Goal: Task Accomplishment & Management: Complete application form

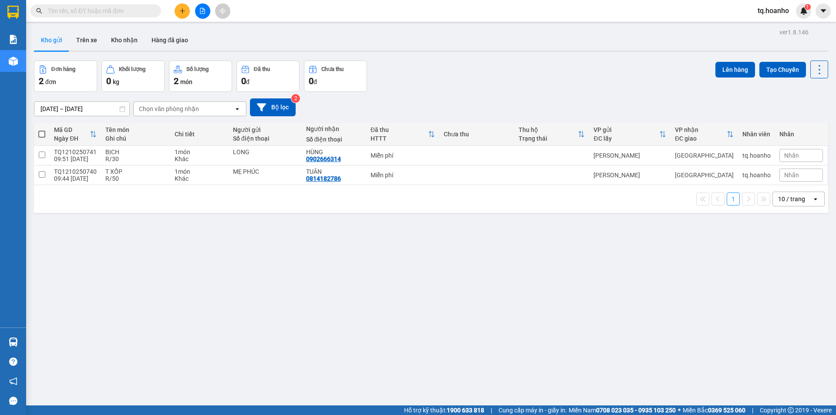
drag, startPoint x: 0, startPoint y: 0, endPoint x: 176, endPoint y: 13, distance: 176.4
click at [181, 14] on div at bounding box center [202, 10] width 65 height 15
click at [176, 13] on button at bounding box center [182, 10] width 15 height 15
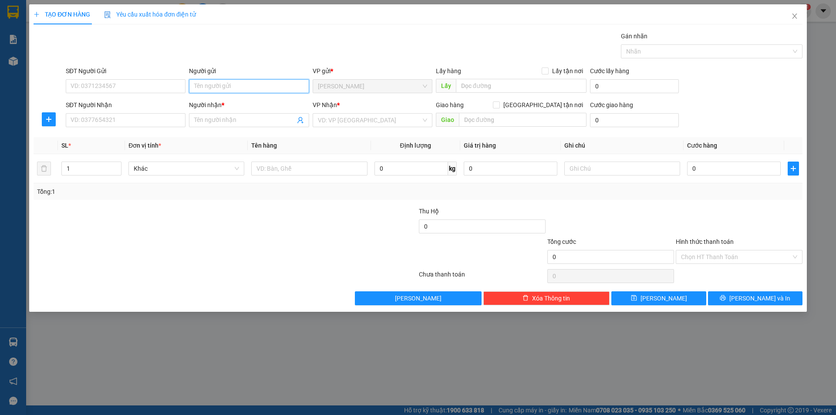
click at [237, 83] on input "Người gửi" at bounding box center [249, 86] width 120 height 14
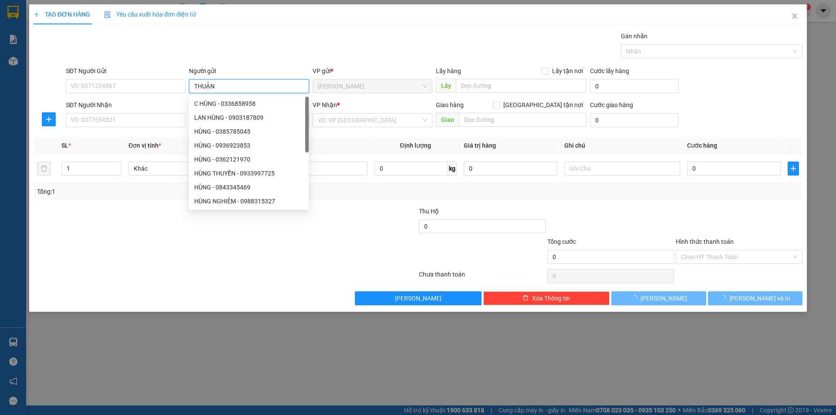
type input "THUẬN"
click at [128, 287] on div "Transit Pickup Surcharge Ids Transit Deliver Surcharge Ids Transit Deliver Surc…" at bounding box center [418, 168] width 769 height 274
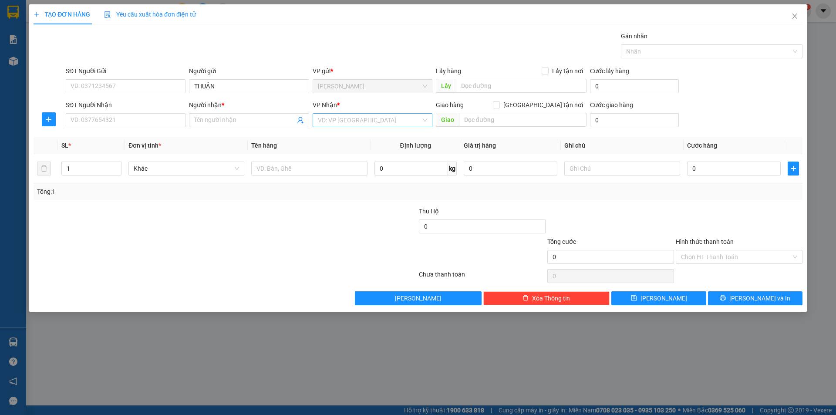
click at [350, 120] on input "search" at bounding box center [369, 120] width 103 height 13
click at [331, 172] on div "TÂN PHÚ TAM QUAN BỒNG SƠN [GEOGRAPHIC_DATA]" at bounding box center [373, 159] width 120 height 56
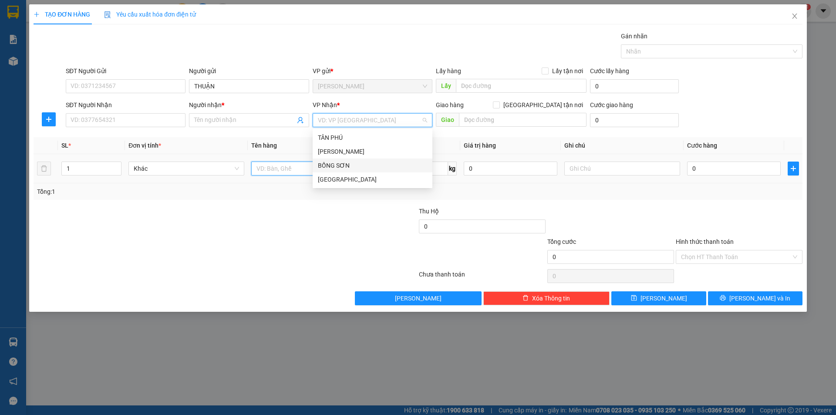
click at [295, 166] on input "text" at bounding box center [309, 169] width 116 height 14
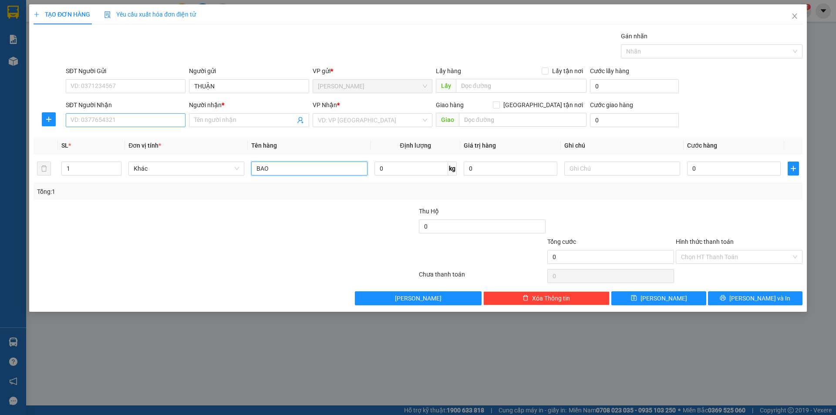
type input "BAO"
click at [176, 119] on input "SĐT Người Nhận" at bounding box center [126, 120] width 120 height 14
click at [161, 133] on div "0986062232 - HẠ" at bounding box center [125, 138] width 109 height 10
type input "0986062232"
type input "HẠ"
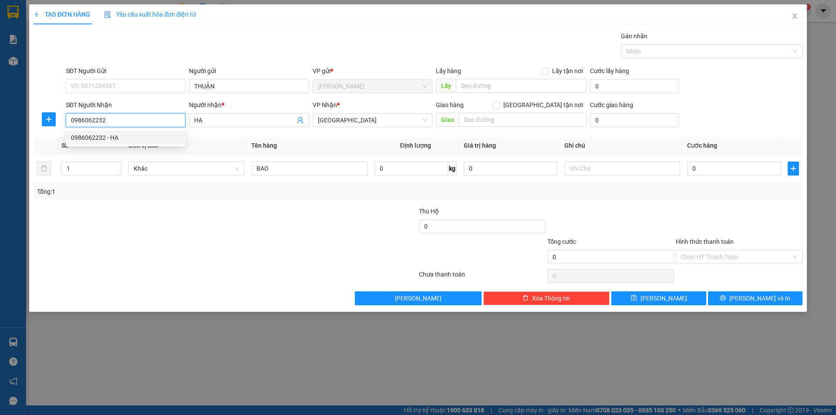
type input "0986062232"
drag, startPoint x: 196, startPoint y: 247, endPoint x: 300, endPoint y: 188, distance: 119.6
click at [271, 203] on div "Transit Pickup Surcharge Ids Transit Deliver Surcharge Ids Transit Deliver Surc…" at bounding box center [418, 168] width 769 height 274
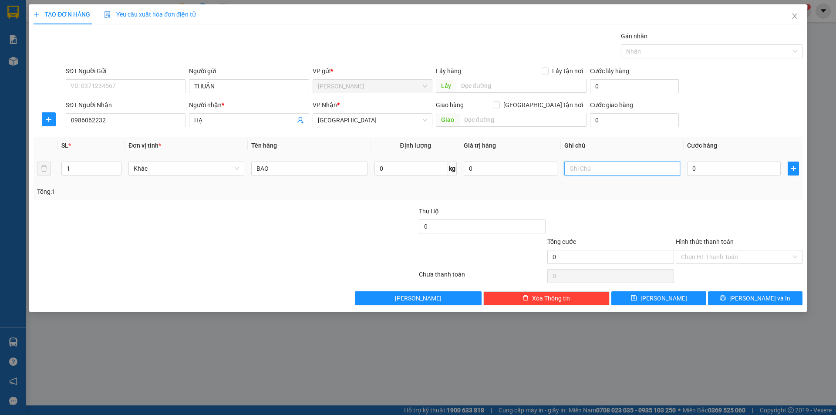
click at [594, 167] on input "text" at bounding box center [622, 169] width 116 height 14
type input "R/50"
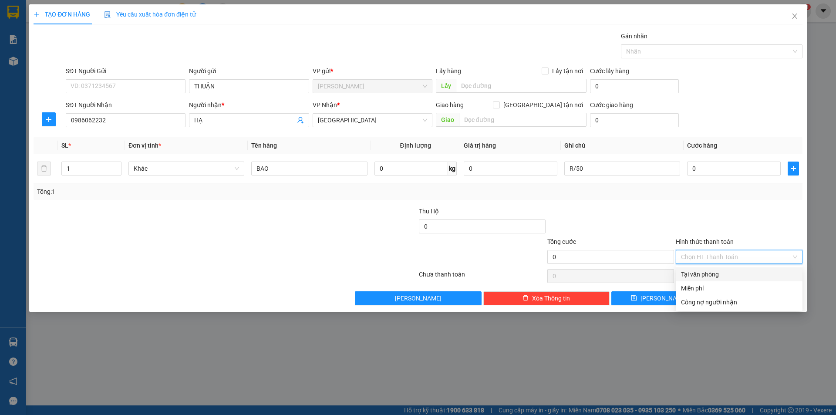
drag, startPoint x: 719, startPoint y: 254, endPoint x: 704, endPoint y: 289, distance: 38.0
click at [719, 258] on input "Hình thức thanh toán" at bounding box center [736, 256] width 110 height 13
click at [703, 289] on div "Miễn phí" at bounding box center [739, 289] width 116 height 10
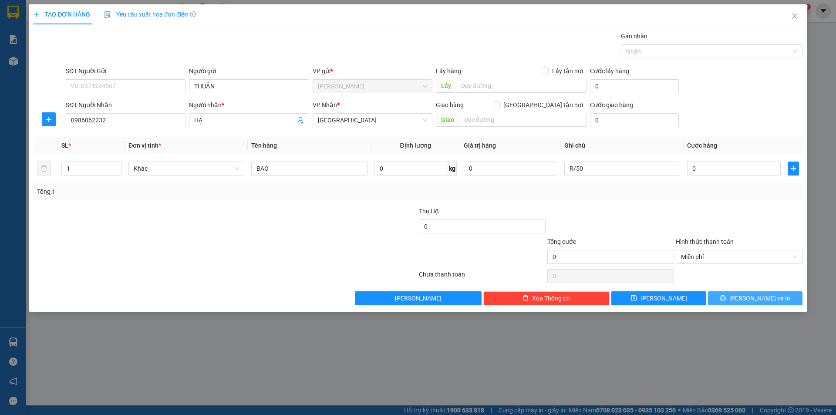
click at [733, 295] on button "[PERSON_NAME] và In" at bounding box center [755, 298] width 95 height 14
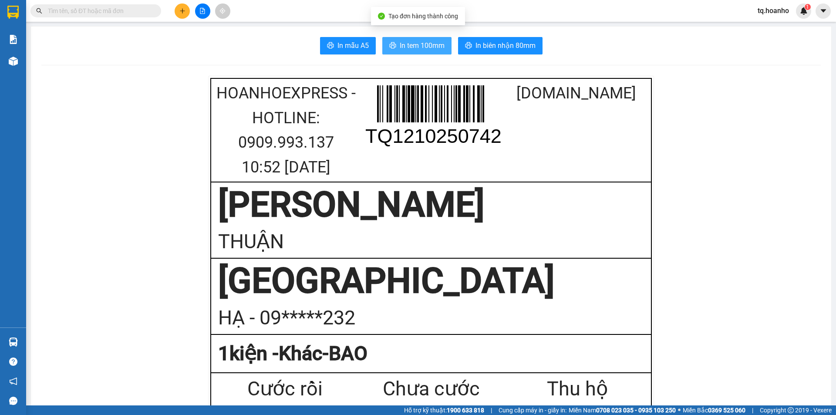
click at [417, 49] on span "In tem 100mm" at bounding box center [422, 45] width 45 height 11
click at [183, 14] on icon "plus" at bounding box center [182, 11] width 6 height 6
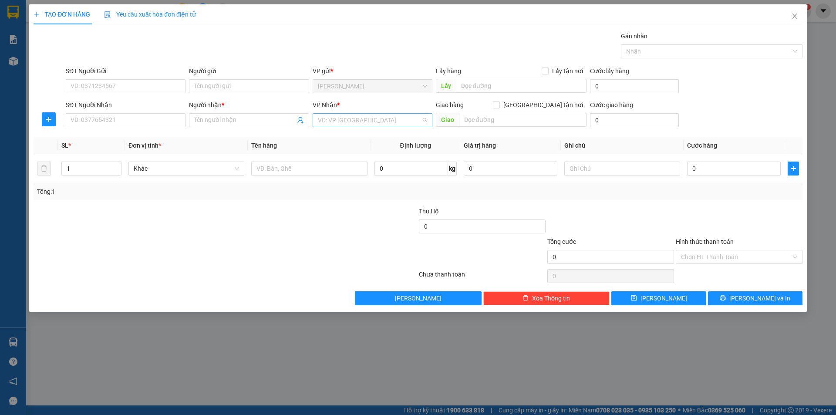
click at [333, 125] on input "search" at bounding box center [369, 120] width 103 height 13
drag, startPoint x: 317, startPoint y: 179, endPoint x: 311, endPoint y: 180, distance: 6.2
click at [316, 179] on div "[GEOGRAPHIC_DATA]" at bounding box center [373, 179] width 120 height 14
click at [279, 166] on input "text" at bounding box center [309, 169] width 116 height 14
type input "T XỐP"
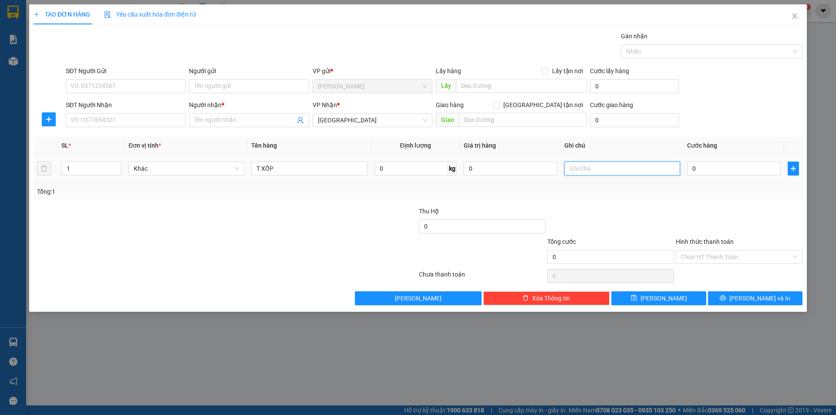
click at [608, 163] on input "text" at bounding box center [622, 169] width 116 height 14
click at [152, 123] on input "SĐT Người Nhận" at bounding box center [126, 120] width 120 height 14
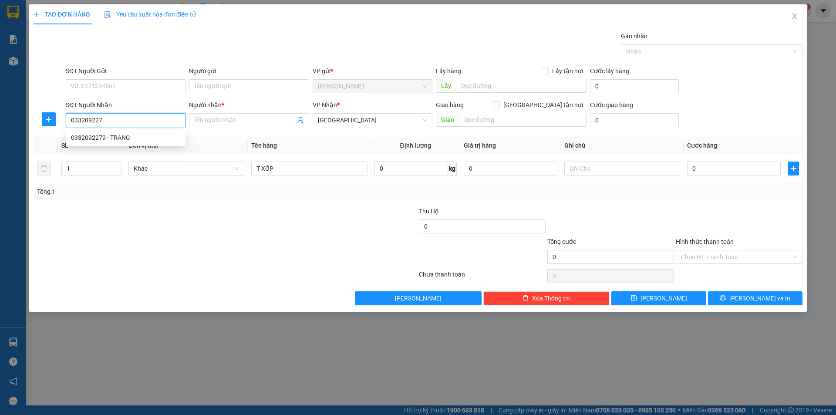
type input "0332092279"
click at [118, 139] on div "0332092279 - TRANG" at bounding box center [125, 138] width 109 height 10
type input "TRANG"
type input "0332092279"
click at [223, 94] on div "Người gửi Tên người gửi" at bounding box center [249, 81] width 120 height 30
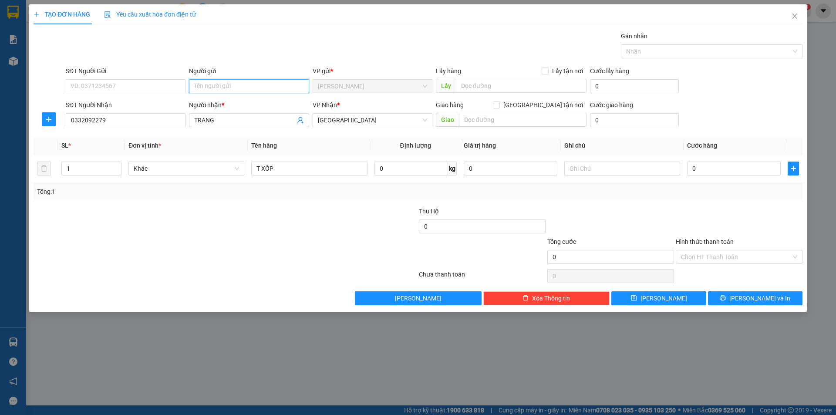
click at [223, 90] on input "Người gửi" at bounding box center [249, 86] width 120 height 14
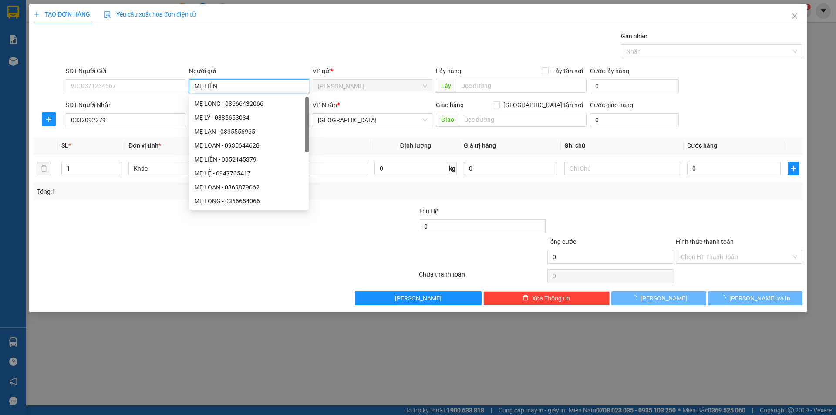
type input "MẸ LIÊN"
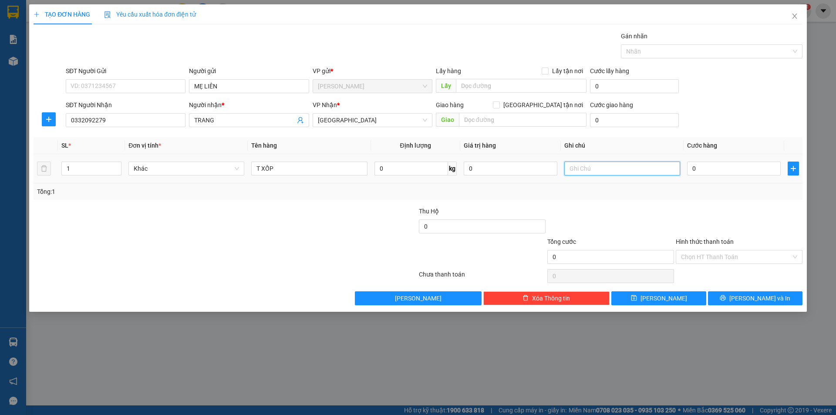
click at [604, 174] on input "text" at bounding box center [622, 169] width 116 height 14
click at [631, 173] on input "R/70" at bounding box center [622, 169] width 116 height 14
type input "R/70 GIAO"
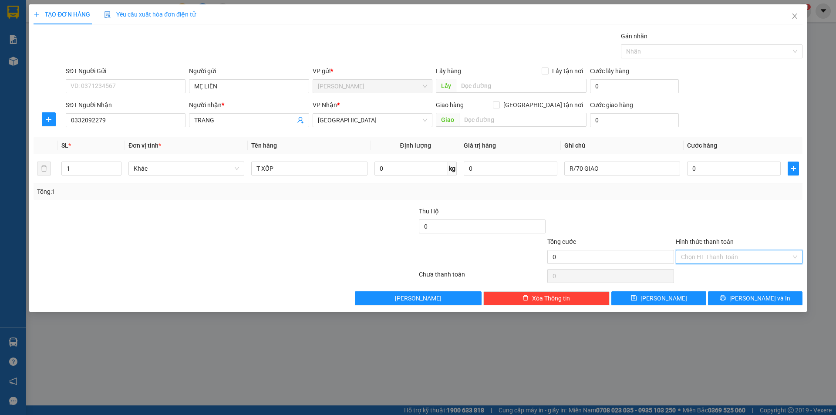
click at [712, 255] on input "Hình thức thanh toán" at bounding box center [736, 256] width 110 height 13
click at [702, 288] on div "Miễn phí" at bounding box center [739, 289] width 116 height 10
click at [759, 297] on span "[PERSON_NAME] và In" at bounding box center [759, 299] width 61 height 10
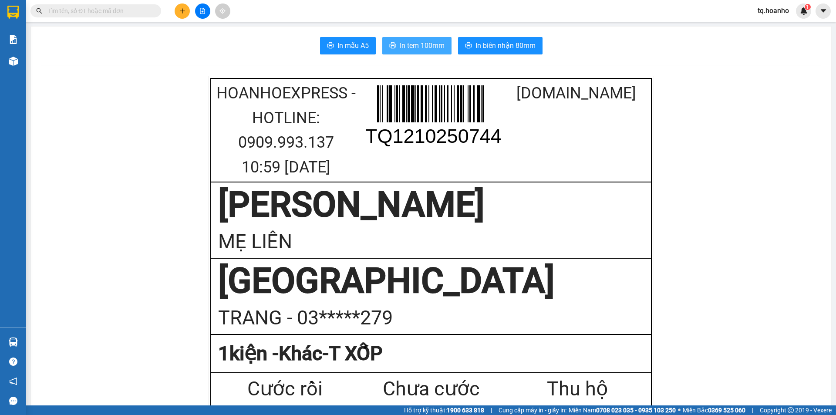
click at [392, 41] on button "In tem 100mm" at bounding box center [416, 45] width 69 height 17
click at [181, 10] on icon "plus" at bounding box center [182, 11] width 6 height 6
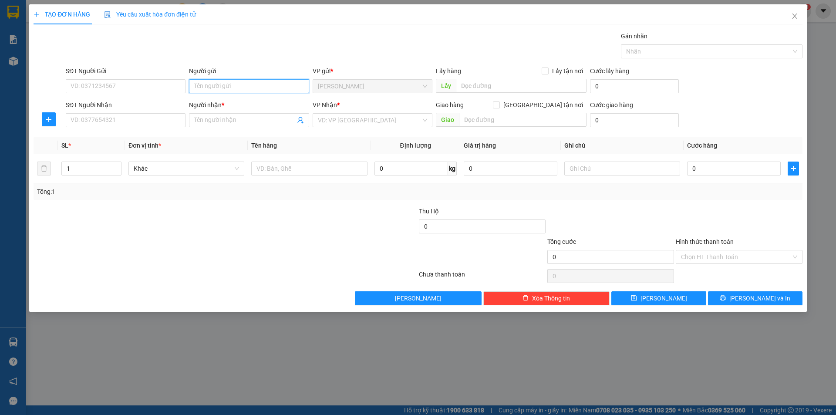
click at [267, 81] on input "Người gửi" at bounding box center [249, 86] width 120 height 14
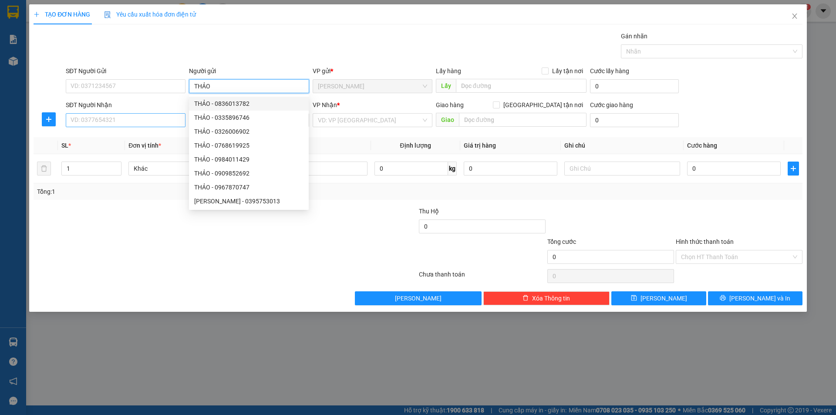
type input "THẢO"
click at [107, 119] on input "SĐT Người Nhận" at bounding box center [126, 120] width 120 height 14
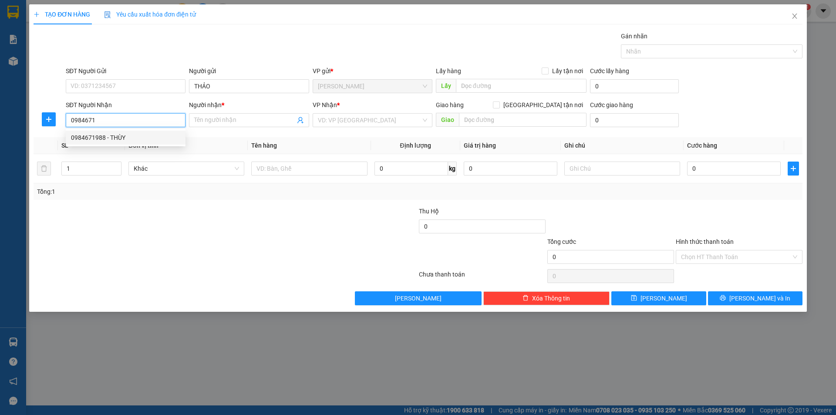
click at [123, 132] on div "0984671988 - THÙY" at bounding box center [126, 138] width 120 height 14
type input "0984671988"
type input "THÙY"
type input "0984671988"
drag, startPoint x: 142, startPoint y: 260, endPoint x: 276, endPoint y: 185, distance: 153.3
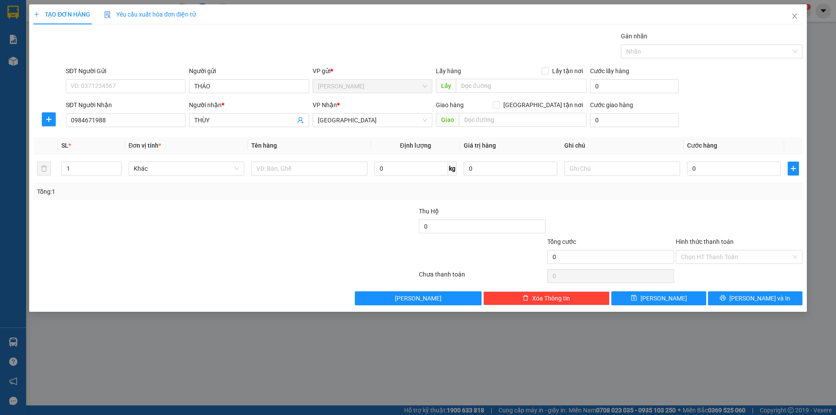
click at [207, 219] on form "Thu Hộ 0 Tổng cước 0 Hình thức thanh toán Chọn HT Thanh Toán" at bounding box center [418, 236] width 769 height 61
click at [339, 171] on input "text" at bounding box center [309, 169] width 116 height 14
type input "T XỐP"
click at [639, 175] on input "text" at bounding box center [622, 169] width 116 height 14
type input "R/70"
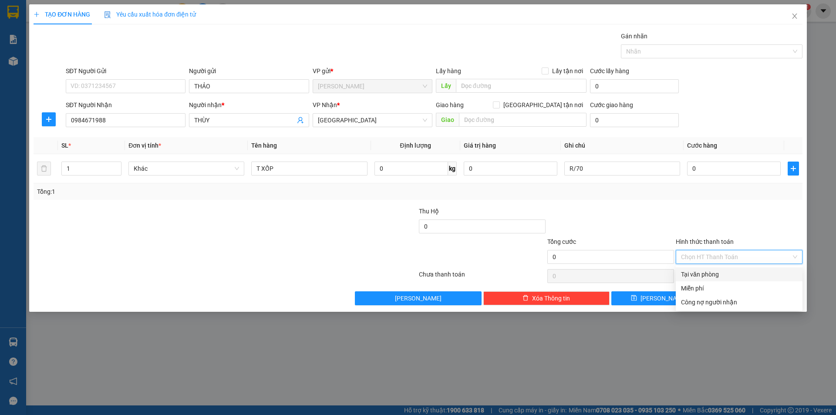
drag, startPoint x: 733, startPoint y: 257, endPoint x: 723, endPoint y: 274, distance: 19.1
click at [733, 257] on input "Hình thức thanh toán" at bounding box center [736, 256] width 110 height 13
click at [708, 290] on div "Miễn phí" at bounding box center [739, 289] width 116 height 10
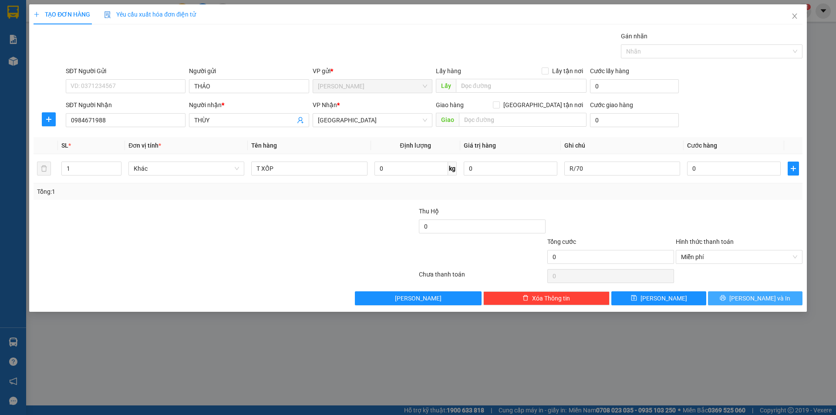
drag, startPoint x: 733, startPoint y: 300, endPoint x: 695, endPoint y: 216, distance: 92.4
click at [736, 299] on button "[PERSON_NAME] và In" at bounding box center [755, 298] width 95 height 14
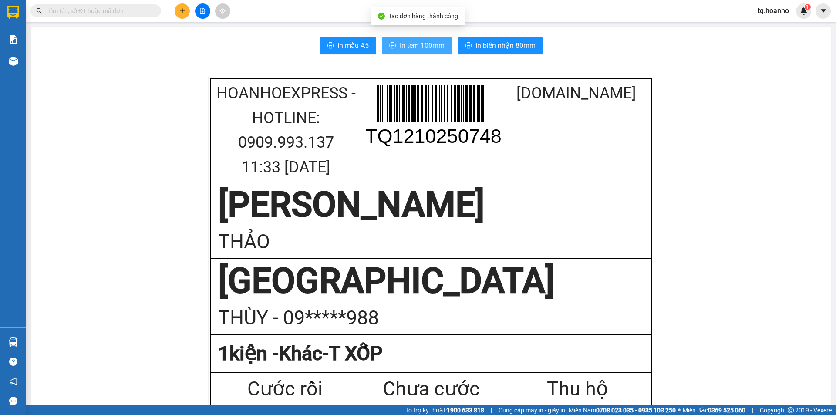
click at [405, 47] on span "In tem 100mm" at bounding box center [422, 45] width 45 height 11
drag, startPoint x: 174, startPoint y: 62, endPoint x: 174, endPoint y: 19, distance: 42.7
click at [186, 11] on button at bounding box center [182, 10] width 15 height 15
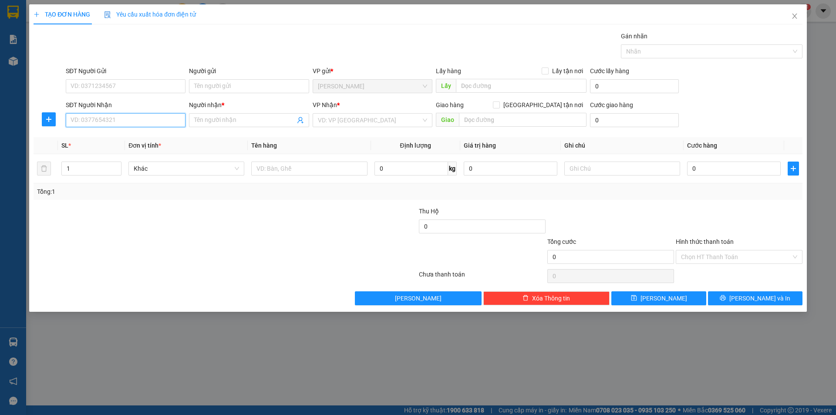
click at [149, 124] on input "SĐT Người Nhận" at bounding box center [126, 120] width 120 height 14
type input "0906752123"
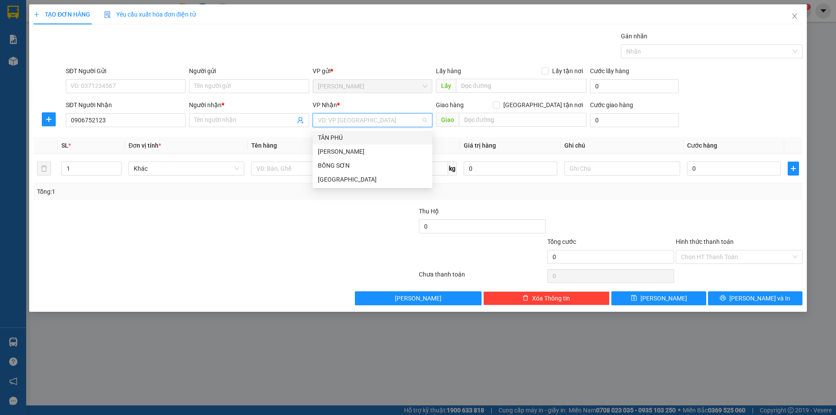
click at [332, 121] on input "search" at bounding box center [369, 120] width 103 height 13
drag, startPoint x: 334, startPoint y: 177, endPoint x: 324, endPoint y: 177, distance: 10.0
click at [337, 177] on div "[GEOGRAPHIC_DATA]" at bounding box center [372, 180] width 109 height 10
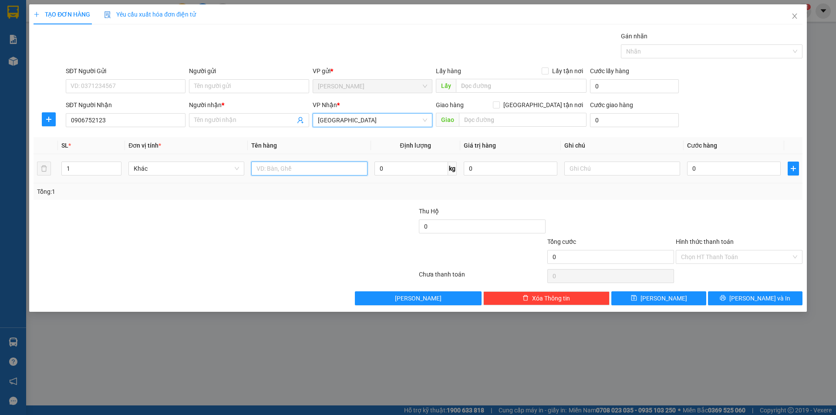
click at [318, 170] on input "text" at bounding box center [309, 169] width 116 height 14
type input "T XỐP+"
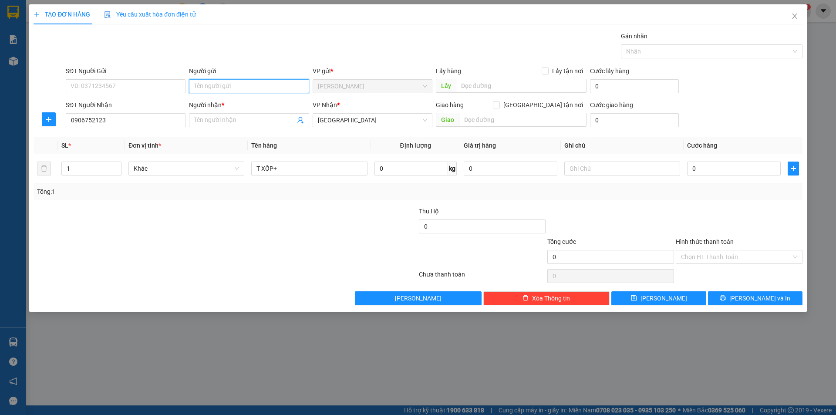
click at [273, 83] on input "Người gửi" at bounding box center [249, 86] width 120 height 14
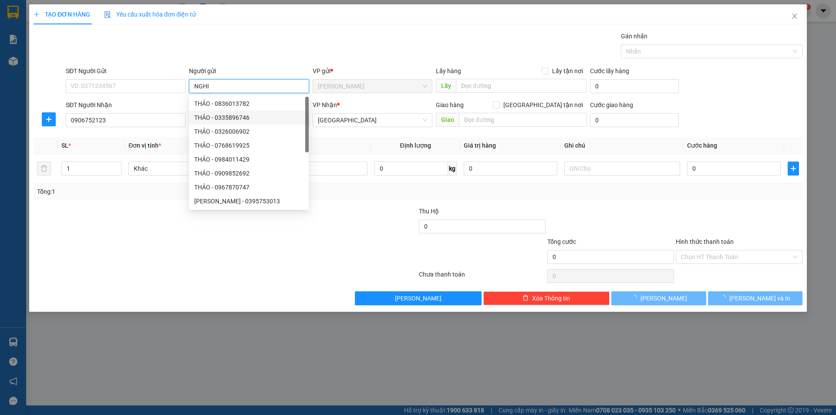
drag, startPoint x: 162, startPoint y: 171, endPoint x: 146, endPoint y: 195, distance: 28.4
click at [155, 185] on div "SL * Đơn vị tính * Tên hàng Định lượng Giá trị hàng Ghi chú Cước hàng 1 Khác T …" at bounding box center [418, 168] width 769 height 63
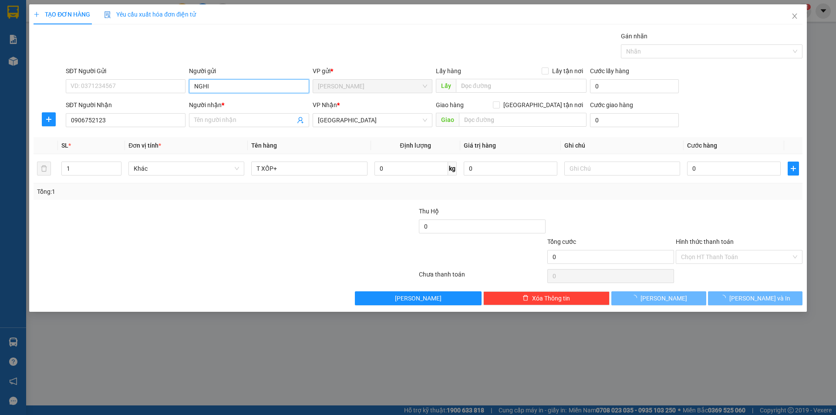
type input "NGHI"
drag, startPoint x: 125, startPoint y: 209, endPoint x: 130, endPoint y: 159, distance: 49.9
click at [125, 208] on div at bounding box center [161, 221] width 257 height 30
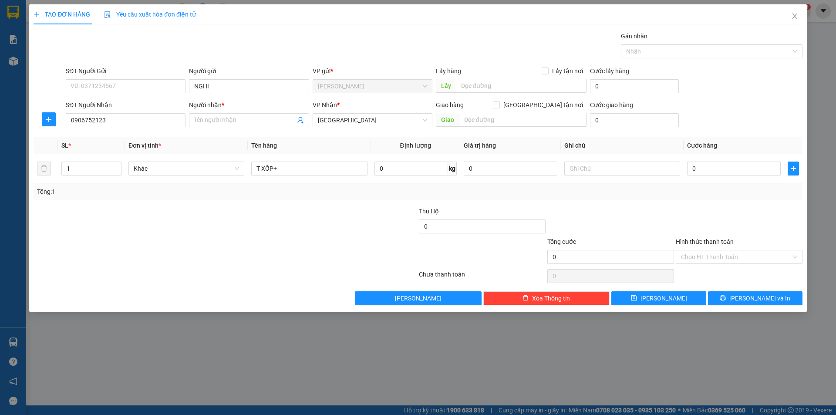
click at [175, 203] on div "Transit Pickup Surcharge Ids Transit Deliver Surcharge Ids Transit Deliver Surc…" at bounding box center [418, 168] width 769 height 274
click at [141, 124] on input "0906752123" at bounding box center [126, 120] width 120 height 14
drag, startPoint x: 161, startPoint y: 268, endPoint x: 120, endPoint y: 88, distance: 184.8
click at [164, 173] on div "Transit Pickup Surcharge Ids Transit Deliver Surcharge Ids Transit Deliver Surc…" at bounding box center [418, 168] width 769 height 274
click at [320, 173] on input "T XỐP+" at bounding box center [309, 169] width 116 height 14
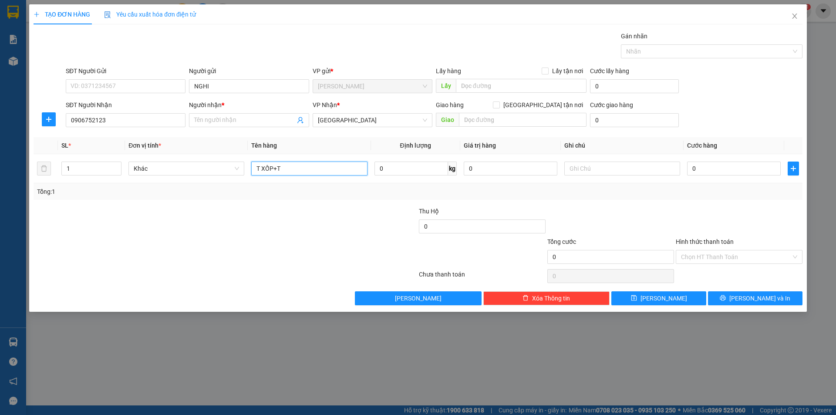
type input "T XỐP+T"
click at [264, 128] on div "Người nhận * Tên người nhận" at bounding box center [249, 115] width 120 height 30
click at [260, 124] on input "Người nhận *" at bounding box center [244, 120] width 101 height 10
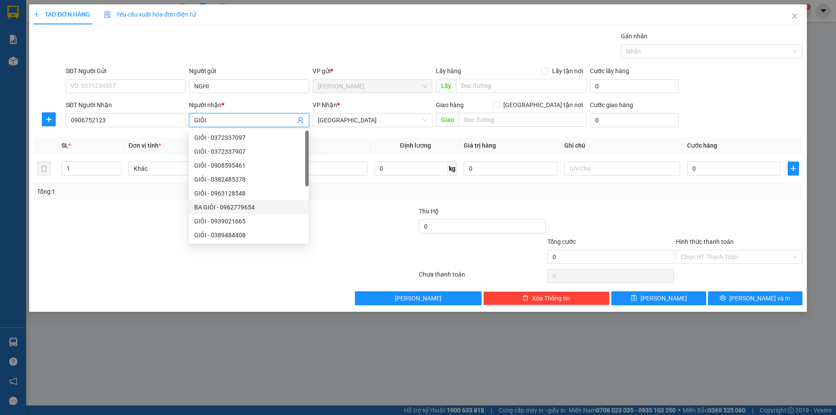
type input "GIỎI"
drag, startPoint x: 115, startPoint y: 290, endPoint x: 108, endPoint y: 250, distance: 41.6
click at [115, 291] on div "Transit Pickup Surcharge Ids Transit Deliver Surcharge Ids Transit Deliver Surc…" at bounding box center [418, 168] width 769 height 274
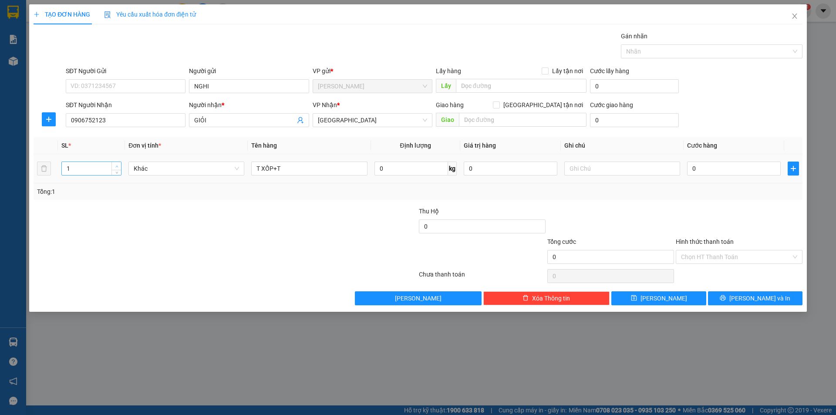
type input "2"
drag, startPoint x: 116, startPoint y: 162, endPoint x: 138, endPoint y: 216, distance: 58.2
click at [116, 165] on span "Increase Value" at bounding box center [116, 165] width 10 height 7
drag, startPoint x: 152, startPoint y: 223, endPoint x: 159, endPoint y: 213, distance: 12.3
click at [159, 223] on div at bounding box center [161, 221] width 257 height 30
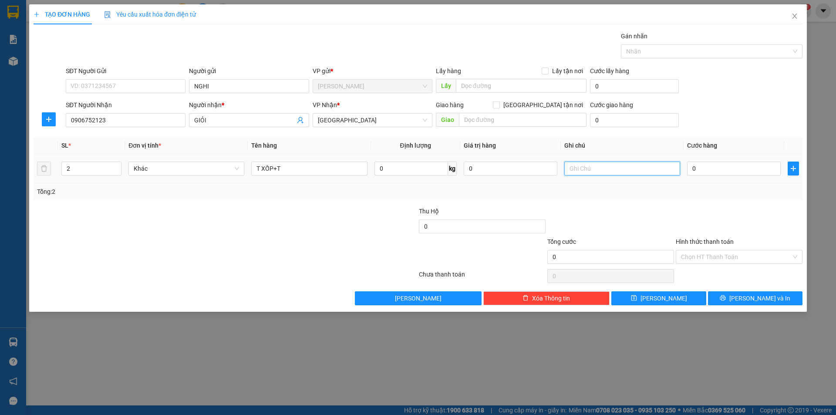
click at [586, 171] on input "text" at bounding box center [622, 169] width 116 height 14
type input "C GIAO"
click at [331, 275] on div at bounding box center [225, 275] width 385 height 17
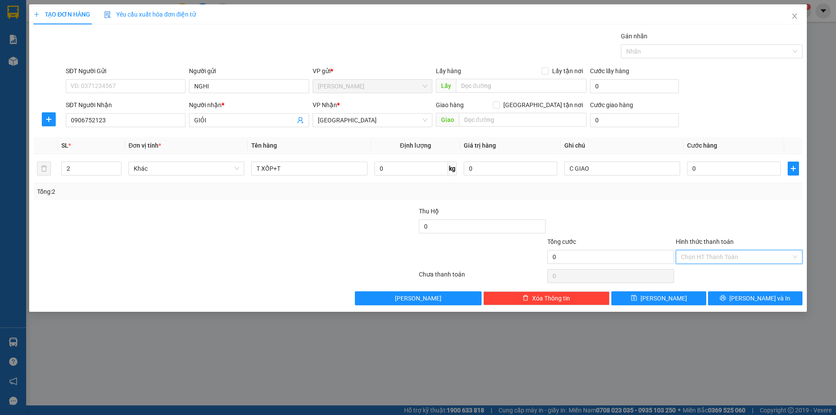
click at [703, 256] on input "Hình thức thanh toán" at bounding box center [736, 256] width 110 height 13
drag, startPoint x: 712, startPoint y: 284, endPoint x: 700, endPoint y: 286, distance: 11.9
click at [711, 284] on div "Miễn phí" at bounding box center [739, 289] width 116 height 10
click at [741, 305] on div "TẠO ĐƠN HÀNG Yêu cầu xuất hóa đơn điện tử Transit Pickup Surcharge Ids Transit …" at bounding box center [418, 157] width 778 height 307
click at [737, 300] on button "[PERSON_NAME] và In" at bounding box center [755, 298] width 95 height 14
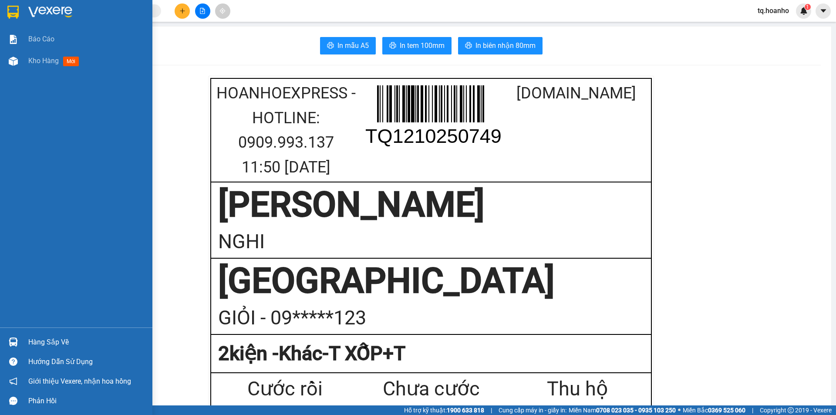
click at [40, 14] on img at bounding box center [50, 12] width 44 height 13
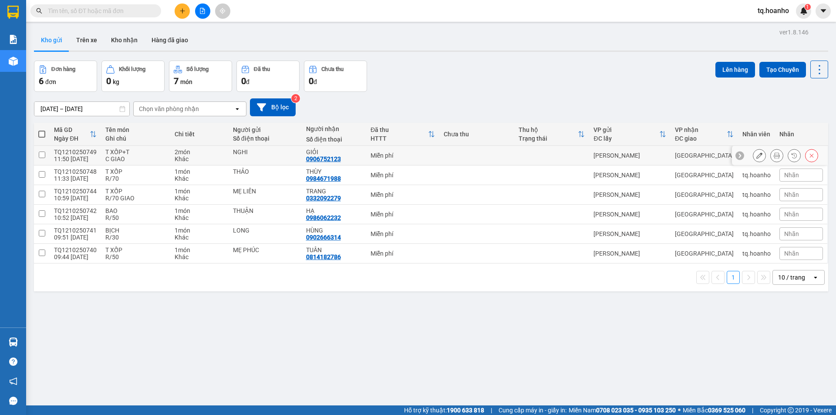
click at [456, 155] on td at bounding box center [476, 156] width 75 height 20
checkbox input "true"
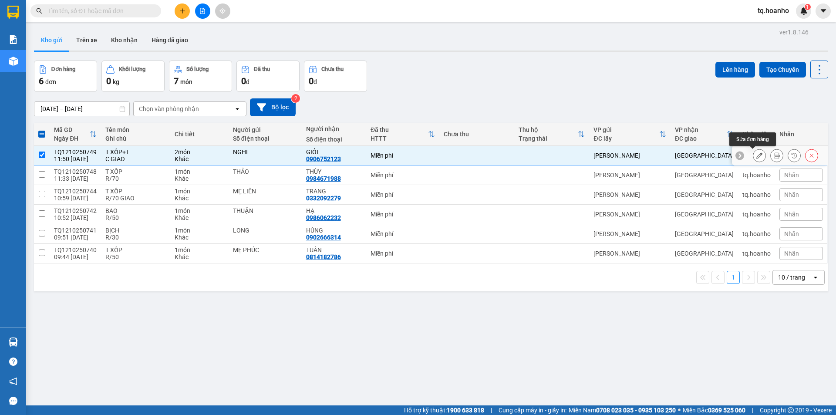
click at [753, 150] on button at bounding box center [759, 155] width 12 height 15
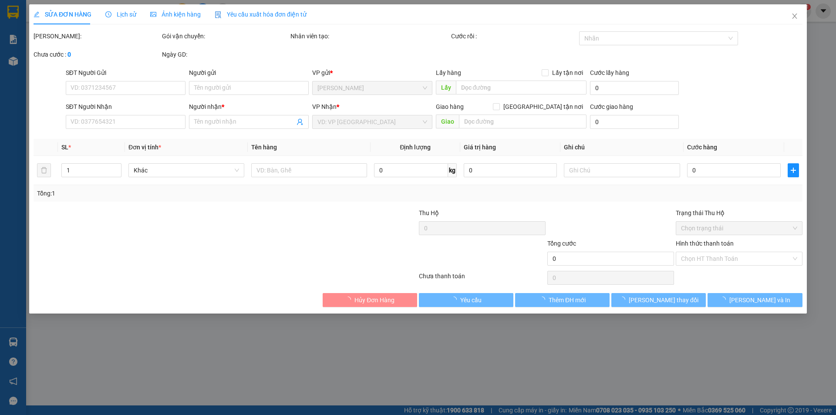
type input "NGHI"
type input "0906752123"
type input "GIỎI"
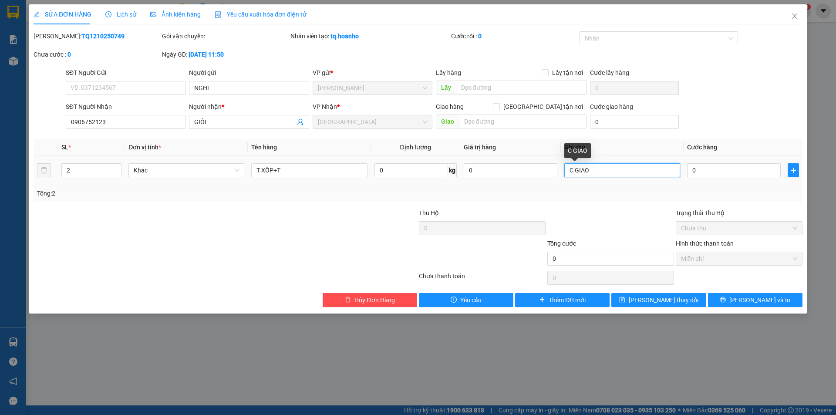
drag, startPoint x: 597, startPoint y: 172, endPoint x: 534, endPoint y: 192, distance: 65.6
click at [534, 192] on div "SL * Đơn vị tính * Tên hàng Định lượng Giá trị hàng Ghi chú Cước hàng 2 Khác T …" at bounding box center [418, 170] width 769 height 63
type input "C"
type input "1"
type input "C/140 GIAO"
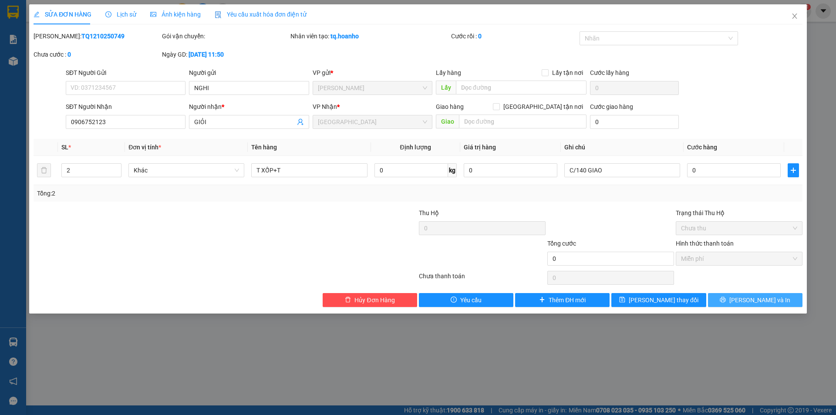
drag, startPoint x: 734, startPoint y: 296, endPoint x: 740, endPoint y: 291, distance: 8.1
click at [736, 296] on button "[PERSON_NAME] và In" at bounding box center [755, 300] width 95 height 14
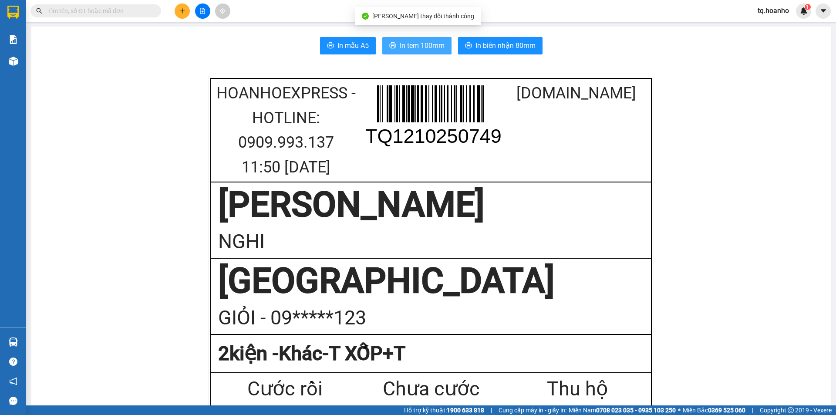
click at [400, 51] on span "In tem 100mm" at bounding box center [422, 45] width 45 height 11
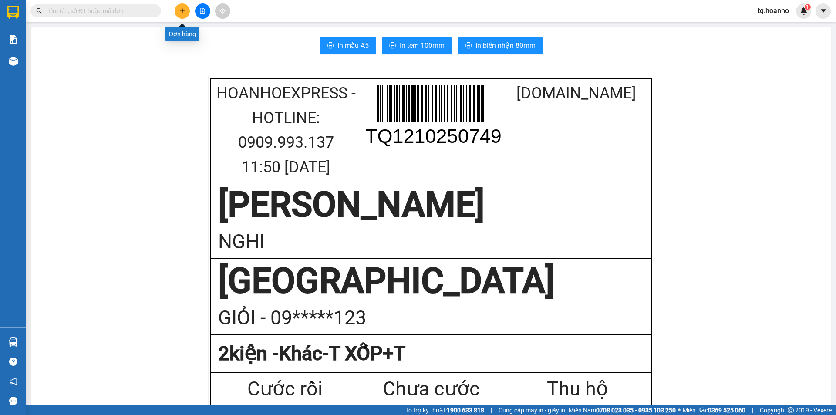
click at [181, 10] on icon "plus" at bounding box center [182, 11] width 6 height 6
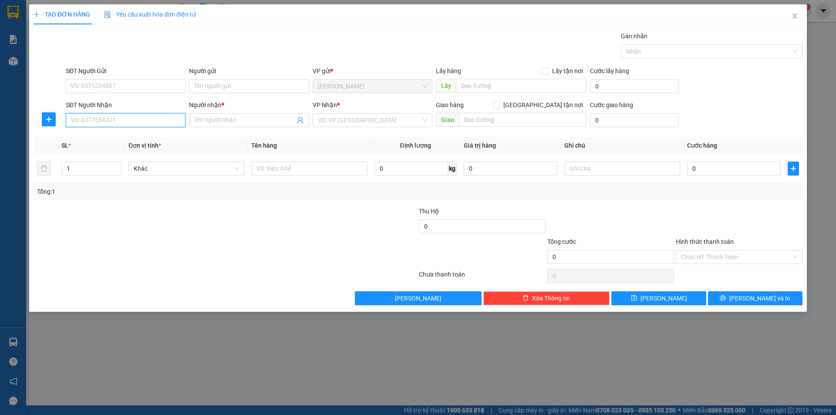
click at [146, 119] on input "SĐT Người Nhận" at bounding box center [126, 120] width 120 height 14
click at [133, 135] on div "0768568617 - NHẬT" at bounding box center [125, 138] width 109 height 10
type input "0768568617"
type input "NHẬT"
type input "0768568617"
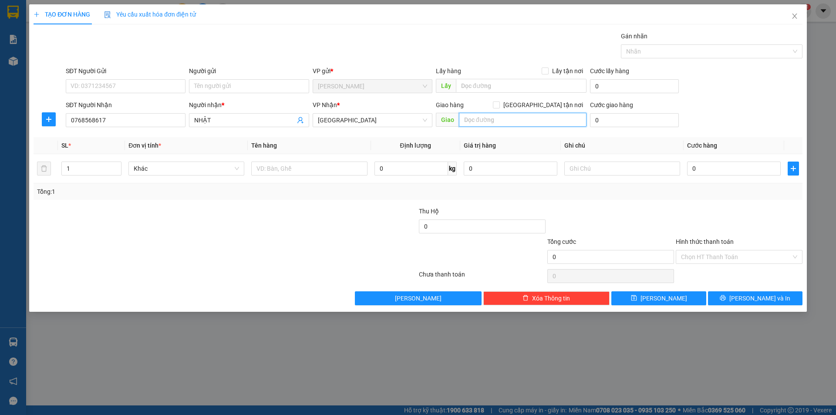
drag, startPoint x: 489, startPoint y: 113, endPoint x: 493, endPoint y: 118, distance: 6.8
click at [489, 114] on input "text" at bounding box center [523, 120] width 128 height 14
click at [496, 118] on input "text" at bounding box center [523, 120] width 128 height 14
type input "S TIÊN"
click at [608, 172] on input "text" at bounding box center [622, 169] width 116 height 14
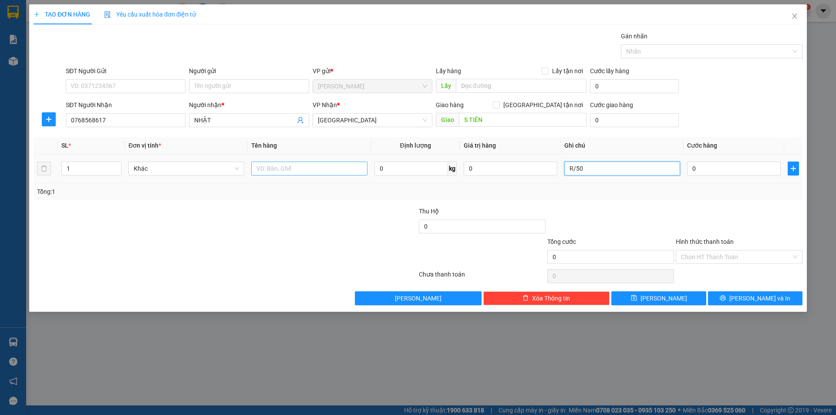
type input "R/50"
drag, startPoint x: 354, startPoint y: 172, endPoint x: 350, endPoint y: 169, distance: 4.7
click at [352, 172] on input "text" at bounding box center [309, 169] width 116 height 14
type input "T XỐP"
drag, startPoint x: 725, startPoint y: 255, endPoint x: 696, endPoint y: 286, distance: 42.2
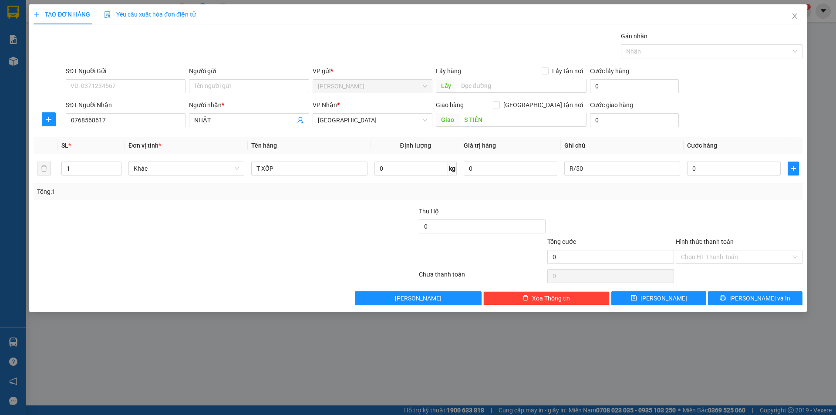
click at [719, 262] on input "Hình thức thanh toán" at bounding box center [736, 256] width 110 height 13
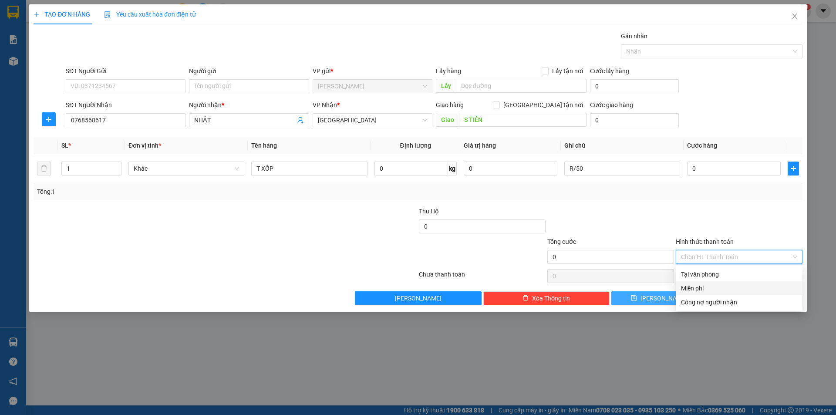
drag, startPoint x: 696, startPoint y: 286, endPoint x: 687, endPoint y: 304, distance: 20.1
click at [696, 288] on div "Miễn phí" at bounding box center [739, 289] width 116 height 10
drag, startPoint x: 667, startPoint y: 297, endPoint x: 671, endPoint y: 260, distance: 36.8
click at [668, 297] on span "[PERSON_NAME]" at bounding box center [664, 299] width 47 height 10
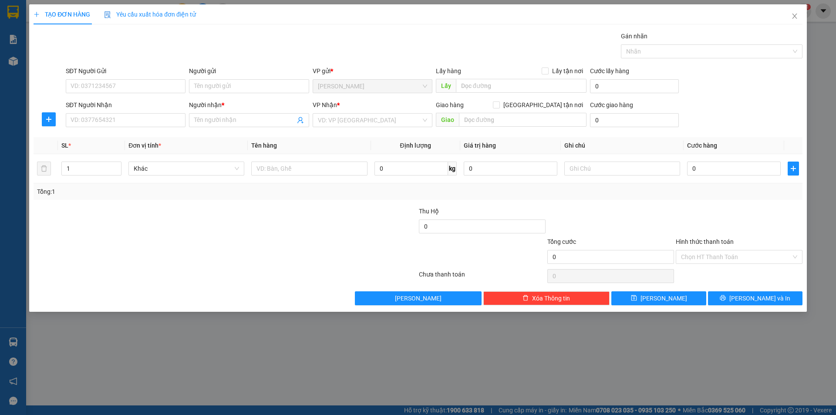
click at [0, 5] on div "TẠO ĐƠN HÀNG Yêu cầu xuất hóa đơn điện tử Transit Pickup Surcharge Ids Transit …" at bounding box center [418, 207] width 836 height 415
click at [246, 88] on input "Người gửi" at bounding box center [249, 86] width 120 height 14
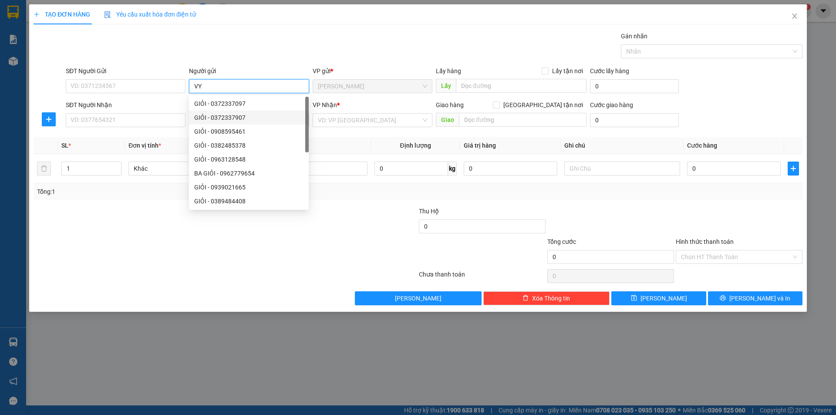
type input "VY"
drag, startPoint x: 155, startPoint y: 190, endPoint x: 165, endPoint y: 174, distance: 19.3
click at [154, 191] on div "Tổng: 1" at bounding box center [180, 192] width 286 height 10
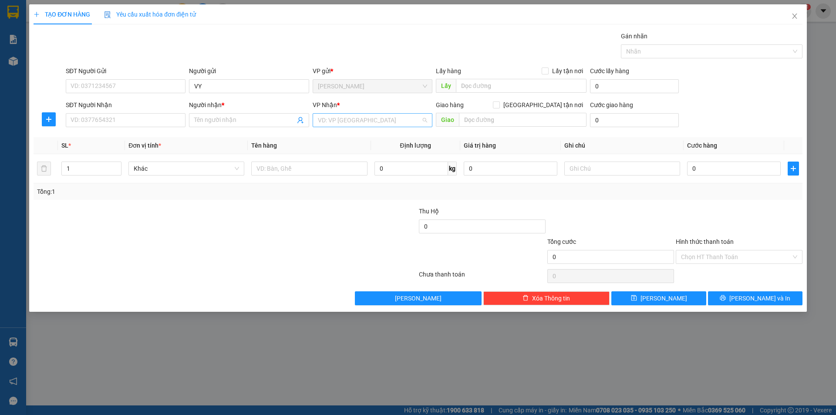
click at [333, 119] on input "search" at bounding box center [369, 120] width 103 height 13
drag, startPoint x: 337, startPoint y: 176, endPoint x: 283, endPoint y: 177, distance: 53.6
click at [323, 179] on div "[GEOGRAPHIC_DATA]" at bounding box center [372, 180] width 109 height 10
drag, startPoint x: 177, startPoint y: 117, endPoint x: 168, endPoint y: 101, distance: 17.9
click at [174, 115] on input "SĐT Người Nhận" at bounding box center [126, 120] width 120 height 14
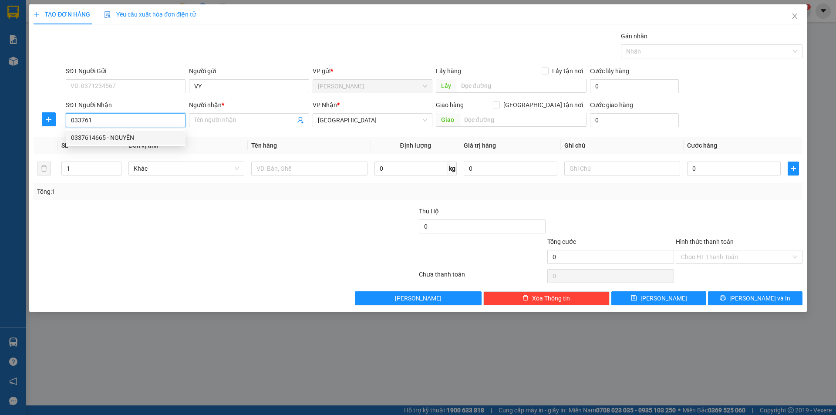
click at [141, 135] on div "0337614665 - NGUYÊN" at bounding box center [125, 138] width 109 height 10
type input "0337614665"
type input "NGUYÊN"
type input "0337614665"
drag, startPoint x: 114, startPoint y: 184, endPoint x: 286, endPoint y: 135, distance: 179.0
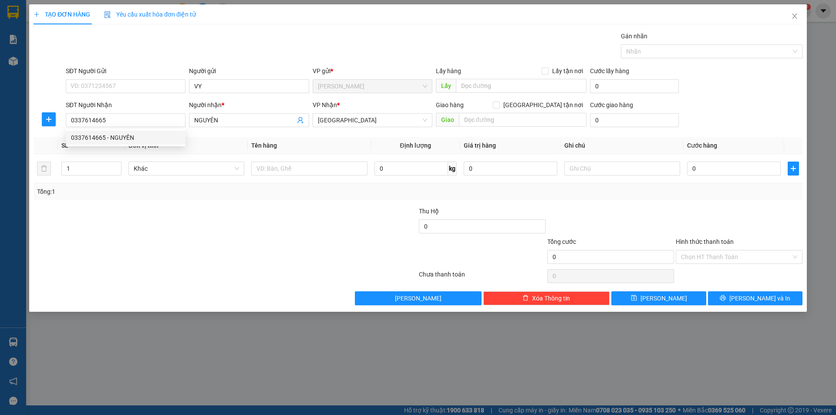
click at [214, 150] on div "SL * Đơn vị tính * Tên hàng Định lượng Giá trị hàng Ghi chú Cước hàng 1 Khác 0 …" at bounding box center [418, 168] width 769 height 63
drag, startPoint x: 305, startPoint y: 166, endPoint x: 304, endPoint y: 132, distance: 34.9
click at [305, 167] on input "text" at bounding box center [309, 169] width 116 height 14
click at [300, 172] on input "text" at bounding box center [309, 169] width 116 height 14
click at [302, 160] on div at bounding box center [309, 168] width 116 height 17
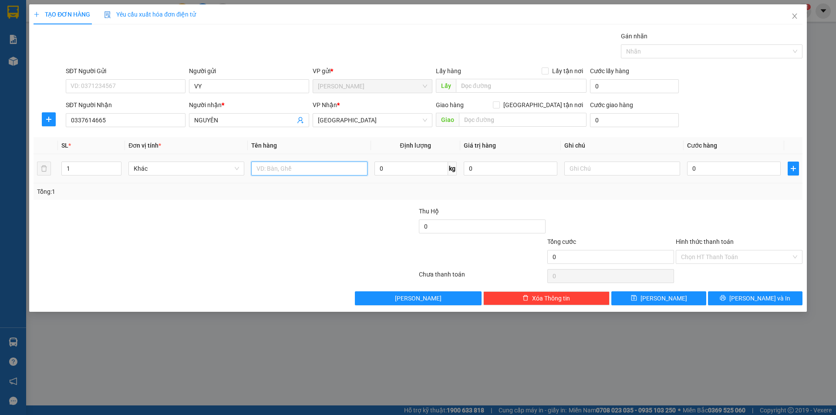
click at [301, 167] on input "text" at bounding box center [309, 169] width 116 height 14
type input "T XỐP"
click at [611, 167] on input "text" at bounding box center [622, 169] width 116 height 14
type input "R/50"
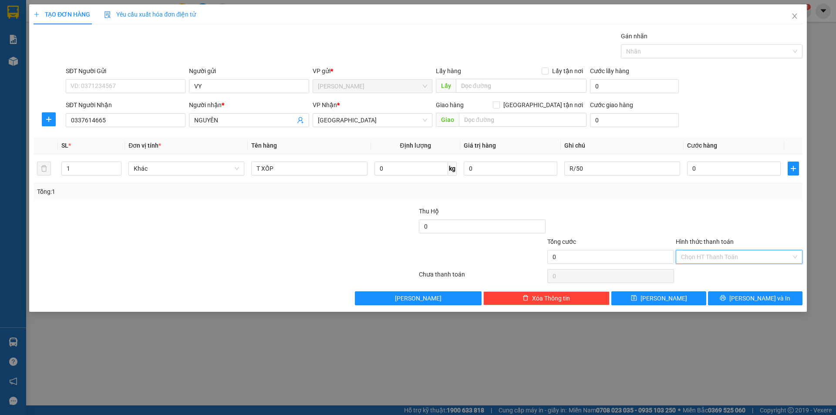
click at [700, 254] on input "Hình thức thanh toán" at bounding box center [736, 256] width 110 height 13
click at [719, 286] on div "Miễn phí" at bounding box center [739, 289] width 116 height 10
click at [734, 292] on button "[PERSON_NAME] và In" at bounding box center [755, 298] width 95 height 14
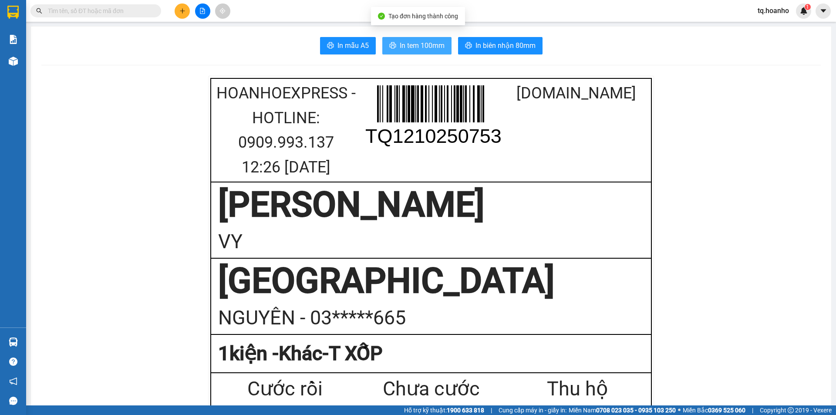
click at [429, 45] on span "In tem 100mm" at bounding box center [422, 45] width 45 height 11
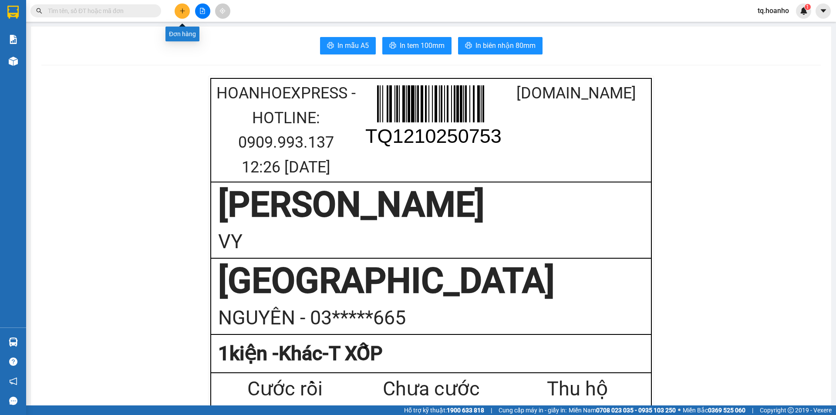
click at [183, 10] on icon "plus" at bounding box center [182, 11] width 6 height 6
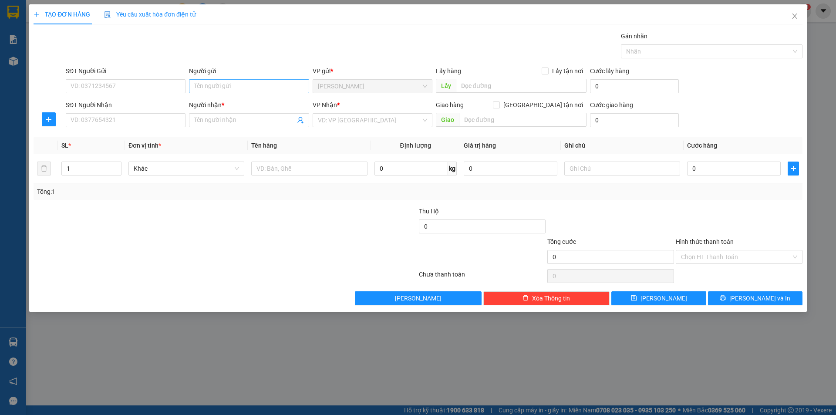
click at [241, 79] on div "Người gửi Tên người gửi" at bounding box center [249, 81] width 120 height 30
click at [240, 84] on input "Người gửi" at bounding box center [249, 86] width 120 height 14
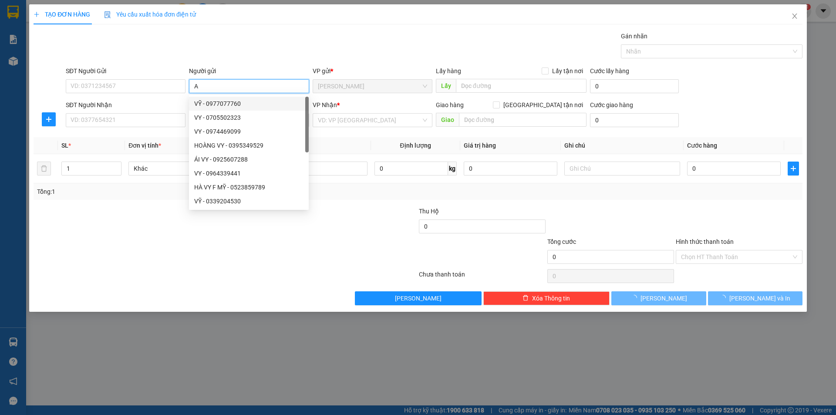
type input "A"
drag, startPoint x: 73, startPoint y: 262, endPoint x: 144, endPoint y: 219, distance: 83.7
click at [109, 244] on div at bounding box center [161, 252] width 257 height 30
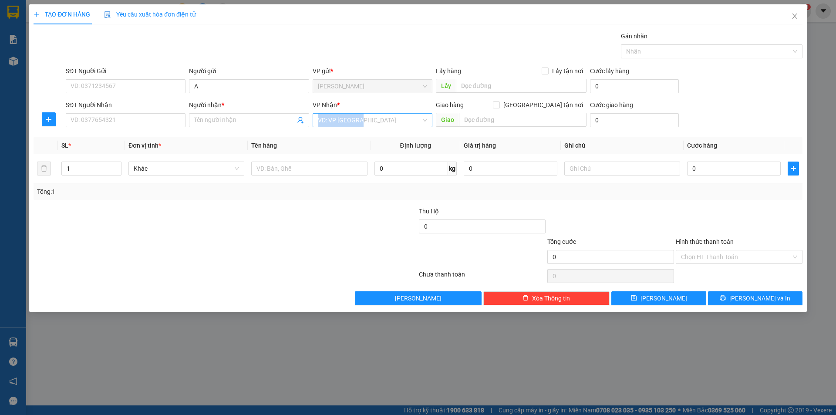
drag, startPoint x: 344, startPoint y: 128, endPoint x: 342, endPoint y: 125, distance: 4.7
click at [344, 125] on div "VP Nhận * VD: VP [GEOGRAPHIC_DATA]" at bounding box center [373, 115] width 120 height 30
click at [349, 103] on div "VP Nhận *" at bounding box center [373, 105] width 120 height 10
click at [343, 117] on input "search" at bounding box center [369, 120] width 103 height 13
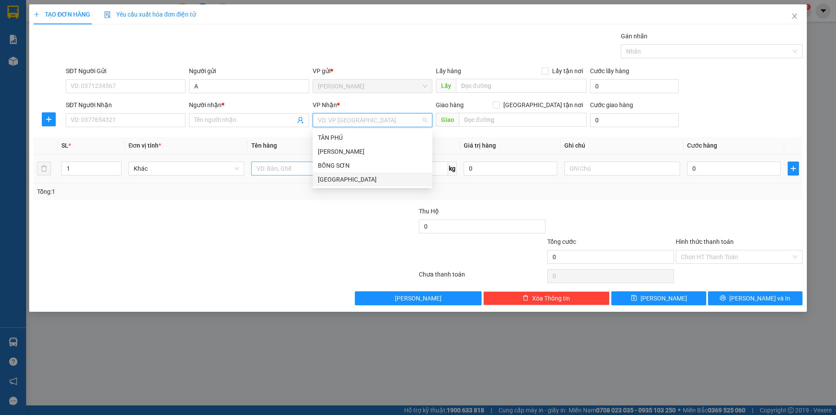
drag, startPoint x: 327, startPoint y: 182, endPoint x: 314, endPoint y: 175, distance: 15.4
click at [330, 180] on div "[GEOGRAPHIC_DATA]" at bounding box center [372, 180] width 109 height 10
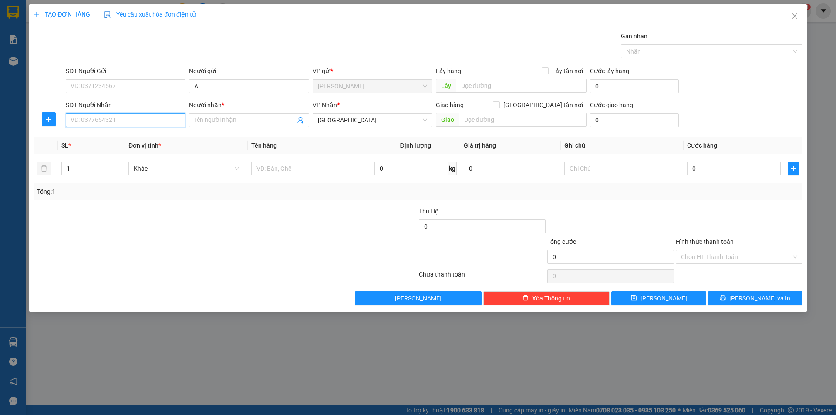
click at [135, 125] on input "SĐT Người Nhận" at bounding box center [126, 120] width 120 height 14
type input "0906933980"
click at [138, 135] on div "0906933980 - 6 NAM" at bounding box center [125, 138] width 109 height 10
type input "6 NAM"
type input "0906933980"
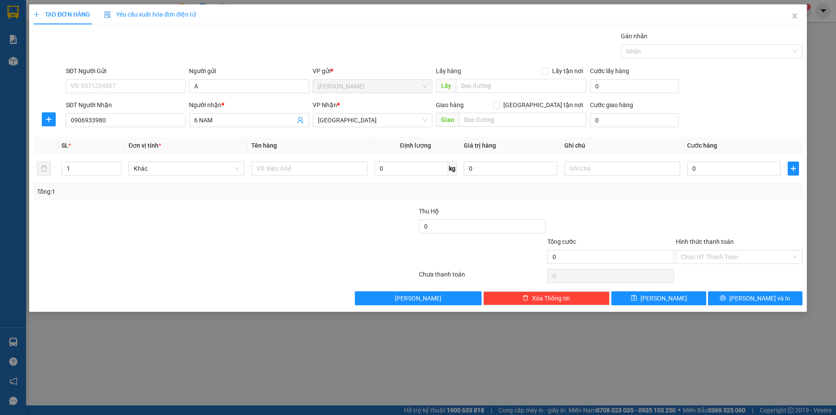
click at [165, 211] on div at bounding box center [161, 221] width 257 height 30
click at [182, 196] on div "Tổng: 1" at bounding box center [418, 191] width 769 height 17
click at [326, 172] on input "text" at bounding box center [309, 169] width 116 height 14
type input "T XÔP"
drag, startPoint x: 220, startPoint y: 123, endPoint x: 170, endPoint y: 136, distance: 51.9
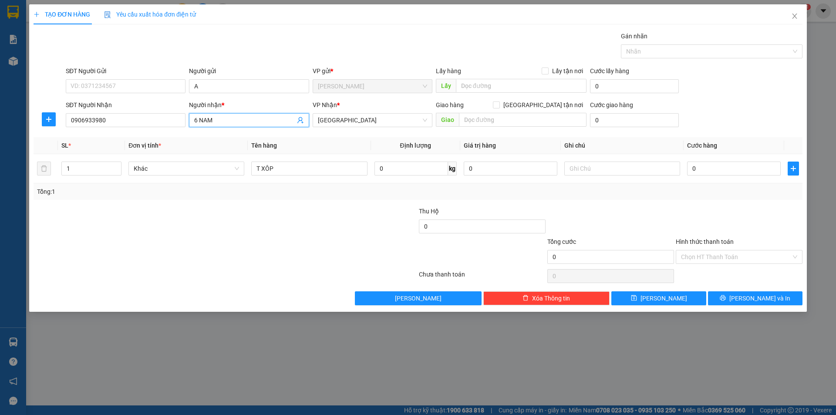
click at [170, 136] on div "Transit Pickup Surcharge Ids Transit Deliver Surcharge Ids Transit Deliver Surc…" at bounding box center [418, 168] width 769 height 274
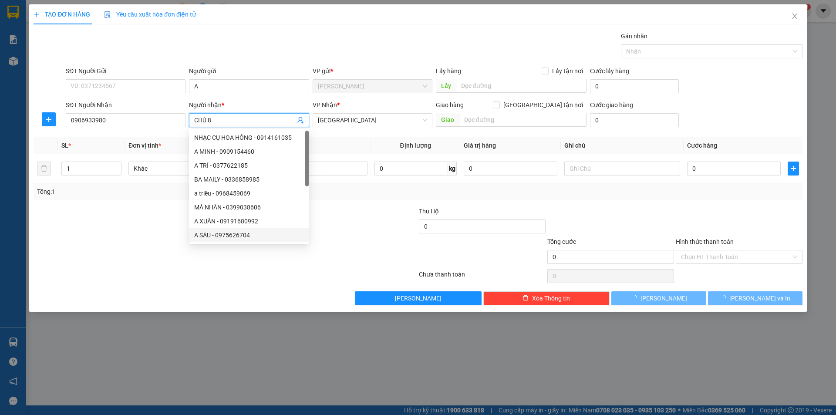
type input "CHÚ 8"
drag, startPoint x: 346, startPoint y: 278, endPoint x: 403, endPoint y: 178, distance: 115.1
click at [347, 274] on div at bounding box center [225, 275] width 385 height 17
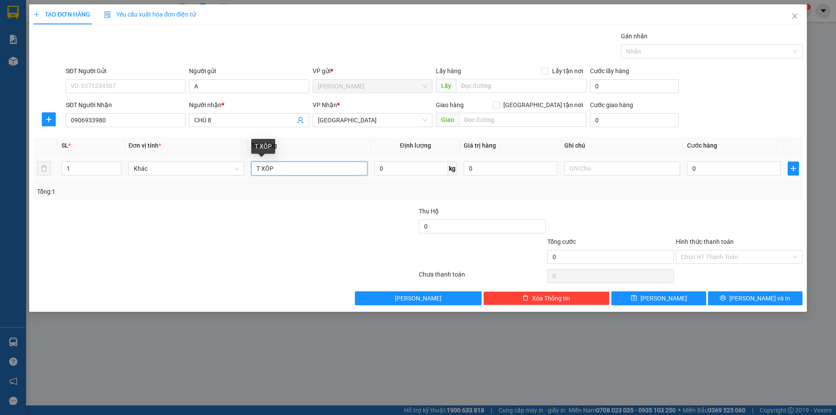
click at [302, 168] on input "T XÔP" at bounding box center [309, 169] width 116 height 14
type input "T XỐP"
click at [604, 169] on input "text" at bounding box center [622, 169] width 116 height 14
type input "R/70"
click at [695, 258] on input "Hình thức thanh toán" at bounding box center [736, 256] width 110 height 13
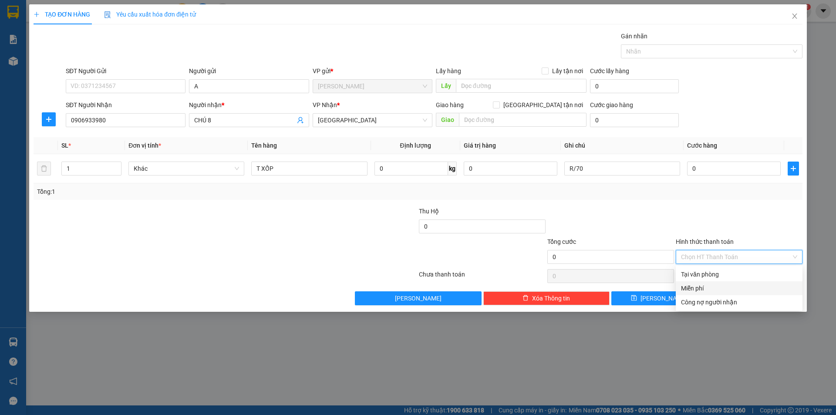
click at [699, 286] on div "Miễn phí" at bounding box center [739, 289] width 116 height 10
click at [717, 300] on button "[PERSON_NAME] và In" at bounding box center [755, 298] width 95 height 14
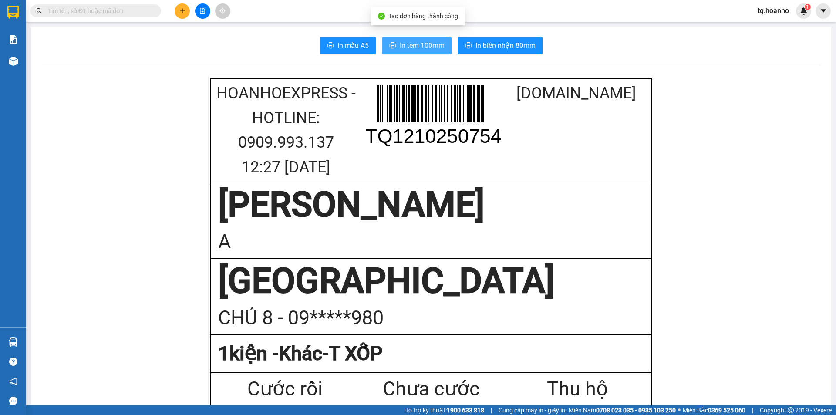
click at [420, 51] on button "In tem 100mm" at bounding box center [416, 45] width 69 height 17
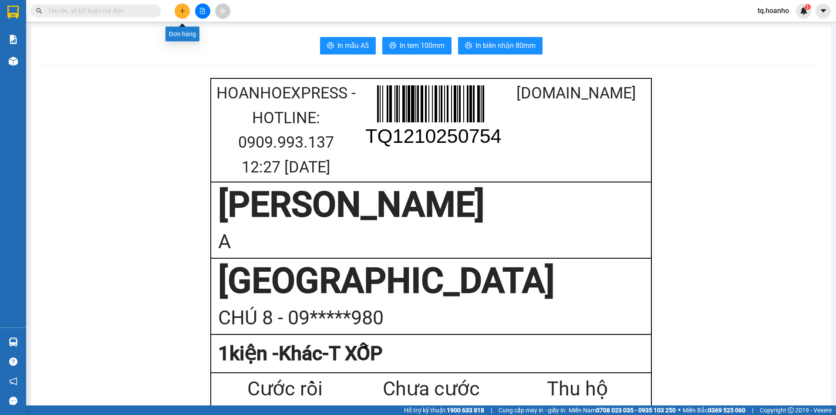
click at [184, 8] on icon "plus" at bounding box center [182, 11] width 6 height 6
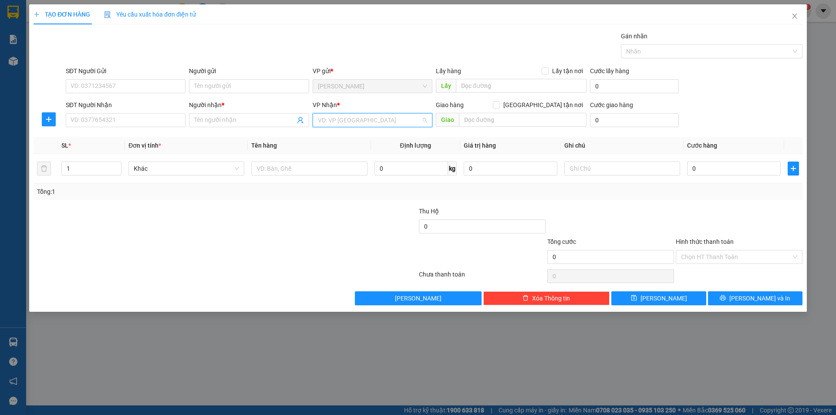
click at [361, 122] on input "search" at bounding box center [369, 120] width 103 height 13
drag, startPoint x: 335, startPoint y: 179, endPoint x: 282, endPoint y: 173, distance: 53.9
click at [319, 179] on div "[GEOGRAPHIC_DATA]" at bounding box center [372, 180] width 109 height 10
click at [280, 168] on input "text" at bounding box center [309, 169] width 116 height 14
type input "BÌ"
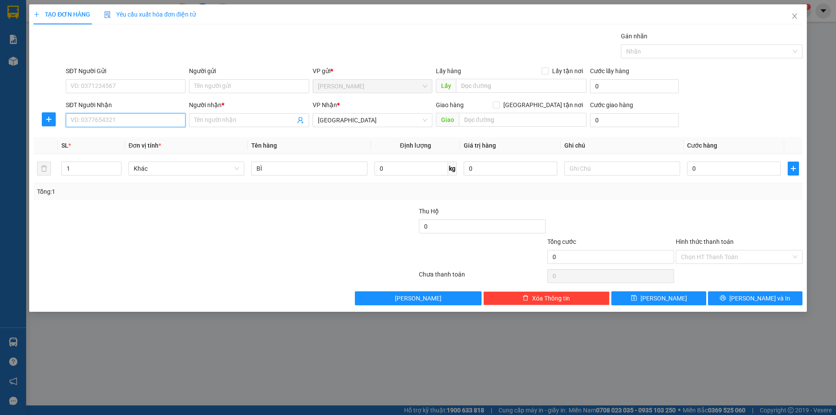
click at [170, 119] on input "SĐT Người Nhận" at bounding box center [126, 120] width 120 height 14
drag, startPoint x: 140, startPoint y: 138, endPoint x: 201, endPoint y: 115, distance: 65.3
click at [148, 138] on div "0986933136 - NGHĨA" at bounding box center [125, 138] width 109 height 10
type input "0986933136"
type input "NGHĨA"
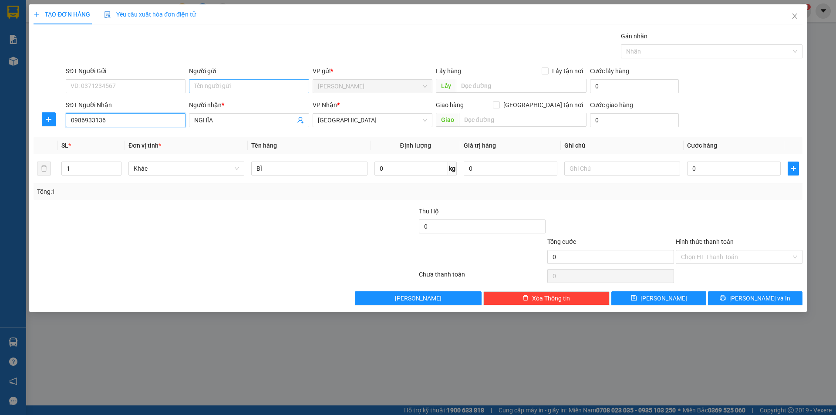
type input "0986933136"
click at [229, 89] on input "Người gửi" at bounding box center [249, 86] width 120 height 14
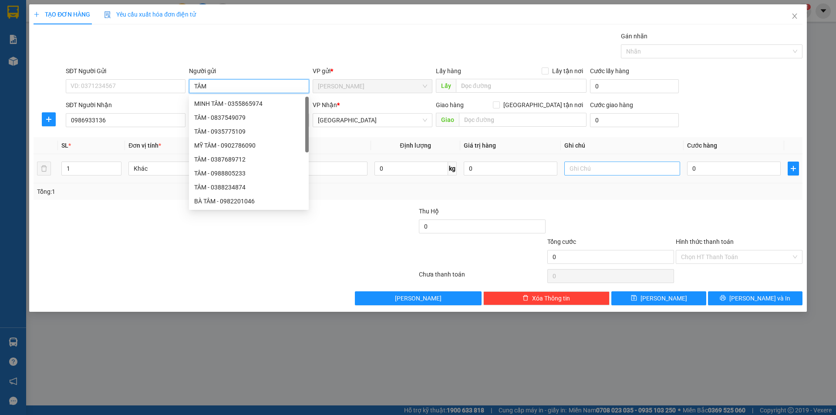
type input "TÂM"
click at [603, 171] on input "text" at bounding box center [622, 169] width 116 height 14
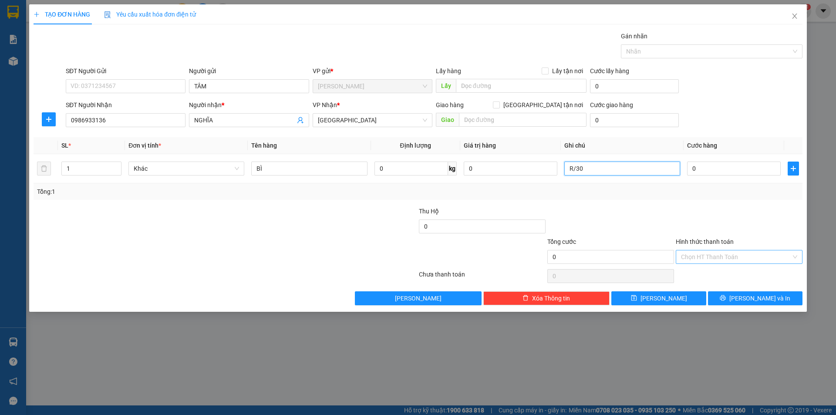
type input "R/30"
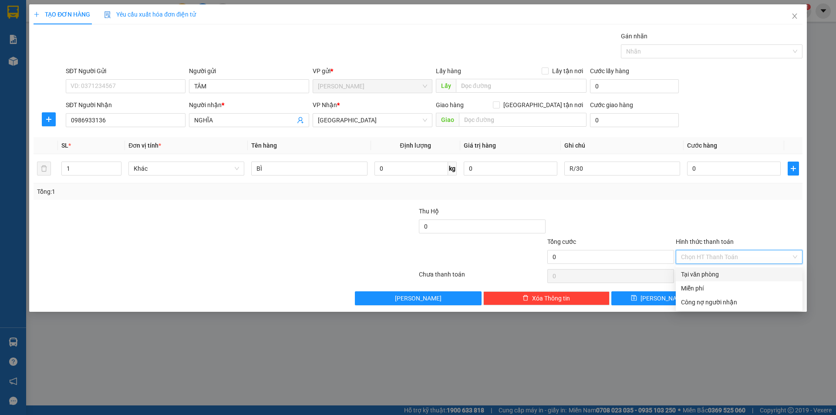
click at [713, 256] on input "Hình thức thanh toán" at bounding box center [736, 256] width 110 height 13
drag, startPoint x: 709, startPoint y: 290, endPoint x: 723, endPoint y: 301, distance: 18.6
click at [710, 292] on div "Miễn phí" at bounding box center [739, 289] width 116 height 10
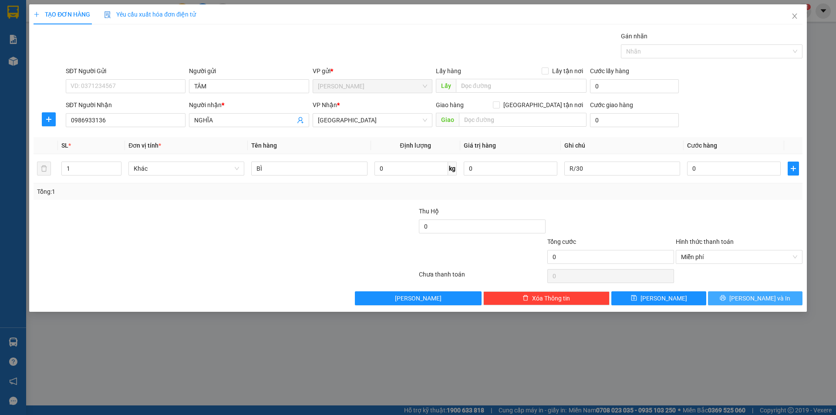
click at [724, 301] on button "[PERSON_NAME] và In" at bounding box center [755, 298] width 95 height 14
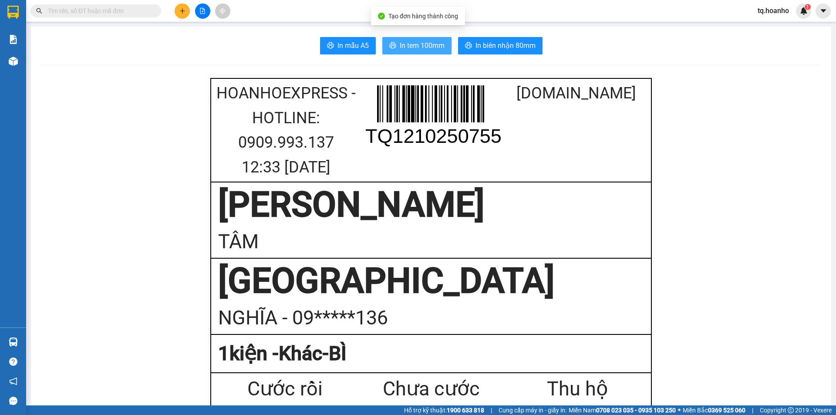
drag, startPoint x: 432, startPoint y: 46, endPoint x: 742, endPoint y: 3, distance: 313.0
click at [433, 45] on span "In tem 100mm" at bounding box center [422, 45] width 45 height 11
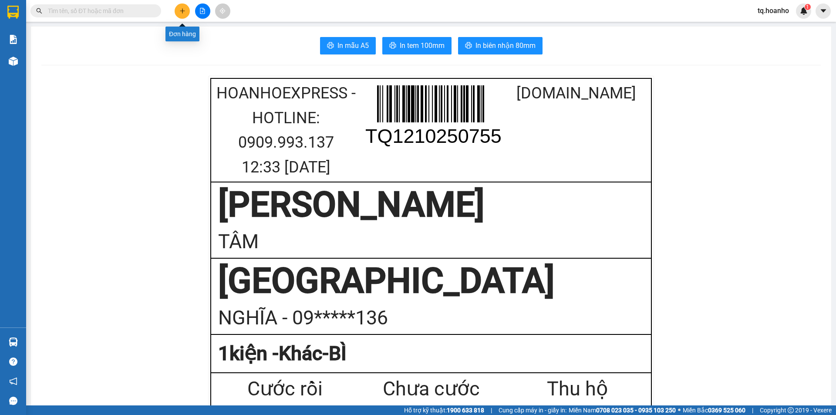
click at [176, 12] on button at bounding box center [182, 10] width 15 height 15
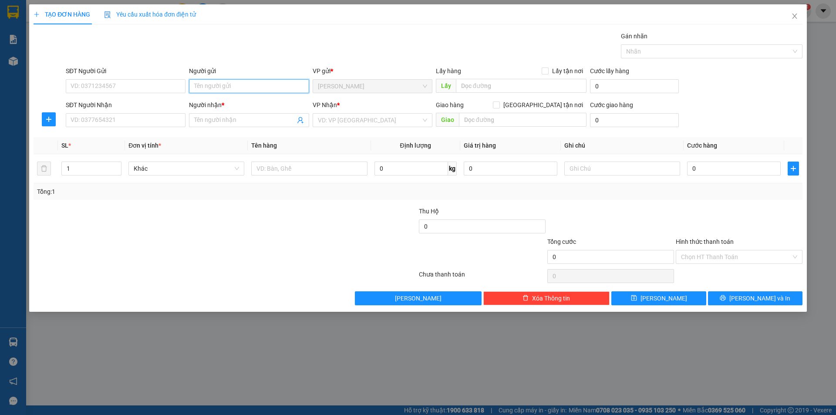
click at [256, 82] on input "Người gửi" at bounding box center [249, 86] width 120 height 14
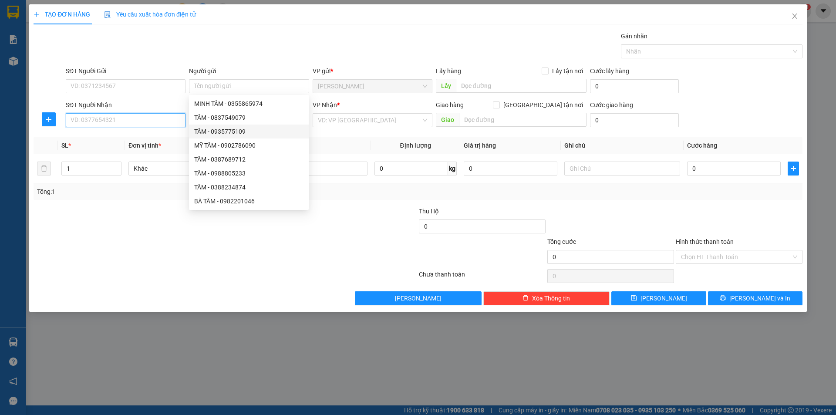
drag, startPoint x: 172, startPoint y: 125, endPoint x: 173, endPoint y: 115, distance: 9.7
click at [172, 123] on input "SĐT Người Nhận" at bounding box center [126, 120] width 120 height 14
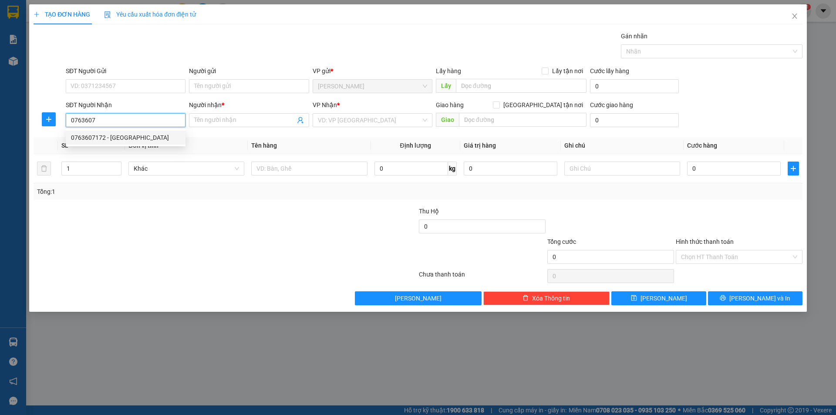
click at [120, 137] on div "0763607172 - [GEOGRAPHIC_DATA]" at bounding box center [125, 138] width 109 height 10
type input "0763607172"
type input "ĐAN"
type input "0763607172"
drag, startPoint x: 192, startPoint y: 289, endPoint x: 248, endPoint y: 221, distance: 87.9
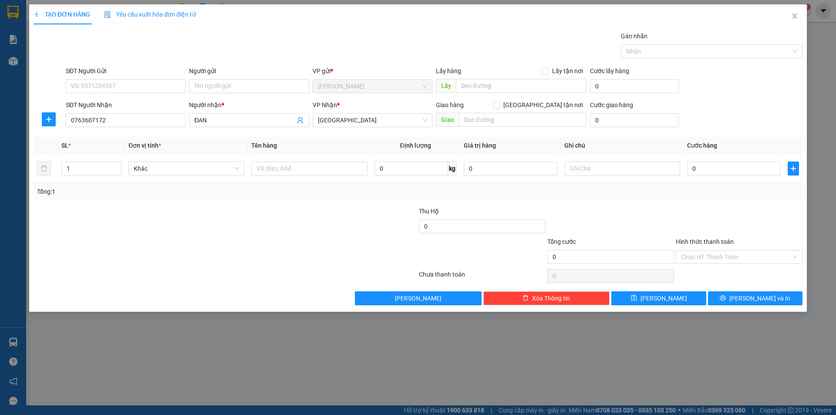
click at [214, 273] on div "Transit Pickup Surcharge Ids Transit Deliver Surcharge Ids Transit Deliver Surc…" at bounding box center [418, 168] width 769 height 274
click at [297, 168] on input "text" at bounding box center [309, 169] width 116 height 14
type input "T XỐP+T"
type input "2"
click at [113, 163] on span "Increase Value" at bounding box center [116, 166] width 10 height 8
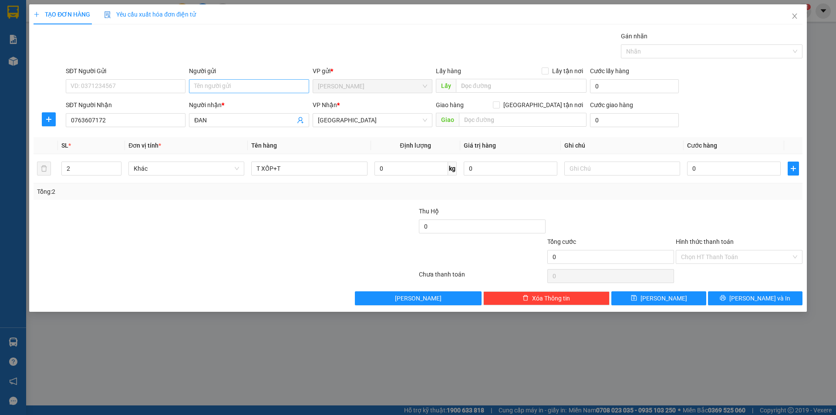
drag, startPoint x: 100, startPoint y: 226, endPoint x: 213, endPoint y: 84, distance: 181.3
click at [127, 184] on div "Transit Pickup Surcharge Ids Transit Deliver Surcharge Ids Transit Deliver Surc…" at bounding box center [418, 168] width 769 height 274
click at [215, 93] on input "Người gửi" at bounding box center [249, 86] width 120 height 14
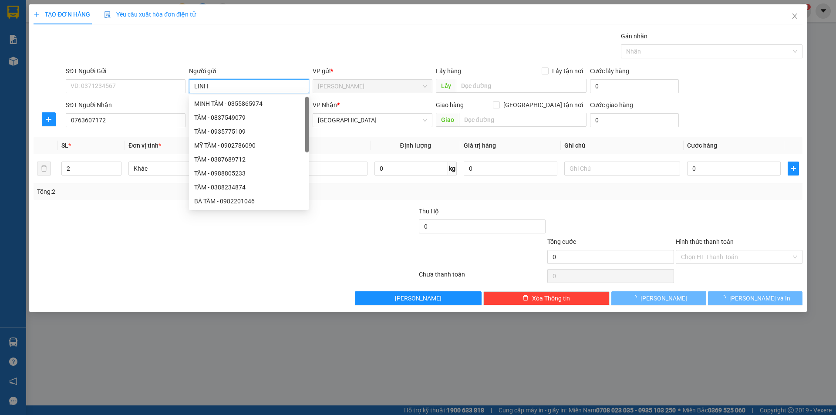
type input "LINH"
drag, startPoint x: 84, startPoint y: 365, endPoint x: 80, endPoint y: 339, distance: 26.0
click at [84, 358] on div "TẠO ĐƠN HÀNG Yêu cầu xuất hóa đơn điện tử Transit Pickup Surcharge Ids Transit …" at bounding box center [418, 207] width 836 height 415
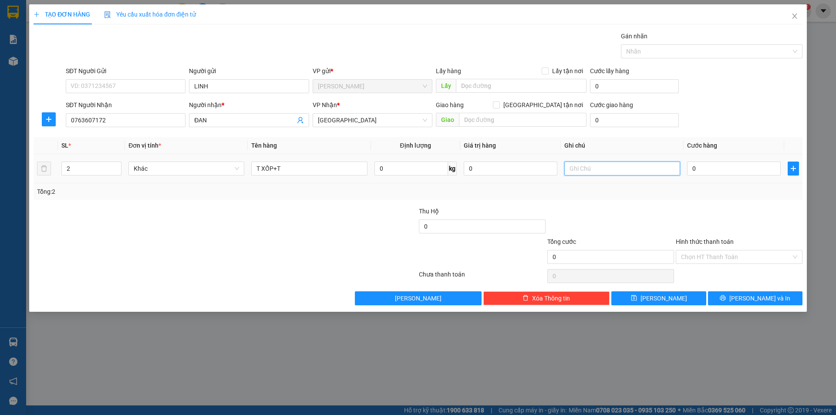
drag, startPoint x: 624, startPoint y: 169, endPoint x: 627, endPoint y: 162, distance: 7.8
click at [625, 167] on input "text" at bounding box center [622, 169] width 116 height 14
type input "R/110"
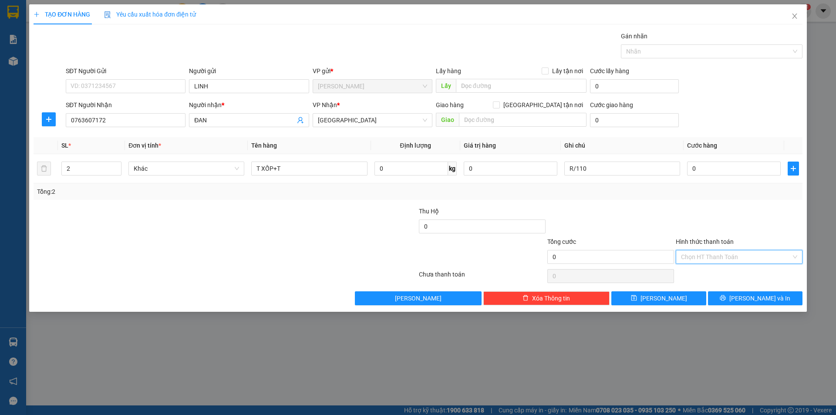
click at [714, 253] on input "Hình thức thanh toán" at bounding box center [736, 256] width 110 height 13
click at [714, 285] on div "Miễn phí" at bounding box center [739, 289] width 116 height 10
click at [735, 306] on div "TẠO ĐƠN HÀNG Yêu cầu xuất hóa đơn điện tử Transit Pickup Surcharge Ids Transit …" at bounding box center [418, 157] width 778 height 307
click at [730, 296] on button "[PERSON_NAME] và In" at bounding box center [755, 298] width 95 height 14
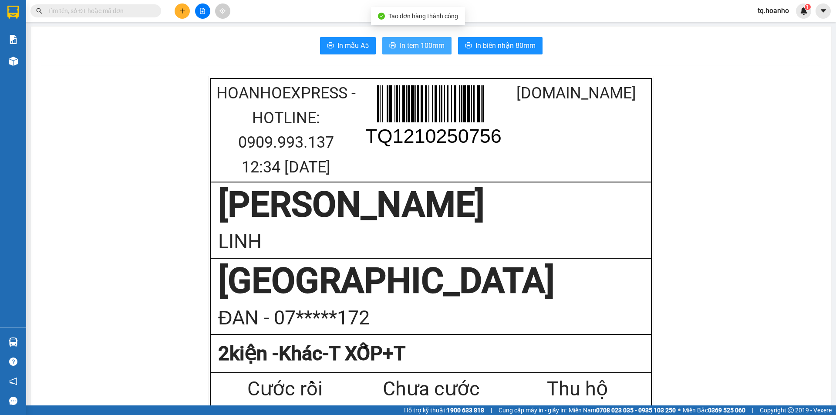
click at [410, 49] on span "In tem 100mm" at bounding box center [422, 45] width 45 height 11
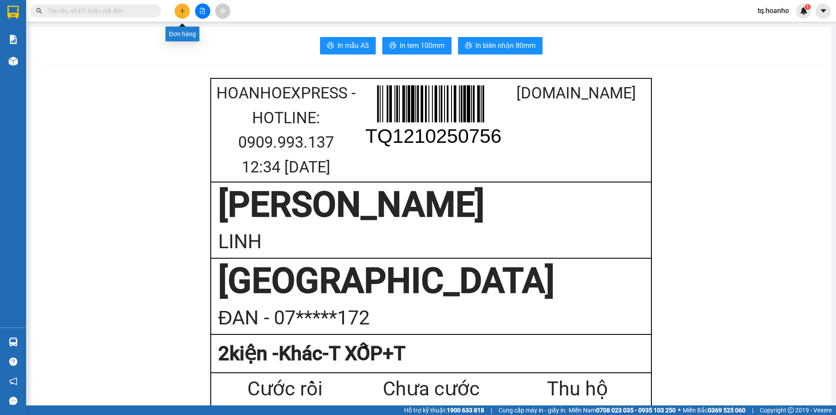
click at [180, 9] on icon "plus" at bounding box center [182, 11] width 6 height 6
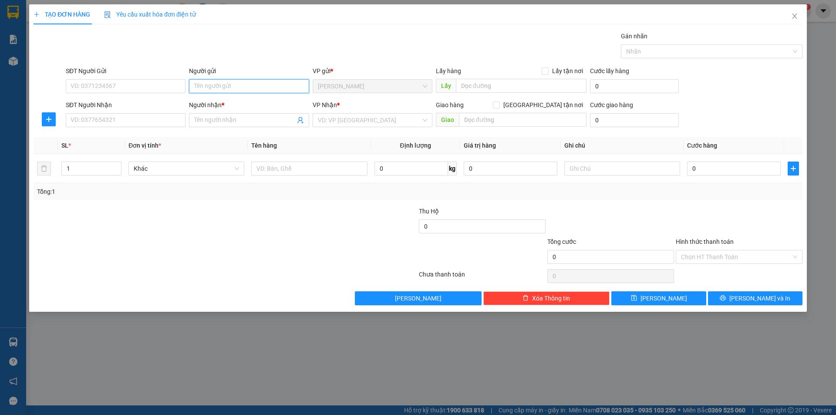
click at [255, 84] on input "Người gửi" at bounding box center [249, 86] width 120 height 14
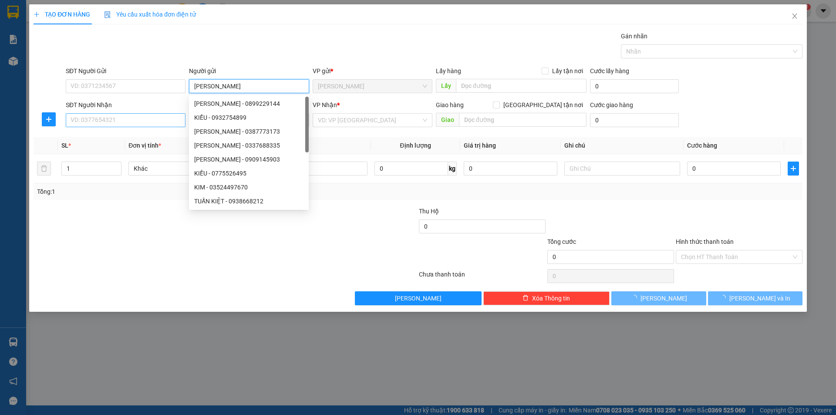
type input "[PERSON_NAME]"
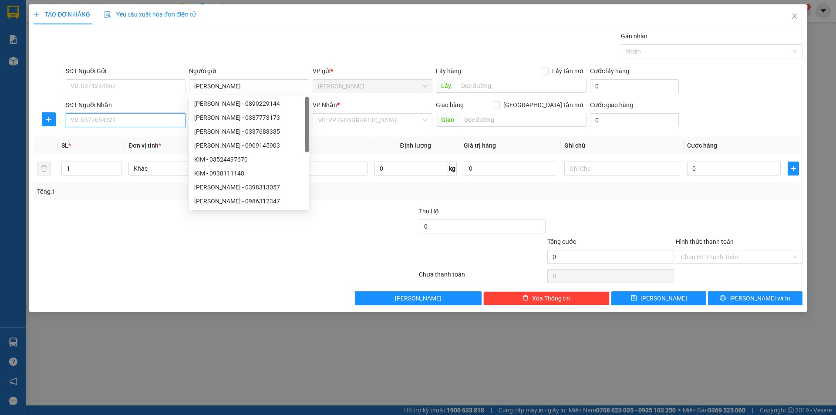
click at [84, 118] on input "SĐT Người Nhận" at bounding box center [126, 120] width 120 height 14
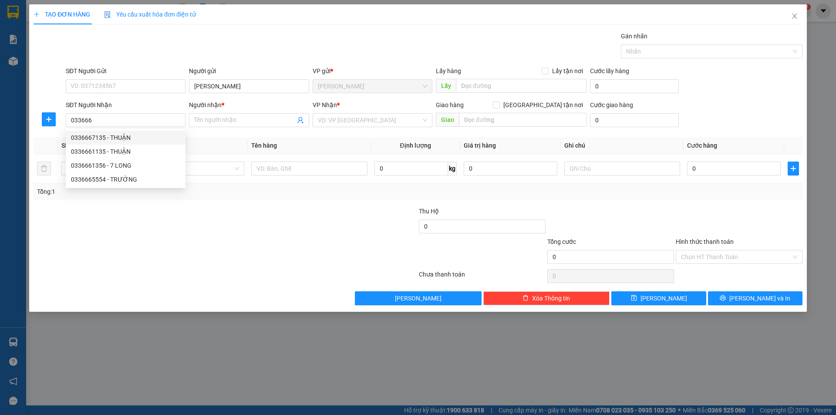
click at [130, 131] on div "0336667135 0336661135 0336667135 - THUẬN 0336661135 - THUẬN 0336661356 - 7 LONG…" at bounding box center [126, 158] width 120 height 59
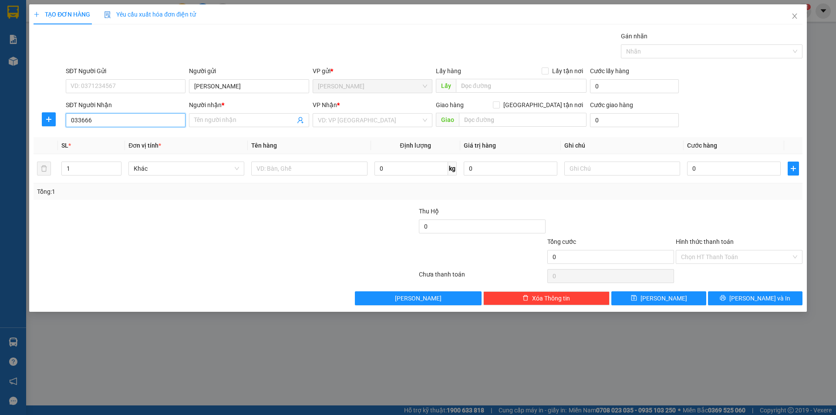
click at [128, 122] on input "033666" at bounding box center [126, 120] width 120 height 14
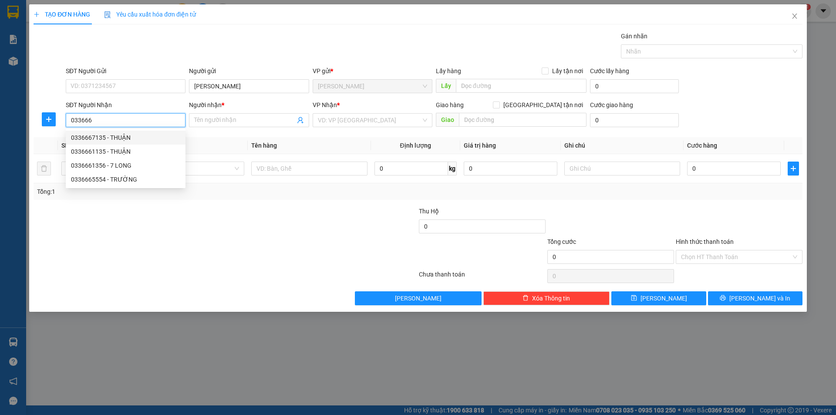
click at [132, 136] on div "0336667135 - THUẬN" at bounding box center [125, 138] width 109 height 10
type input "0336667135"
type input "THUẬN"
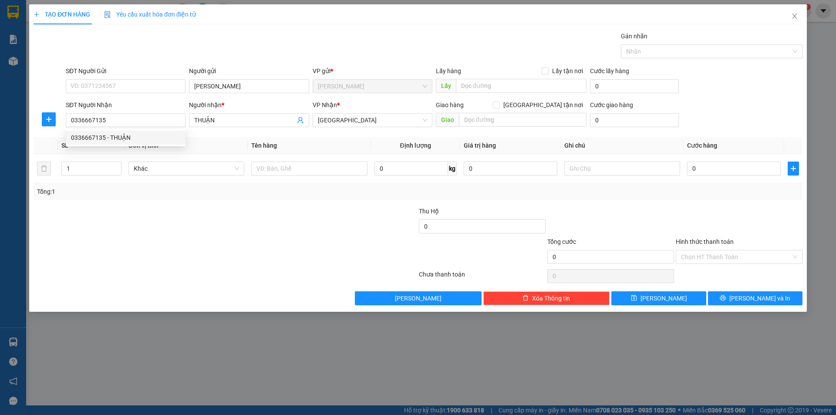
click at [135, 267] on div at bounding box center [161, 252] width 257 height 30
click at [325, 166] on input "text" at bounding box center [309, 169] width 116 height 14
type input "T XỐP"
click at [645, 170] on input "text" at bounding box center [622, 169] width 116 height 14
click at [644, 170] on input "text" at bounding box center [622, 169] width 116 height 14
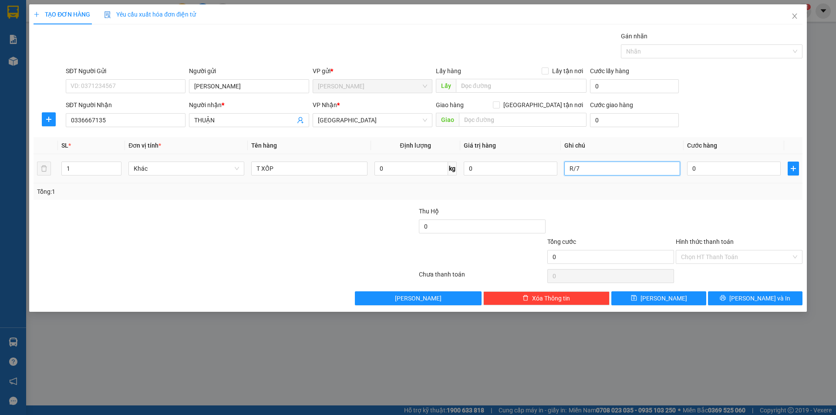
type input "R/70"
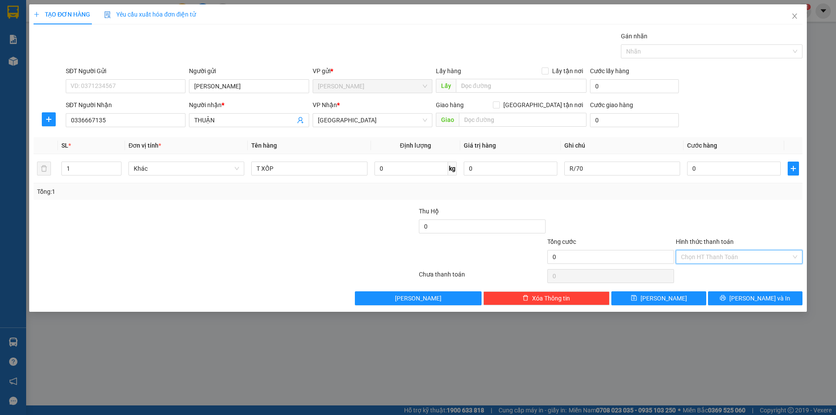
click at [742, 260] on input "Hình thức thanh toán" at bounding box center [736, 256] width 110 height 13
click at [713, 280] on div "Tại văn phòng" at bounding box center [739, 274] width 127 height 14
drag, startPoint x: 725, startPoint y: 262, endPoint x: 725, endPoint y: 257, distance: 5.2
click at [725, 259] on span "Tại văn phòng" at bounding box center [739, 256] width 116 height 13
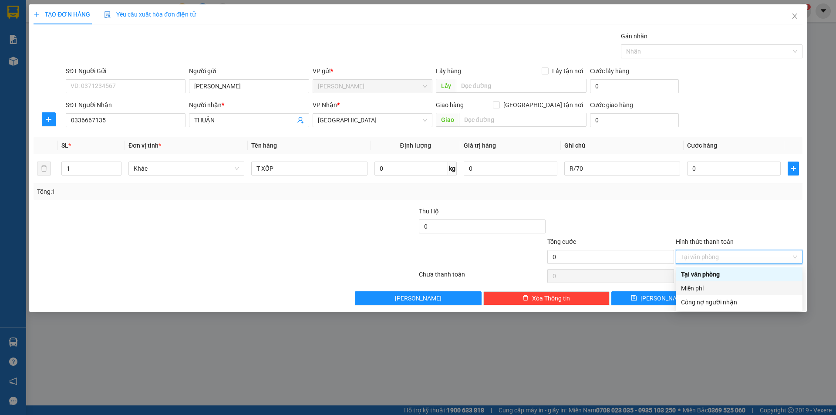
drag, startPoint x: 709, startPoint y: 287, endPoint x: 731, endPoint y: 290, distance: 21.6
click at [711, 287] on div "Miễn phí" at bounding box center [739, 289] width 116 height 10
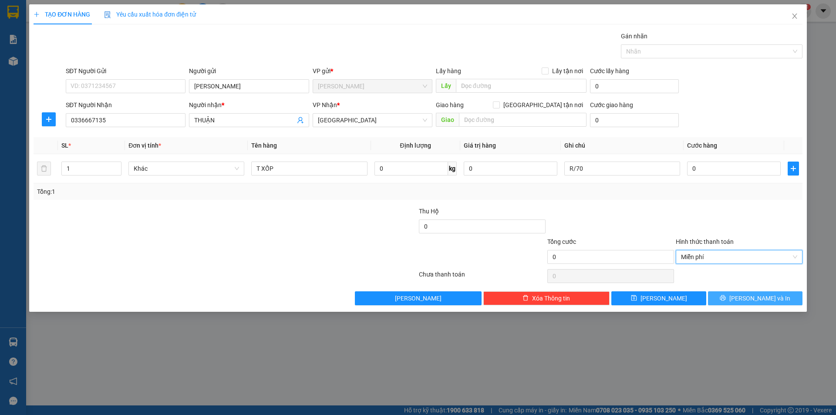
click at [737, 293] on button "[PERSON_NAME] và In" at bounding box center [755, 298] width 95 height 14
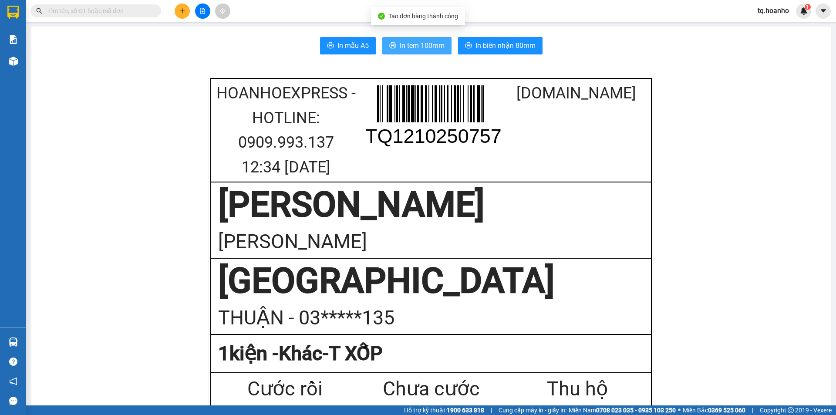
click at [422, 52] on button "In tem 100mm" at bounding box center [416, 45] width 69 height 17
click at [187, 11] on button at bounding box center [182, 10] width 15 height 15
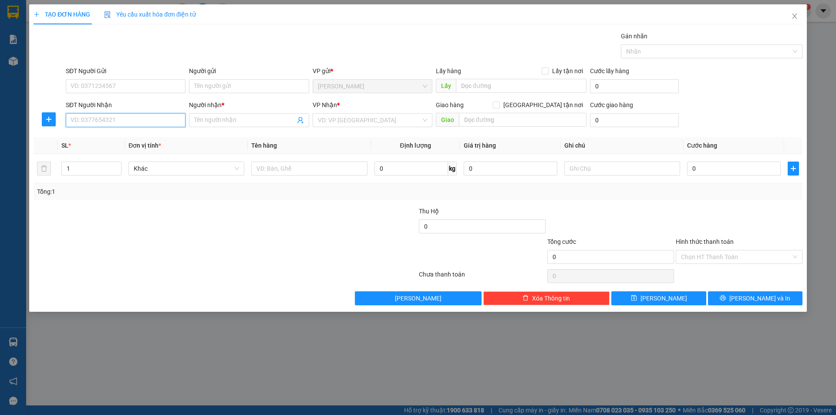
click at [158, 124] on input "SĐT Người Nhận" at bounding box center [126, 120] width 120 height 14
click at [152, 140] on div "0979437059 - ĐÔNG" at bounding box center [125, 138] width 109 height 10
type input "0979437059"
type input "ĐÔNG"
type input "0979437059"
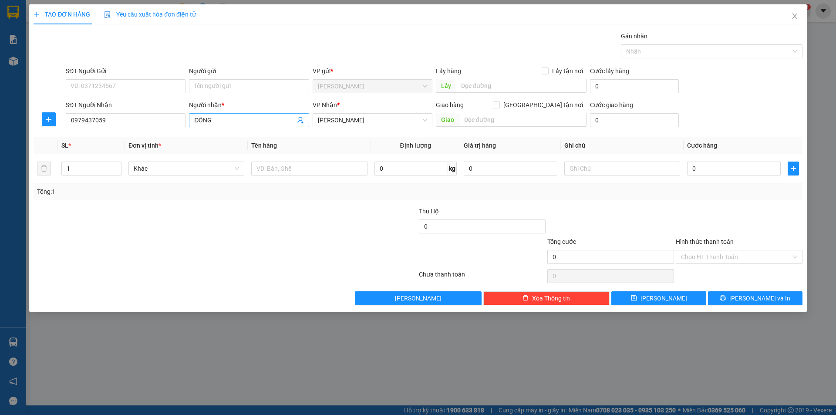
click at [263, 124] on input "ĐÔNG" at bounding box center [244, 120] width 101 height 10
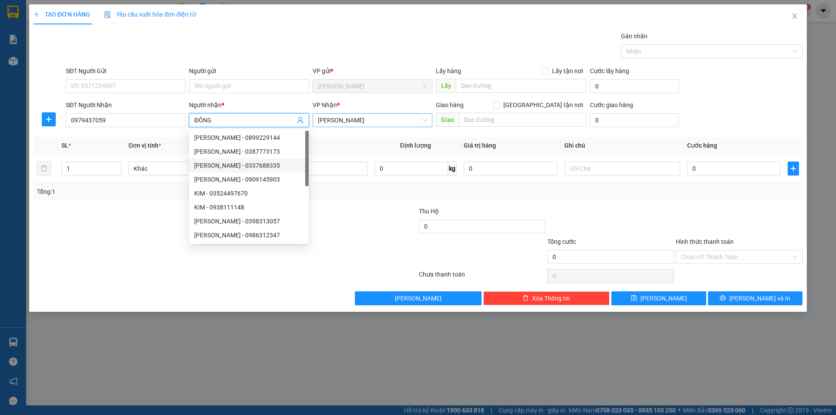
click at [360, 122] on span "[PERSON_NAME]" at bounding box center [372, 120] width 109 height 13
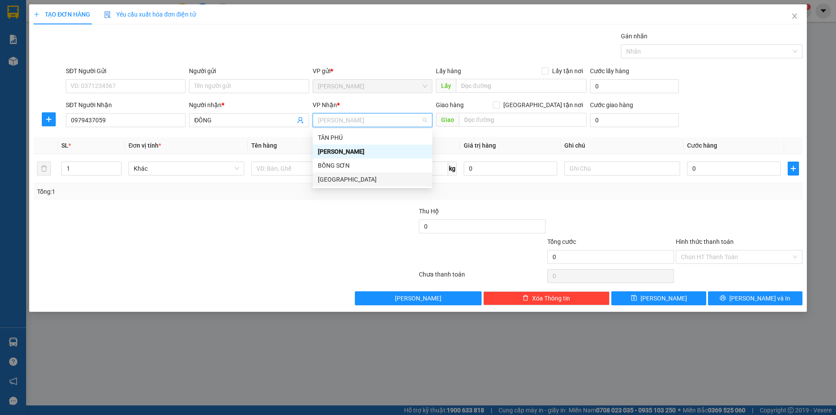
click at [343, 178] on div "[GEOGRAPHIC_DATA]" at bounding box center [372, 180] width 109 height 10
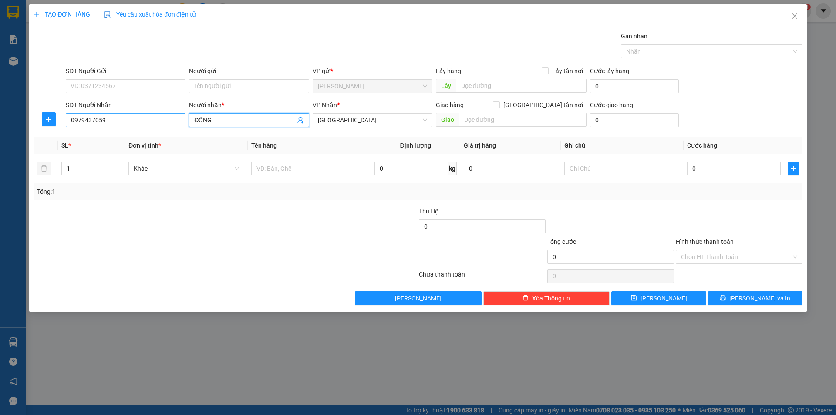
drag, startPoint x: 223, startPoint y: 124, endPoint x: 186, endPoint y: 125, distance: 37.9
click at [188, 125] on div "Người nhận * [GEOGRAPHIC_DATA]" at bounding box center [248, 115] width 123 height 30
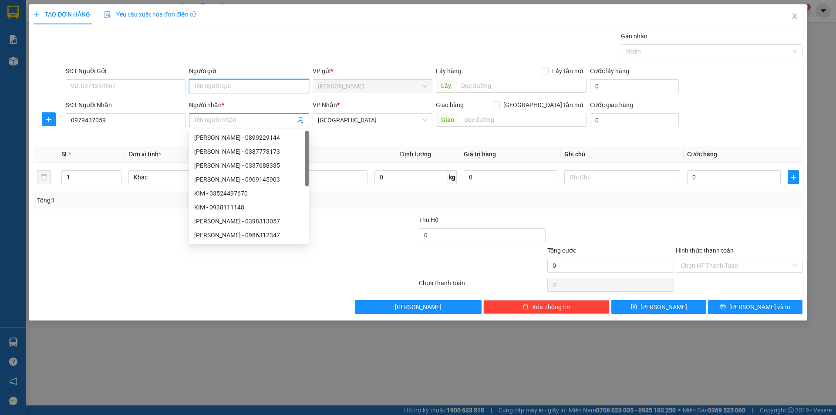
click at [234, 85] on input "Người gửi" at bounding box center [249, 86] width 120 height 14
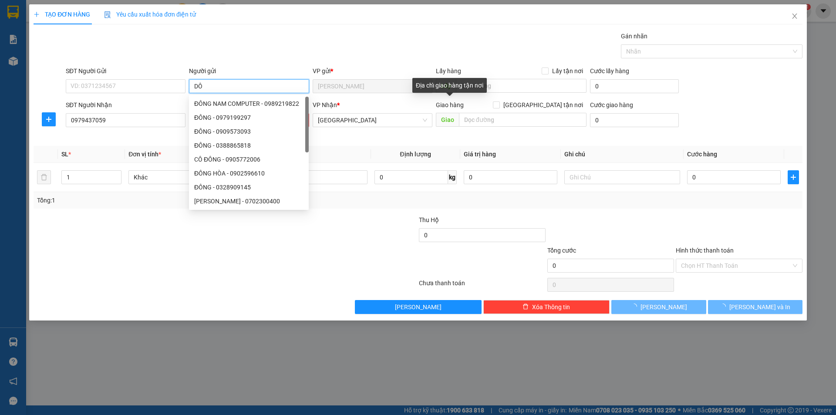
type input "D"
type input "ĐÔNG"
drag, startPoint x: 208, startPoint y: 410, endPoint x: 190, endPoint y: 345, distance: 67.6
click at [210, 400] on div "TẠO ĐƠN HÀNG Yêu cầu xuất hóa đơn điện tử Transit Pickup Surcharge Ids Transit …" at bounding box center [418, 207] width 836 height 415
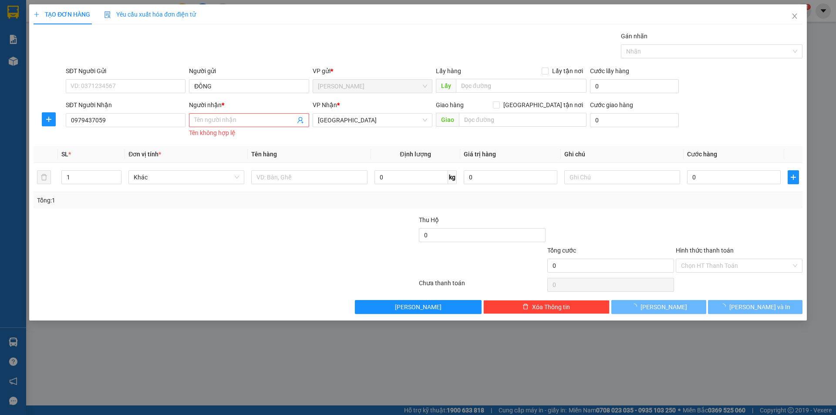
drag, startPoint x: 220, startPoint y: 111, endPoint x: 219, endPoint y: 127, distance: 15.7
click at [220, 112] on div "Người nhận *" at bounding box center [249, 106] width 120 height 13
click at [219, 128] on div "Tên không hợp lệ" at bounding box center [249, 133] width 120 height 10
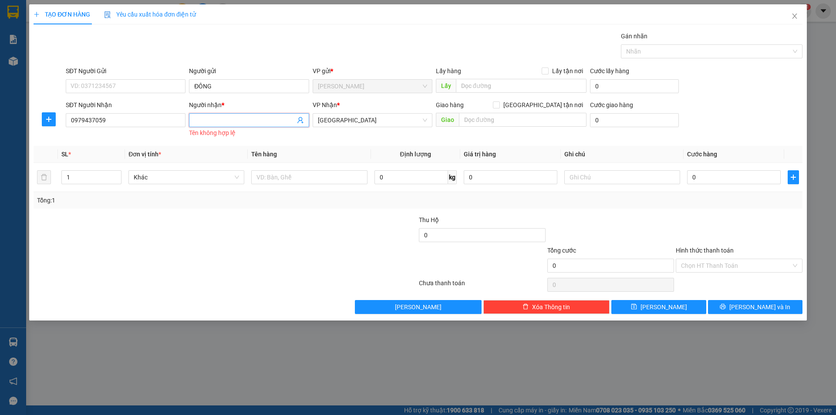
drag, startPoint x: 229, startPoint y: 121, endPoint x: 237, endPoint y: 101, distance: 21.3
click at [229, 121] on input "Người nhận *" at bounding box center [244, 120] width 101 height 10
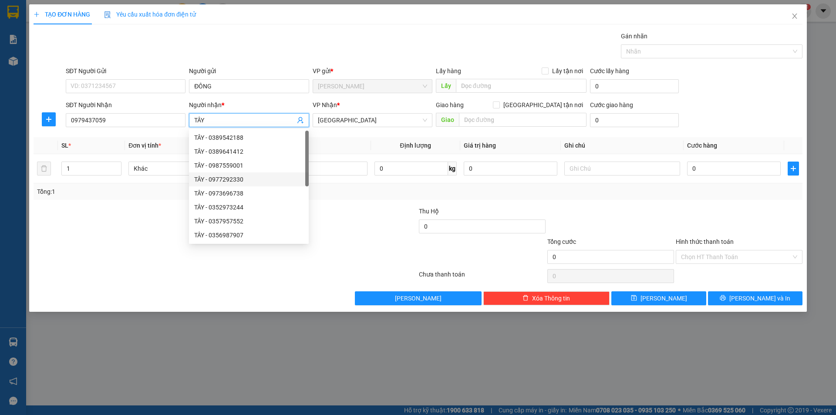
click at [306, 171] on div at bounding box center [306, 159] width 3 height 56
type input "TÂY"
click at [311, 166] on input "text" at bounding box center [309, 169] width 116 height 14
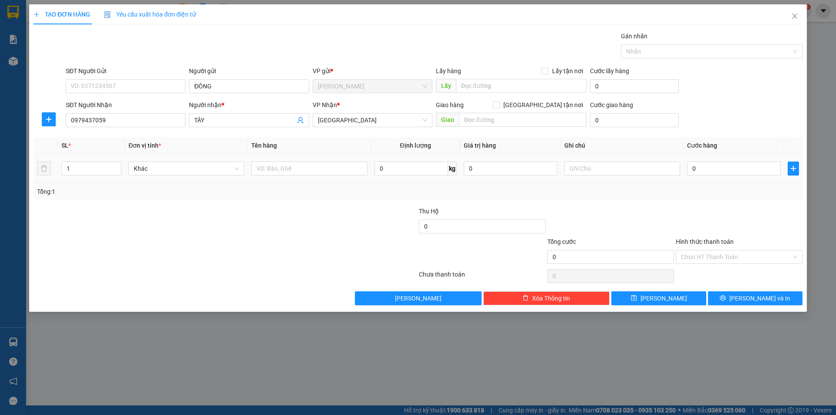
click at [332, 178] on td at bounding box center [309, 168] width 123 height 29
click at [329, 173] on input "text" at bounding box center [309, 169] width 116 height 14
type input "D"
type input "ĐT"
click at [648, 170] on input "text" at bounding box center [622, 169] width 116 height 14
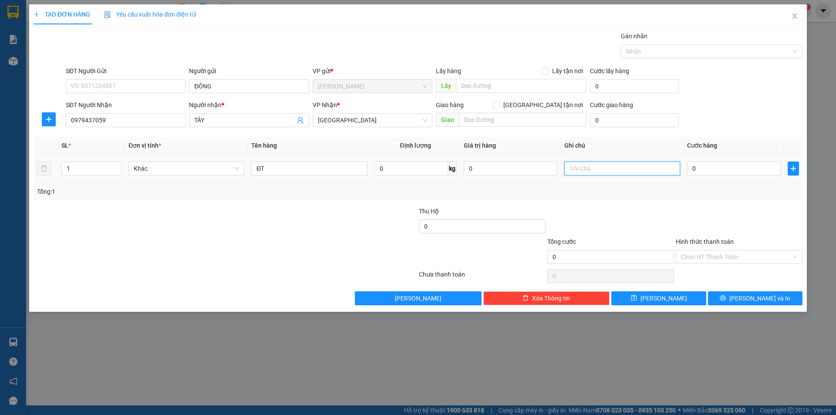
type input "V"
type input "C"
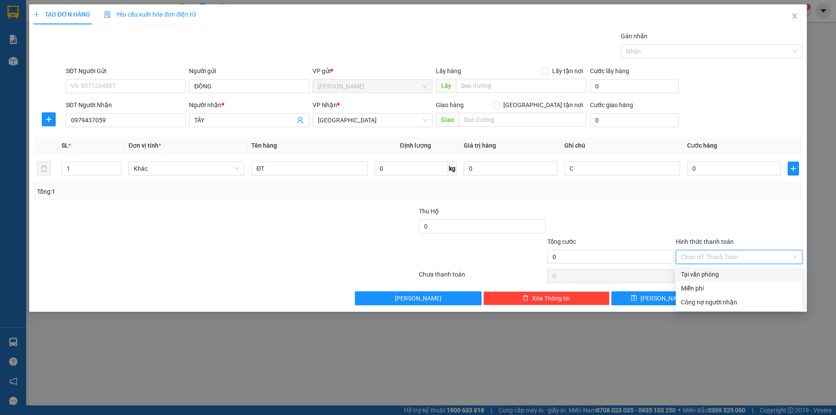
click at [718, 259] on input "Hình thức thanh toán" at bounding box center [736, 256] width 110 height 13
click at [711, 285] on div "Miễn phí" at bounding box center [739, 289] width 116 height 10
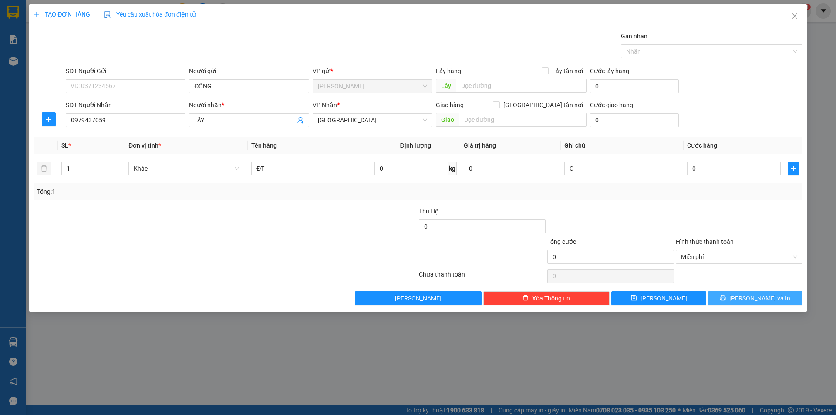
click at [724, 298] on button "[PERSON_NAME] và In" at bounding box center [755, 298] width 95 height 14
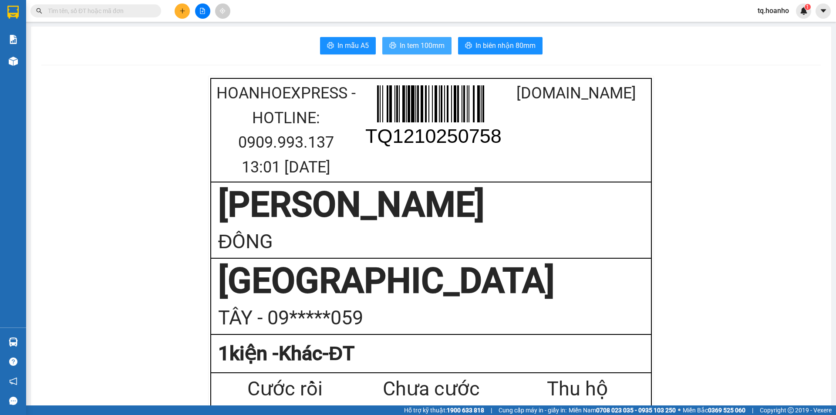
click at [408, 40] on span "In tem 100mm" at bounding box center [422, 45] width 45 height 11
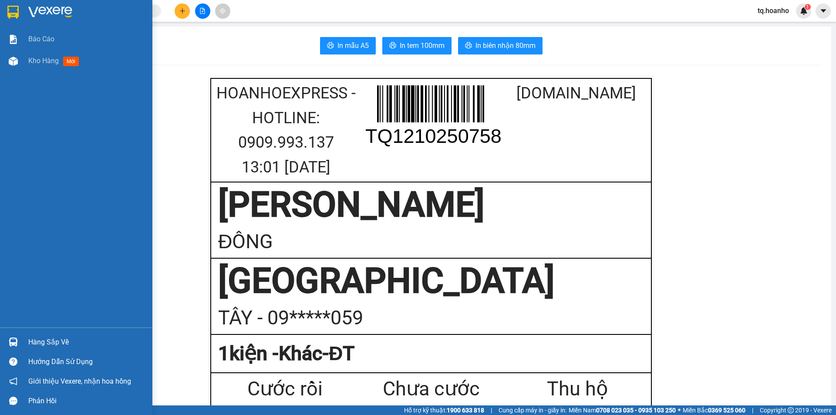
click at [60, 10] on img at bounding box center [50, 12] width 44 height 13
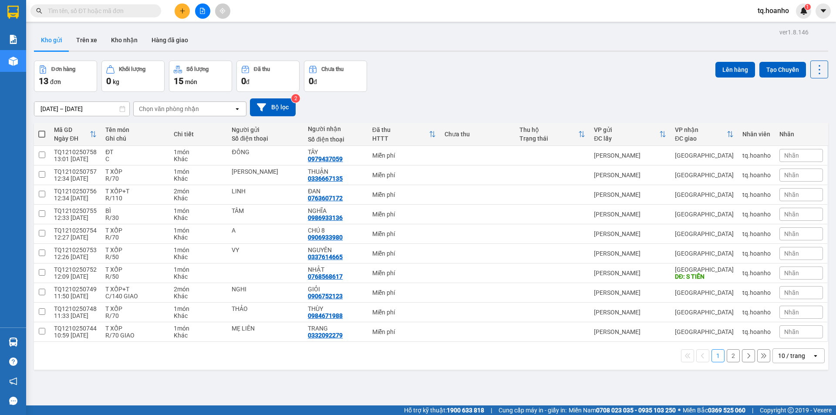
click at [190, 7] on div at bounding box center [202, 10] width 65 height 15
click at [184, 13] on icon "plus" at bounding box center [182, 11] width 6 height 6
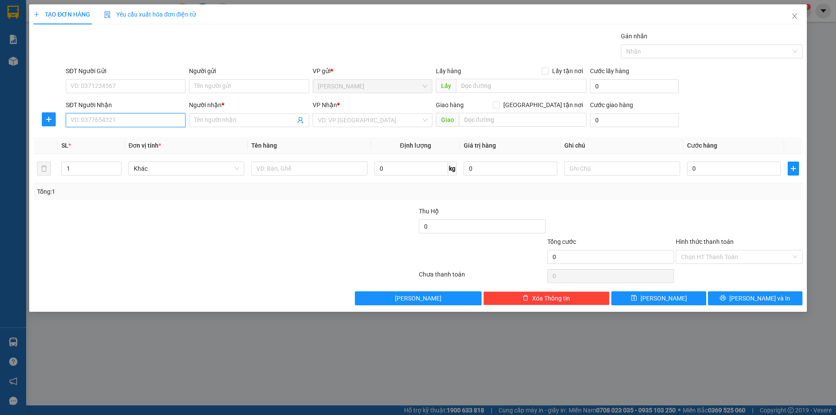
click at [169, 120] on input "SĐT Người Nhận" at bounding box center [126, 120] width 120 height 14
type input "0978333527"
click at [334, 111] on div "VP Nhận * VD: VP [GEOGRAPHIC_DATA]" at bounding box center [373, 115] width 120 height 30
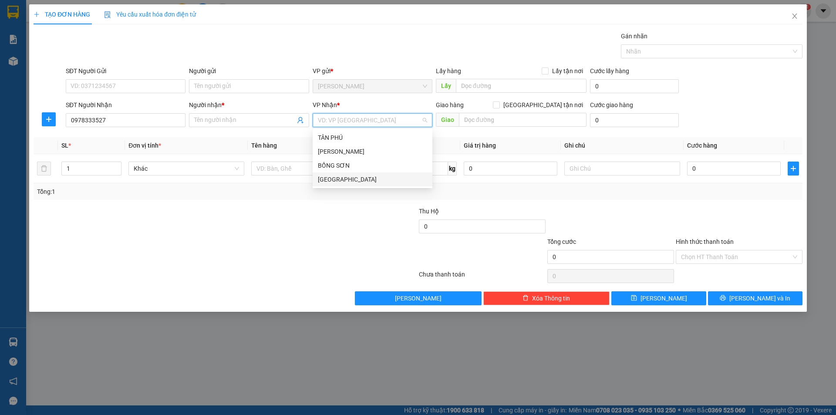
drag, startPoint x: 338, startPoint y: 179, endPoint x: 276, endPoint y: 179, distance: 62.3
click at [337, 179] on div "[GEOGRAPHIC_DATA]" at bounding box center [372, 180] width 109 height 10
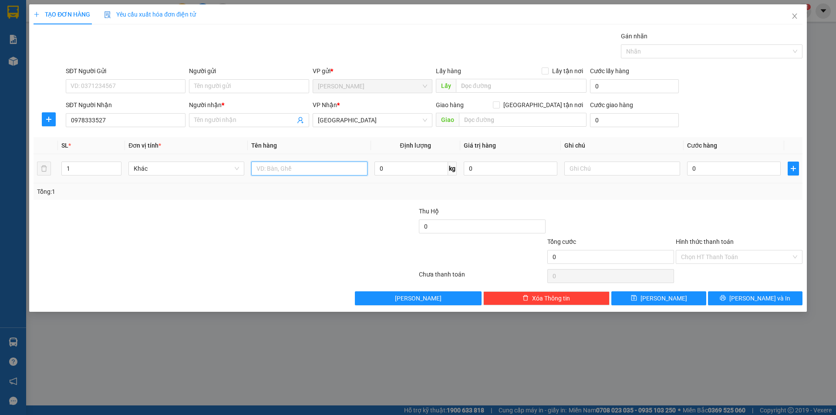
click at [280, 168] on input "text" at bounding box center [309, 169] width 116 height 14
type input "T XỐP"
click at [587, 172] on input "text" at bounding box center [622, 169] width 116 height 14
type input "R/50 Q2+80K GIAO"
click at [262, 125] on span at bounding box center [249, 120] width 120 height 14
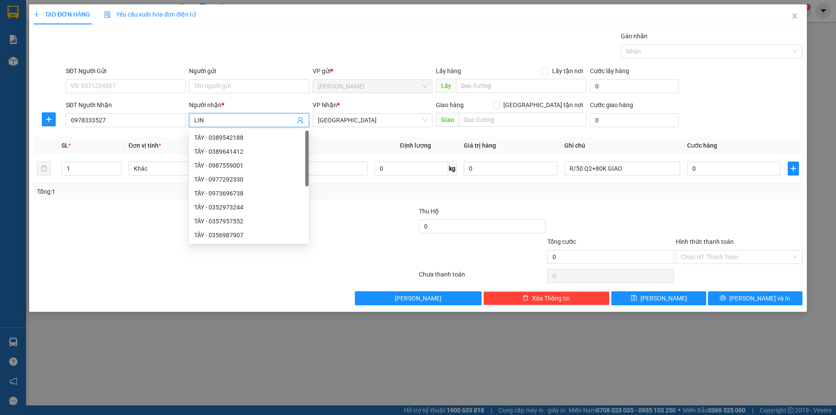
type input "LINH"
click at [706, 258] on input "Hình thức thanh toán" at bounding box center [736, 256] width 110 height 13
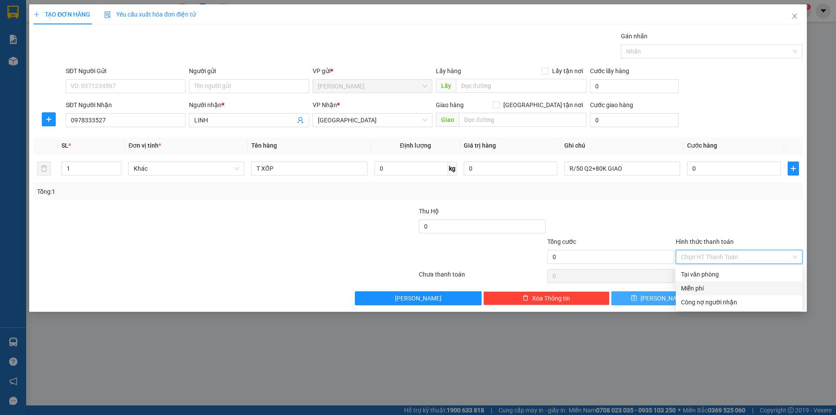
drag, startPoint x: 698, startPoint y: 289, endPoint x: 705, endPoint y: 294, distance: 8.5
click at [698, 289] on div "Miễn phí" at bounding box center [739, 289] width 116 height 10
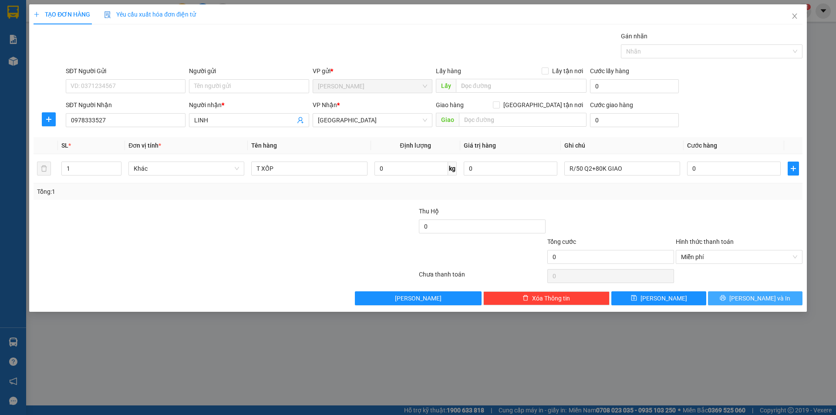
click at [711, 294] on button "[PERSON_NAME] và In" at bounding box center [755, 298] width 95 height 14
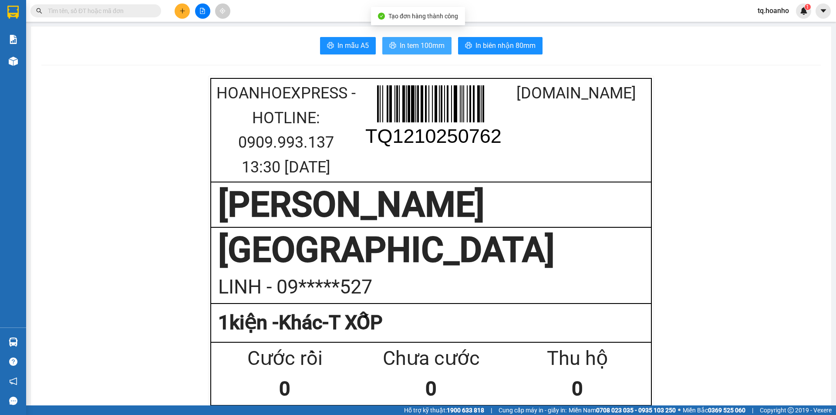
click at [407, 40] on span "In tem 100mm" at bounding box center [422, 45] width 45 height 11
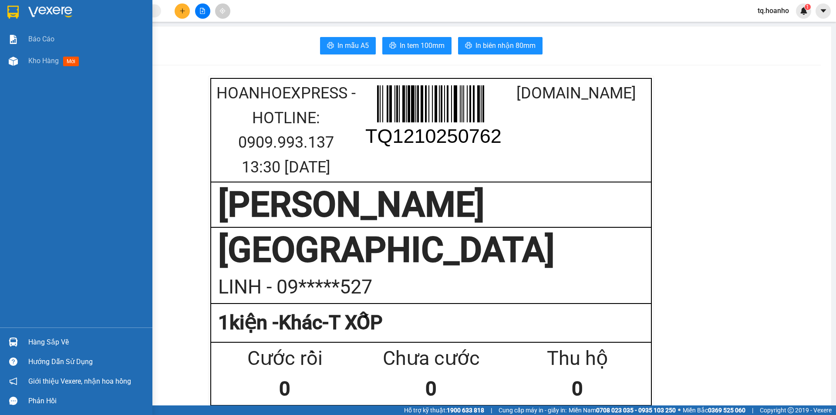
drag, startPoint x: 47, startPoint y: 7, endPoint x: 80, endPoint y: 8, distance: 33.5
click at [47, 7] on img at bounding box center [50, 12] width 44 height 13
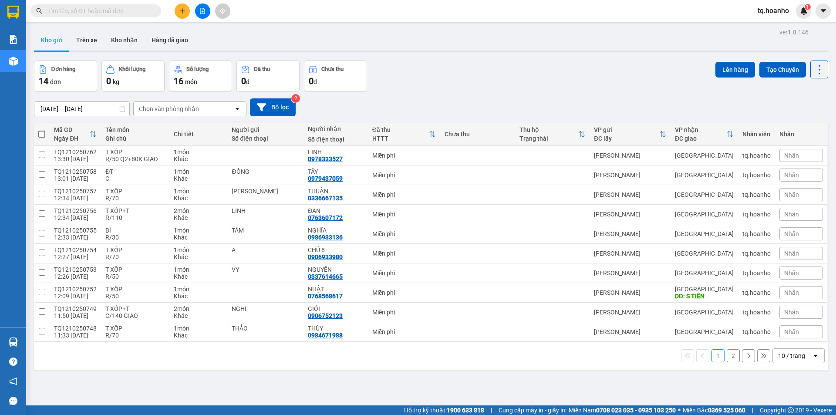
click at [185, 17] on button at bounding box center [182, 10] width 15 height 15
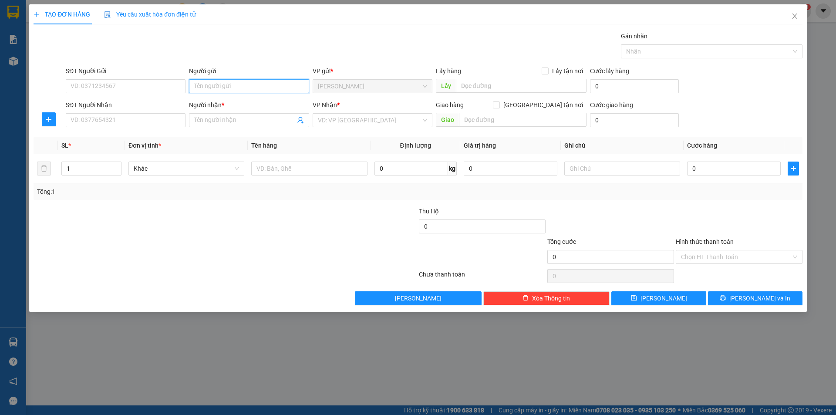
click at [262, 84] on input "Người gửi" at bounding box center [249, 86] width 120 height 14
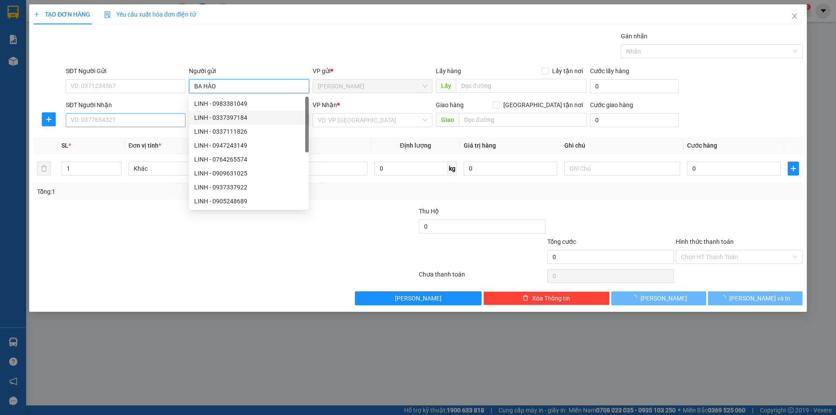
type input "BA HÀO"
click at [151, 120] on input "SĐT Người Nhận" at bounding box center [126, 120] width 120 height 14
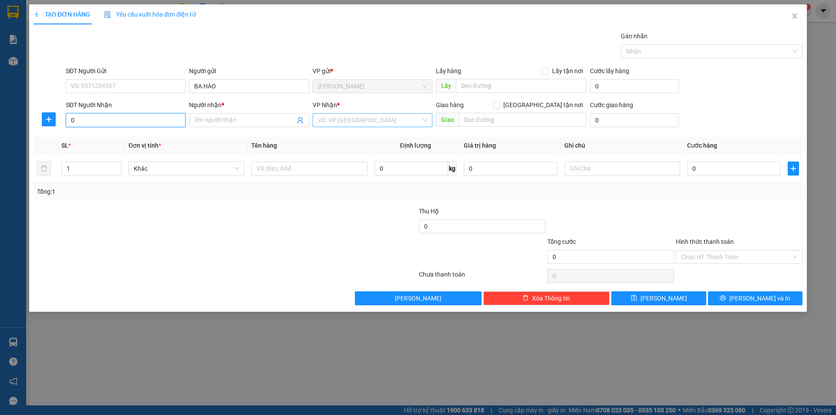
type input "0"
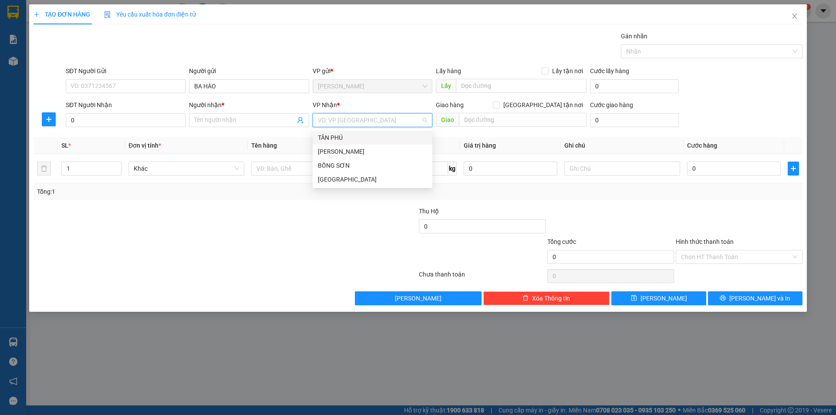
click at [339, 123] on input "search" at bounding box center [369, 120] width 103 height 13
drag, startPoint x: 327, startPoint y: 181, endPoint x: 281, endPoint y: 166, distance: 48.8
click at [325, 181] on div "[GEOGRAPHIC_DATA]" at bounding box center [372, 180] width 109 height 10
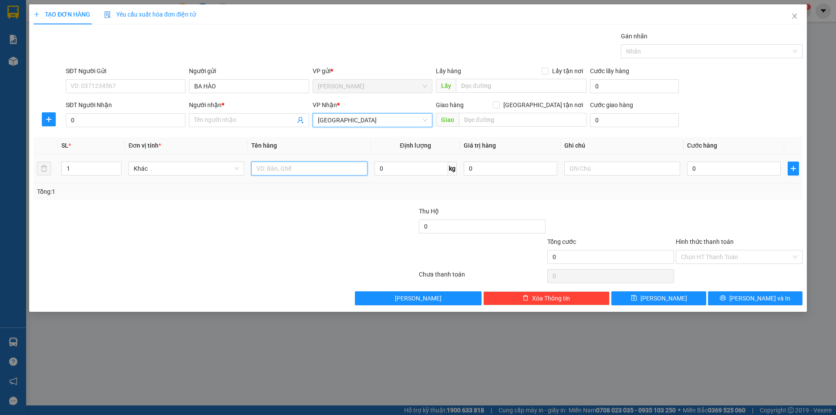
click at [281, 166] on input "text" at bounding box center [309, 169] width 116 height 14
type input "T XỐP"
click at [648, 166] on input "text" at bounding box center [622, 169] width 116 height 14
type input "R/100"
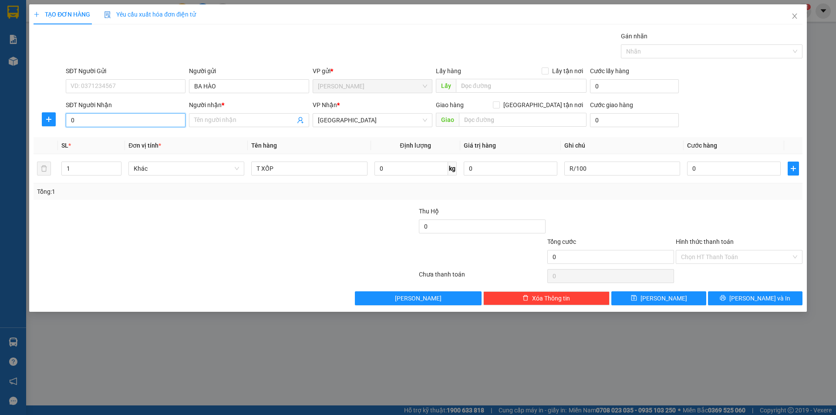
drag, startPoint x: 166, startPoint y: 123, endPoint x: 144, endPoint y: 104, distance: 29.9
click at [161, 124] on input "0" at bounding box center [126, 120] width 120 height 14
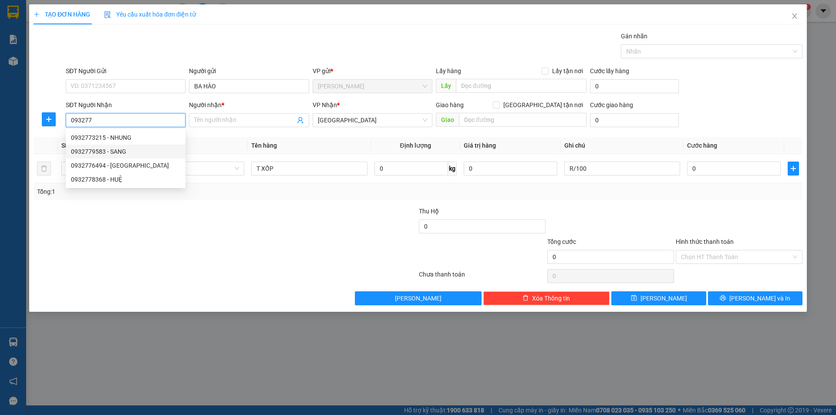
click at [142, 148] on div "0932779583 - SANG" at bounding box center [125, 152] width 109 height 10
type input "0932779583"
type input "SANG"
type input "0932779583"
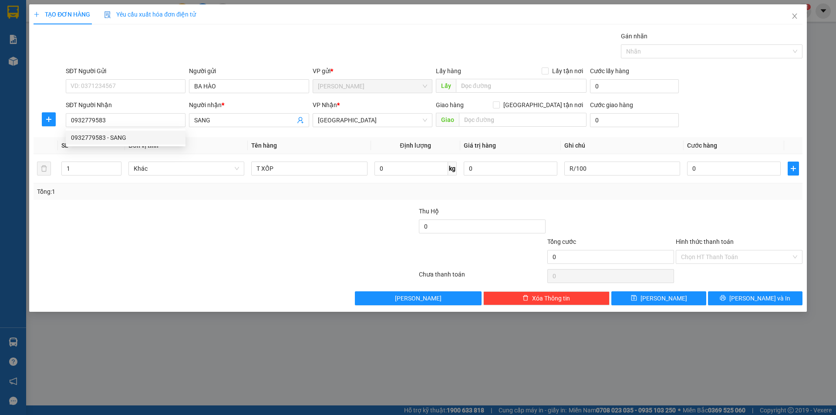
click at [151, 255] on div at bounding box center [161, 252] width 257 height 30
click at [726, 257] on input "Hình thức thanh toán" at bounding box center [736, 256] width 110 height 13
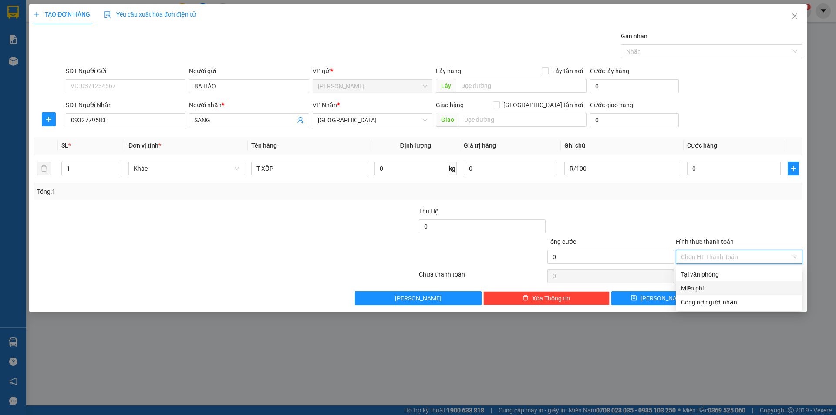
drag, startPoint x: 700, startPoint y: 289, endPoint x: 729, endPoint y: 303, distance: 32.1
click at [701, 288] on div "Miễn phí" at bounding box center [739, 289] width 116 height 10
click at [732, 300] on button "[PERSON_NAME] và In" at bounding box center [755, 298] width 95 height 14
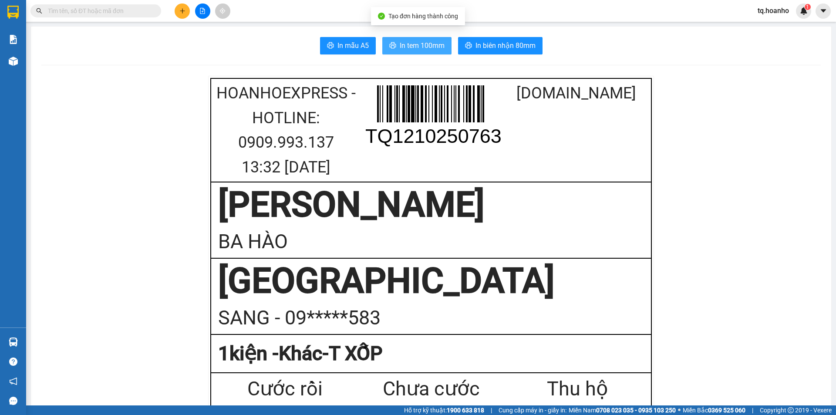
drag, startPoint x: 403, startPoint y: 50, endPoint x: 446, endPoint y: 32, distance: 45.7
click at [402, 49] on span "In tem 100mm" at bounding box center [422, 45] width 45 height 11
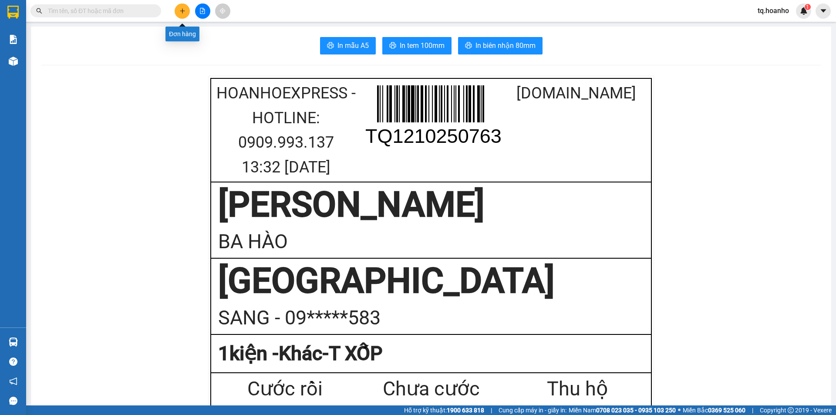
click at [177, 11] on button at bounding box center [182, 10] width 15 height 15
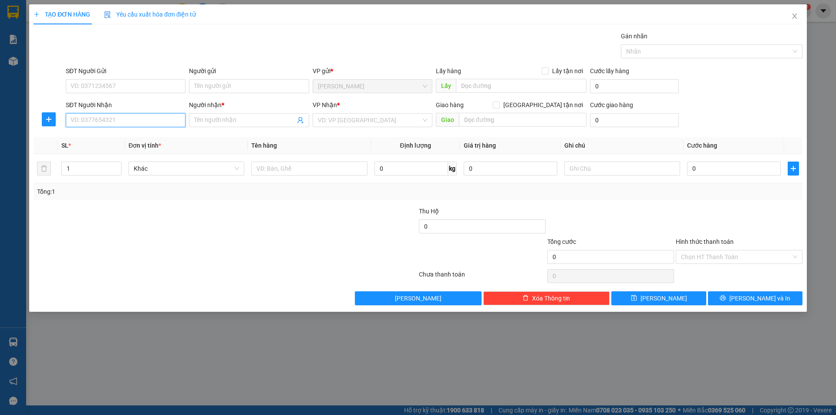
click at [150, 120] on input "SĐT Người Nhận" at bounding box center [126, 120] width 120 height 14
click at [128, 138] on div "0905965488 - DƯỠNG" at bounding box center [125, 138] width 109 height 10
type input "0905965488"
type input "DƯỠNG"
type input "0905965488"
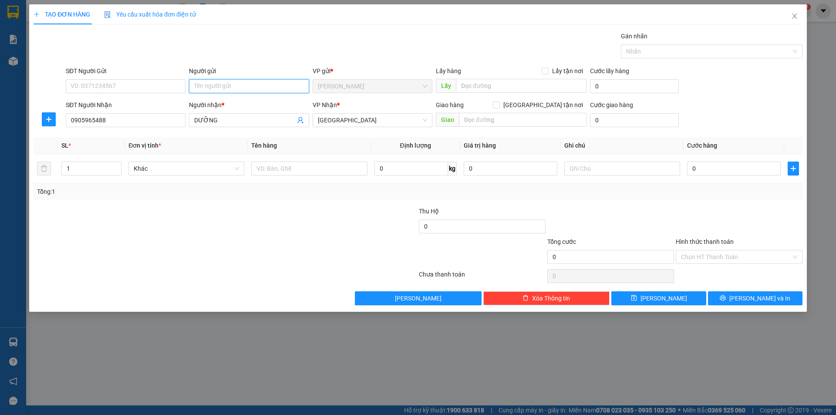
click at [294, 91] on input "Người gửi" at bounding box center [249, 86] width 120 height 14
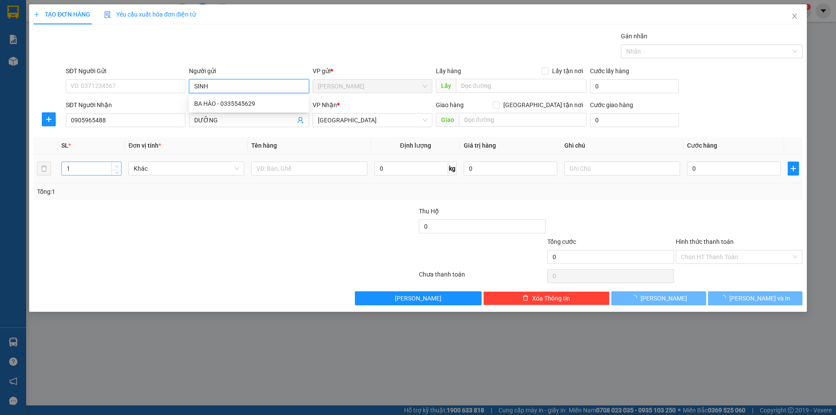
type input "SINH"
type input "2"
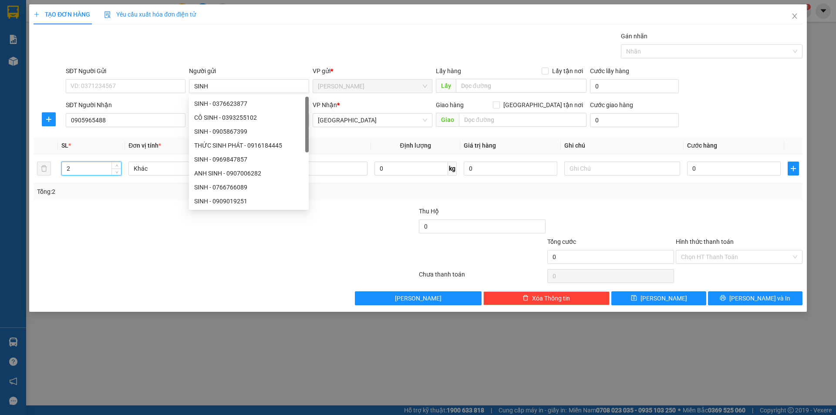
drag, startPoint x: 117, startPoint y: 163, endPoint x: 136, endPoint y: 250, distance: 88.9
click at [130, 253] on div "Transit Pickup Surcharge Ids Transit Deliver Surcharge Ids Transit Deliver Surc…" at bounding box center [418, 168] width 769 height 274
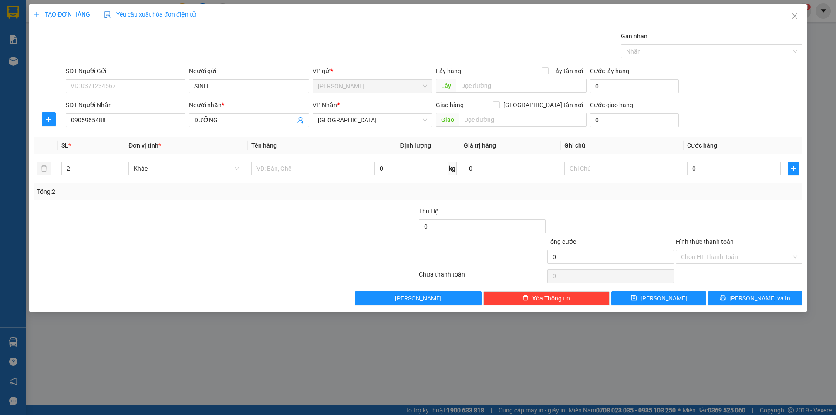
drag, startPoint x: 144, startPoint y: 251, endPoint x: 247, endPoint y: 191, distance: 119.4
click at [145, 250] on div at bounding box center [161, 252] width 257 height 30
click at [267, 170] on input "text" at bounding box center [309, 169] width 116 height 14
type input "T XỐP+BỊCH"
click at [576, 172] on input "text" at bounding box center [622, 169] width 116 height 14
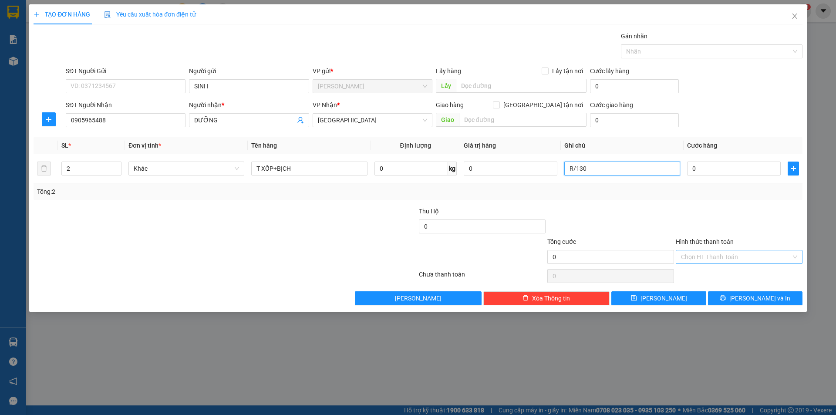
type input "R/130"
click at [699, 257] on input "Hình thức thanh toán" at bounding box center [736, 256] width 110 height 13
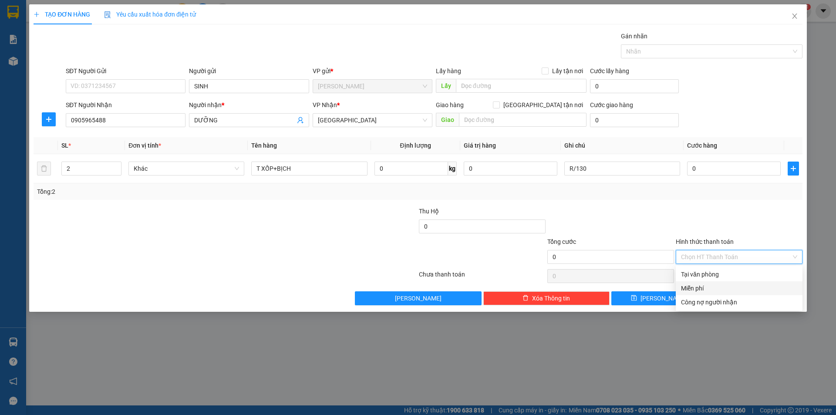
click at [693, 288] on div "Miễn phí" at bounding box center [739, 289] width 116 height 10
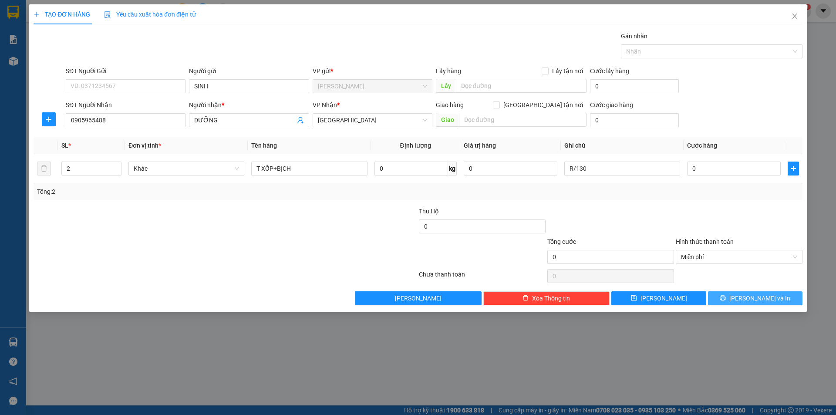
click at [754, 301] on span "[PERSON_NAME] và In" at bounding box center [759, 299] width 61 height 10
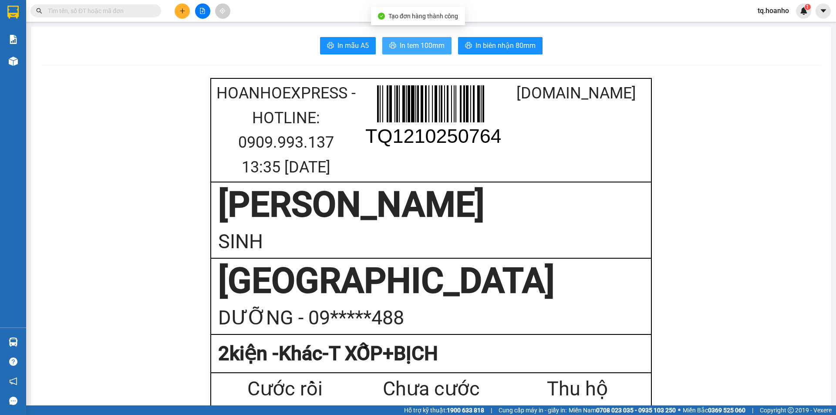
click at [425, 37] on button "In tem 100mm" at bounding box center [416, 45] width 69 height 17
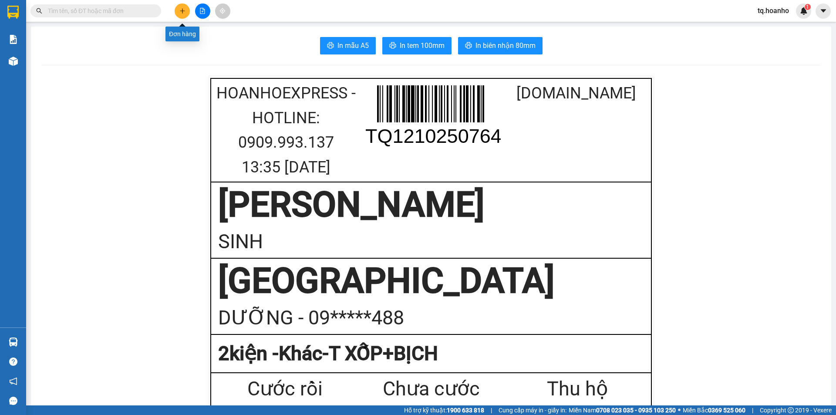
click at [179, 13] on button at bounding box center [182, 10] width 15 height 15
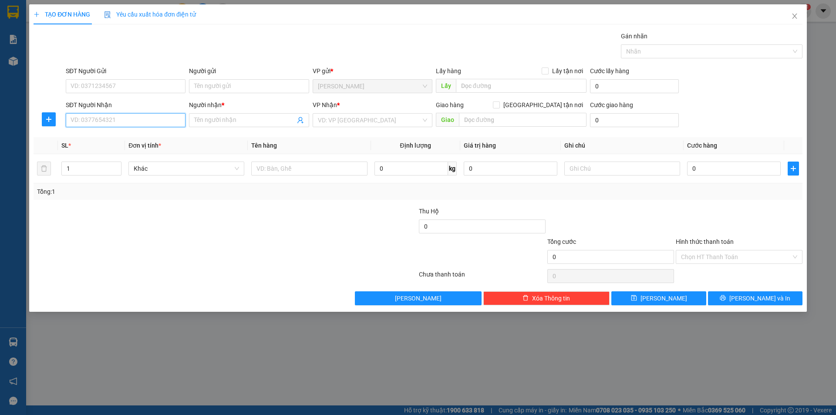
click at [143, 115] on input "SĐT Người Nhận" at bounding box center [126, 120] width 120 height 14
type input "0786665257"
click at [248, 120] on input "Người nhận *" at bounding box center [244, 120] width 101 height 10
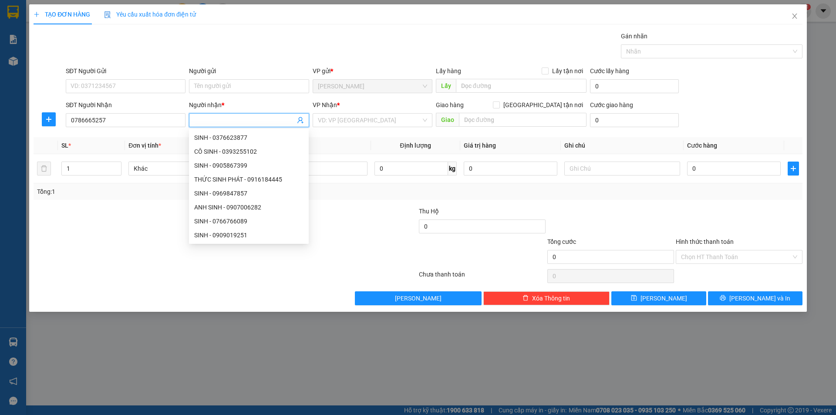
click at [246, 118] on input "Người nhận *" at bounding box center [244, 120] width 101 height 10
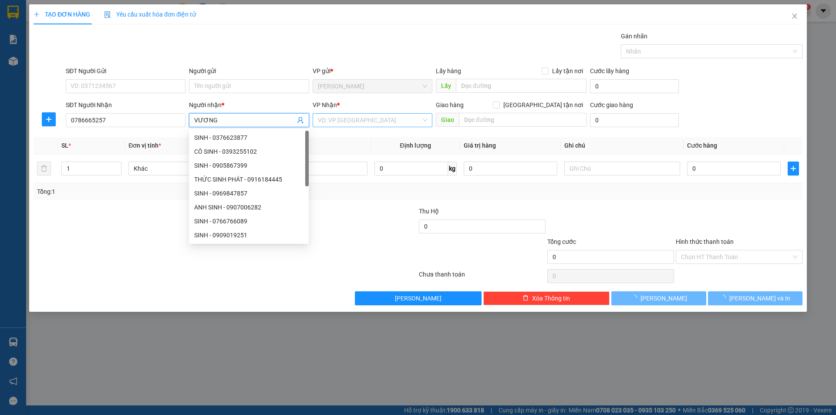
type input "VƯƠNG"
click at [403, 115] on input "search" at bounding box center [369, 120] width 103 height 13
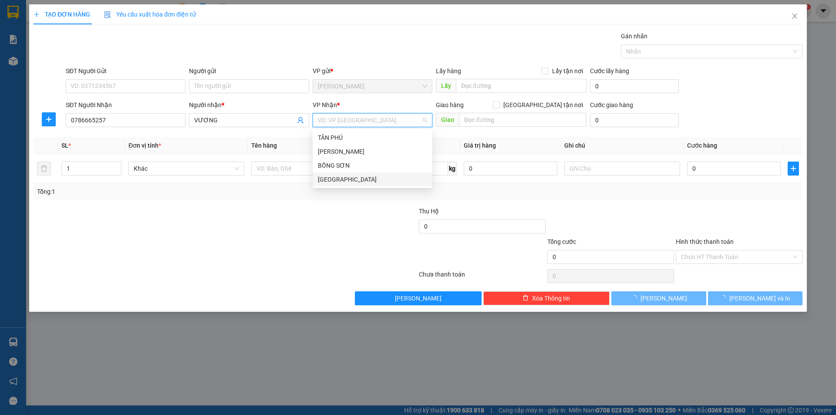
drag, startPoint x: 351, startPoint y: 176, endPoint x: 310, endPoint y: 155, distance: 45.4
click at [349, 175] on div "[GEOGRAPHIC_DATA]" at bounding box center [372, 180] width 109 height 10
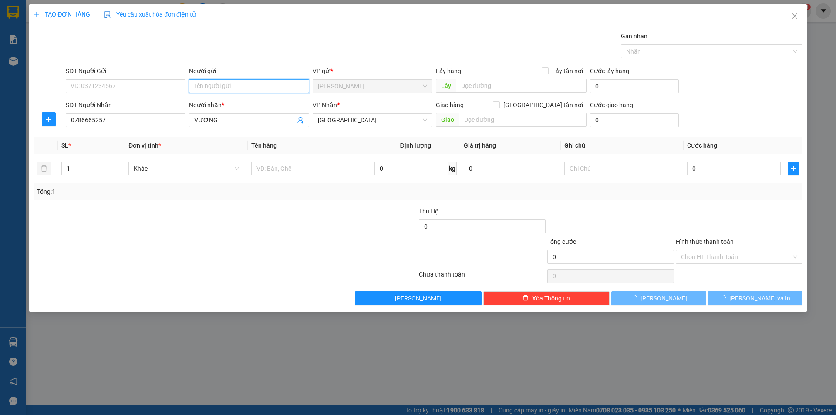
click at [249, 89] on input "Người gửi" at bounding box center [249, 86] width 120 height 14
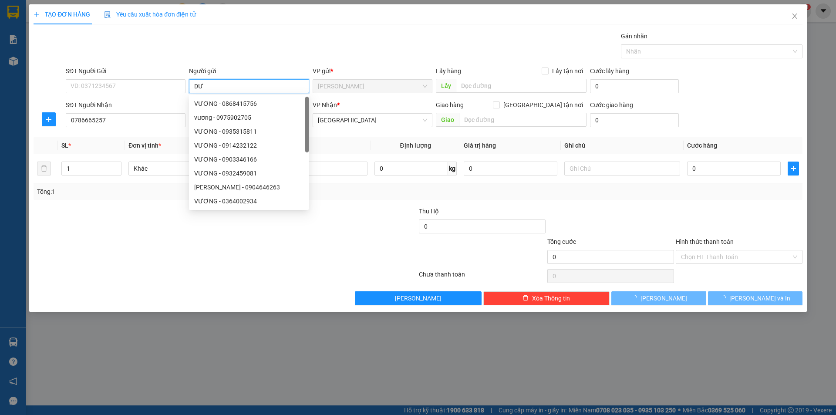
type input "D"
type input "ĐƯƠNG"
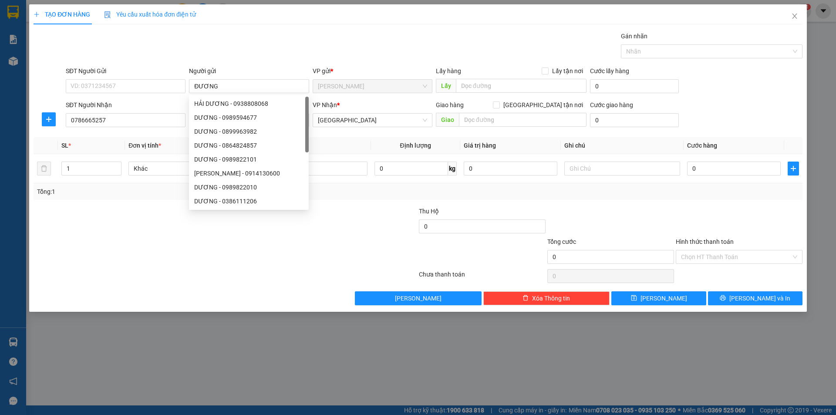
drag, startPoint x: 69, startPoint y: 307, endPoint x: 208, endPoint y: 209, distance: 169.9
click at [95, 294] on div "TẠO ĐƠN HÀNG Yêu cầu xuất hóa đơn điện tử Transit Pickup Surcharge Ids Transit …" at bounding box center [418, 157] width 778 height 307
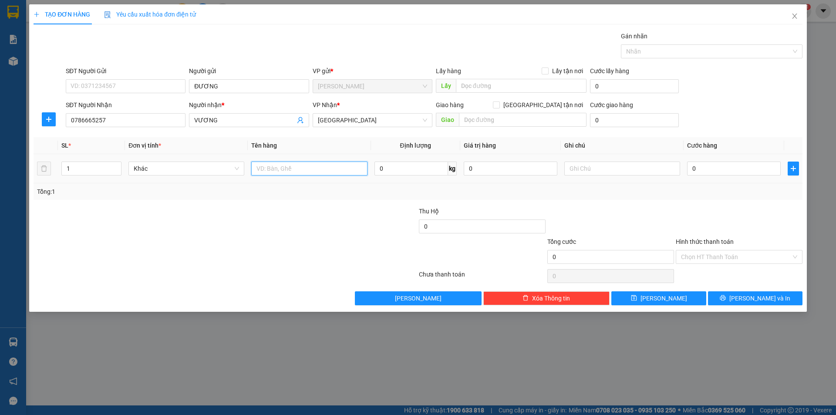
click at [318, 174] on input "text" at bounding box center [309, 169] width 116 height 14
type input "T XỐP"
click at [637, 169] on input "text" at bounding box center [622, 169] width 116 height 14
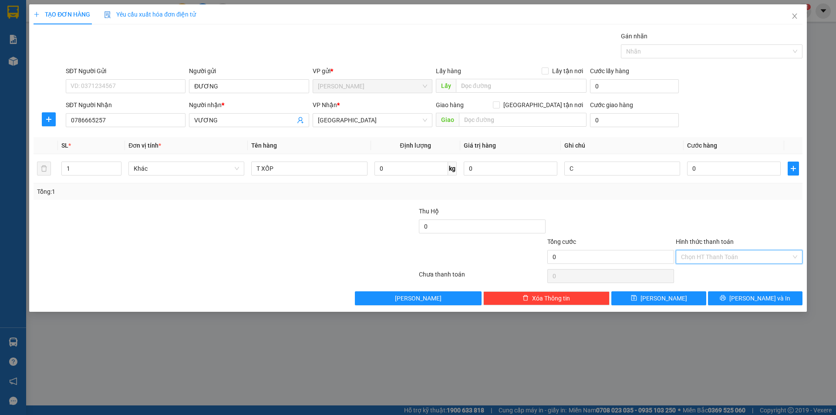
click at [720, 254] on input "Hình thức thanh toán" at bounding box center [736, 256] width 110 height 13
drag, startPoint x: 702, startPoint y: 283, endPoint x: 707, endPoint y: 291, distance: 9.6
click at [702, 283] on div "Miễn phí" at bounding box center [739, 288] width 127 height 14
click at [733, 301] on button "[PERSON_NAME] và In" at bounding box center [755, 298] width 95 height 14
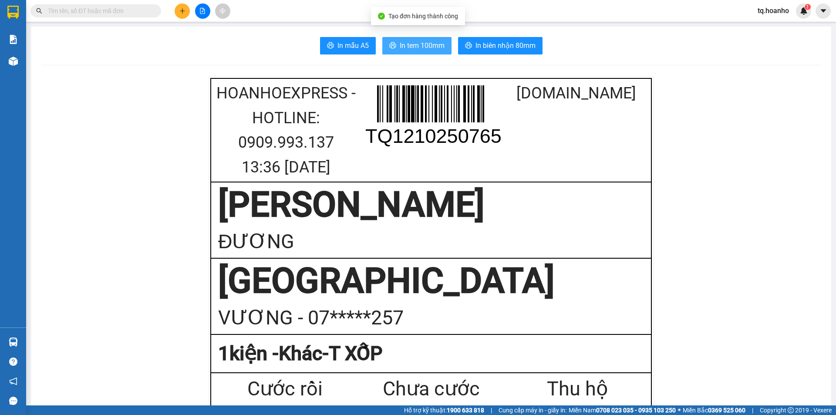
click at [426, 43] on span "In tem 100mm" at bounding box center [422, 45] width 45 height 11
click at [183, 7] on button at bounding box center [182, 10] width 15 height 15
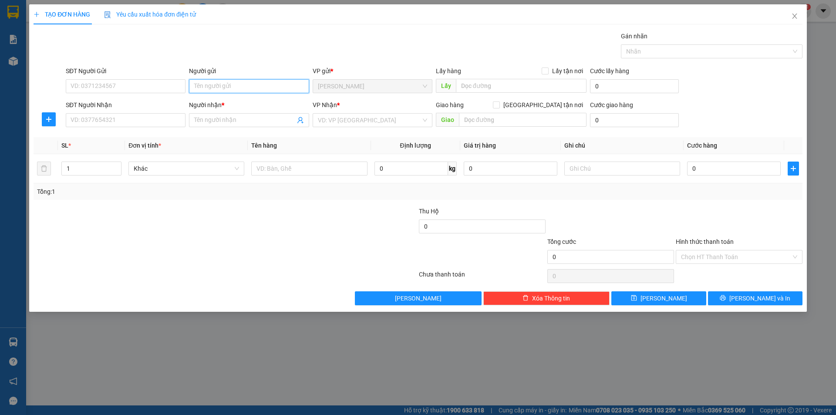
click at [218, 86] on input "Người gửi" at bounding box center [249, 86] width 120 height 14
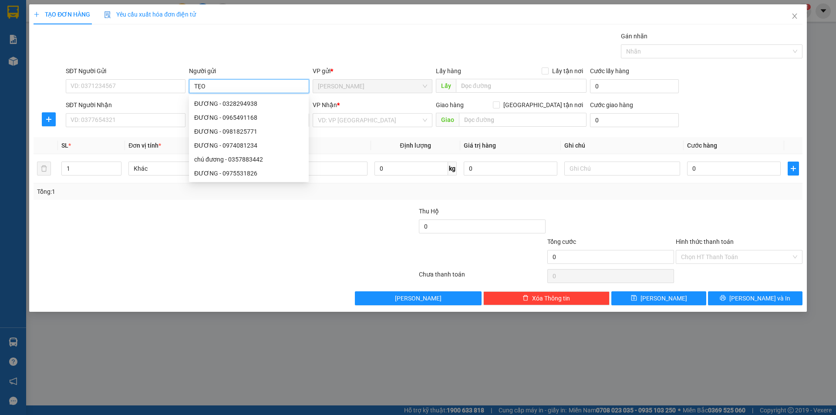
type input "TẸO"
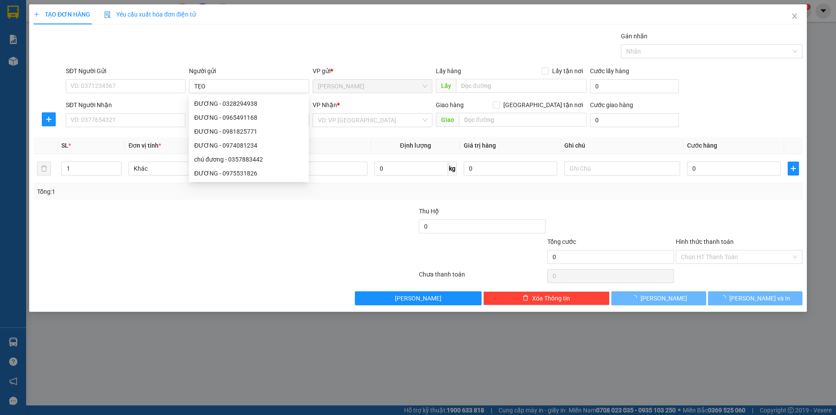
drag, startPoint x: 175, startPoint y: 304, endPoint x: 193, endPoint y: 275, distance: 33.8
click at [193, 275] on div "Transit Pickup Surcharge Ids Transit Deliver Surcharge Ids Transit Deliver Surc…" at bounding box center [418, 168] width 769 height 274
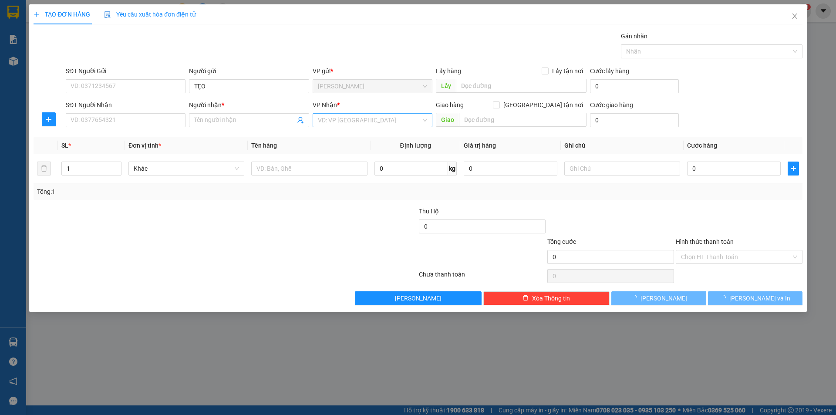
click at [350, 120] on input "search" at bounding box center [369, 120] width 103 height 13
drag, startPoint x: 338, startPoint y: 182, endPoint x: 313, endPoint y: 179, distance: 25.4
click at [338, 182] on div "[GEOGRAPHIC_DATA]" at bounding box center [372, 180] width 109 height 10
click at [258, 123] on input "Người nhận *" at bounding box center [244, 120] width 101 height 10
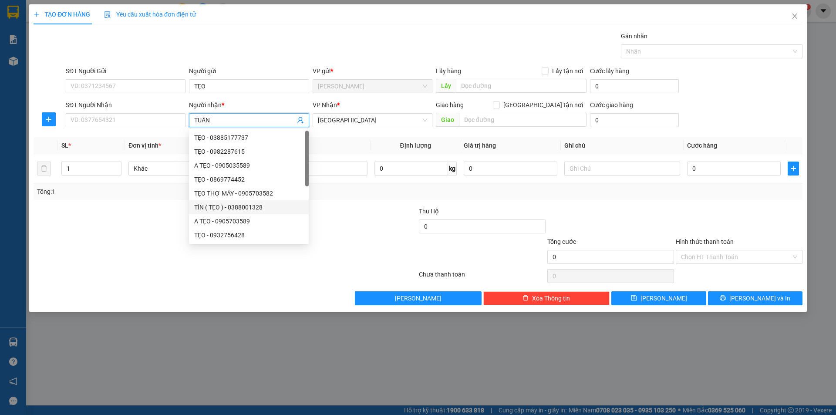
type input "TUẤN"
drag, startPoint x: 208, startPoint y: 373, endPoint x: 293, endPoint y: 226, distance: 169.4
click at [216, 355] on div "TẠO ĐƠN HÀNG Yêu cầu xuất hóa đơn điện tử Transit Pickup Surcharge Ids Transit …" at bounding box center [418, 207] width 836 height 415
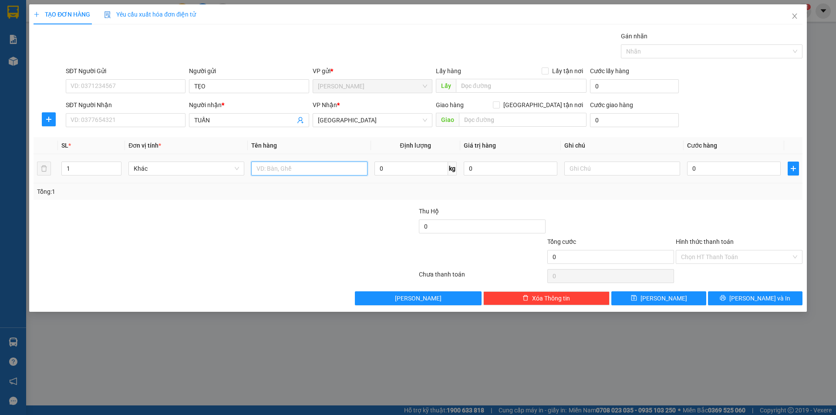
click at [298, 172] on input "text" at bounding box center [309, 169] width 116 height 14
type input "HỘP"
click at [583, 172] on input "text" at bounding box center [622, 169] width 116 height 14
type input "R/40"
click at [684, 256] on input "Hình thức thanh toán" at bounding box center [736, 256] width 110 height 13
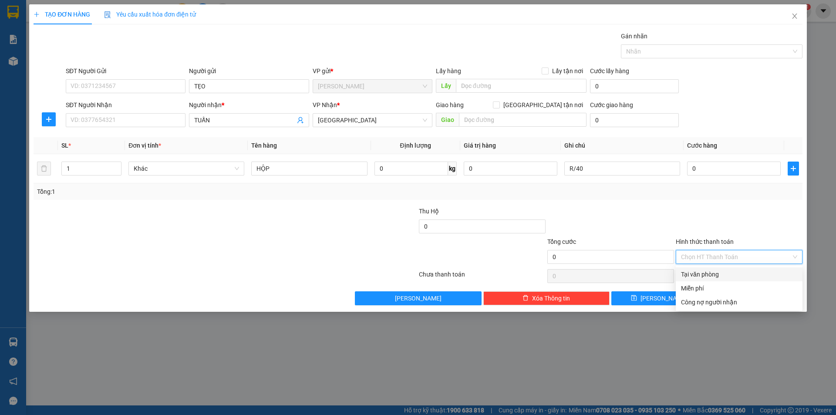
drag, startPoint x: 698, startPoint y: 281, endPoint x: 698, endPoint y: 286, distance: 4.8
click at [698, 282] on div "Tại văn phòng Miễn phí Công nợ người nhận" at bounding box center [739, 288] width 127 height 42
click at [711, 283] on div "Miễn phí" at bounding box center [739, 288] width 127 height 14
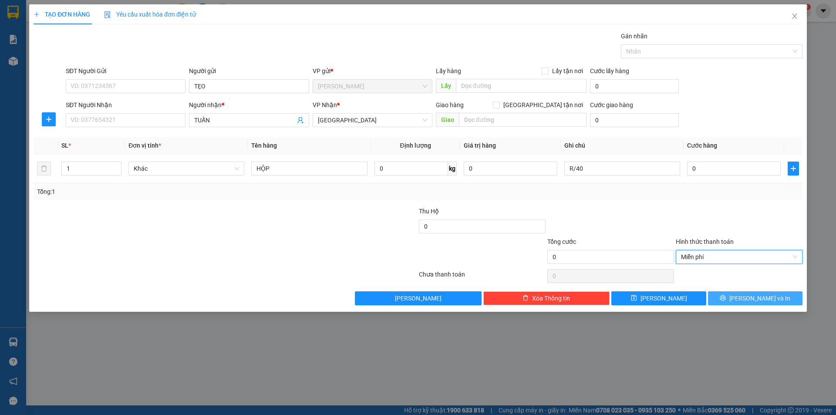
click at [730, 292] on button "[PERSON_NAME] và In" at bounding box center [755, 298] width 95 height 14
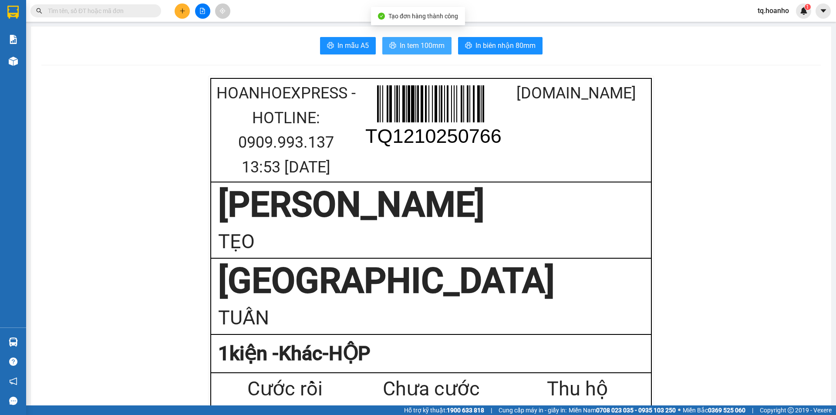
click at [395, 42] on button "In tem 100mm" at bounding box center [416, 45] width 69 height 17
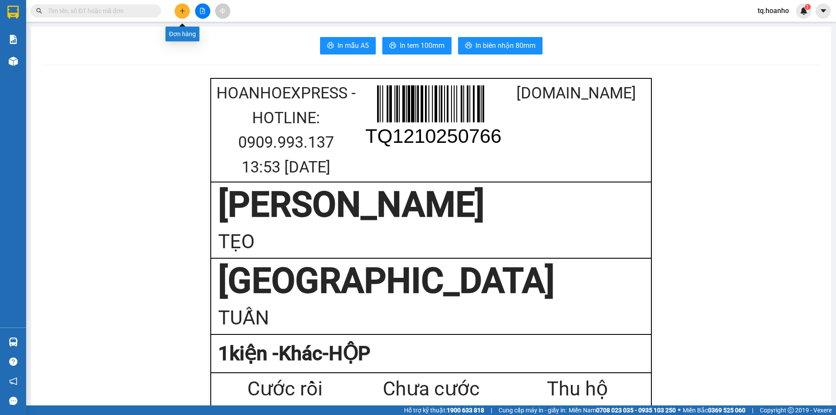
click at [187, 10] on button at bounding box center [182, 10] width 15 height 15
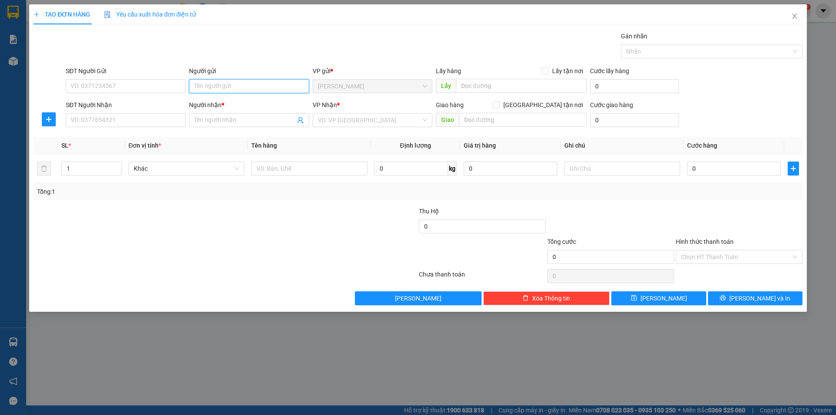
click at [219, 85] on input "Người gửi" at bounding box center [249, 86] width 120 height 14
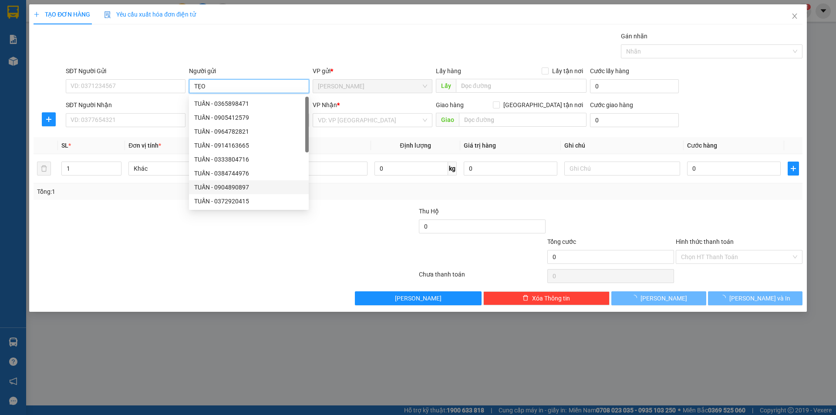
type input "TẸO"
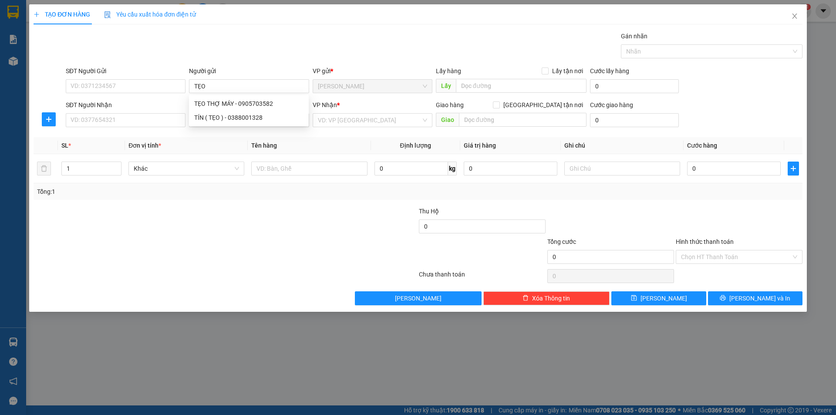
drag, startPoint x: 125, startPoint y: 306, endPoint x: 118, endPoint y: 233, distance: 73.0
click at [129, 268] on div "TẠO ĐƠN HÀNG Yêu cầu xuất hóa đơn điện tử Transit Pickup Surcharge Ids Transit …" at bounding box center [418, 157] width 778 height 307
click at [196, 118] on input "Người nhận *" at bounding box center [244, 120] width 101 height 10
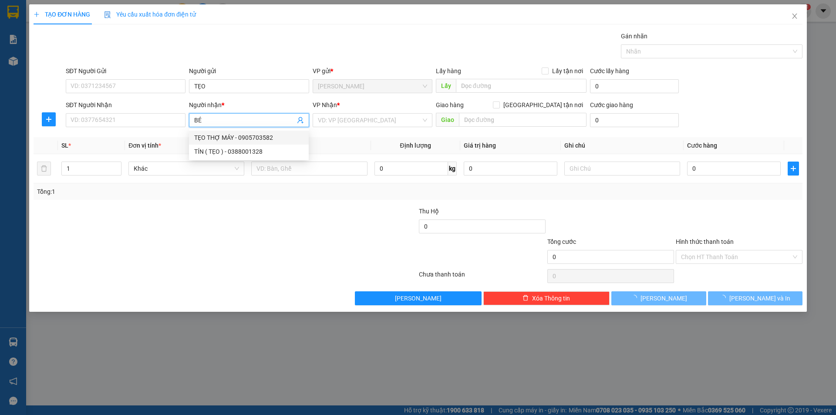
type input "BÉ"
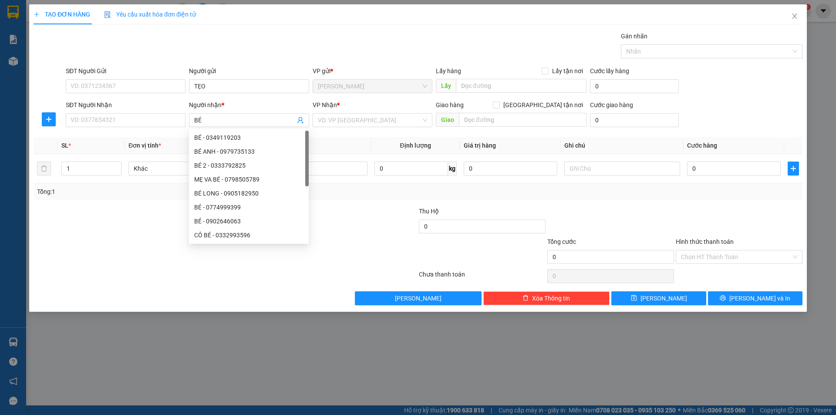
click at [338, 127] on div "VP Nhận * VD: VP [GEOGRAPHIC_DATA]" at bounding box center [373, 115] width 120 height 30
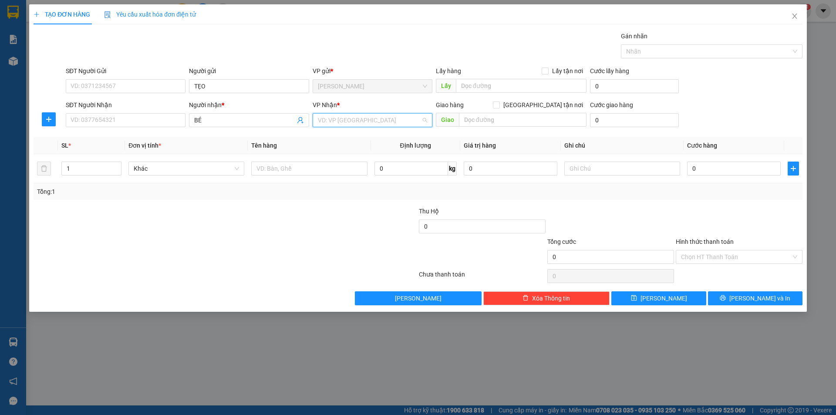
click at [338, 122] on input "search" at bounding box center [369, 120] width 103 height 13
drag, startPoint x: 345, startPoint y: 177, endPoint x: 304, endPoint y: 177, distance: 41.4
click at [338, 177] on div "[GEOGRAPHIC_DATA]" at bounding box center [372, 180] width 109 height 10
click at [287, 169] on input "text" at bounding box center [309, 169] width 116 height 14
type input "HỘP"
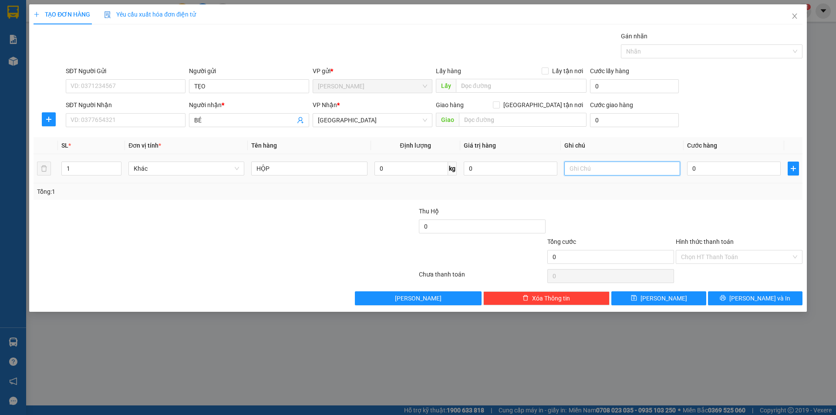
click at [599, 173] on input "text" at bounding box center [622, 169] width 116 height 14
type input "R/40"
click at [727, 254] on input "Hình thức thanh toán" at bounding box center [736, 256] width 110 height 13
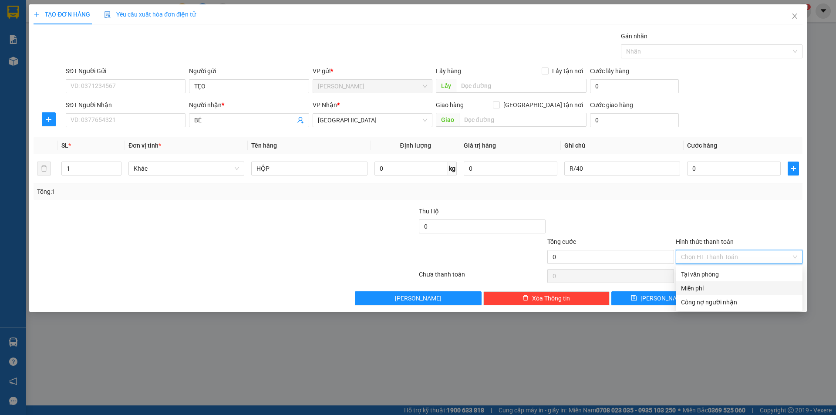
drag, startPoint x: 695, startPoint y: 290, endPoint x: 721, endPoint y: 291, distance: 25.3
click at [711, 289] on div "Miễn phí" at bounding box center [739, 289] width 116 height 10
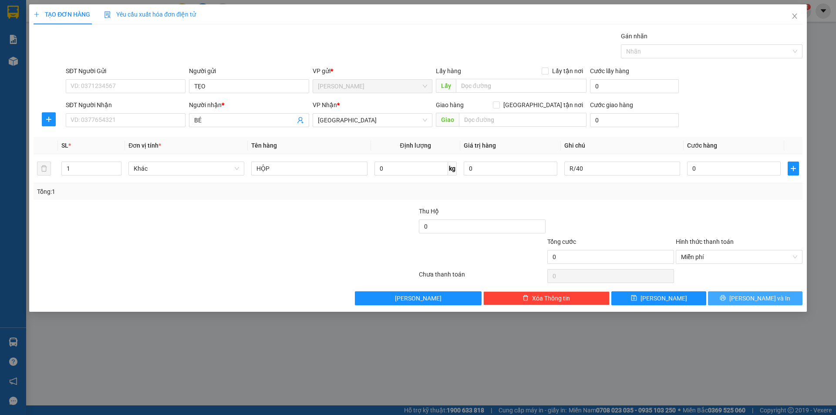
click at [729, 294] on button "[PERSON_NAME] và In" at bounding box center [755, 298] width 95 height 14
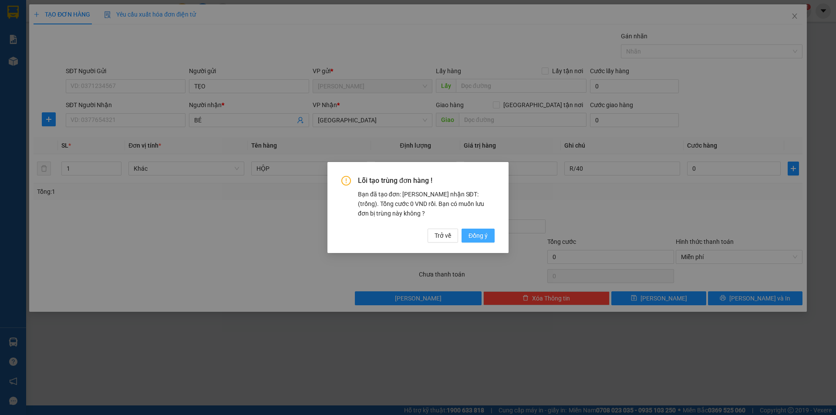
click at [476, 235] on span "Đồng ý" at bounding box center [478, 236] width 19 height 10
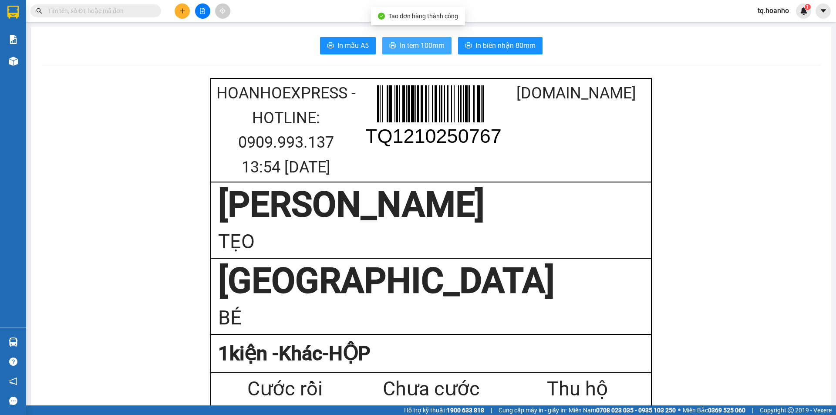
click at [386, 41] on button "In tem 100mm" at bounding box center [416, 45] width 69 height 17
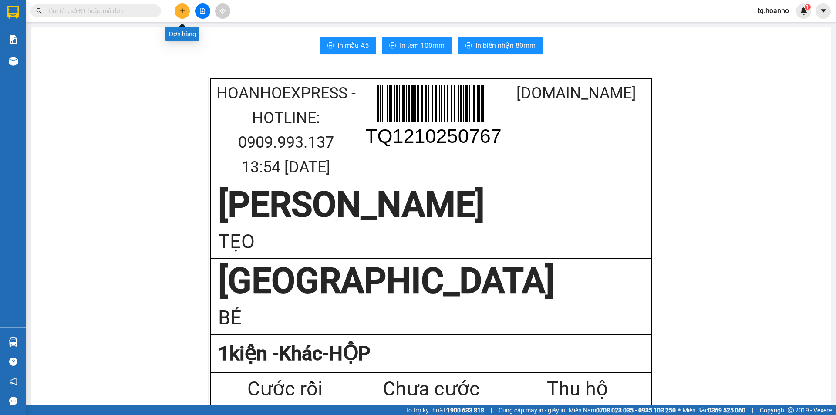
click at [175, 11] on button at bounding box center [182, 10] width 15 height 15
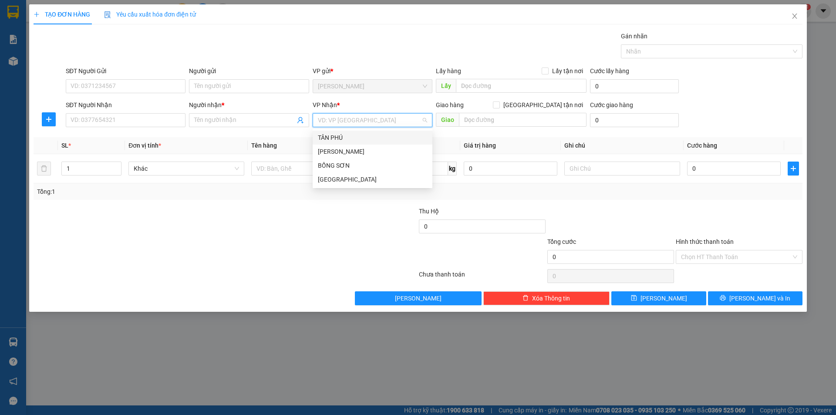
click at [353, 116] on input "search" at bounding box center [369, 120] width 103 height 13
click at [331, 179] on div "[GEOGRAPHIC_DATA]" at bounding box center [372, 180] width 109 height 10
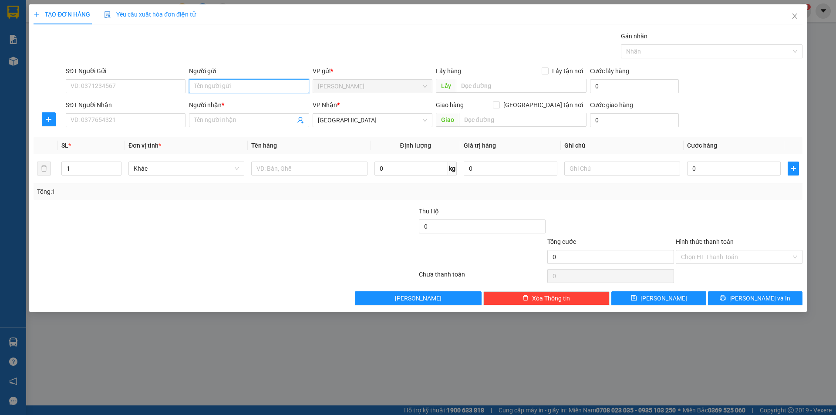
click at [219, 90] on input "Người gửi" at bounding box center [249, 86] width 120 height 14
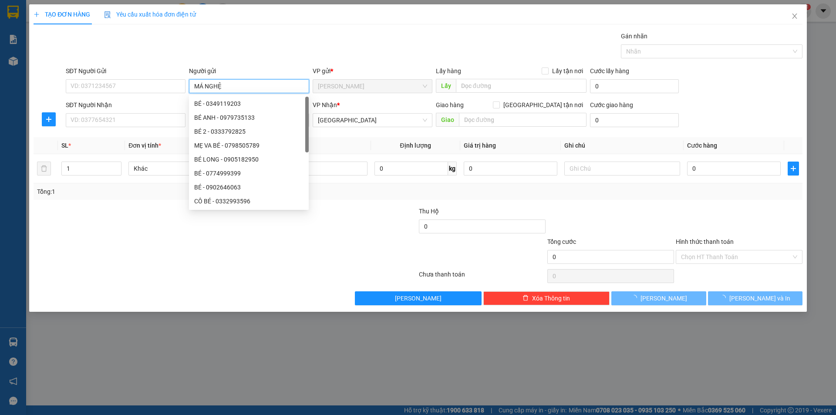
type input "MÁ NGHỆ"
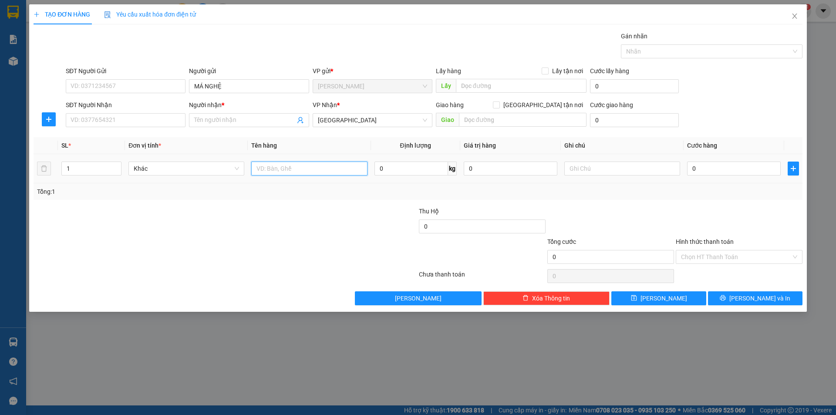
click at [267, 168] on input "text" at bounding box center [309, 169] width 116 height 14
type input "T XỐP"
click at [597, 167] on input "text" at bounding box center [622, 169] width 116 height 14
type input "R/70"
click at [83, 123] on input "SĐT Người Nhận" at bounding box center [126, 120] width 120 height 14
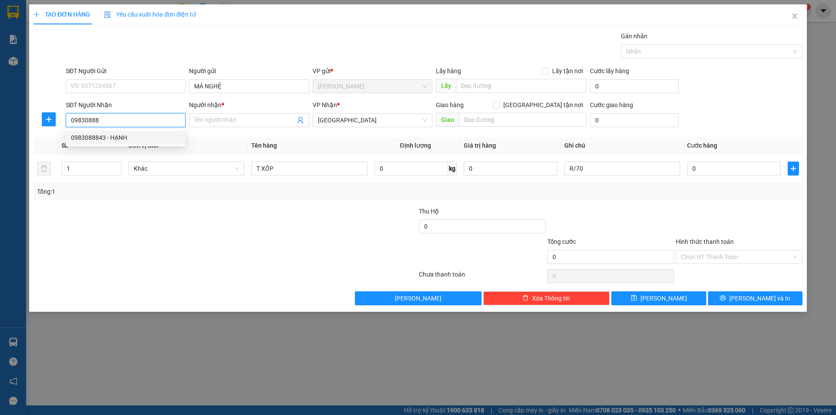
drag, startPoint x: 172, startPoint y: 132, endPoint x: 161, endPoint y: 103, distance: 30.6
click at [169, 129] on div "0983088843 0983088843 - HẠNH" at bounding box center [126, 137] width 120 height 17
click at [117, 140] on div "0983088843 - HẠNH" at bounding box center [125, 138] width 109 height 10
type input "0983088843"
type input "HẠNH"
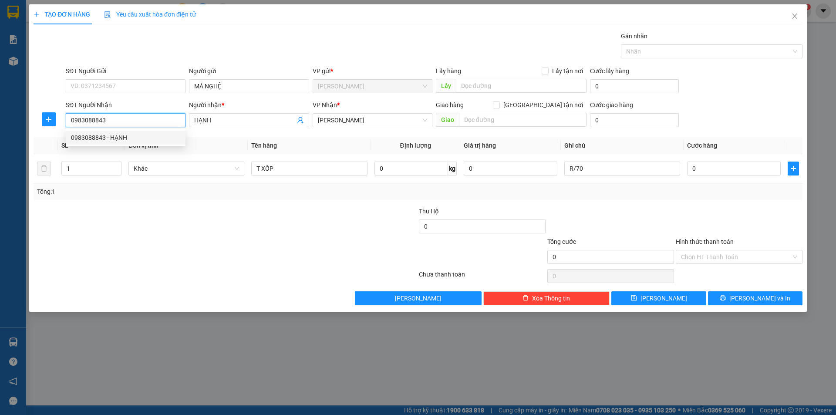
type input "0983088843"
drag, startPoint x: 217, startPoint y: 306, endPoint x: 836, endPoint y: 258, distance: 620.7
click at [634, 268] on div "Transit Pickup Surcharge Ids Transit Deliver Surcharge Ids Transit Deliver Surc…" at bounding box center [418, 168] width 769 height 274
click at [747, 258] on input "Hình thức thanh toán" at bounding box center [736, 256] width 110 height 13
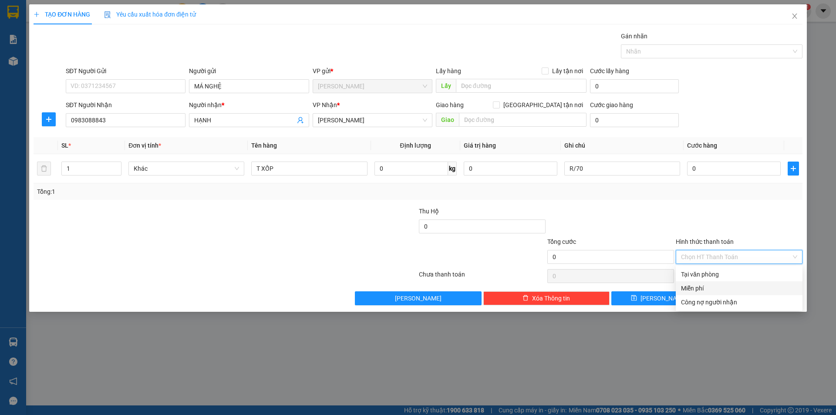
drag, startPoint x: 706, startPoint y: 288, endPoint x: 714, endPoint y: 297, distance: 12.1
click at [706, 289] on div "Miễn phí" at bounding box center [739, 289] width 116 height 10
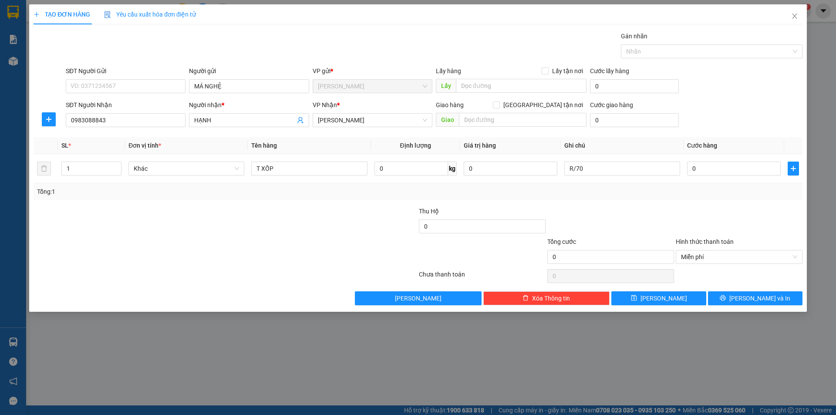
click at [728, 306] on div "TẠO ĐƠN HÀNG Yêu cầu xuất hóa đơn điện tử Transit Pickup Surcharge Ids Transit …" at bounding box center [418, 157] width 778 height 307
click at [731, 301] on button "[PERSON_NAME] và In" at bounding box center [755, 298] width 95 height 14
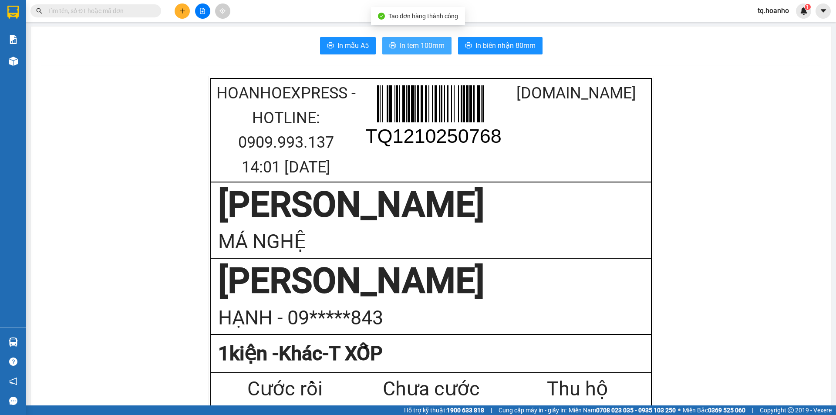
click at [408, 46] on span "In tem 100mm" at bounding box center [422, 45] width 45 height 11
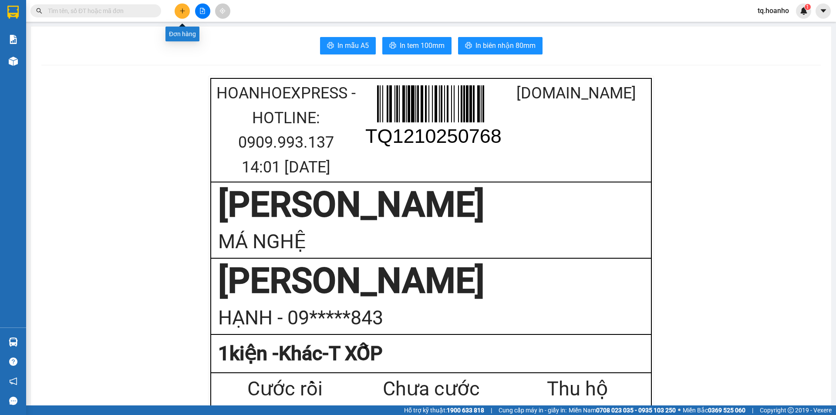
click at [184, 11] on icon "plus" at bounding box center [182, 10] width 5 height 0
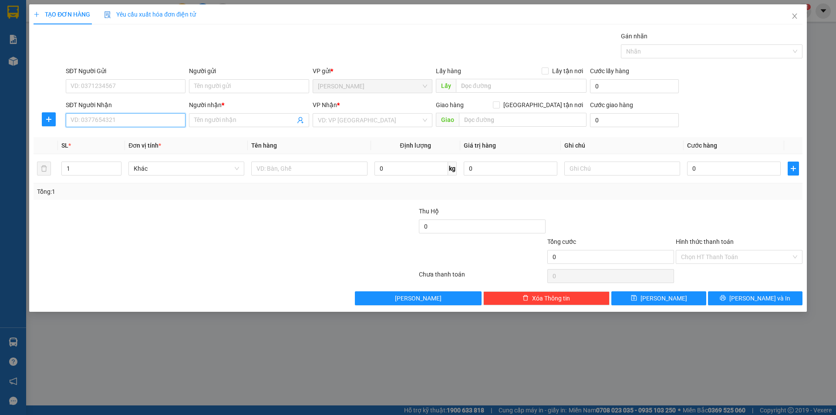
drag, startPoint x: 113, startPoint y: 118, endPoint x: 110, endPoint y: 112, distance: 6.6
click at [113, 118] on input "SĐT Người Nhận" at bounding box center [126, 120] width 120 height 14
type input "0977769659"
click at [255, 82] on input "Người gửi" at bounding box center [249, 86] width 120 height 14
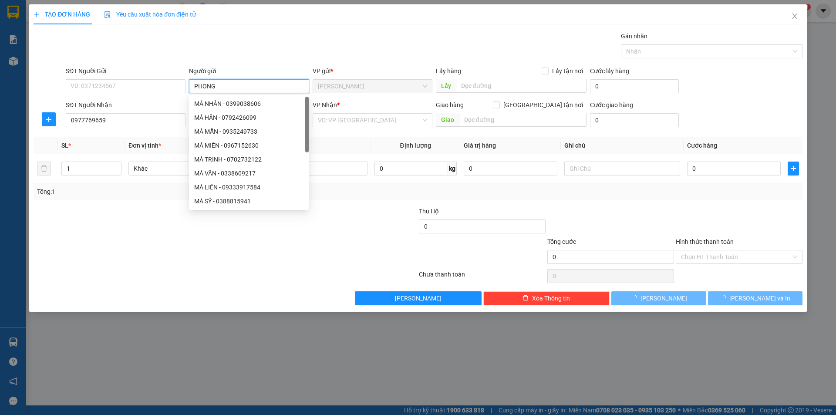
type input "PHONG"
drag, startPoint x: 133, startPoint y: 260, endPoint x: 135, endPoint y: 226, distance: 34.4
click at [136, 246] on div at bounding box center [161, 252] width 257 height 30
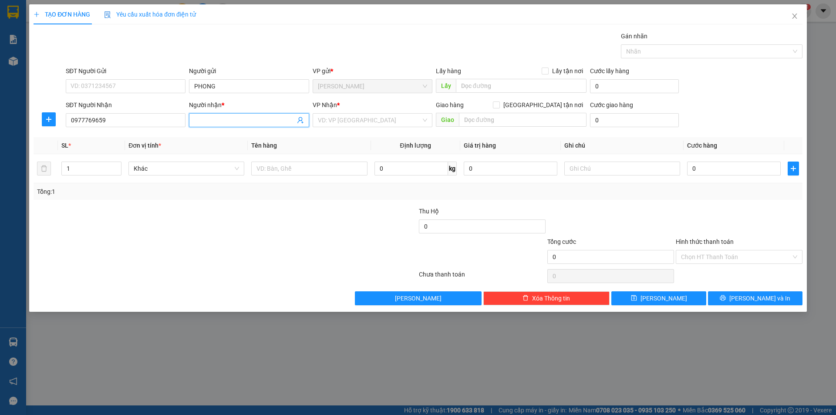
click at [202, 126] on span at bounding box center [249, 120] width 120 height 14
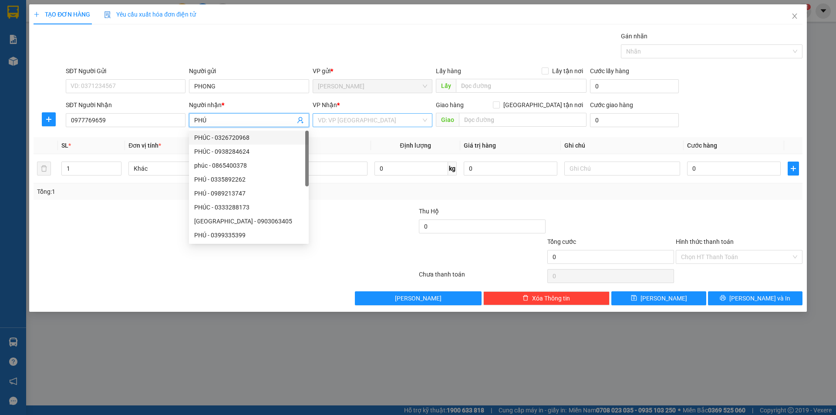
type input "PHÚ"
click at [346, 122] on input "search" at bounding box center [369, 120] width 103 height 13
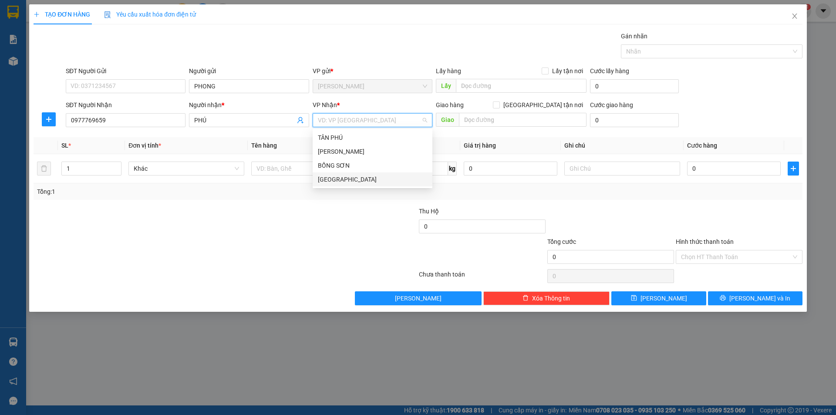
drag, startPoint x: 329, startPoint y: 179, endPoint x: 285, endPoint y: 179, distance: 44.4
click at [325, 181] on div "[GEOGRAPHIC_DATA]" at bounding box center [372, 180] width 109 height 10
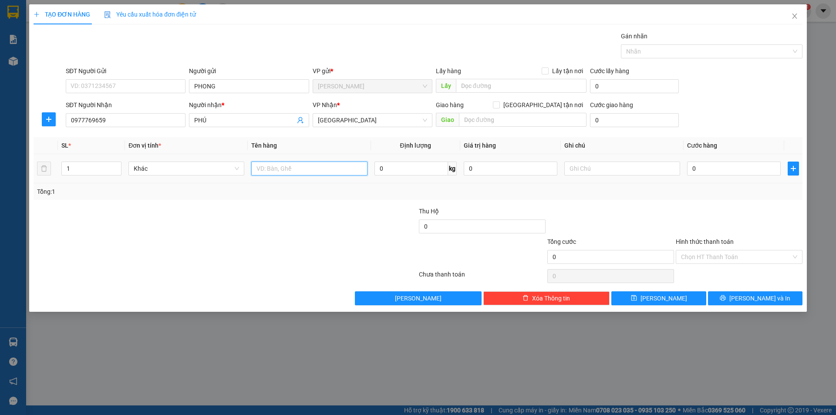
click at [283, 172] on input "text" at bounding box center [309, 169] width 116 height 14
drag, startPoint x: 291, startPoint y: 234, endPoint x: 413, endPoint y: 219, distance: 122.4
click at [322, 233] on div at bounding box center [354, 221] width 128 height 30
drag, startPoint x: 306, startPoint y: 169, endPoint x: 303, endPoint y: 149, distance: 20.3
click at [306, 168] on input "XE" at bounding box center [309, 169] width 116 height 14
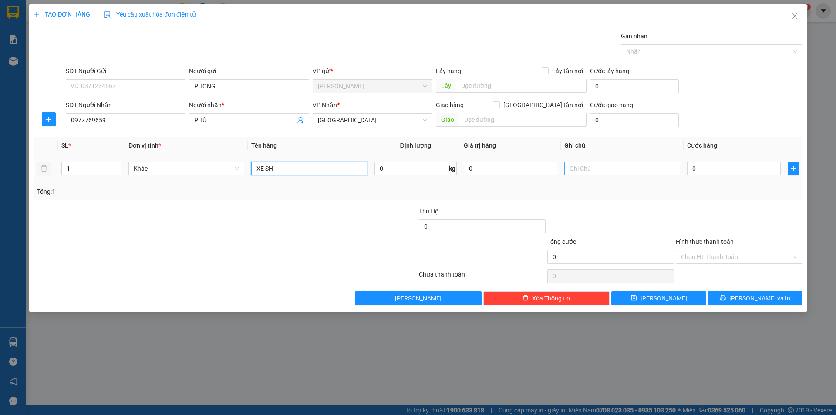
type input "XE SH"
drag, startPoint x: 594, startPoint y: 171, endPoint x: 586, endPoint y: 171, distance: 7.8
click at [591, 171] on input "text" at bounding box center [622, 169] width 116 height 14
type input "C"
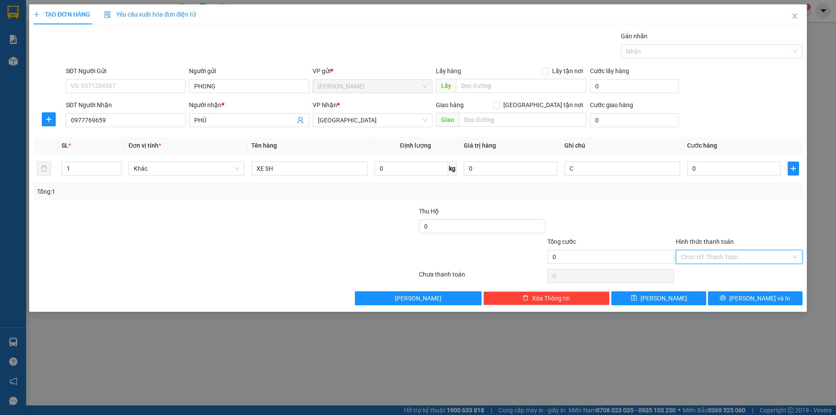
click at [694, 257] on input "Hình thức thanh toán" at bounding box center [736, 256] width 110 height 13
click at [696, 291] on div "Miễn phí" at bounding box center [739, 289] width 116 height 10
click at [732, 296] on button "[PERSON_NAME] và In" at bounding box center [755, 298] width 95 height 14
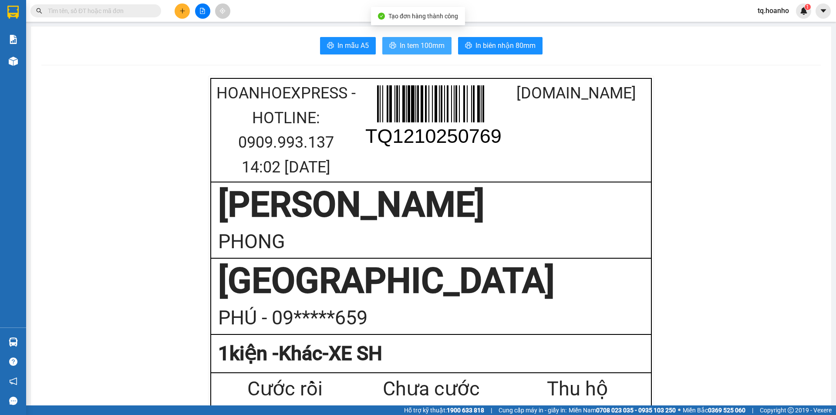
click at [405, 49] on span "In tem 100mm" at bounding box center [422, 45] width 45 height 11
click at [183, 13] on icon "plus" at bounding box center [182, 11] width 6 height 6
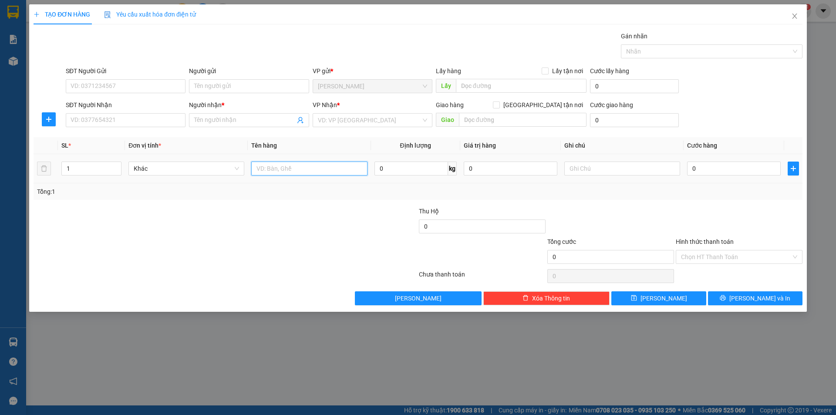
click at [359, 165] on input "text" at bounding box center [309, 169] width 116 height 14
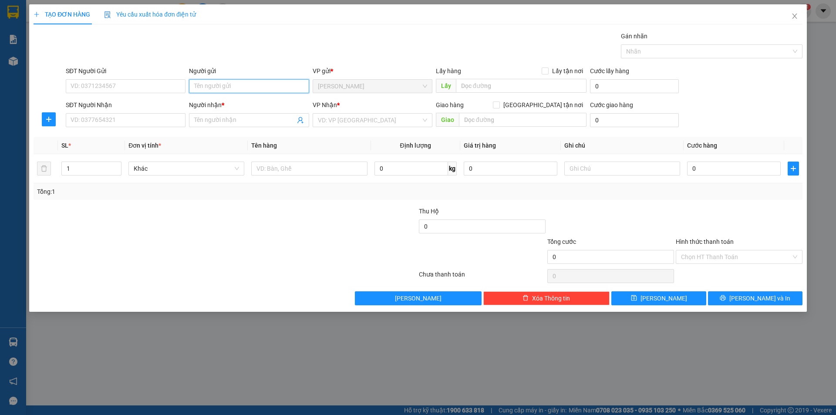
click at [298, 83] on input "Người gửi" at bounding box center [249, 86] width 120 height 14
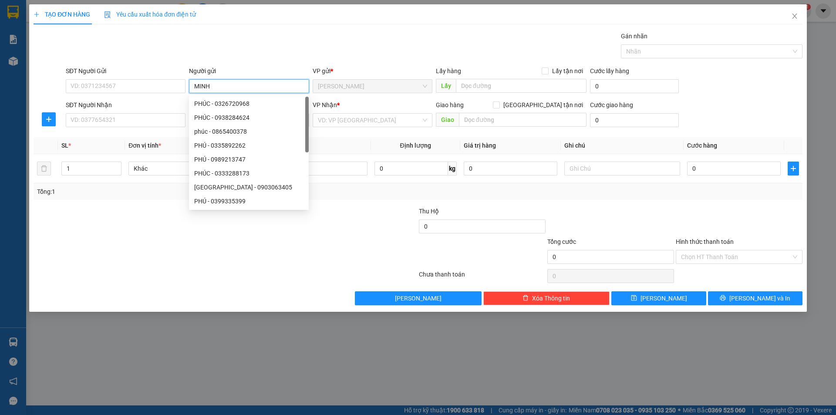
type input "MINH"
drag, startPoint x: 100, startPoint y: 339, endPoint x: 376, endPoint y: 178, distance: 319.1
click at [102, 336] on div "TẠO ĐƠN HÀNG Yêu cầu xuất hóa đơn điện tử Transit Pickup Surcharge Ids Transit …" at bounding box center [418, 207] width 836 height 415
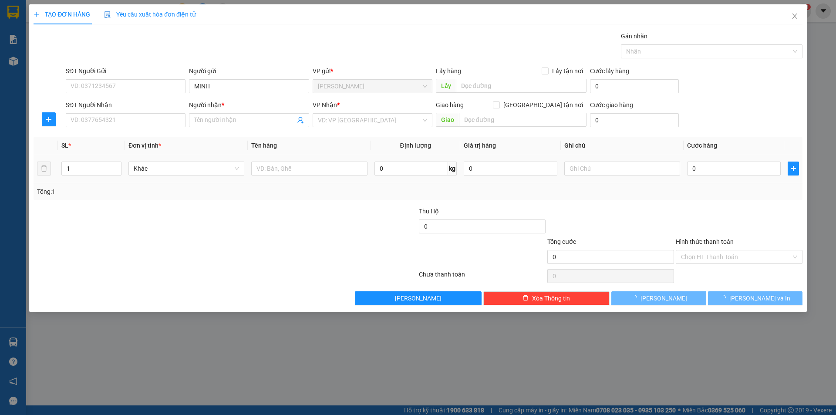
click at [591, 177] on div at bounding box center [622, 168] width 116 height 17
click at [336, 120] on input "search" at bounding box center [369, 120] width 103 height 13
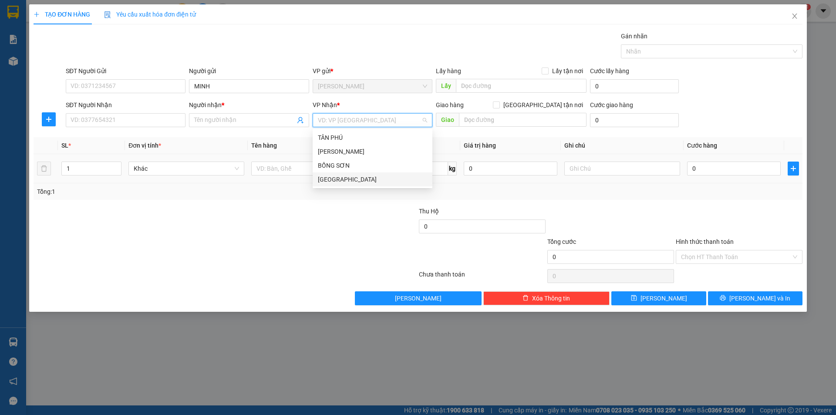
drag, startPoint x: 346, startPoint y: 174, endPoint x: 266, endPoint y: 182, distance: 80.2
click at [338, 174] on div "[GEOGRAPHIC_DATA]" at bounding box center [373, 179] width 120 height 14
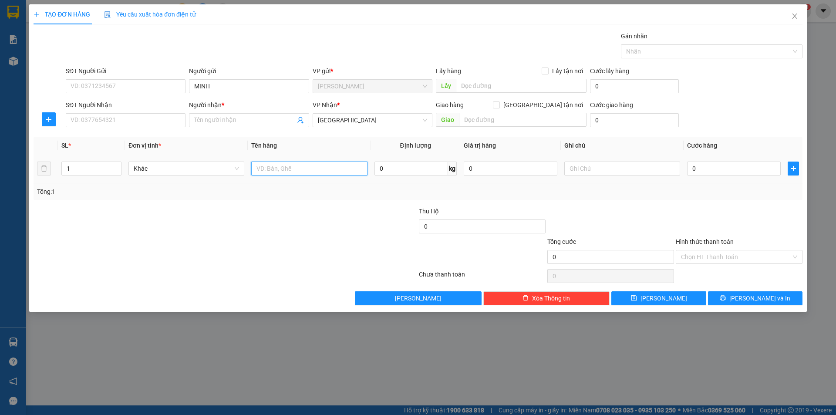
click at [272, 174] on input "text" at bounding box center [309, 169] width 116 height 14
click at [173, 118] on input "SĐT Người Nhận" at bounding box center [126, 120] width 120 height 14
click at [120, 123] on input "0963477" at bounding box center [126, 120] width 120 height 14
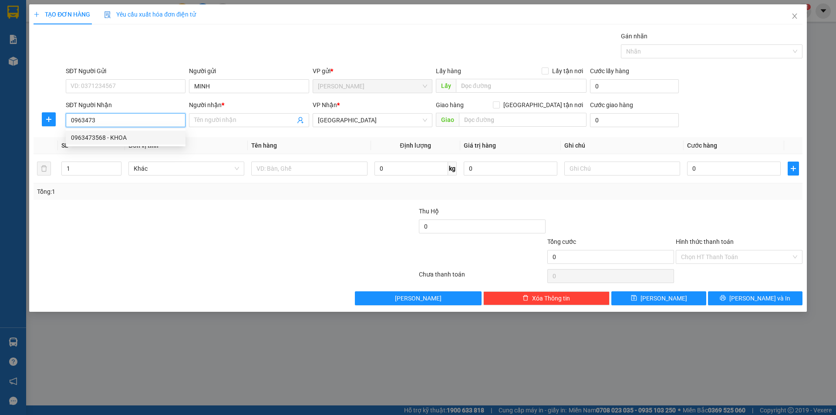
click at [127, 137] on div "0963473568 - KHOA" at bounding box center [125, 138] width 109 height 10
type input "0963473568"
type input "KHOA"
type input "0963473568"
drag, startPoint x: 132, startPoint y: 260, endPoint x: 240, endPoint y: 223, distance: 114.6
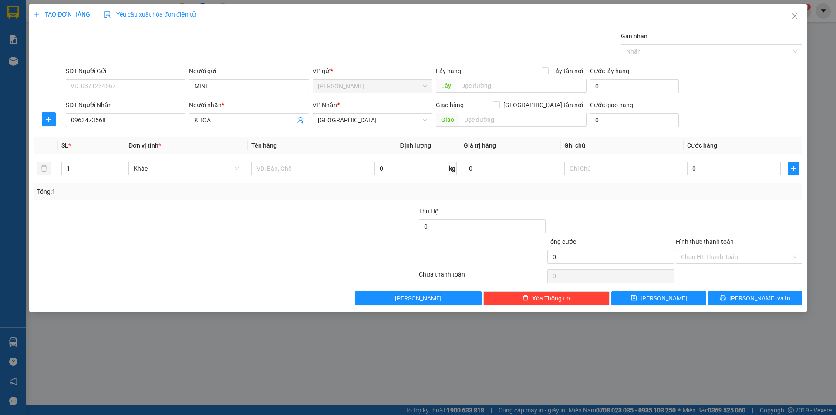
click at [165, 252] on div at bounding box center [161, 252] width 257 height 30
click at [351, 169] on input "text" at bounding box center [309, 169] width 116 height 14
type input "LAPTOP"
click at [579, 163] on input "text" at bounding box center [622, 169] width 116 height 14
type input "R/"
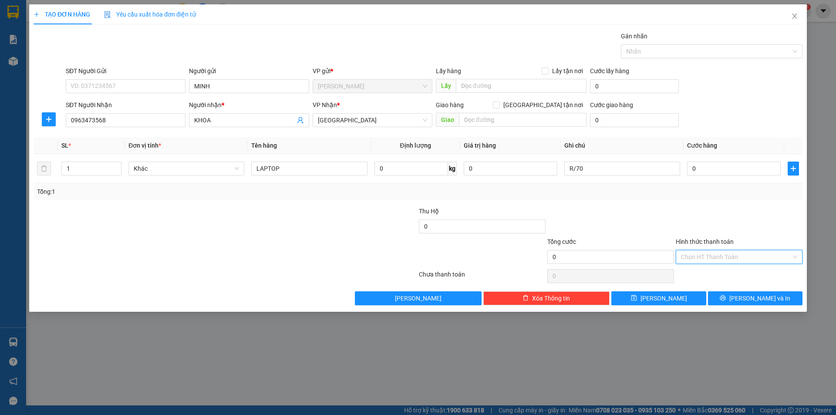
drag, startPoint x: 709, startPoint y: 254, endPoint x: 703, endPoint y: 257, distance: 7.0
click at [711, 253] on input "Hình thức thanh toán" at bounding box center [736, 256] width 110 height 13
click at [701, 284] on div "Miễn phí" at bounding box center [739, 288] width 127 height 14
click at [715, 293] on button "[PERSON_NAME] và In" at bounding box center [755, 298] width 95 height 14
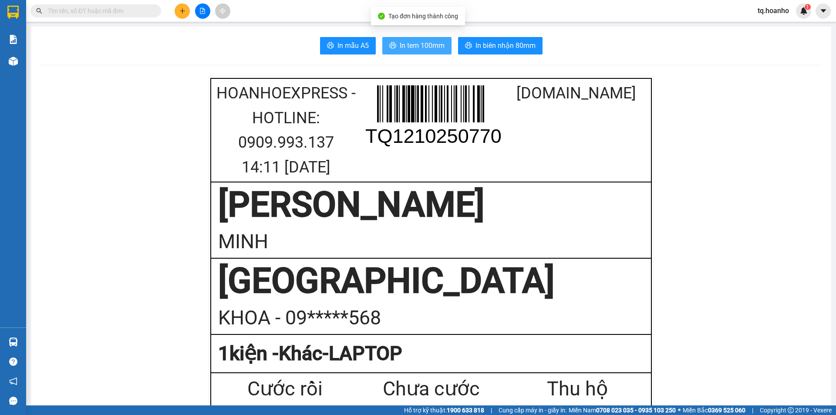
click at [431, 45] on span "In tem 100mm" at bounding box center [422, 45] width 45 height 11
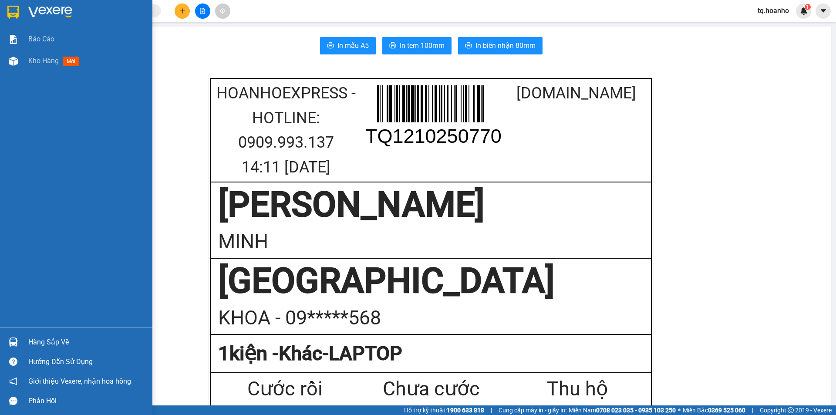
click at [57, 16] on img at bounding box center [50, 12] width 44 height 13
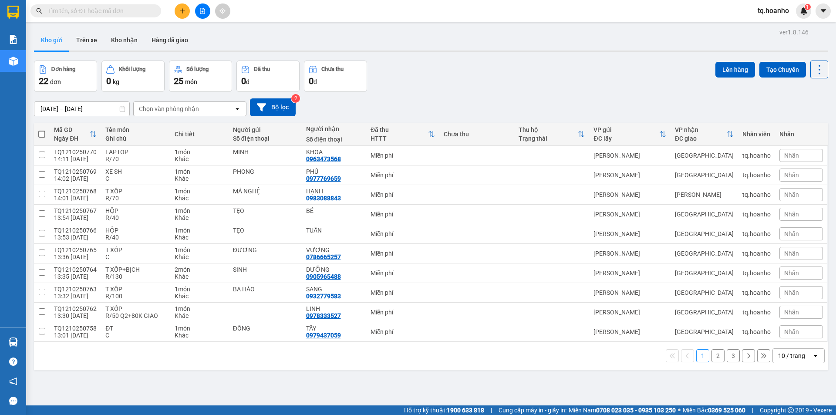
click at [783, 349] on div "10 / trang" at bounding box center [792, 356] width 39 height 14
click at [784, 351] on div "10 / trang" at bounding box center [791, 355] width 27 height 9
click at [788, 351] on div "10 / trang" at bounding box center [791, 355] width 27 height 9
drag, startPoint x: 787, startPoint y: 299, endPoint x: 780, endPoint y: 299, distance: 6.5
click at [784, 332] on span "100 / trang" at bounding box center [788, 336] width 31 height 9
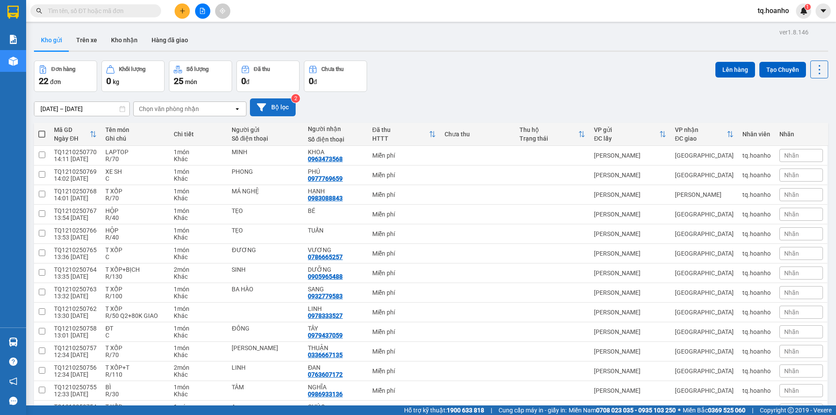
click at [269, 98] on button "Bộ lọc" at bounding box center [273, 107] width 46 height 18
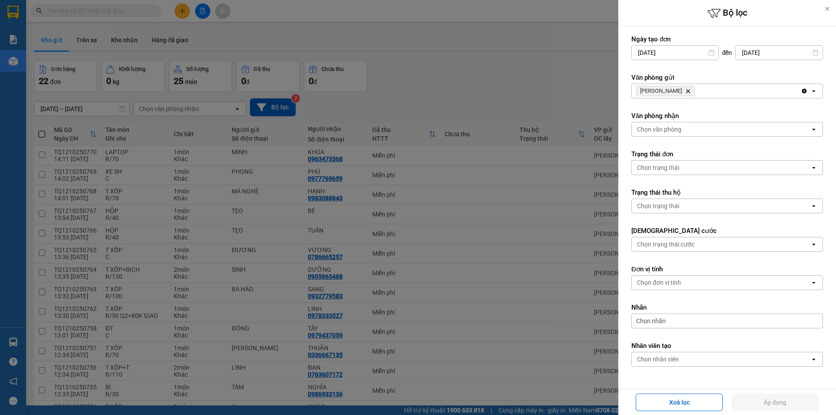
click at [685, 91] on icon "Delete" at bounding box center [687, 90] width 5 height 5
click at [672, 91] on div "Chọn văn phòng" at bounding box center [659, 91] width 44 height 9
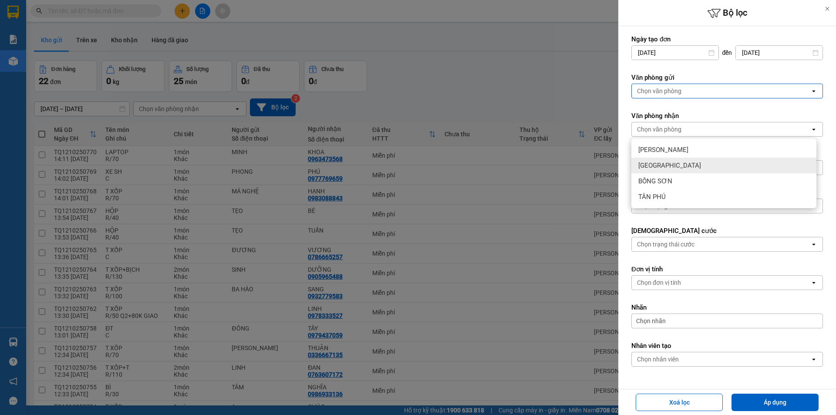
click at [664, 158] on div "[GEOGRAPHIC_DATA]" at bounding box center [723, 166] width 185 height 16
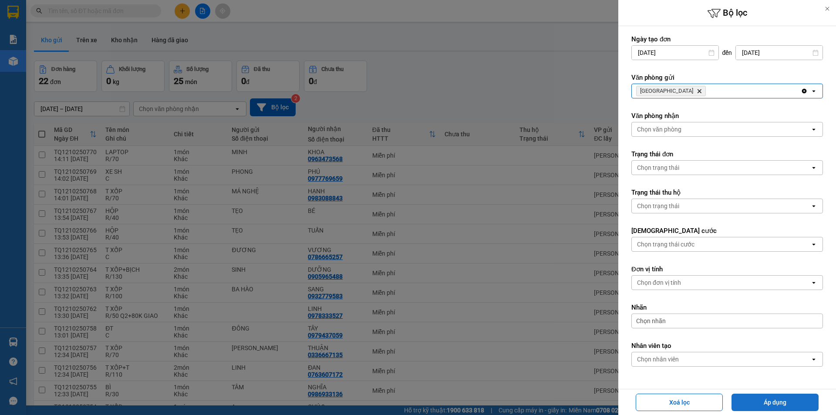
click at [787, 405] on button "Áp dụng" at bounding box center [775, 402] width 87 height 17
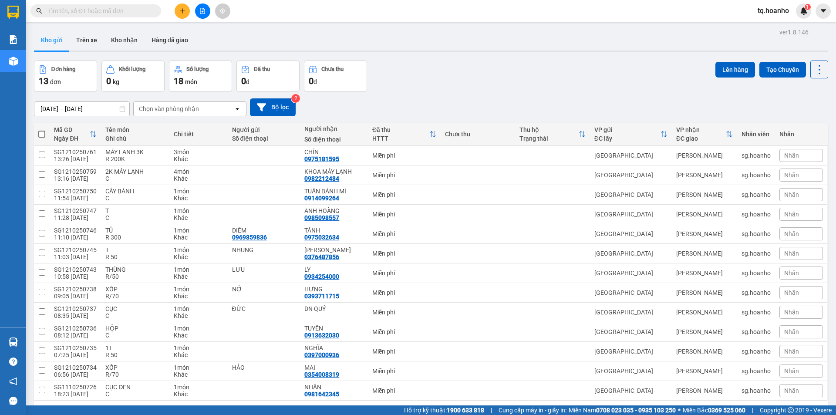
click at [511, 61] on div "Đơn hàng 13 đơn Khối lượng 0 kg Số lượng 18 món Đã thu 0 đ Chưa thu 0 đ Lên hàn…" at bounding box center [431, 76] width 794 height 31
click at [285, 99] on button "Bộ lọc" at bounding box center [273, 107] width 46 height 18
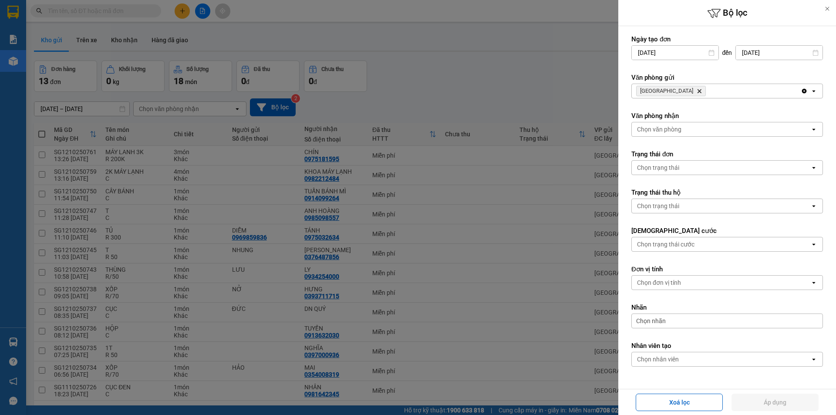
click at [698, 91] on icon "SÀI GÒN, close by backspace" at bounding box center [700, 91] width 4 height 4
click at [668, 91] on div "Chọn văn phòng" at bounding box center [659, 91] width 44 height 9
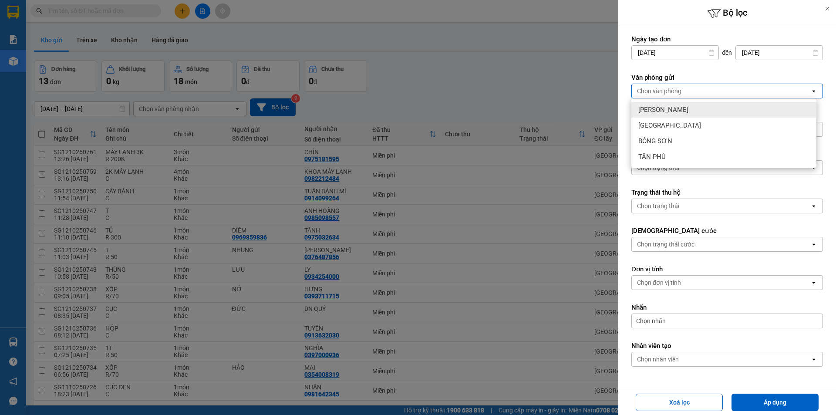
click at [673, 114] on div "[PERSON_NAME]" at bounding box center [723, 110] width 185 height 16
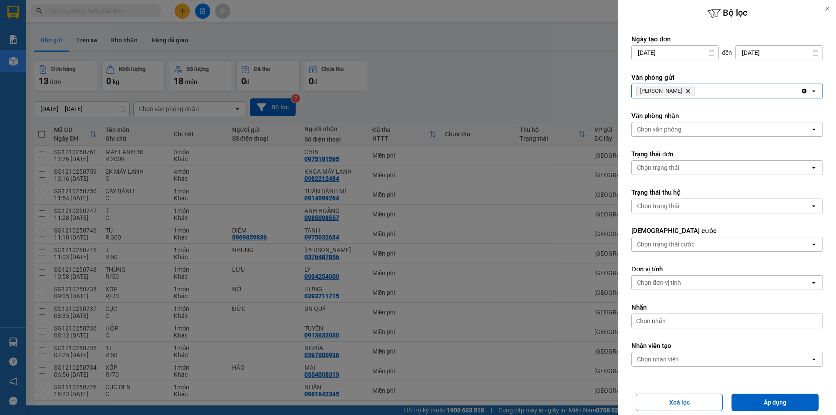
click at [685, 91] on icon "Delete" at bounding box center [687, 90] width 5 height 5
click at [675, 91] on div "Chọn văn phòng" at bounding box center [659, 91] width 44 height 9
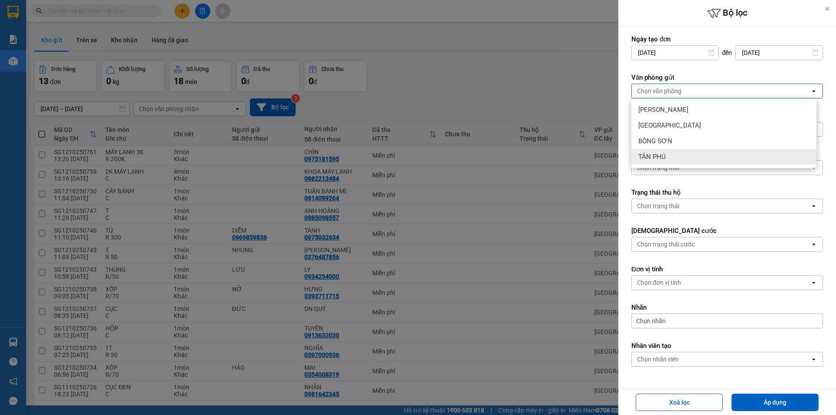
click at [660, 157] on span "TÂN PHÚ" at bounding box center [651, 156] width 27 height 9
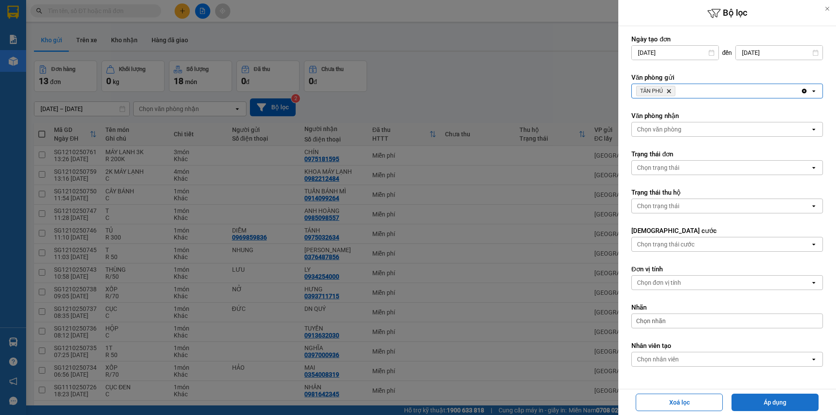
drag, startPoint x: 771, startPoint y: 387, endPoint x: 773, endPoint y: 399, distance: 11.8
click at [772, 393] on div "Bộ lọc Ngày tạo đơn [DATE] Press the down arrow key to interact with the calend…" at bounding box center [727, 207] width 218 height 415
click at [773, 402] on button "Áp dụng" at bounding box center [775, 402] width 87 height 17
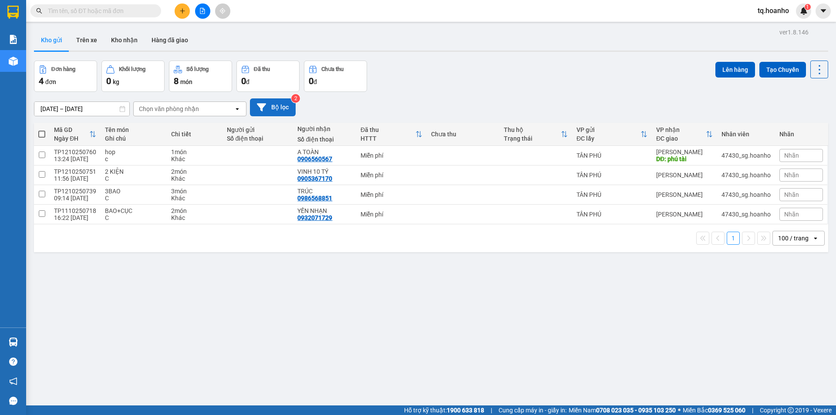
click at [276, 101] on button "Bộ lọc" at bounding box center [273, 107] width 46 height 18
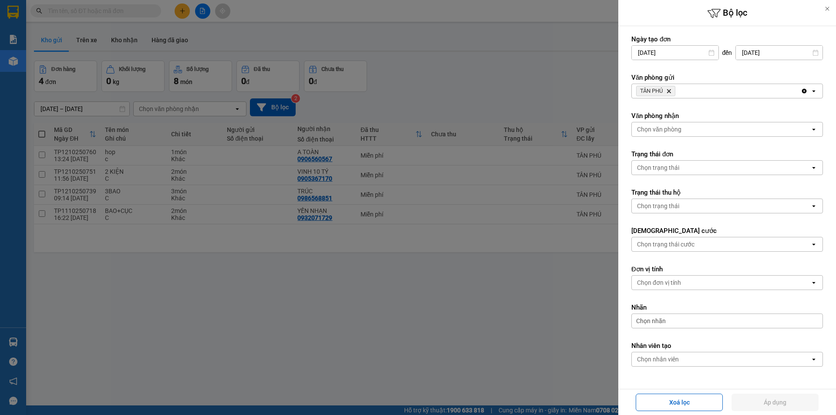
click at [459, 98] on div at bounding box center [418, 207] width 836 height 415
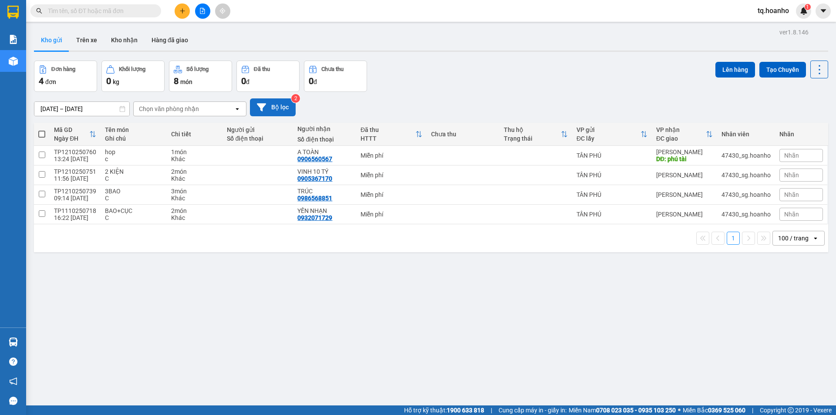
click at [272, 110] on button "Bộ lọc" at bounding box center [273, 107] width 46 height 18
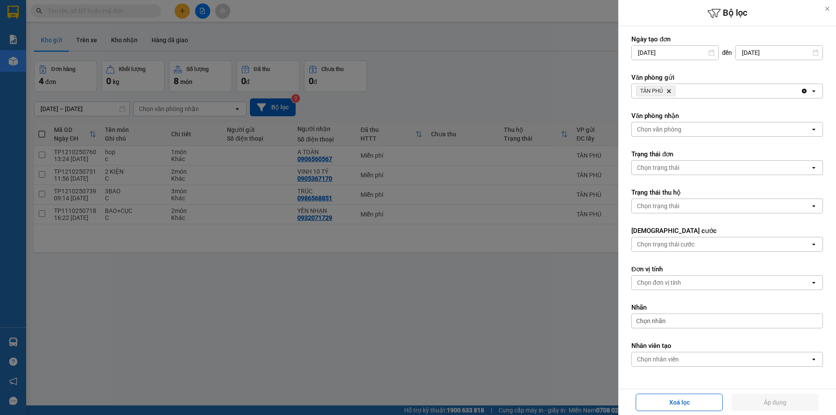
click at [669, 88] on span "TÂN PHÚ Delete" at bounding box center [655, 91] width 39 height 10
click at [669, 90] on icon "TÂN PHÚ, close by backspace" at bounding box center [669, 91] width 4 height 4
click at [669, 90] on div "Chọn văn phòng" at bounding box center [659, 91] width 44 height 9
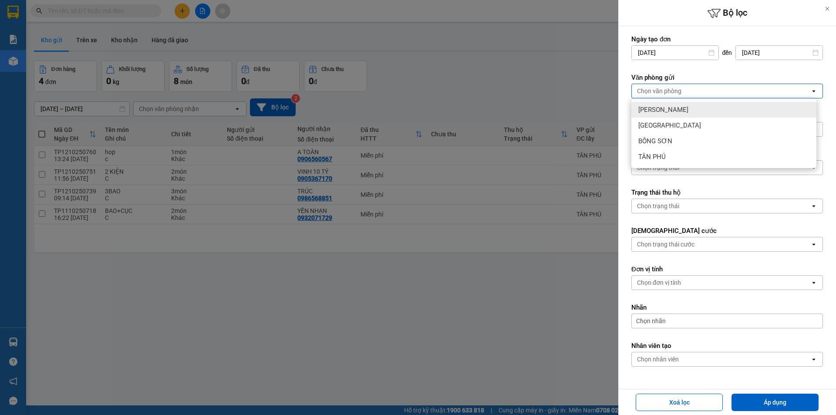
click at [668, 106] on span "[PERSON_NAME]" at bounding box center [663, 109] width 50 height 9
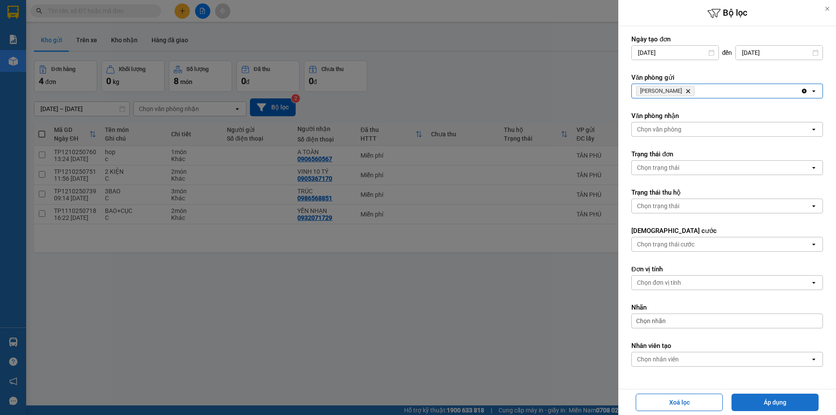
click at [753, 400] on button "Áp dụng" at bounding box center [775, 402] width 87 height 17
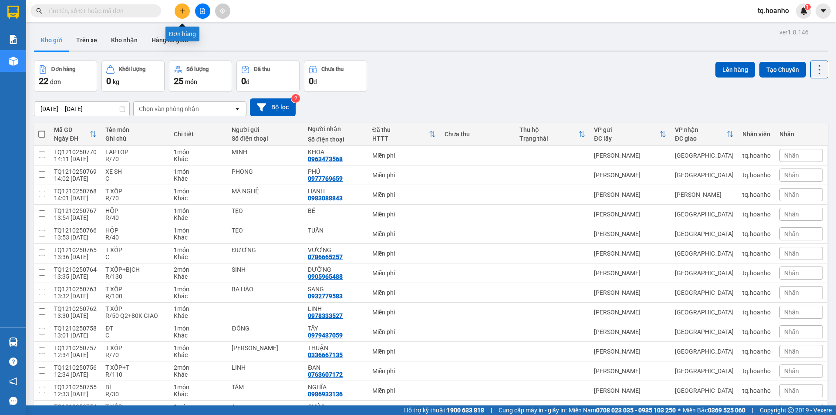
click at [178, 14] on button at bounding box center [182, 10] width 15 height 15
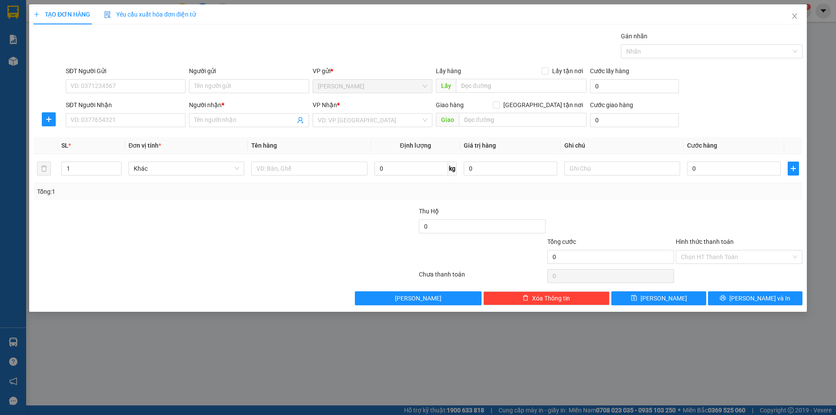
click at [366, 128] on div "VP Nhận * VD: VP [GEOGRAPHIC_DATA]" at bounding box center [373, 115] width 120 height 30
click at [366, 126] on input "search" at bounding box center [369, 120] width 103 height 13
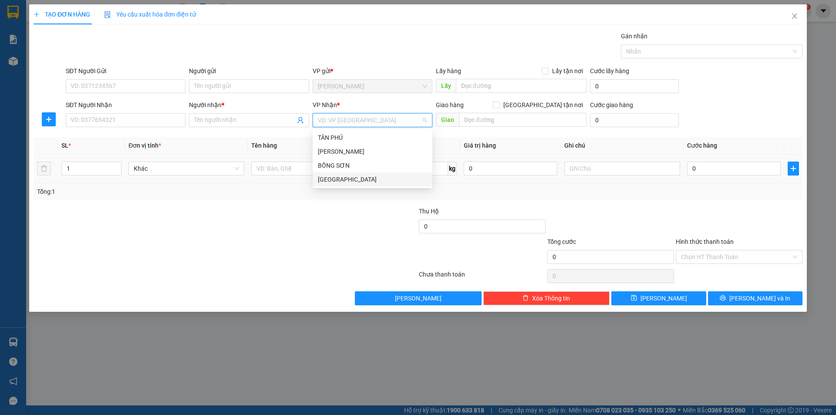
drag, startPoint x: 357, startPoint y: 179, endPoint x: 349, endPoint y: 179, distance: 7.9
click at [354, 179] on div "[GEOGRAPHIC_DATA]" at bounding box center [372, 180] width 109 height 10
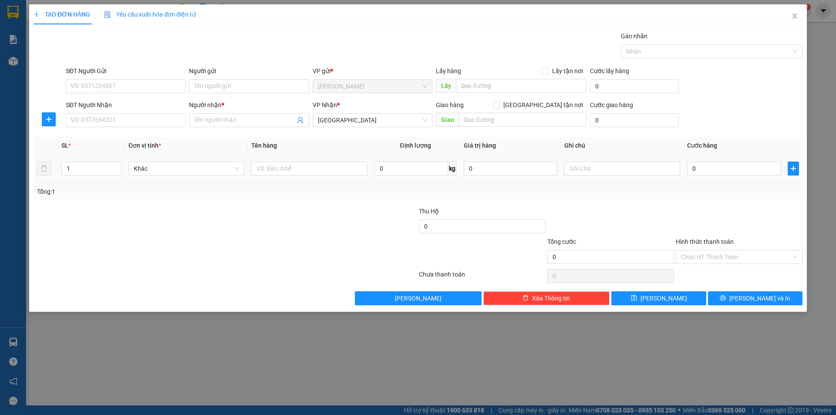
click at [304, 177] on td at bounding box center [309, 168] width 123 height 29
click at [305, 166] on input "text" at bounding box center [309, 169] width 116 height 14
drag, startPoint x: 255, startPoint y: 91, endPoint x: 256, endPoint y: 84, distance: 7.9
click at [255, 90] on input "Người gửi" at bounding box center [249, 86] width 120 height 14
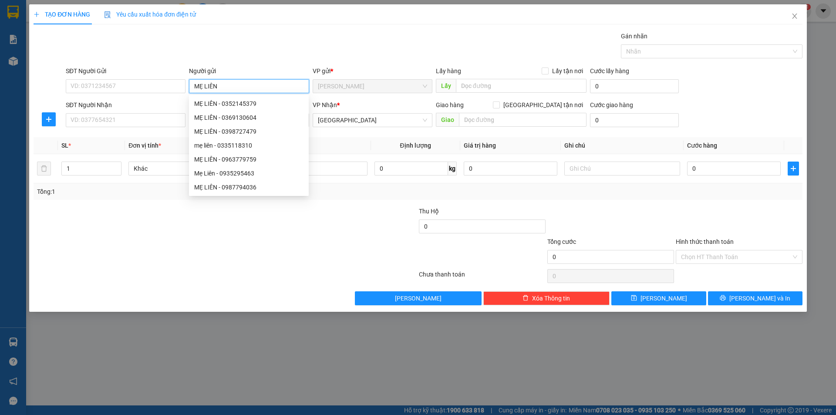
type input "MẸ LIÊN"
click at [177, 256] on div at bounding box center [161, 252] width 257 height 30
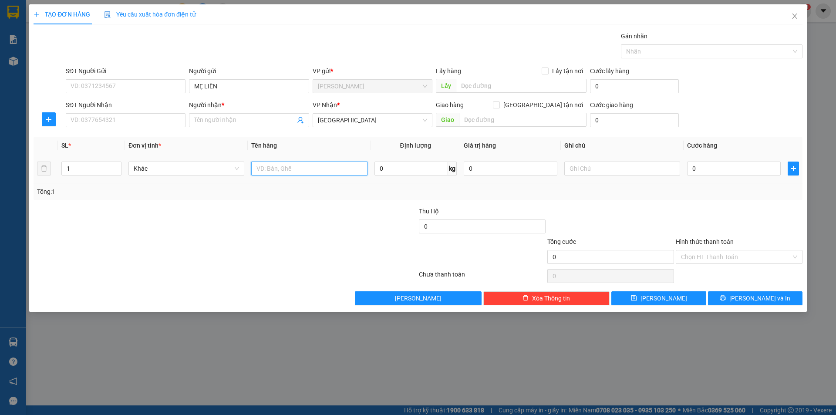
click at [299, 170] on input "text" at bounding box center [309, 169] width 116 height 14
type input "T XỐP+BAO"
click at [166, 121] on input "SĐT Người Nhận" at bounding box center [126, 120] width 120 height 14
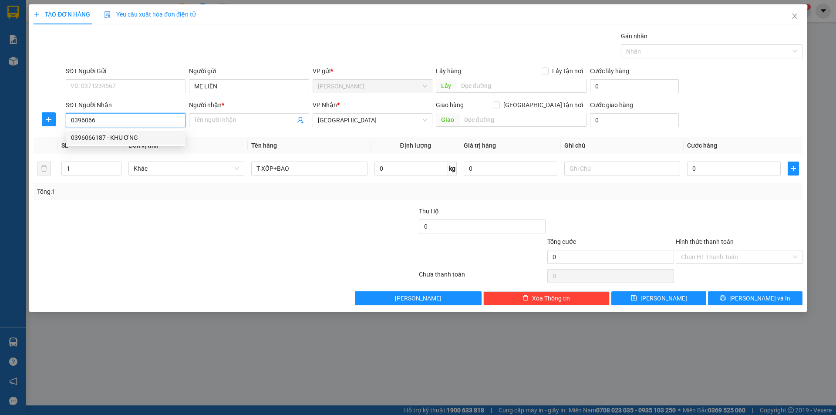
drag, startPoint x: 146, startPoint y: 136, endPoint x: 168, endPoint y: 219, distance: 86.4
click at [149, 136] on div "0396066187 - KHƯƠNG" at bounding box center [125, 138] width 109 height 10
type input "0396066187"
type input "KHƯƠNG"
type input "0396066187"
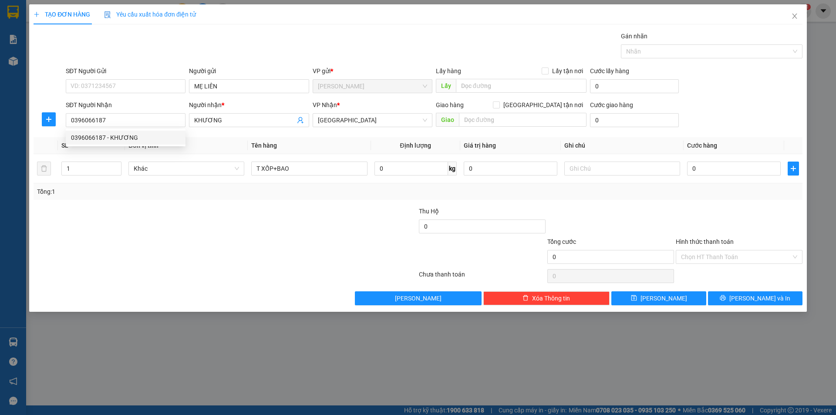
drag, startPoint x: 168, startPoint y: 219, endPoint x: 196, endPoint y: 217, distance: 28.4
click at [176, 219] on div at bounding box center [161, 221] width 257 height 30
type input "2"
click at [113, 165] on span "Increase Value" at bounding box center [116, 166] width 10 height 8
click at [605, 174] on input "text" at bounding box center [622, 169] width 116 height 14
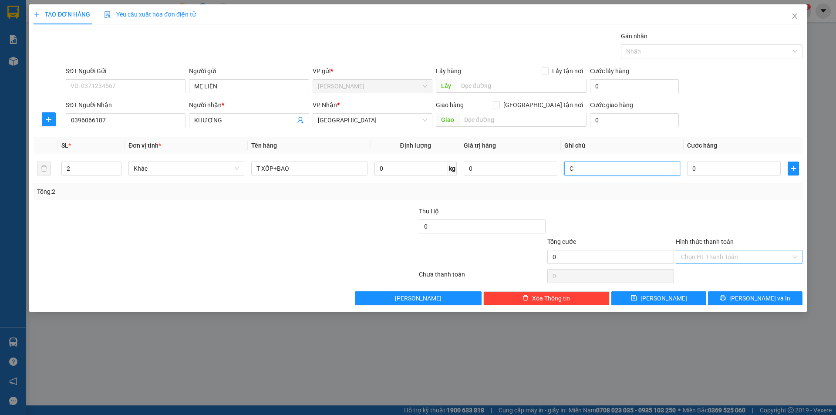
type input "C"
drag, startPoint x: 715, startPoint y: 259, endPoint x: 710, endPoint y: 263, distance: 5.9
click at [713, 259] on input "Hình thức thanh toán" at bounding box center [736, 256] width 110 height 13
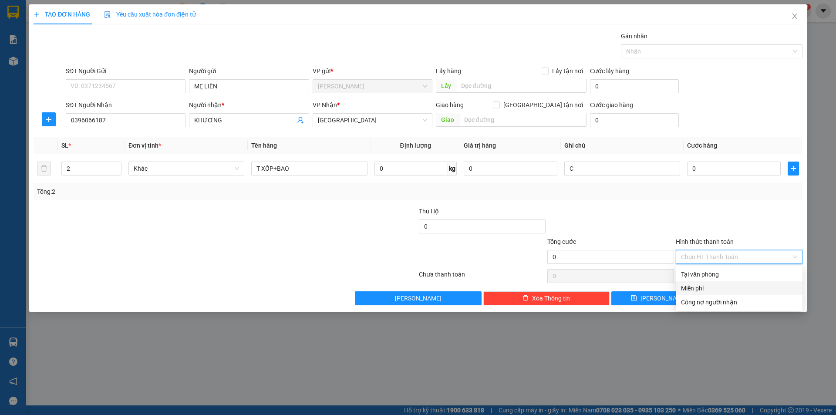
drag, startPoint x: 702, startPoint y: 289, endPoint x: 742, endPoint y: 310, distance: 45.6
click at [703, 291] on div "Miễn phí" at bounding box center [739, 289] width 116 height 10
click at [742, 307] on div "TẠO ĐƠN HÀNG Yêu cầu xuất hóa đơn điện tử Transit Pickup Surcharge Ids Transit …" at bounding box center [418, 157] width 778 height 307
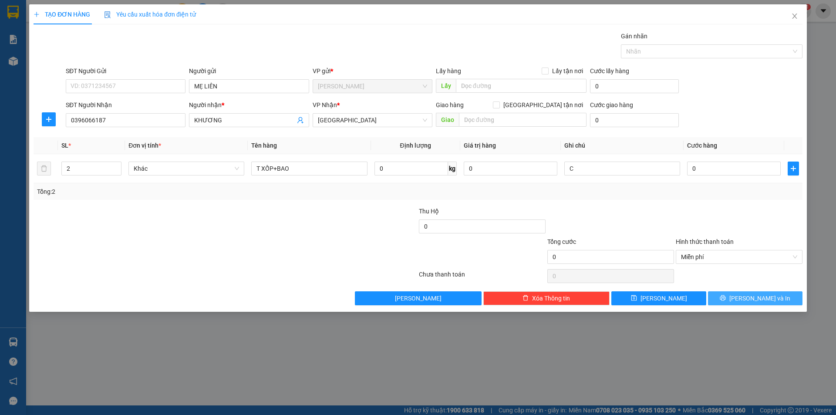
click at [726, 298] on icon "printer" at bounding box center [723, 298] width 6 height 6
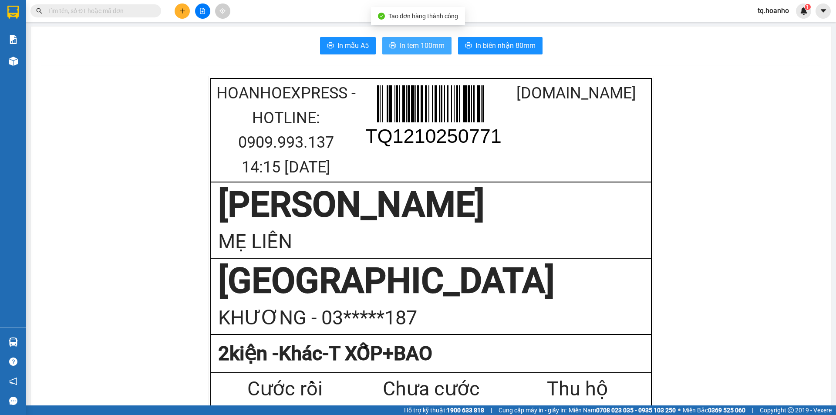
click at [434, 44] on span "In tem 100mm" at bounding box center [422, 45] width 45 height 11
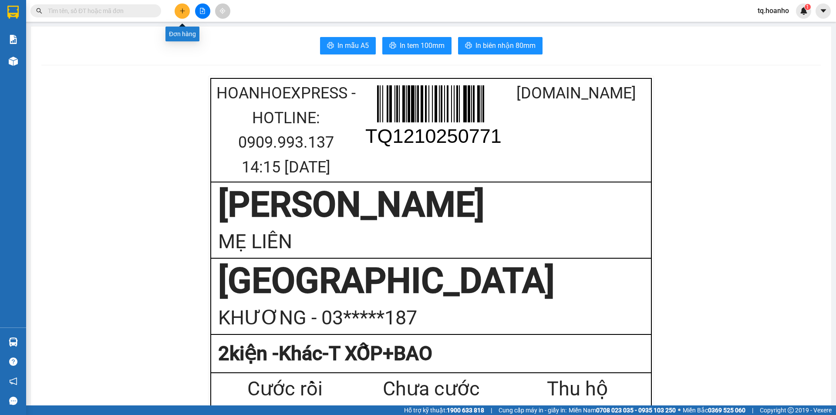
click at [186, 10] on button at bounding box center [182, 10] width 15 height 15
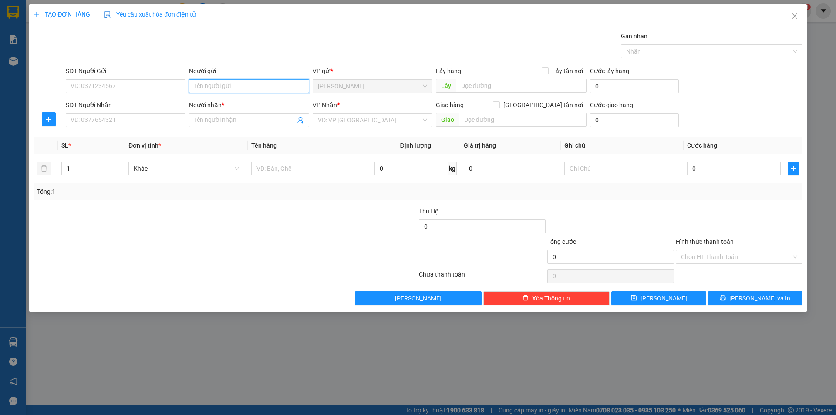
click at [273, 87] on input "Người gửi" at bounding box center [249, 86] width 120 height 14
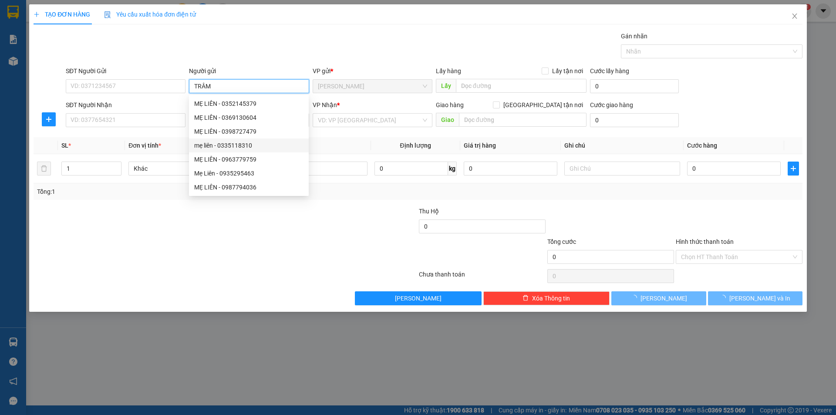
type input "TRÂM"
drag, startPoint x: 216, startPoint y: 328, endPoint x: 269, endPoint y: 219, distance: 120.8
click at [217, 328] on div "TẠO ĐƠN HÀNG Yêu cầu xuất hóa đơn điện tử Transit Pickup Surcharge Ids Transit …" at bounding box center [418, 207] width 836 height 415
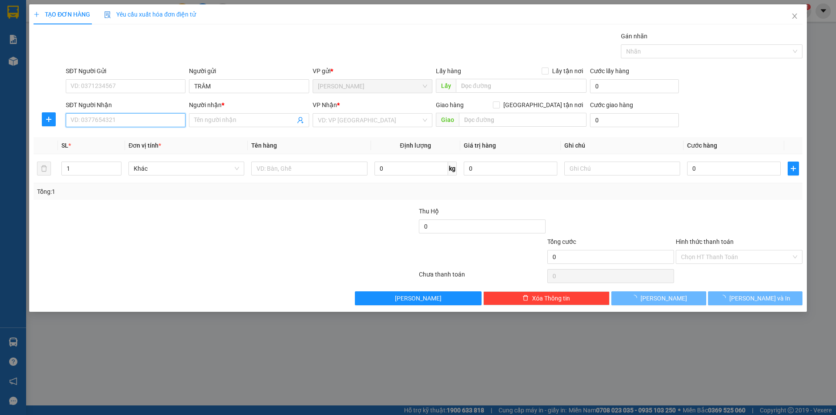
click at [145, 118] on input "SĐT Người Nhận" at bounding box center [126, 120] width 120 height 14
click at [139, 139] on div "0869481104 - NA" at bounding box center [125, 138] width 109 height 10
type input "0869481104"
type input "NA"
type input "0869481104"
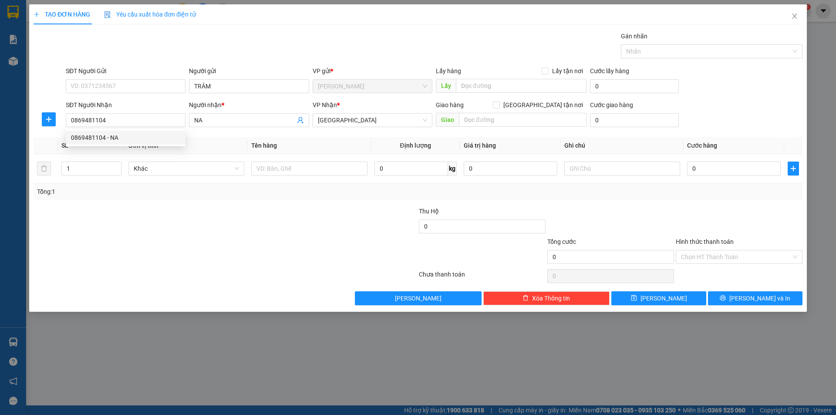
drag, startPoint x: 145, startPoint y: 313, endPoint x: 212, endPoint y: 215, distance: 117.9
click at [149, 309] on div "TẠO ĐƠN HÀNG Yêu cầu xuất hóa đơn điện tử Transit Pickup Surcharge Ids Transit …" at bounding box center [418, 207] width 836 height 415
click at [275, 169] on input "text" at bounding box center [309, 169] width 116 height 14
type input "T XỐP"
click at [571, 167] on input "text" at bounding box center [622, 169] width 116 height 14
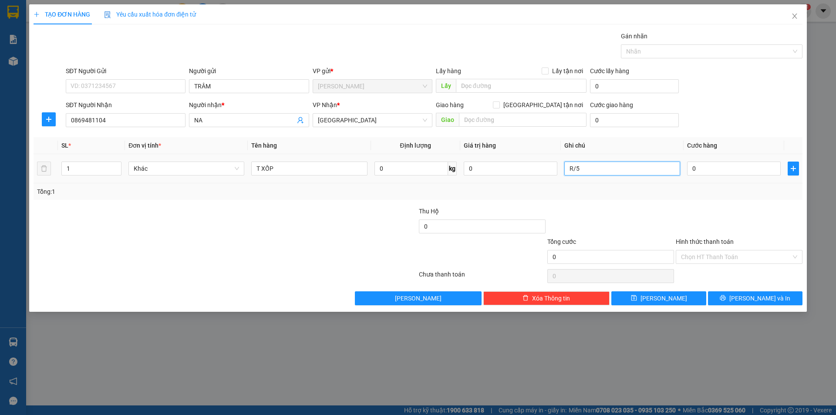
type input "R/50"
click at [692, 258] on input "Hình thức thanh toán" at bounding box center [736, 256] width 110 height 13
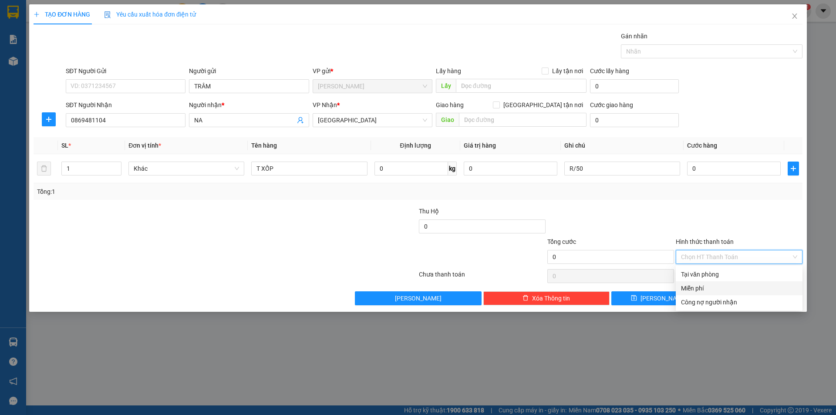
drag, startPoint x: 703, startPoint y: 291, endPoint x: 709, endPoint y: 297, distance: 8.6
click at [703, 290] on div "Miễn phí" at bounding box center [739, 289] width 116 height 10
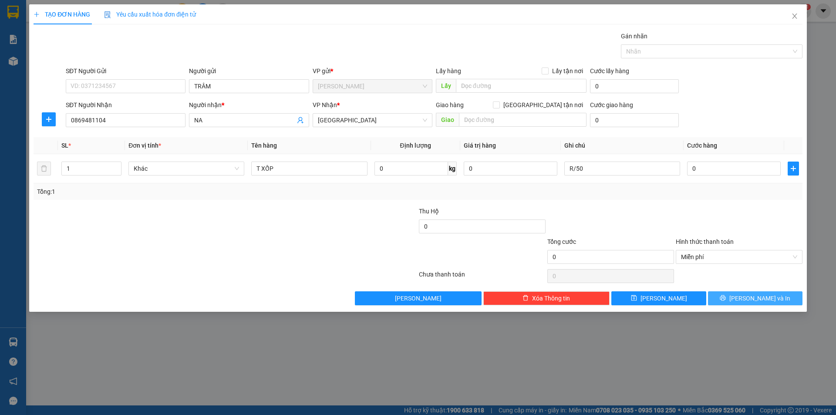
click at [714, 297] on button "[PERSON_NAME] và In" at bounding box center [755, 298] width 95 height 14
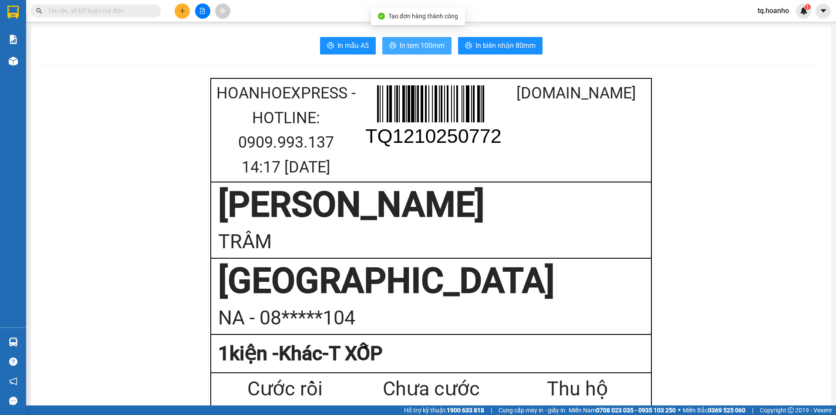
click at [426, 49] on span "In tem 100mm" at bounding box center [422, 45] width 45 height 11
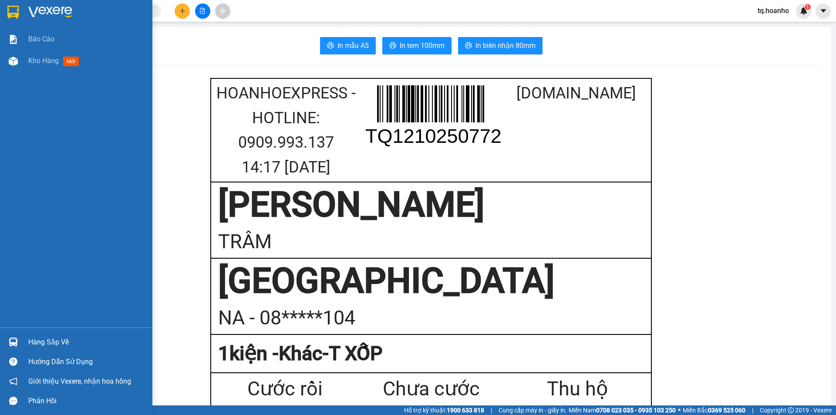
click at [47, 8] on img at bounding box center [50, 12] width 44 height 13
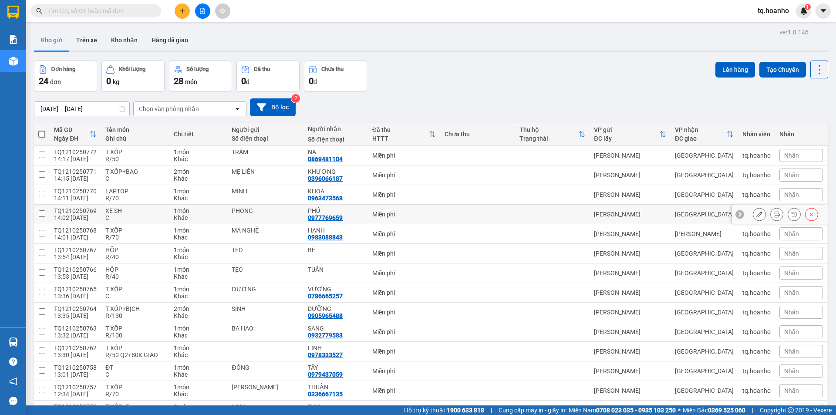
click at [288, 216] on div "PHONG" at bounding box center [266, 214] width 68 height 14
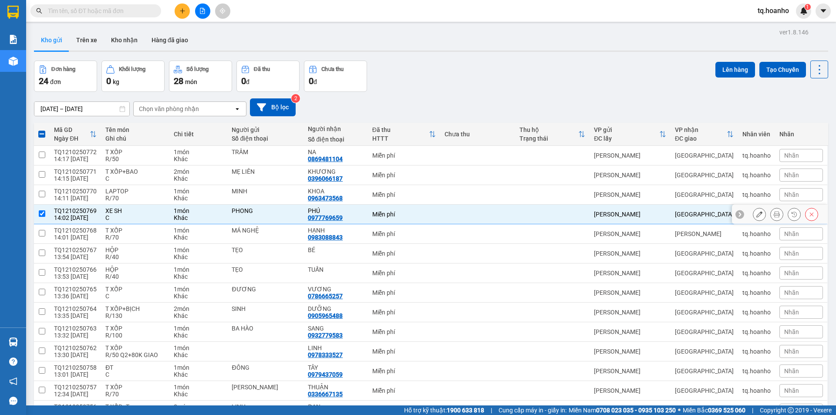
click at [753, 212] on button at bounding box center [759, 214] width 12 height 15
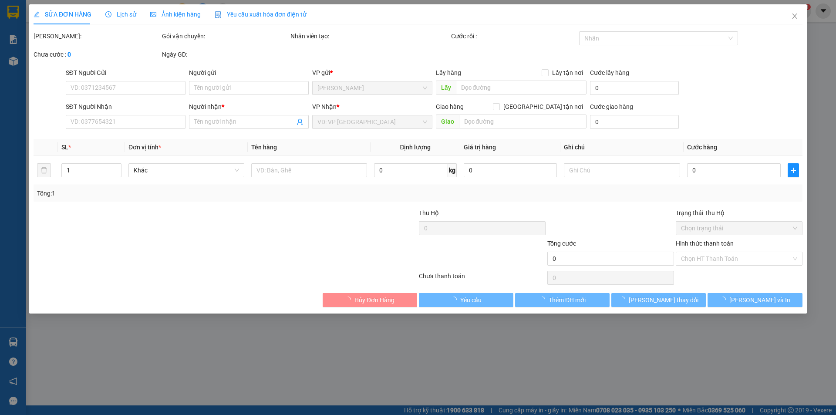
type input "PHONG"
type input "0977769659"
type input "PHÚ"
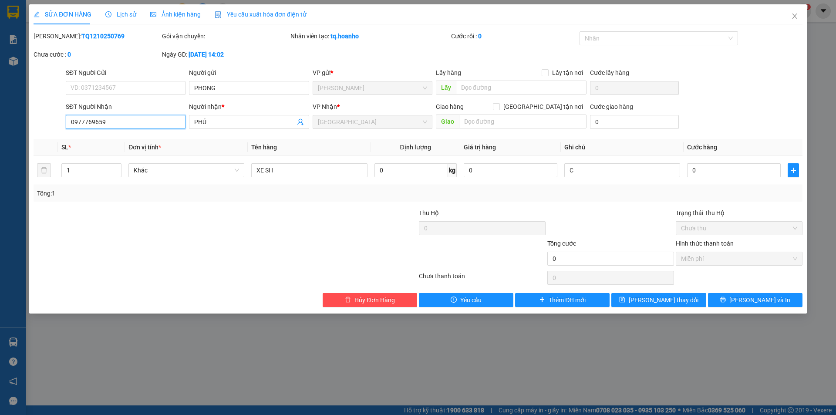
drag, startPoint x: 131, startPoint y: 124, endPoint x: 38, endPoint y: 114, distance: 93.3
click at [41, 128] on div "SĐT Người Nhận 0977769659 Người nhận * PHÚ VP Nhận * [GEOGRAPHIC_DATA] Giao hàn…" at bounding box center [418, 117] width 771 height 30
type input "097484"
drag, startPoint x: 742, startPoint y: 287, endPoint x: 741, endPoint y: 298, distance: 10.5
click at [741, 298] on div "Total Paid Fee 0 Total UnPaid Fee 0 Cash Collection Total Fee Mã ĐH: TQ12102507…" at bounding box center [418, 169] width 769 height 276
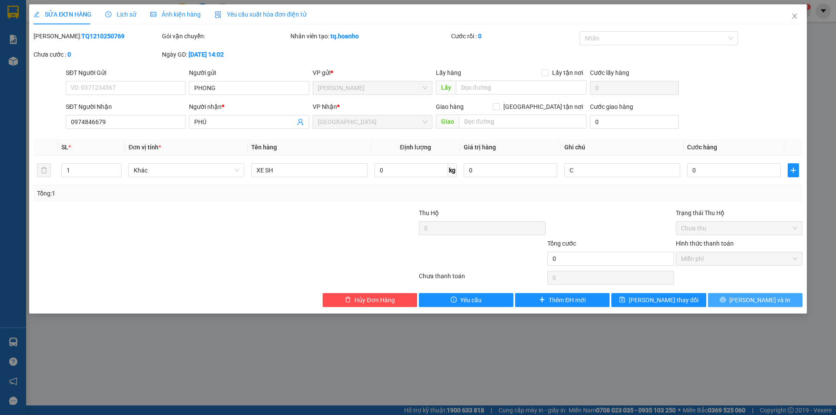
click at [726, 298] on icon "printer" at bounding box center [723, 300] width 6 height 6
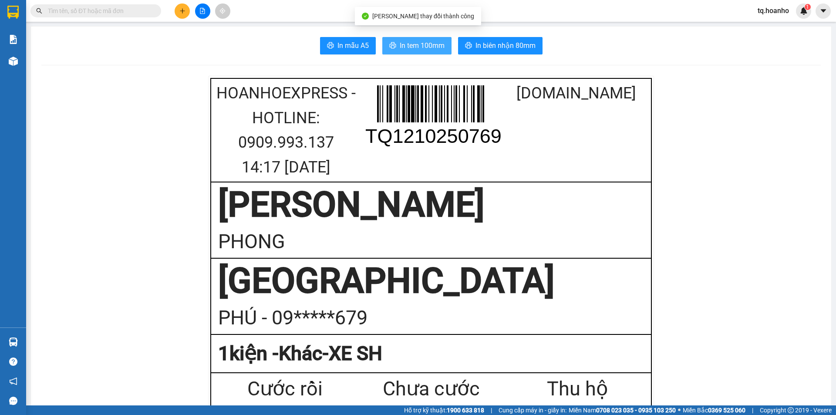
click at [415, 45] on span "In tem 100mm" at bounding box center [422, 45] width 45 height 11
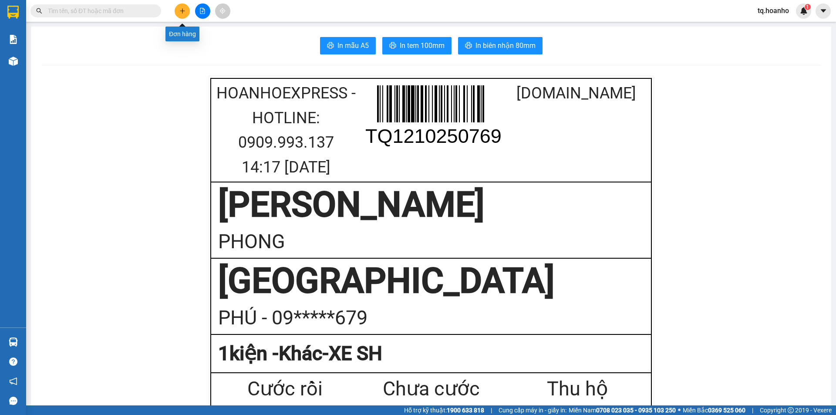
click at [186, 12] on button at bounding box center [182, 10] width 15 height 15
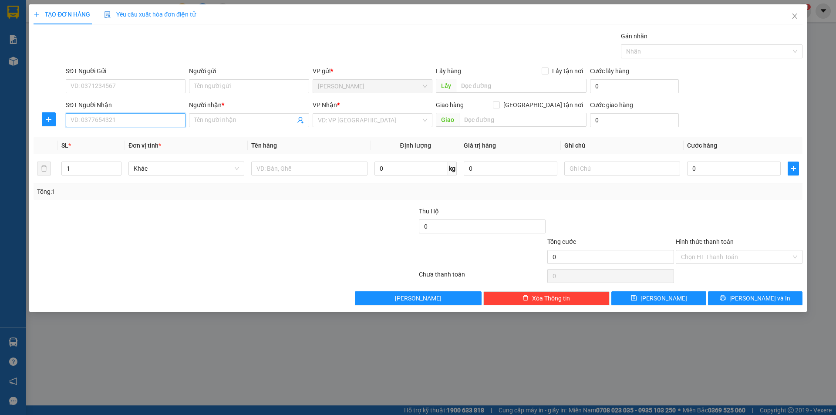
click at [153, 122] on input "SĐT Người Nhận" at bounding box center [126, 120] width 120 height 14
click at [158, 140] on div "0948974549 - KIÊN" at bounding box center [125, 138] width 109 height 10
type input "0948974549"
type input "KIÊN"
type input "0948974549"
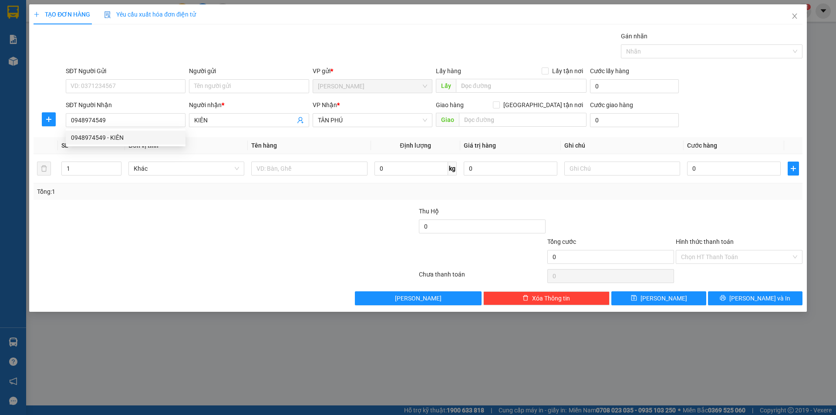
drag, startPoint x: 169, startPoint y: 205, endPoint x: 171, endPoint y: 200, distance: 5.1
click at [171, 200] on div "Transit Pickup Surcharge Ids Transit Deliver Surcharge Ids Transit Deliver Surc…" at bounding box center [418, 168] width 769 height 274
click at [212, 92] on input "Người gửi" at bounding box center [249, 86] width 120 height 14
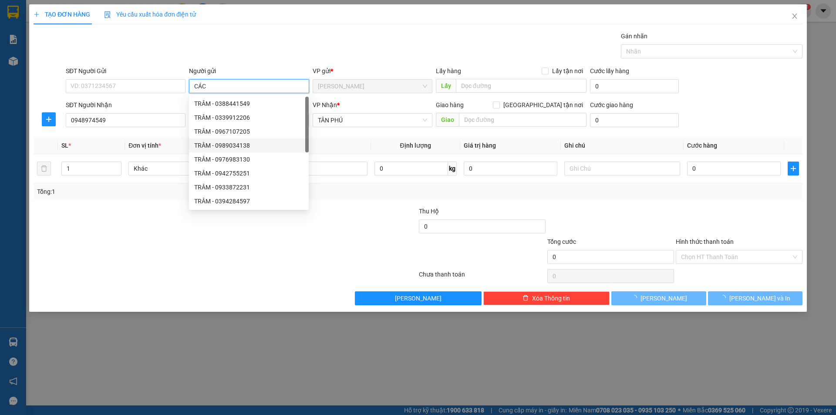
type input "CÁC"
click at [190, 322] on div "TẠO ĐƠN HÀNG Yêu cầu xuất hóa đơn điện tử Transit Pickup Surcharge Ids Transit …" at bounding box center [418, 207] width 836 height 415
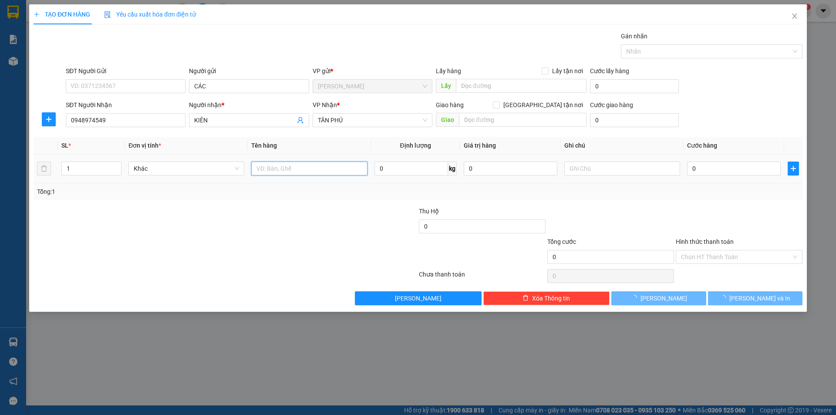
click at [339, 169] on input "text" at bounding box center [309, 169] width 116 height 14
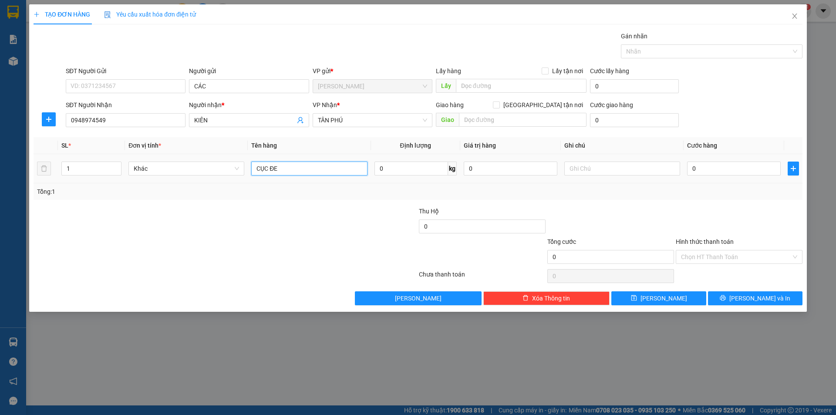
type input "CỤC ĐEN"
click at [622, 168] on input "text" at bounding box center [622, 169] width 116 height 14
click at [611, 171] on input "text" at bounding box center [622, 169] width 116 height 14
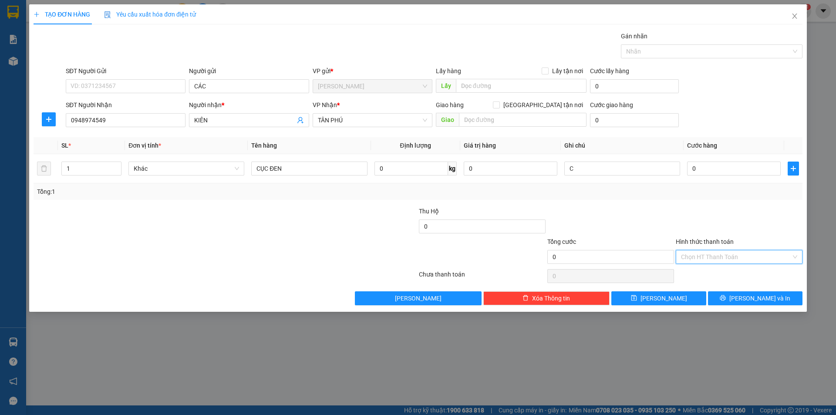
click at [709, 257] on input "Hình thức thanh toán" at bounding box center [736, 256] width 110 height 13
drag, startPoint x: 708, startPoint y: 288, endPoint x: 733, endPoint y: 300, distance: 27.9
click at [709, 288] on div "Miễn phí" at bounding box center [739, 289] width 116 height 10
drag, startPoint x: 735, startPoint y: 301, endPoint x: 686, endPoint y: 282, distance: 52.4
click at [734, 301] on button "[PERSON_NAME] và In" at bounding box center [755, 298] width 95 height 14
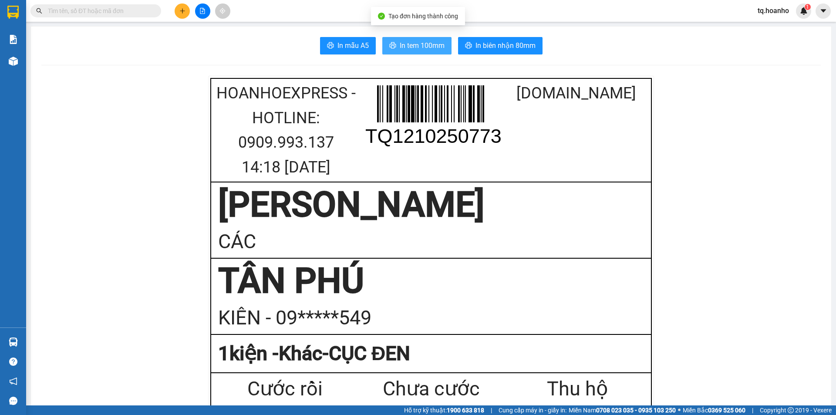
click at [400, 41] on span "In tem 100mm" at bounding box center [422, 45] width 45 height 11
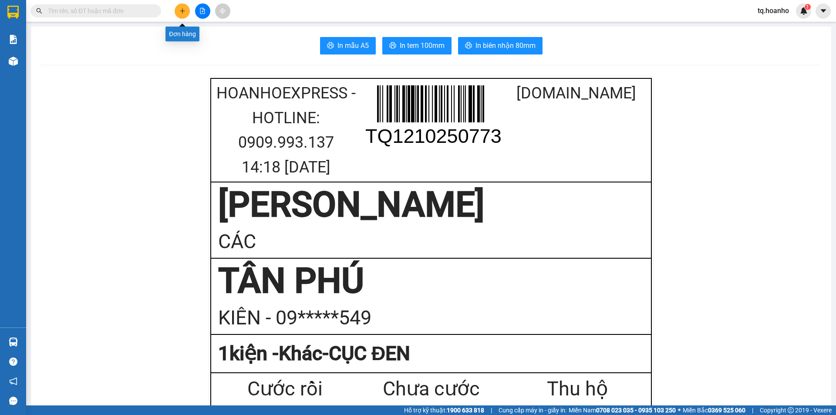
click at [182, 13] on icon "plus" at bounding box center [182, 11] width 6 height 6
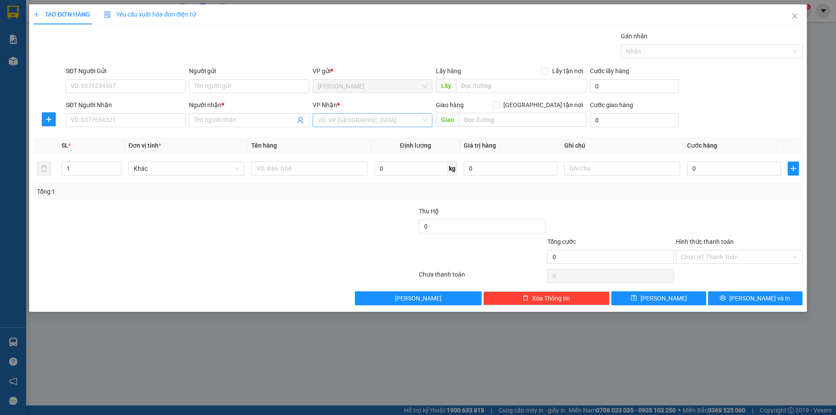
click at [334, 117] on input "search" at bounding box center [369, 120] width 103 height 13
click at [344, 173] on div "[GEOGRAPHIC_DATA]" at bounding box center [373, 179] width 120 height 14
click at [287, 177] on td at bounding box center [309, 168] width 123 height 29
drag, startPoint x: 131, startPoint y: 123, endPoint x: 122, endPoint y: 110, distance: 15.9
click at [131, 123] on input "SĐT Người Nhận" at bounding box center [126, 120] width 120 height 14
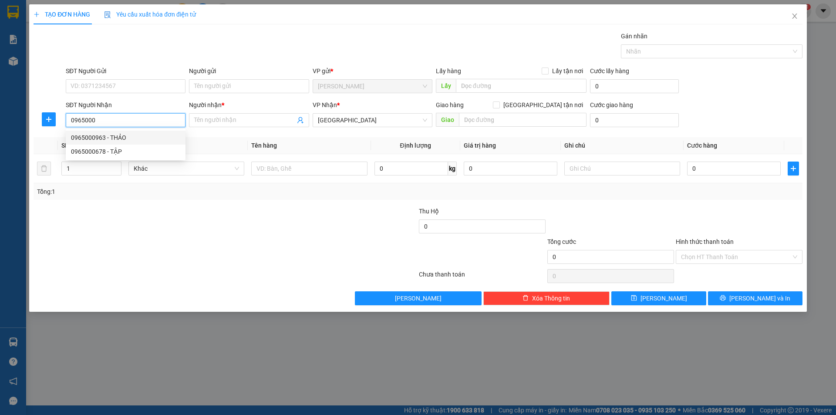
click at [137, 137] on div "0965000963 - THẢO" at bounding box center [125, 138] width 109 height 10
type input "0965000963"
type input "THẢO"
type input "0965000963"
drag, startPoint x: 140, startPoint y: 225, endPoint x: 153, endPoint y: 142, distance: 84.6
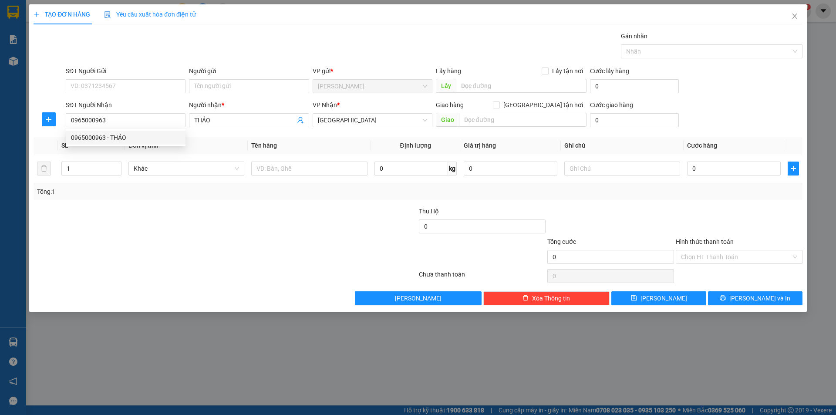
click at [140, 202] on div "Transit Pickup Surcharge Ids Transit Deliver Surcharge Ids Transit Deliver Surc…" at bounding box center [418, 168] width 769 height 274
click at [210, 94] on div "Người gửi Tên người gửi" at bounding box center [249, 81] width 120 height 30
click at [230, 83] on input "Người gửi" at bounding box center [249, 86] width 120 height 14
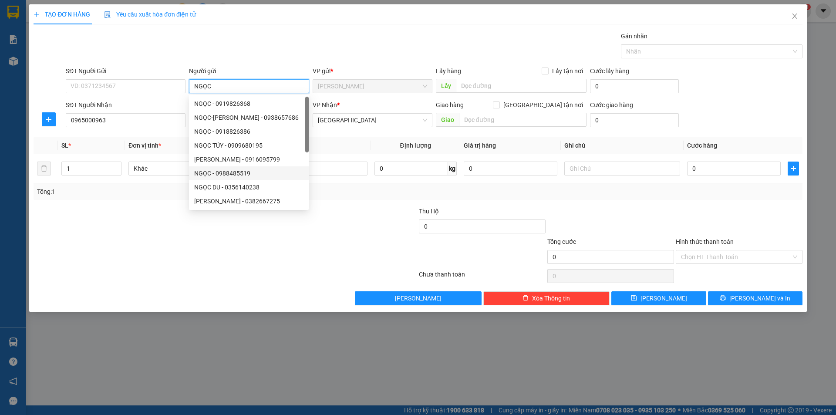
type input "NGỌC"
click at [167, 214] on div at bounding box center [161, 221] width 257 height 30
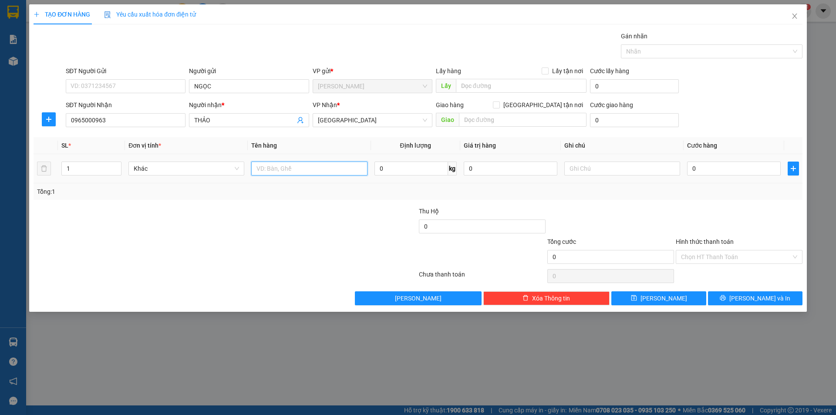
click at [275, 175] on input "text" at bounding box center [309, 169] width 116 height 14
click at [278, 167] on input "text" at bounding box center [309, 169] width 116 height 14
type input "Y"
type input "T XỐP"
click at [598, 173] on input "text" at bounding box center [622, 169] width 116 height 14
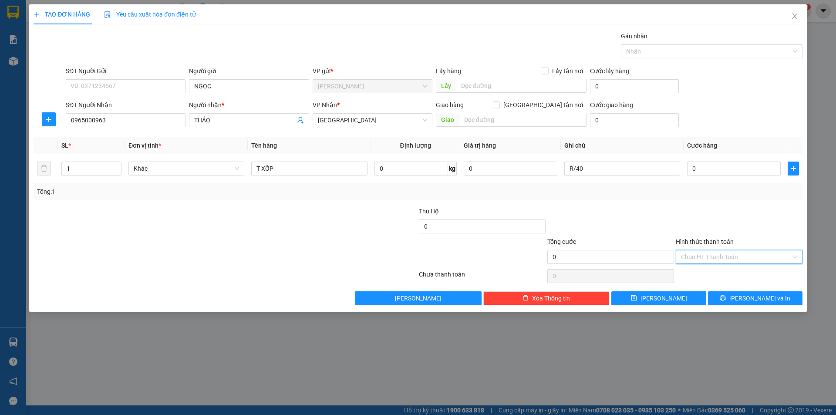
click at [705, 254] on input "Hình thức thanh toán" at bounding box center [736, 256] width 110 height 13
drag, startPoint x: 708, startPoint y: 292, endPoint x: 724, endPoint y: 292, distance: 16.1
click at [710, 292] on div "Miễn phí" at bounding box center [739, 289] width 116 height 10
click at [756, 304] on button "[PERSON_NAME] và In" at bounding box center [755, 298] width 95 height 14
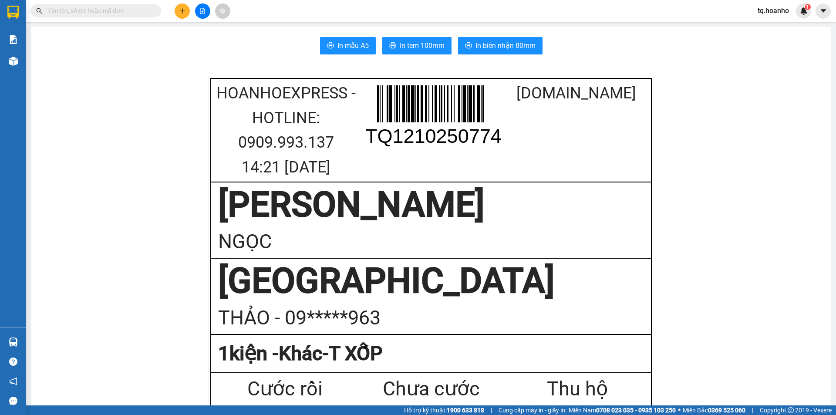
click at [423, 44] on span "In tem 100mm" at bounding box center [422, 45] width 45 height 11
click at [179, 12] on icon "plus" at bounding box center [182, 11] width 6 height 6
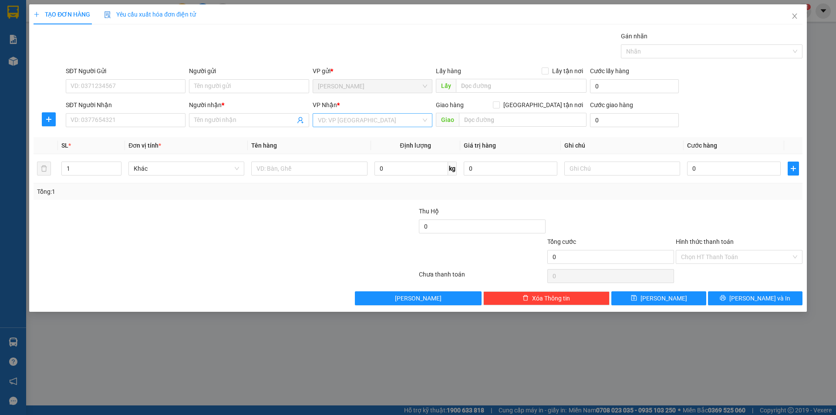
click at [351, 125] on input "search" at bounding box center [369, 120] width 103 height 13
drag, startPoint x: 336, startPoint y: 180, endPoint x: 311, endPoint y: 184, distance: 25.1
click at [334, 181] on div "[GEOGRAPHIC_DATA]" at bounding box center [372, 180] width 109 height 10
drag, startPoint x: 262, startPoint y: 169, endPoint x: 250, endPoint y: 163, distance: 13.2
click at [259, 167] on input "text" at bounding box center [309, 169] width 116 height 14
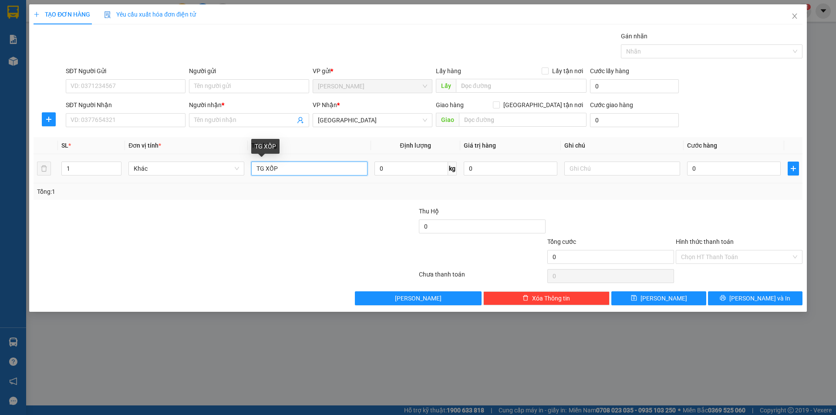
click at [266, 170] on input "TG XỐP" at bounding box center [309, 169] width 116 height 14
type input "T XỐP"
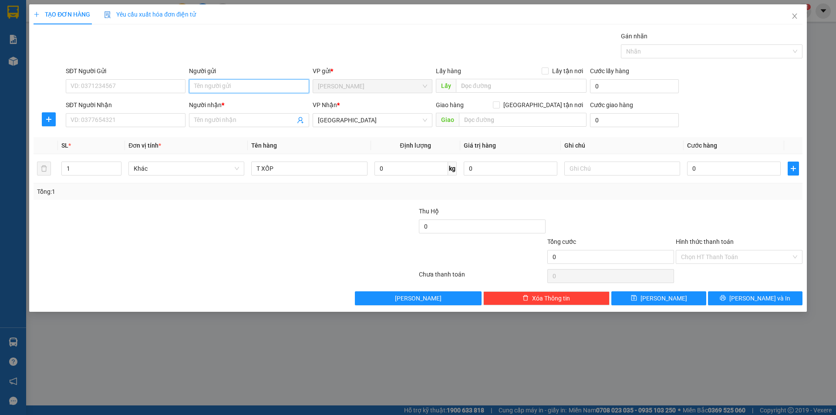
drag, startPoint x: 226, startPoint y: 86, endPoint x: 236, endPoint y: 76, distance: 14.5
click at [230, 81] on input "Người gửi" at bounding box center [249, 86] width 120 height 14
drag, startPoint x: 157, startPoint y: 122, endPoint x: 147, endPoint y: 122, distance: 10.5
click at [155, 122] on input "SĐT Người Nhận" at bounding box center [126, 120] width 120 height 14
type input "0386862150"
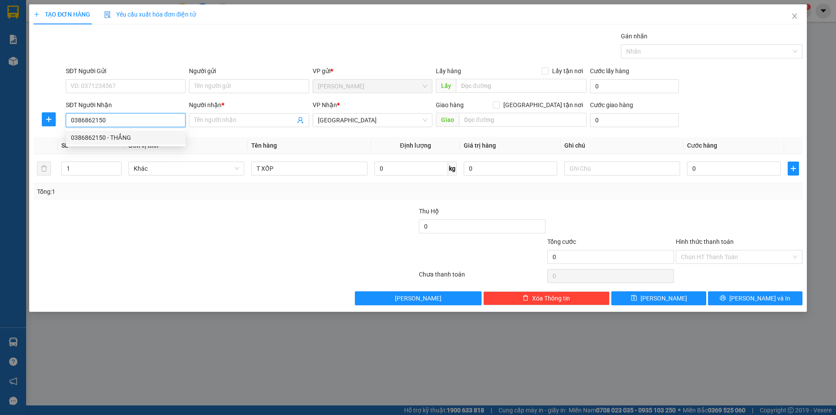
click at [128, 144] on div "0386862150 - THẮNG" at bounding box center [126, 138] width 120 height 14
type input "THẮNG"
type input "0386862150"
drag, startPoint x: 179, startPoint y: 268, endPoint x: 197, endPoint y: 258, distance: 20.5
click at [197, 258] on div "Transit Pickup Surcharge Ids Transit Deliver Surcharge Ids Transit Deliver Surc…" at bounding box center [418, 168] width 769 height 274
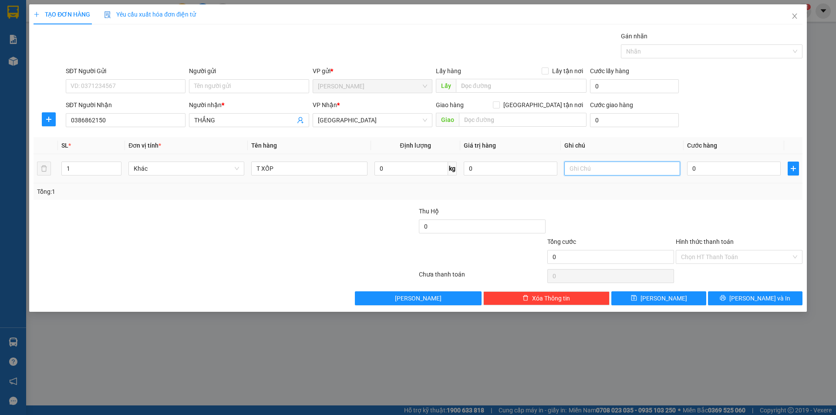
click at [608, 174] on input "text" at bounding box center [622, 169] width 116 height 14
type input "R/70"
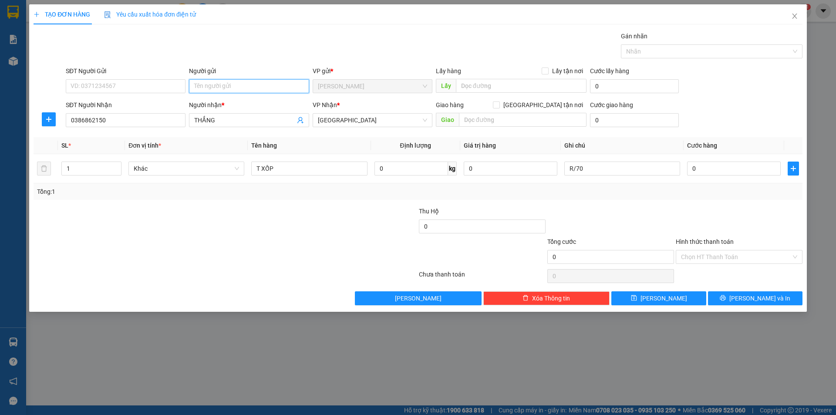
click at [232, 91] on input "Người gửi" at bounding box center [249, 86] width 120 height 14
type input "CHI"
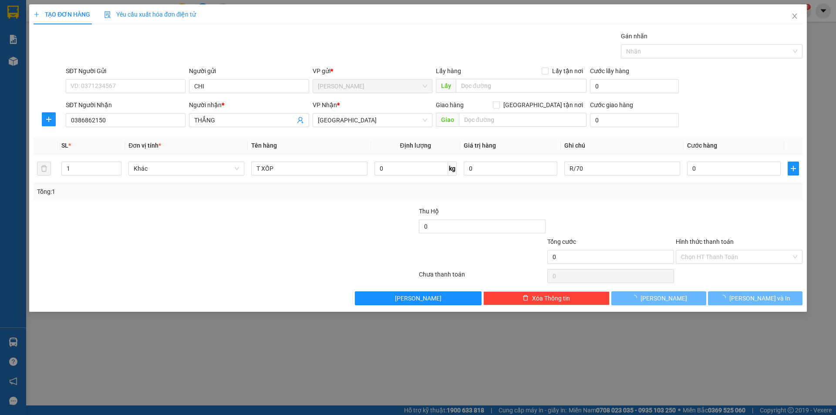
drag, startPoint x: 162, startPoint y: 287, endPoint x: 213, endPoint y: 252, distance: 61.0
click at [174, 280] on div "Transit Pickup Surcharge Ids Transit Deliver Surcharge Ids Transit Deliver Surc…" at bounding box center [418, 168] width 769 height 274
drag, startPoint x: 721, startPoint y: 254, endPoint x: 716, endPoint y: 261, distance: 8.5
click at [719, 256] on input "Hình thức thanh toán" at bounding box center [736, 256] width 110 height 13
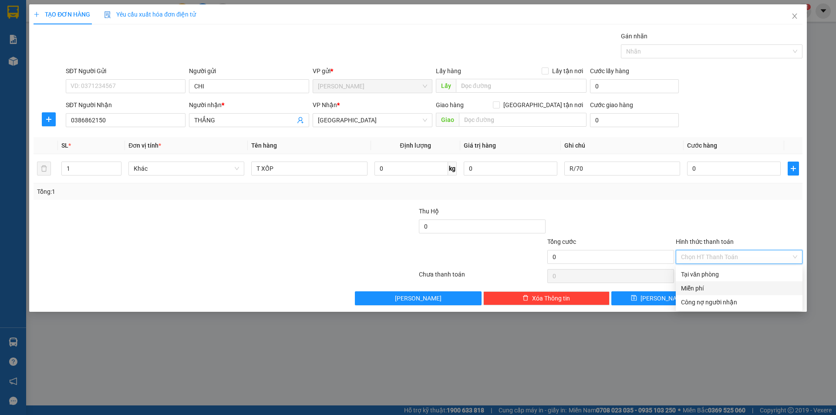
click at [705, 290] on div "Miễn phí" at bounding box center [739, 289] width 116 height 10
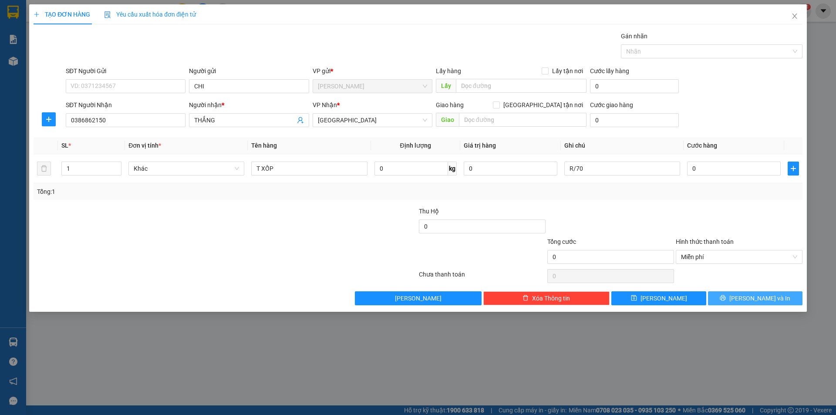
click at [745, 297] on button "[PERSON_NAME] và In" at bounding box center [755, 298] width 95 height 14
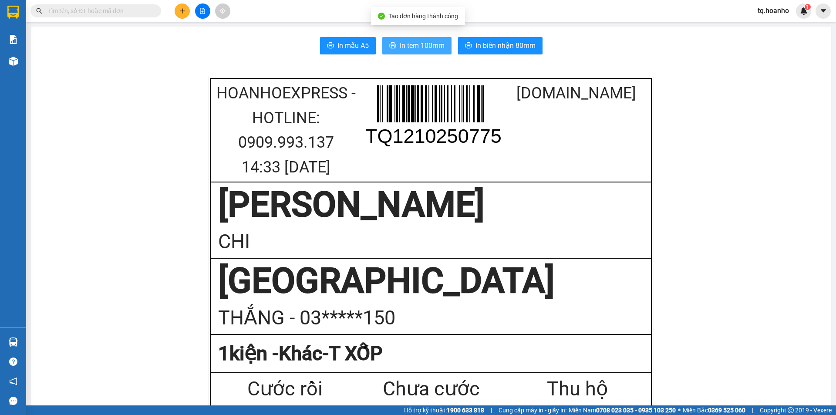
drag, startPoint x: 417, startPoint y: 41, endPoint x: 610, endPoint y: 162, distance: 227.4
click at [417, 43] on span "In tem 100mm" at bounding box center [422, 45] width 45 height 11
drag, startPoint x: 178, startPoint y: 3, endPoint x: 178, endPoint y: 11, distance: 8.3
click at [178, 6] on div "Kết quả tìm kiếm ( 20 ) Bộ lọc Mã ĐH Trạng thái Món hàng Thu hộ Tổng cước Chưa …" at bounding box center [418, 11] width 836 height 22
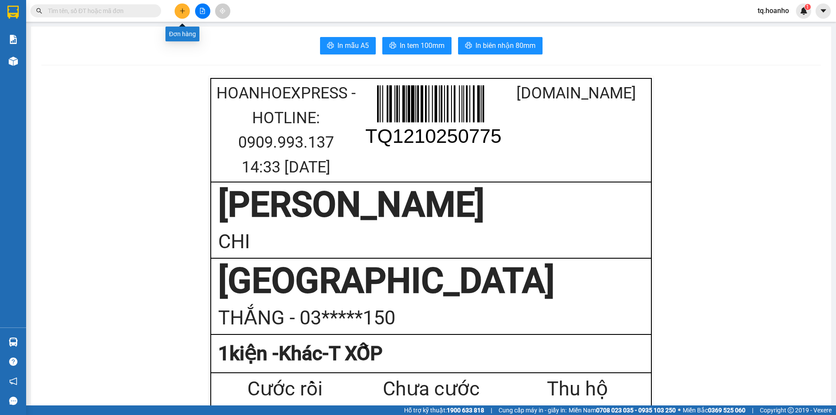
click at [178, 12] on button at bounding box center [182, 10] width 15 height 15
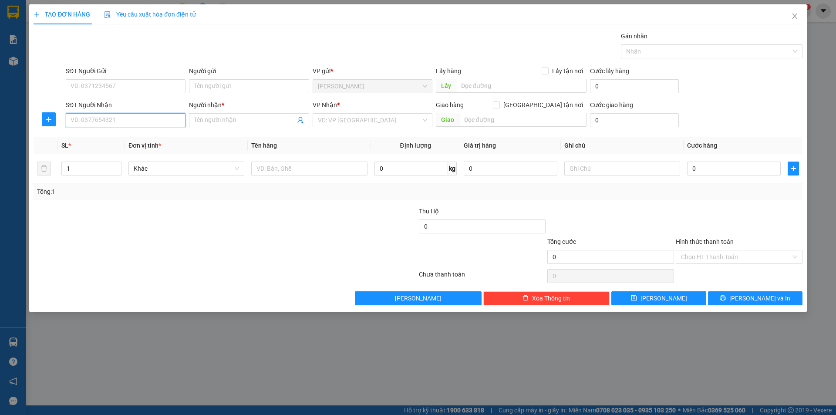
click at [147, 120] on input "SĐT Người Nhận" at bounding box center [126, 120] width 120 height 14
click at [159, 139] on div "0767663367 - PHƯỢNG" at bounding box center [125, 138] width 109 height 10
type input "0767663367"
type input "PHƯỢNG"
type input "0767663367"
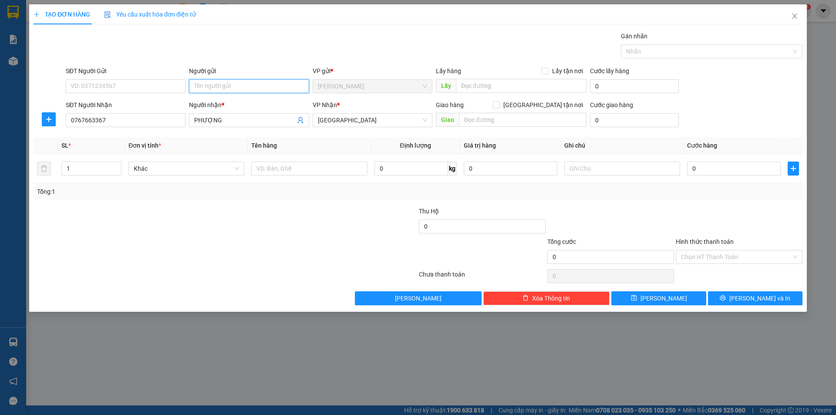
click at [235, 83] on input "Người gửi" at bounding box center [249, 86] width 120 height 14
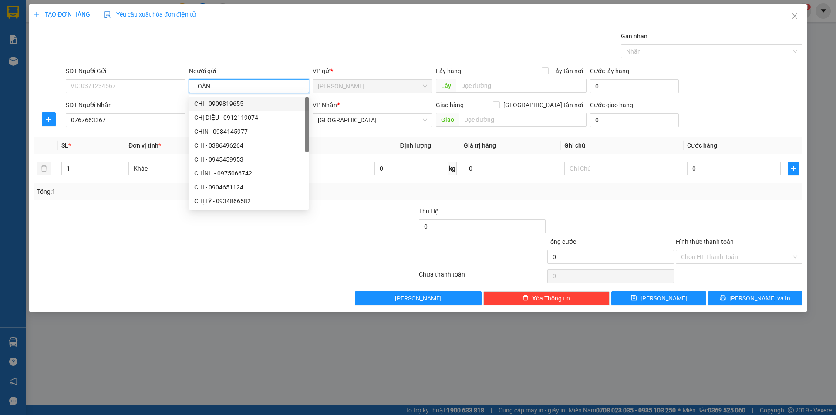
type input "TOÀN"
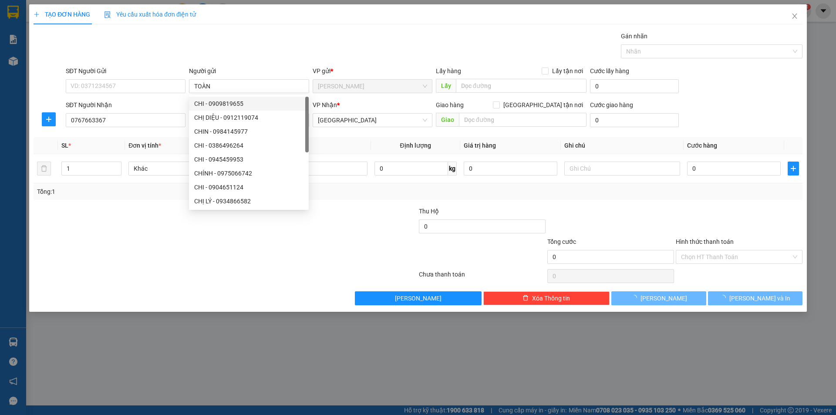
click at [220, 266] on div at bounding box center [161, 252] width 257 height 30
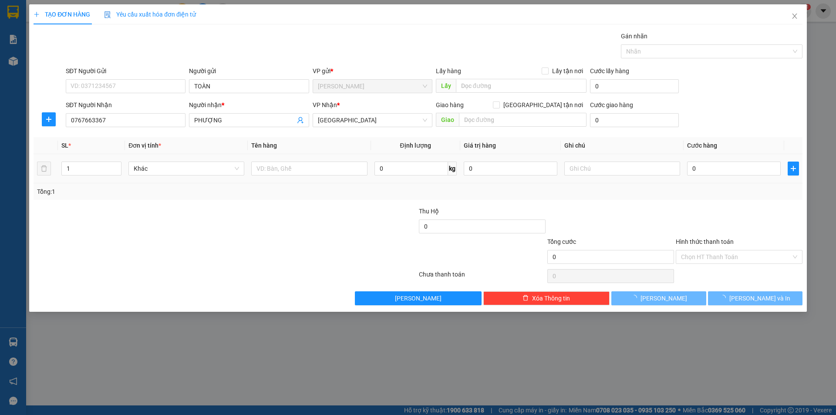
click at [304, 176] on div at bounding box center [309, 168] width 116 height 17
click at [286, 184] on div "Tổng: 1" at bounding box center [418, 191] width 769 height 17
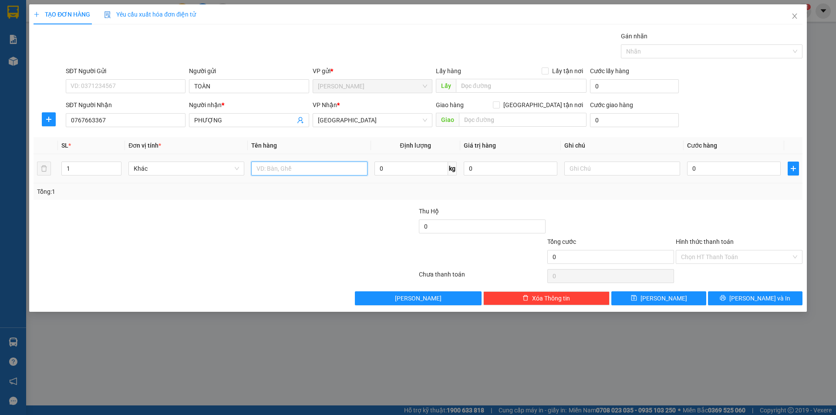
drag, startPoint x: 290, startPoint y: 169, endPoint x: 381, endPoint y: 391, distance: 239.6
click at [290, 169] on input "text" at bounding box center [309, 169] width 116 height 14
type input "HỘP"
click at [649, 171] on input "text" at bounding box center [622, 169] width 116 height 14
type input "R/30"
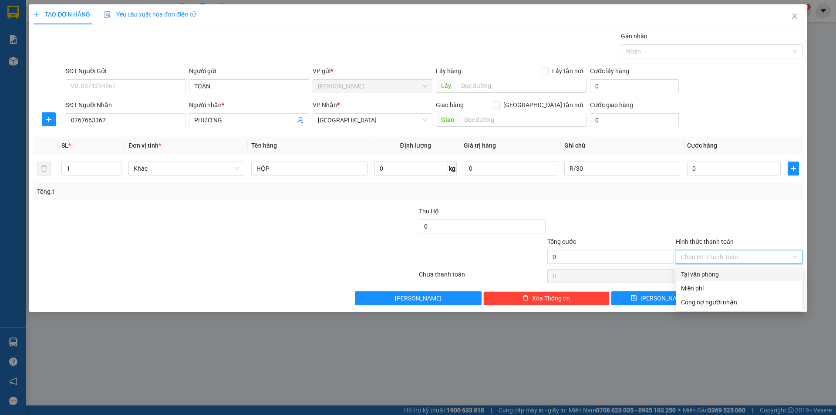
drag, startPoint x: 728, startPoint y: 254, endPoint x: 709, endPoint y: 286, distance: 37.0
click at [727, 254] on input "Hình thức thanh toán" at bounding box center [736, 256] width 110 height 13
drag, startPoint x: 709, startPoint y: 286, endPoint x: 744, endPoint y: 306, distance: 40.8
click at [712, 288] on div "Miễn phí" at bounding box center [739, 289] width 116 height 10
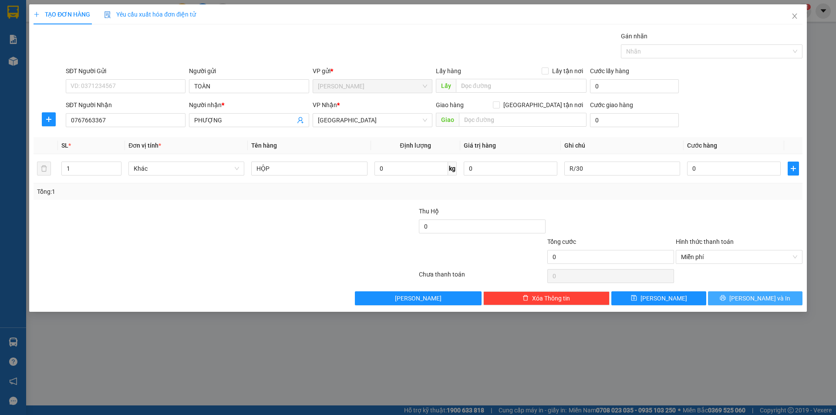
click at [745, 293] on button "[PERSON_NAME] và In" at bounding box center [755, 298] width 95 height 14
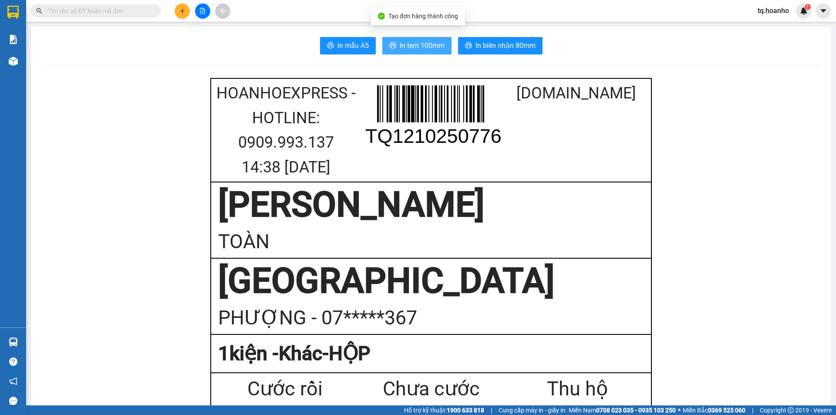
click at [428, 44] on span "In tem 100mm" at bounding box center [422, 45] width 45 height 11
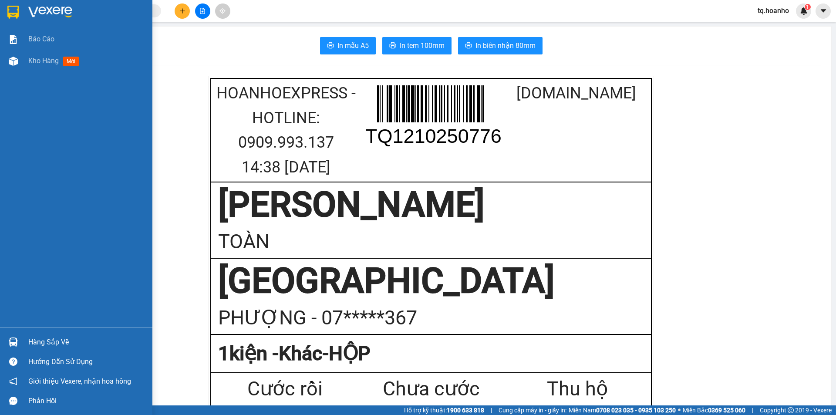
click at [40, 13] on img at bounding box center [50, 12] width 44 height 13
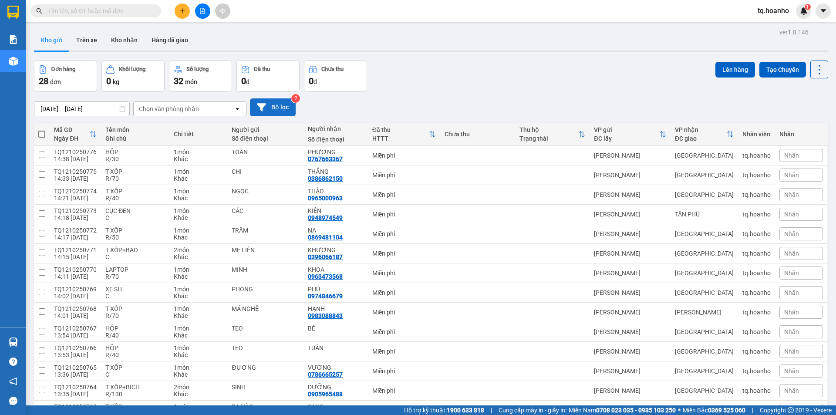
click at [265, 107] on icon at bounding box center [261, 107] width 9 height 9
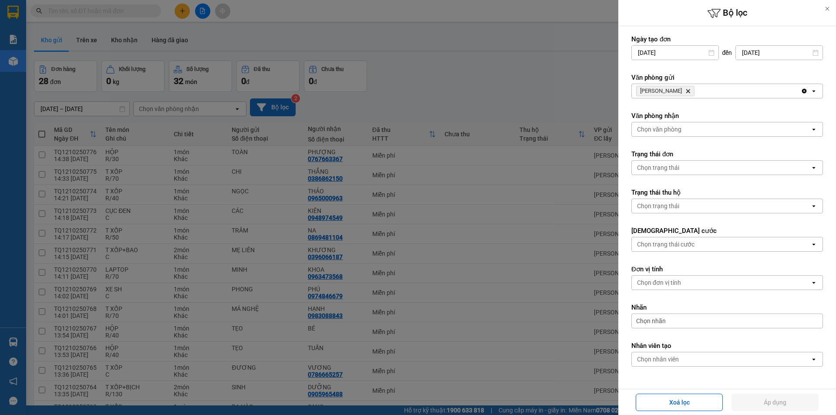
click at [686, 91] on icon "TAM QUAN, close by backspace" at bounding box center [688, 91] width 4 height 4
click at [675, 91] on div "Chọn văn phòng" at bounding box center [659, 91] width 44 height 9
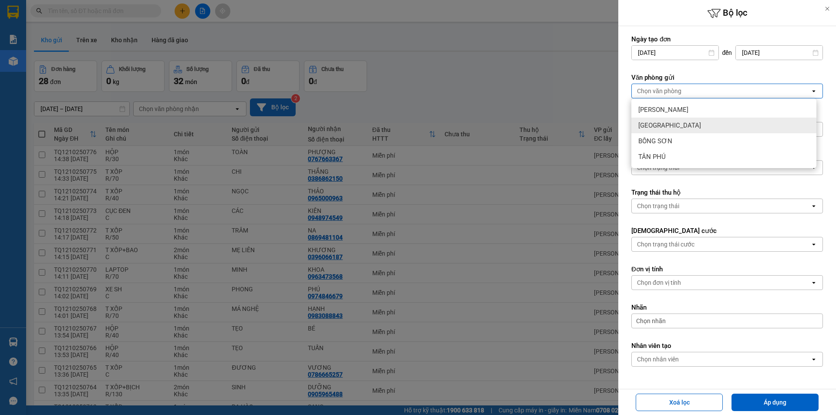
click at [668, 122] on div "[GEOGRAPHIC_DATA]" at bounding box center [723, 126] width 185 height 16
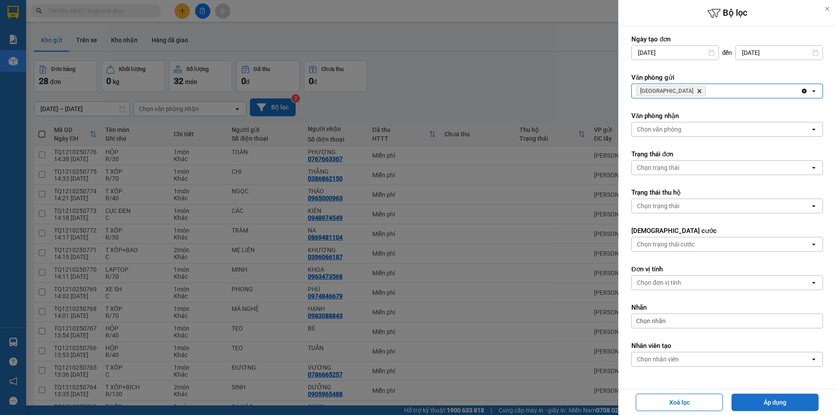
click at [749, 404] on button "Áp dụng" at bounding box center [775, 402] width 87 height 17
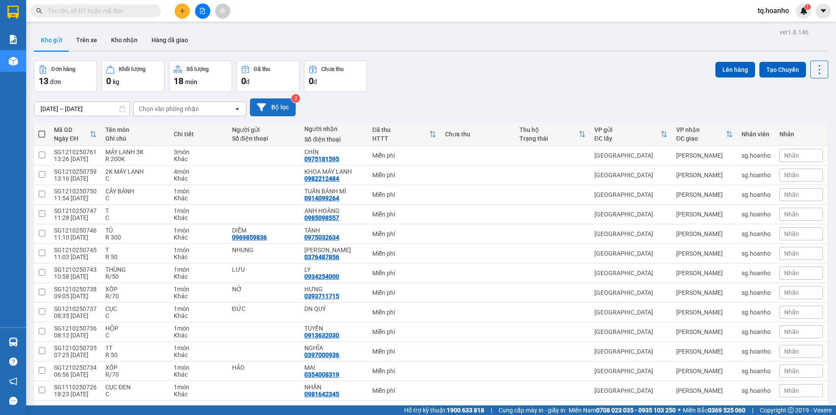
click at [280, 107] on button "Bộ lọc" at bounding box center [273, 107] width 46 height 18
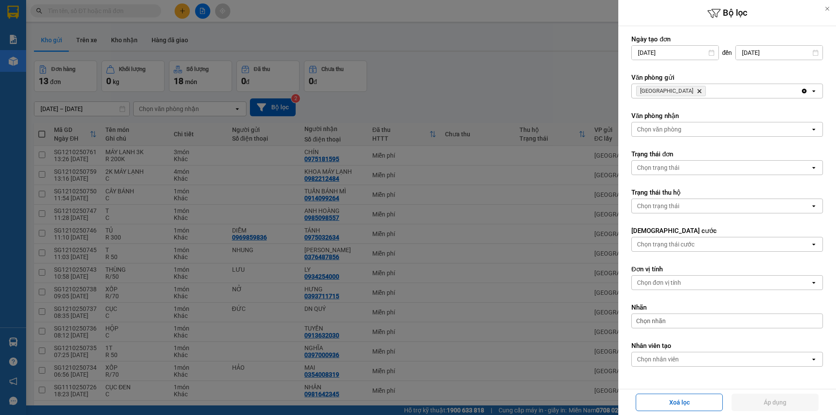
click at [697, 91] on icon "Delete" at bounding box center [699, 90] width 5 height 5
click at [666, 91] on div "Chọn văn phòng" at bounding box center [659, 91] width 44 height 9
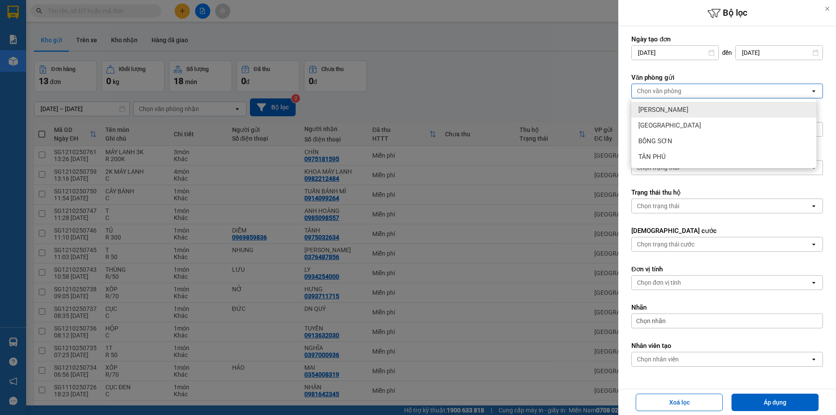
drag, startPoint x: 667, startPoint y: 104, endPoint x: 681, endPoint y: 99, distance: 14.7
click at [668, 105] on div "[PERSON_NAME]" at bounding box center [723, 110] width 185 height 16
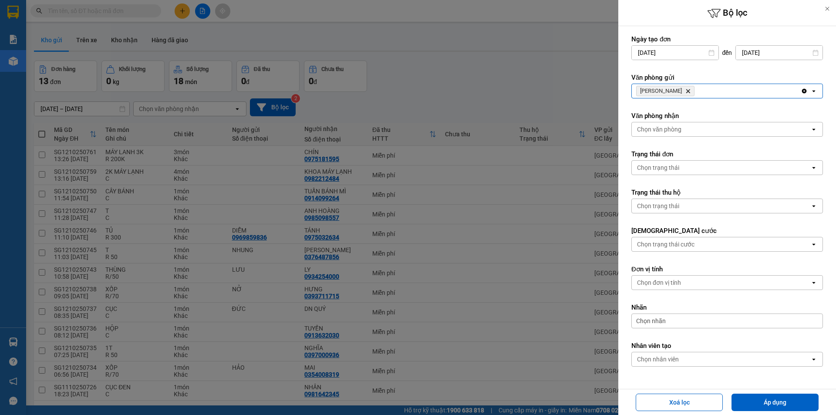
click at [672, 91] on span "TAM QUAN Delete" at bounding box center [665, 91] width 58 height 10
click at [685, 93] on icon "Delete" at bounding box center [687, 90] width 5 height 5
click at [675, 93] on div "Chọn văn phòng" at bounding box center [659, 91] width 44 height 9
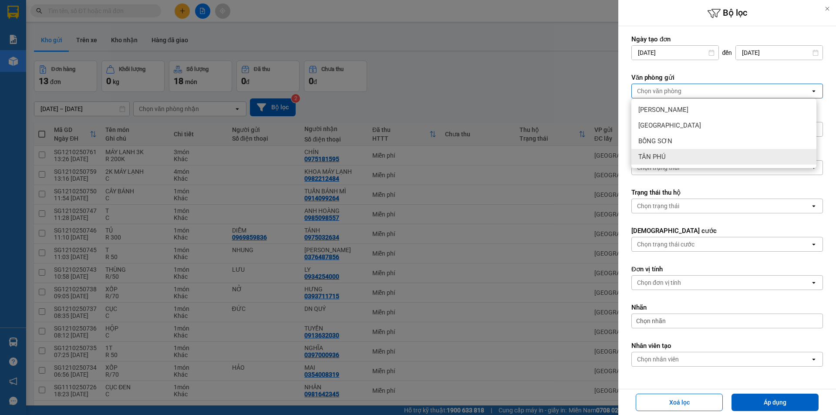
click at [664, 158] on span "TÂN PHÚ" at bounding box center [651, 156] width 27 height 9
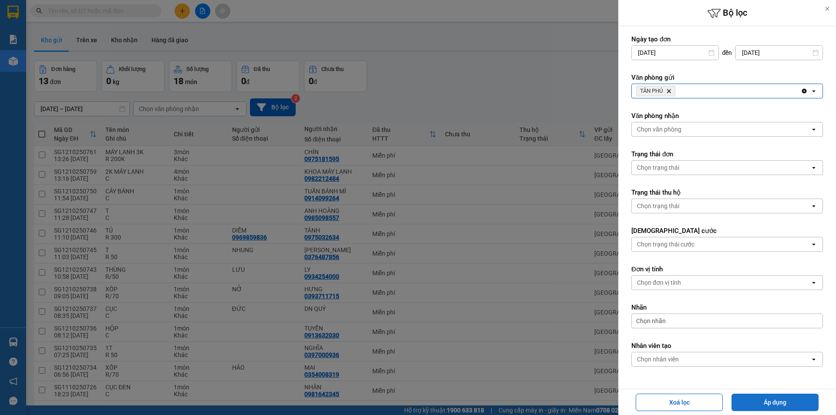
drag, startPoint x: 738, startPoint y: 404, endPoint x: 747, endPoint y: 398, distance: 11.0
click at [739, 404] on button "Áp dụng" at bounding box center [775, 402] width 87 height 17
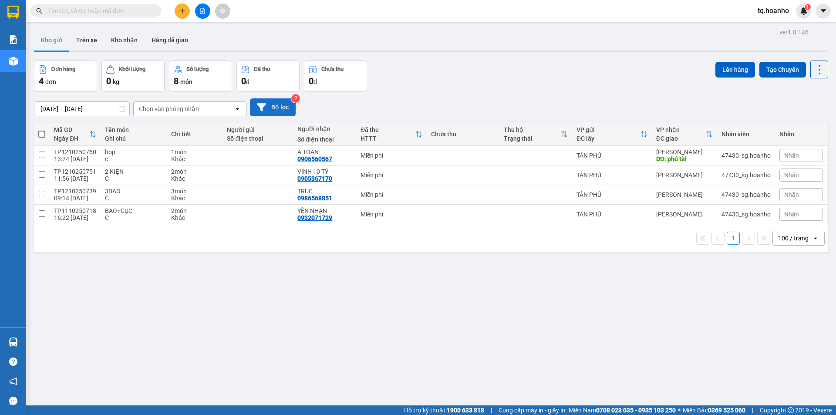
click at [276, 101] on button "Bộ lọc" at bounding box center [273, 107] width 46 height 18
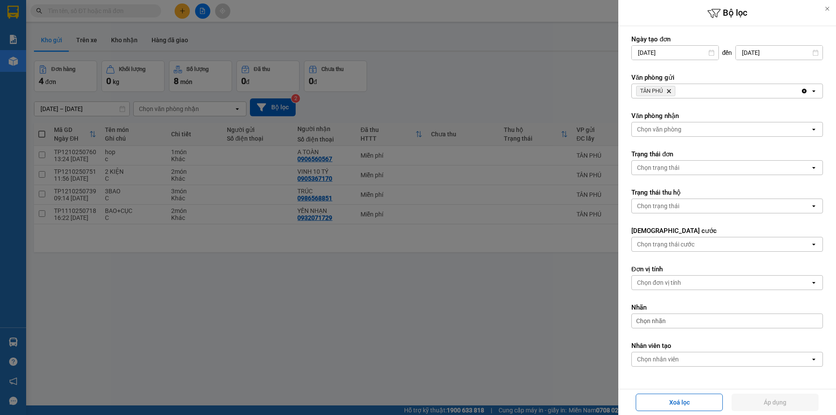
click at [667, 88] on span "TÂN PHÚ Delete" at bounding box center [655, 91] width 39 height 10
click at [669, 91] on icon "Delete" at bounding box center [668, 90] width 5 height 5
click at [668, 92] on div "Chọn văn phòng" at bounding box center [659, 91] width 44 height 9
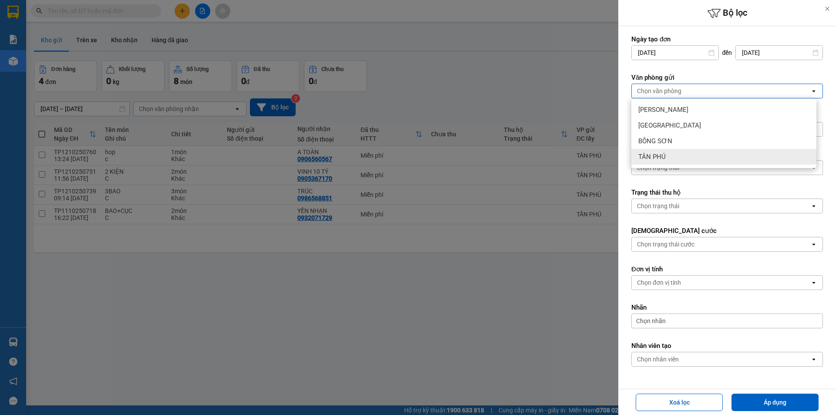
drag, startPoint x: 666, startPoint y: 153, endPoint x: 731, endPoint y: 243, distance: 111.3
click at [666, 154] on div "TÂN PHÚ" at bounding box center [723, 157] width 185 height 16
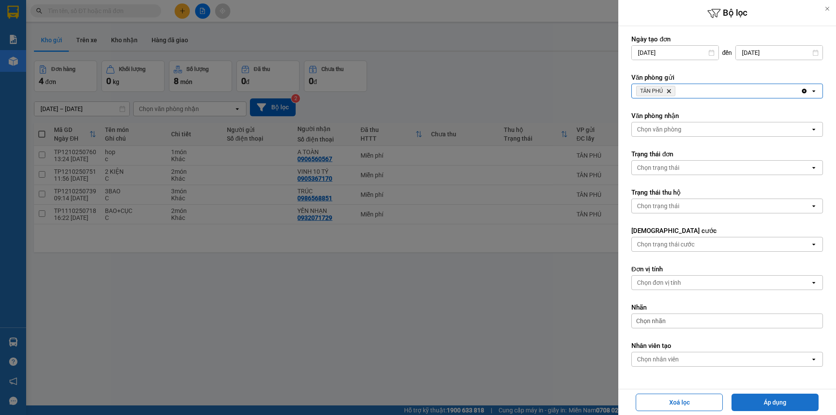
click at [761, 406] on button "Áp dụng" at bounding box center [775, 402] width 87 height 17
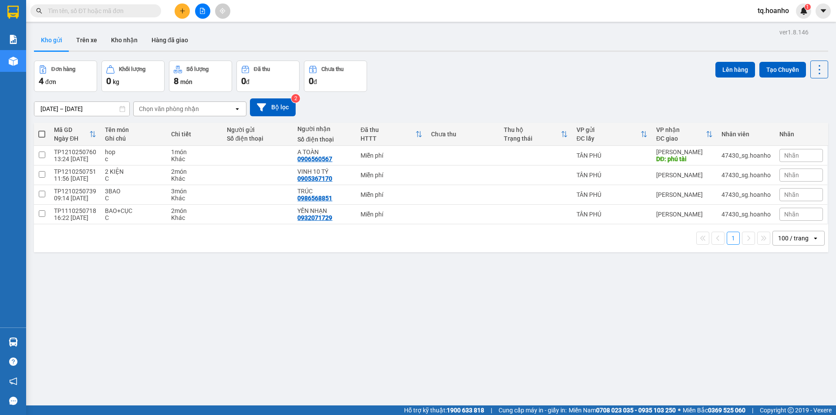
click at [182, 9] on icon "plus" at bounding box center [182, 11] width 6 height 6
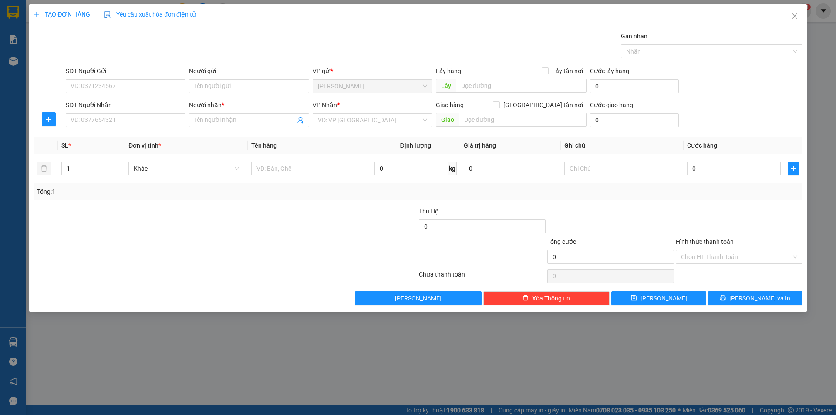
drag, startPoint x: 358, startPoint y: 121, endPoint x: 354, endPoint y: 128, distance: 8.2
click at [358, 122] on input "search" at bounding box center [369, 120] width 103 height 13
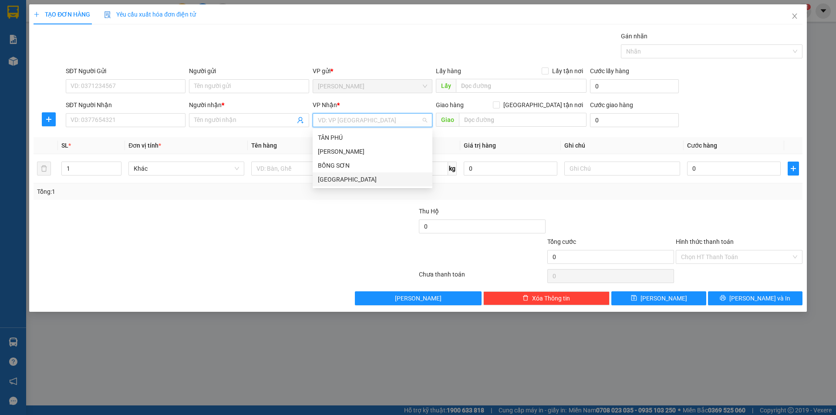
click at [334, 177] on div "[GEOGRAPHIC_DATA]" at bounding box center [373, 179] width 120 height 14
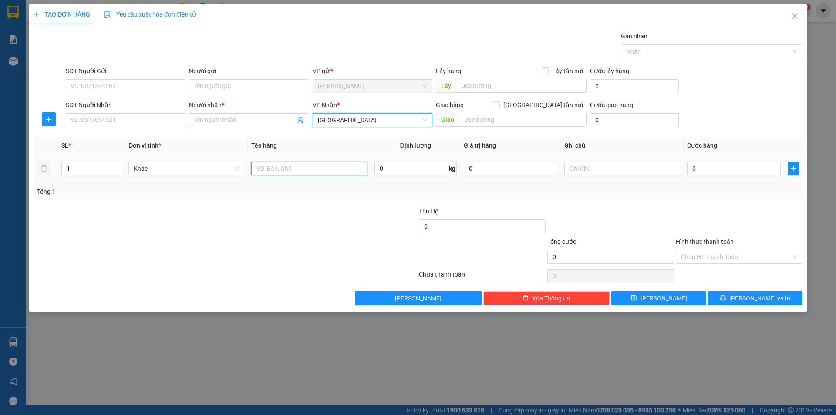
click at [284, 171] on input "text" at bounding box center [309, 169] width 116 height 14
type input "T XỐP"
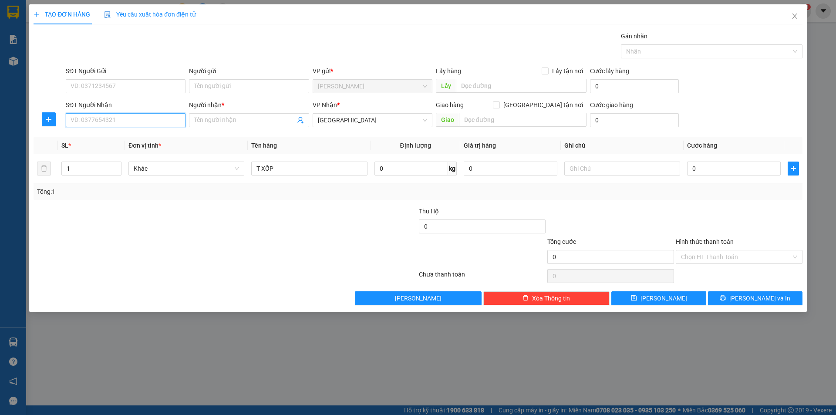
drag, startPoint x: 118, startPoint y: 119, endPoint x: 0, endPoint y: 115, distance: 118.5
click at [88, 125] on input "SĐT Người Nhận" at bounding box center [126, 120] width 120 height 14
click at [105, 152] on div "0706223816 - NHƠN" at bounding box center [125, 152] width 109 height 10
type input "0706223816"
type input "NHƠN"
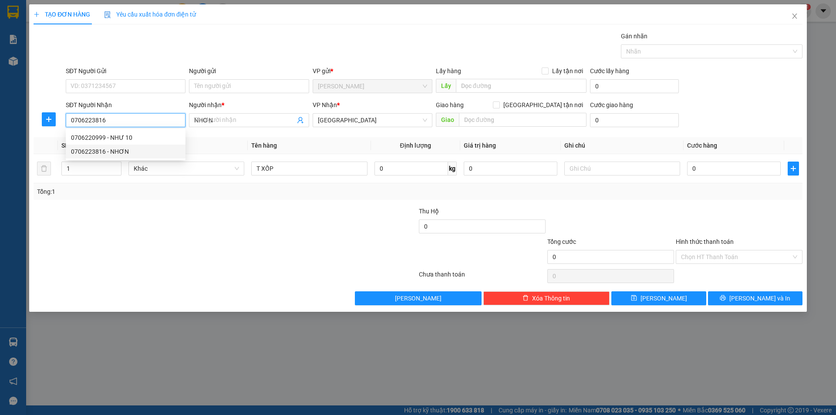
type input "0706223816"
drag, startPoint x: 182, startPoint y: 228, endPoint x: 466, endPoint y: 154, distance: 292.6
click at [261, 196] on div "Transit Pickup Surcharge Ids Transit Deliver Surcharge Ids Transit Deliver Surc…" at bounding box center [418, 168] width 769 height 274
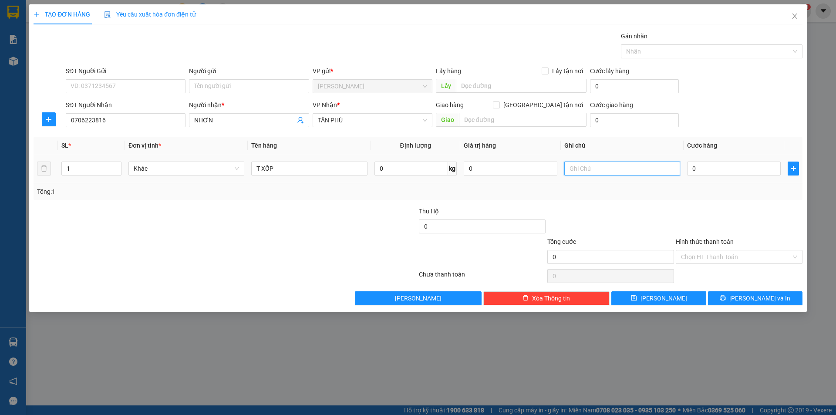
click at [573, 171] on input "text" at bounding box center [622, 169] width 116 height 14
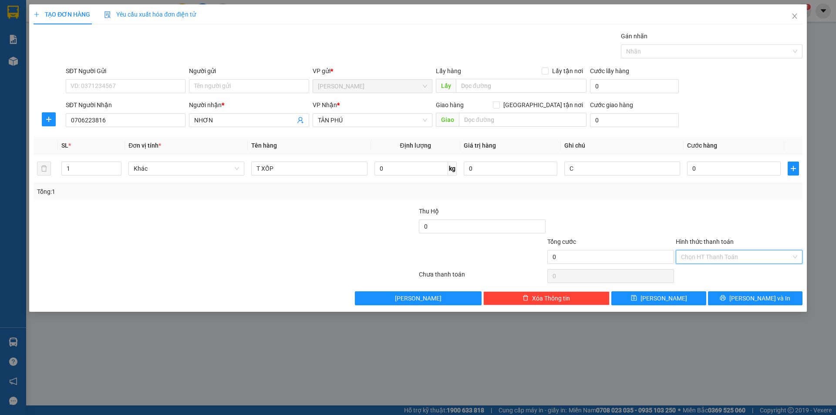
click at [739, 253] on input "Hình thức thanh toán" at bounding box center [736, 256] width 110 height 13
drag, startPoint x: 708, startPoint y: 291, endPoint x: 718, endPoint y: 297, distance: 12.1
click at [708, 292] on div "Miễn phí" at bounding box center [739, 289] width 116 height 10
click at [719, 297] on button "[PERSON_NAME] và In" at bounding box center [755, 298] width 95 height 14
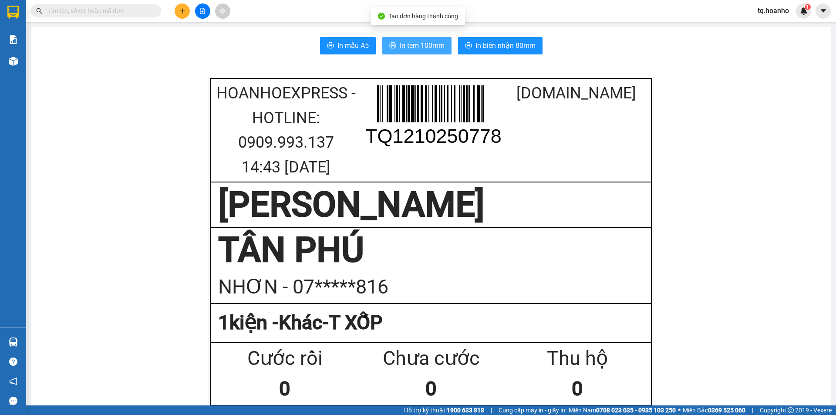
click at [408, 38] on button "In tem 100mm" at bounding box center [416, 45] width 69 height 17
click at [417, 38] on button "In tem 100mm" at bounding box center [416, 45] width 69 height 17
click at [180, 12] on icon "plus" at bounding box center [182, 11] width 6 height 6
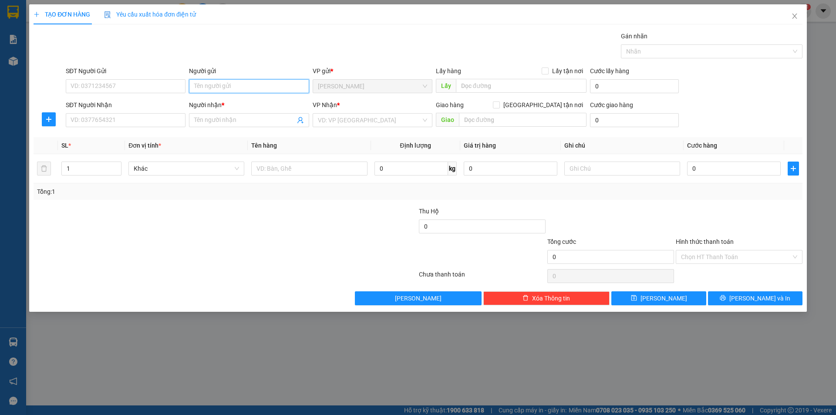
click at [226, 85] on input "Người gửi" at bounding box center [249, 86] width 120 height 14
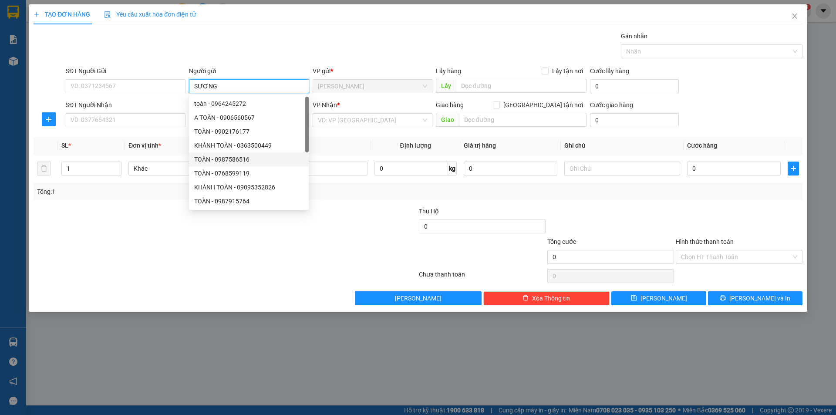
type input "SƯƠNG"
drag, startPoint x: 192, startPoint y: 246, endPoint x: 341, endPoint y: 143, distance: 180.6
click at [213, 234] on form "Thu Hộ 0 Tổng cước 0 Hình thức thanh toán Chọn HT Thanh Toán" at bounding box center [418, 236] width 769 height 61
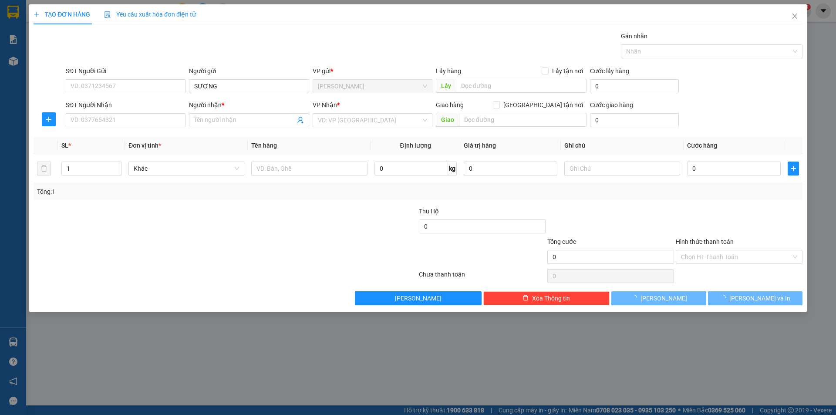
click at [372, 129] on div "Transit Pickup Surcharge Ids Transit Deliver Surcharge Ids Transit Deliver Surc…" at bounding box center [418, 168] width 769 height 274
click at [374, 128] on div "VP Nhận * VD: VP [GEOGRAPHIC_DATA]" at bounding box center [373, 115] width 120 height 30
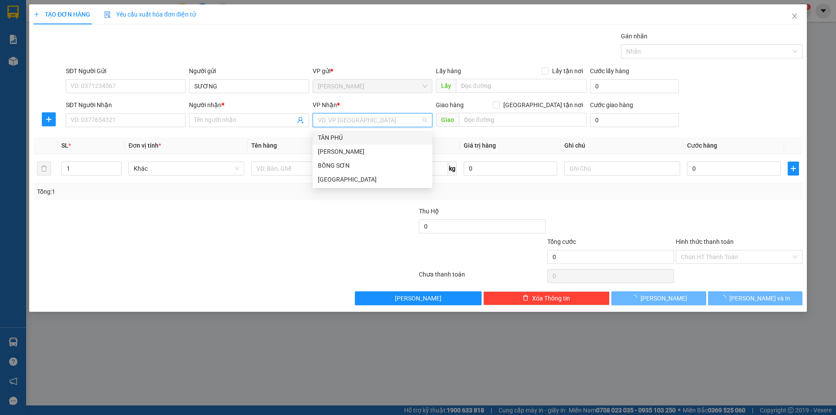
click at [374, 125] on input "search" at bounding box center [369, 120] width 103 height 13
drag, startPoint x: 349, startPoint y: 183, endPoint x: 299, endPoint y: 169, distance: 51.9
click at [347, 183] on div "[GEOGRAPHIC_DATA]" at bounding box center [372, 180] width 109 height 10
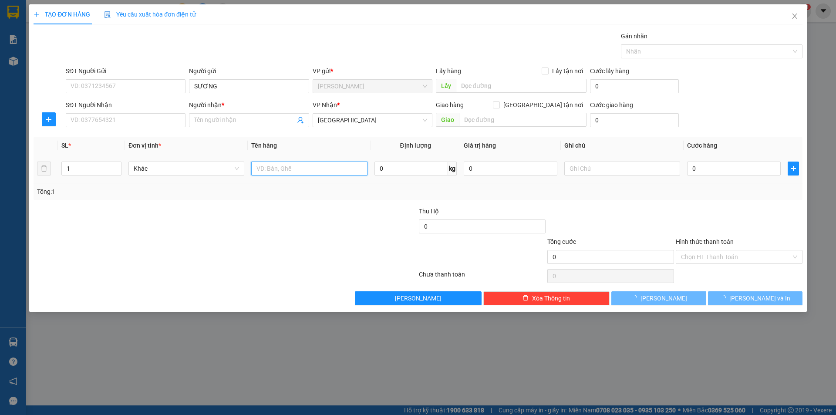
click at [300, 166] on input "text" at bounding box center [309, 169] width 116 height 14
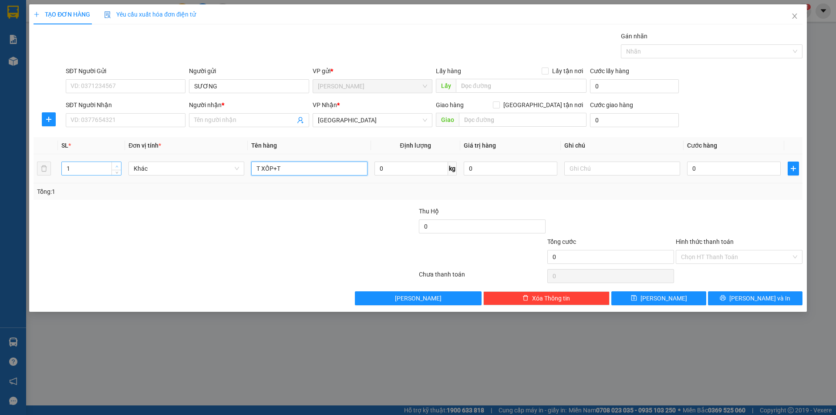
type input "T XỐP+T"
type input "2"
click at [115, 165] on icon "up" at bounding box center [116, 166] width 3 height 3
drag, startPoint x: 142, startPoint y: 225, endPoint x: 151, endPoint y: 153, distance: 72.4
click at [142, 222] on div at bounding box center [161, 221] width 257 height 30
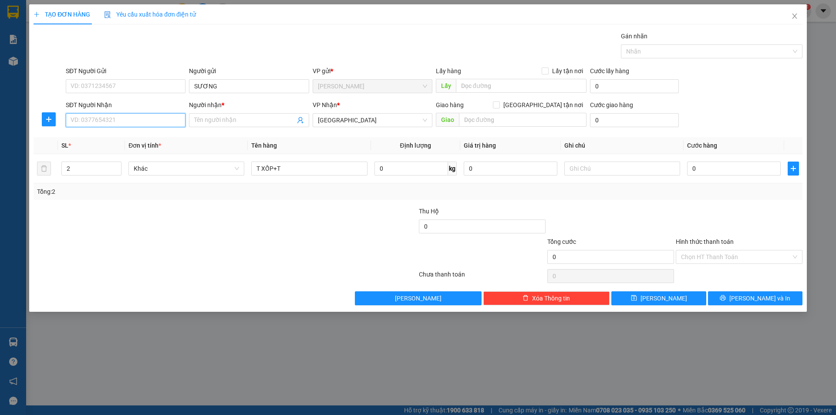
click at [149, 124] on input "SĐT Người Nhận" at bounding box center [126, 120] width 120 height 14
click at [98, 122] on input "0971250" at bounding box center [126, 120] width 120 height 14
type input "0971250936"
click at [206, 123] on input "Người nhận *" at bounding box center [244, 120] width 101 height 10
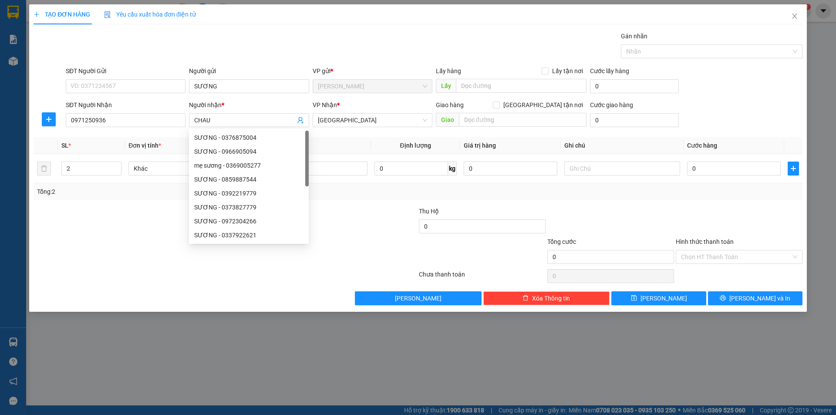
click at [101, 297] on div "Lưu nháp Xóa Thông tin [PERSON_NAME] và In" at bounding box center [418, 298] width 771 height 14
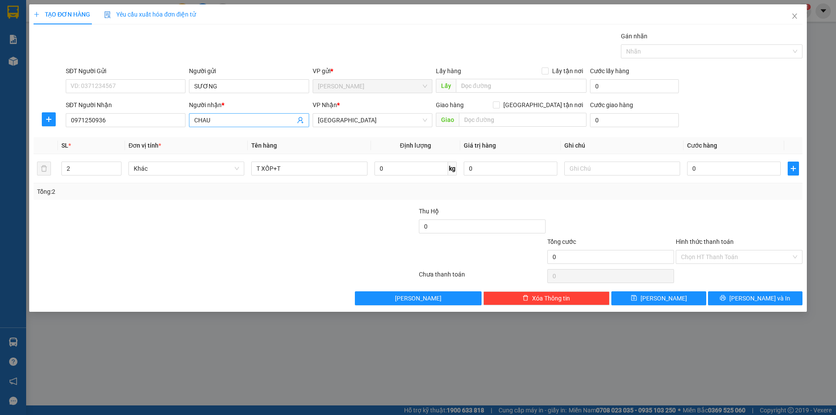
click at [216, 125] on span "CHAU" at bounding box center [249, 120] width 120 height 14
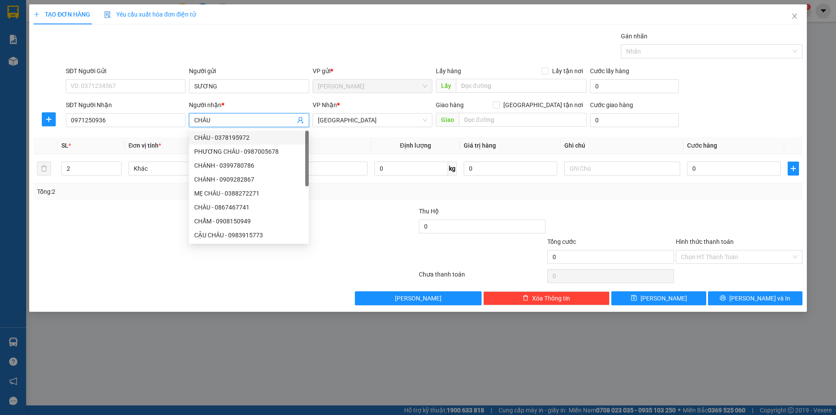
type input "CHÂU"
drag, startPoint x: 84, startPoint y: 349, endPoint x: 190, endPoint y: 253, distance: 143.3
click at [88, 331] on div "TẠO ĐƠN HÀNG Yêu cầu xuất hóa đơn điện tử Transit Pickup Surcharge Ids Transit …" at bounding box center [418, 207] width 836 height 415
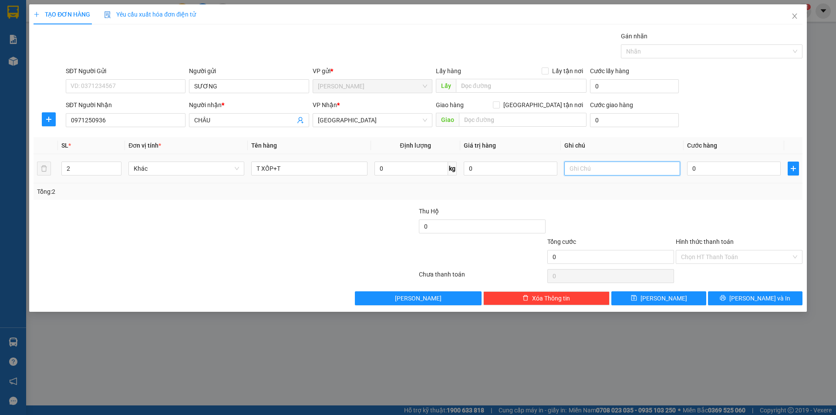
click at [598, 171] on input "text" at bounding box center [622, 169] width 116 height 14
type input "R/100"
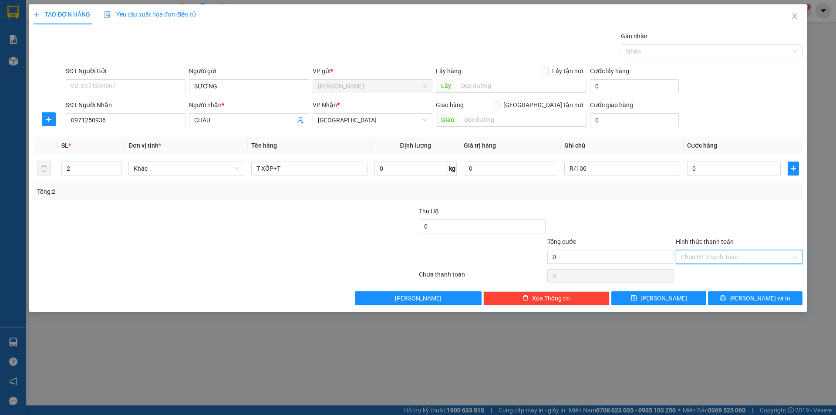
click at [699, 253] on input "Hình thức thanh toán" at bounding box center [736, 256] width 110 height 13
click at [704, 282] on div "Tại văn phòng Miễn phí Công nợ người nhận" at bounding box center [739, 288] width 127 height 42
click at [704, 286] on div "Miễn phí" at bounding box center [739, 289] width 116 height 10
click at [732, 297] on button "[PERSON_NAME] và In" at bounding box center [755, 298] width 95 height 14
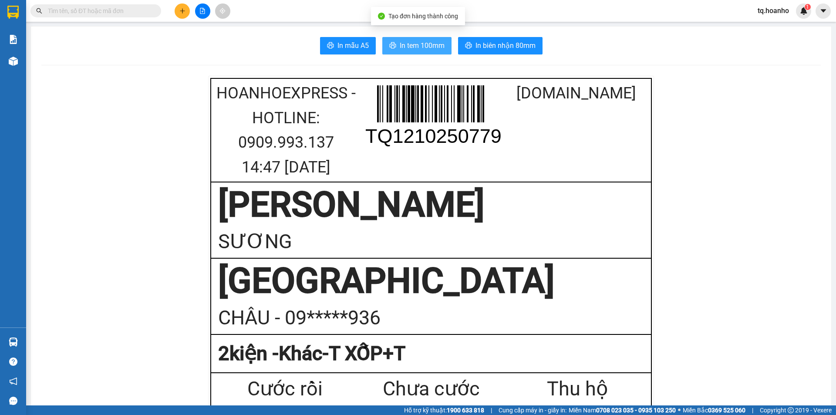
click at [423, 43] on span "In tem 100mm" at bounding box center [422, 45] width 45 height 11
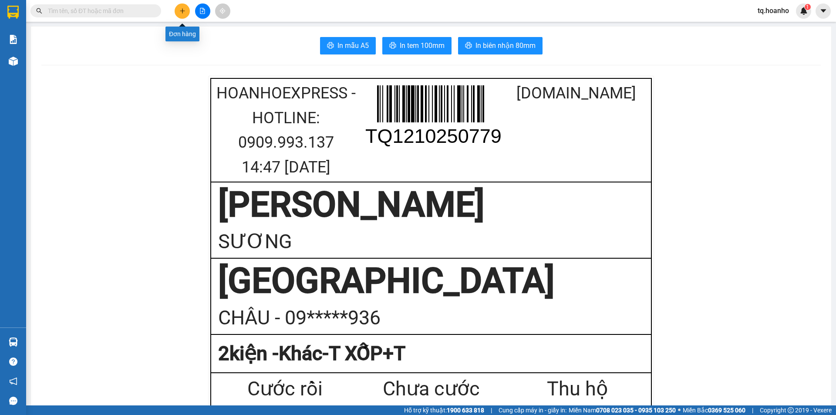
click at [182, 10] on icon "plus" at bounding box center [182, 11] width 6 height 6
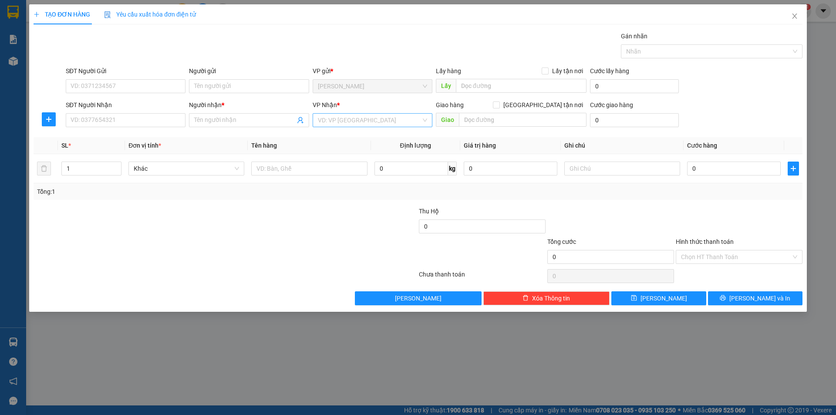
drag, startPoint x: 407, startPoint y: 116, endPoint x: 395, endPoint y: 123, distance: 14.2
click at [404, 116] on input "search" at bounding box center [369, 120] width 103 height 13
drag, startPoint x: 337, startPoint y: 173, endPoint x: 297, endPoint y: 181, distance: 40.4
click at [335, 172] on div "TÂN PHÚ TAM QUAN BỒNG SƠN [GEOGRAPHIC_DATA]" at bounding box center [373, 159] width 120 height 56
click at [290, 167] on input "text" at bounding box center [309, 169] width 116 height 14
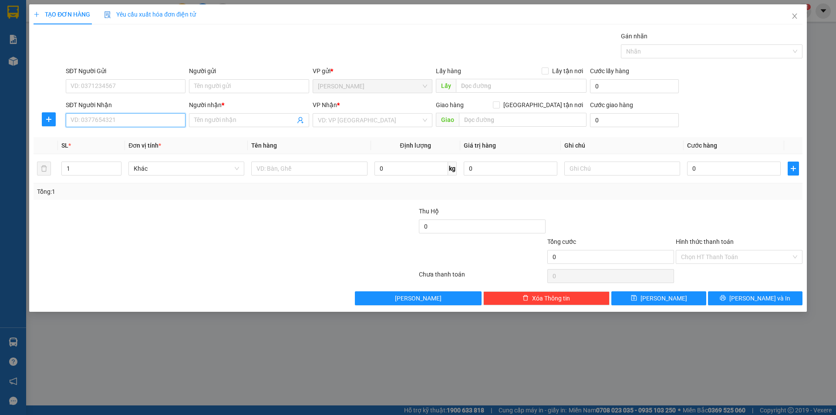
click at [143, 125] on input "SĐT Người Nhận" at bounding box center [126, 120] width 120 height 14
type input "0912530239"
click at [239, 120] on input "Người nhận *" at bounding box center [244, 120] width 101 height 10
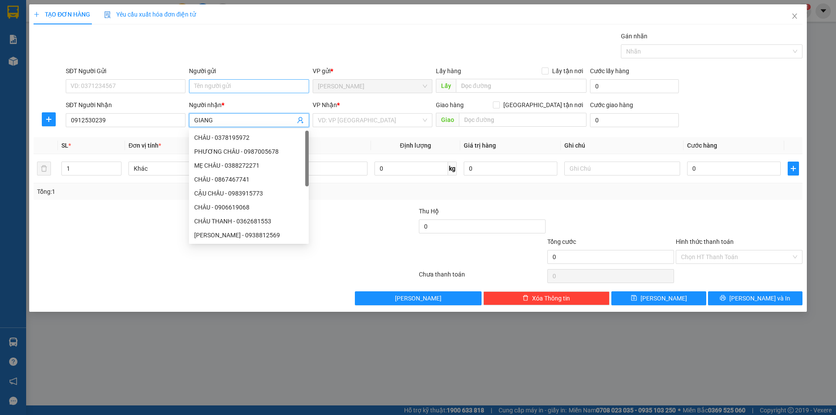
type input "GIANG"
click at [235, 87] on input "Người gửi" at bounding box center [249, 86] width 120 height 14
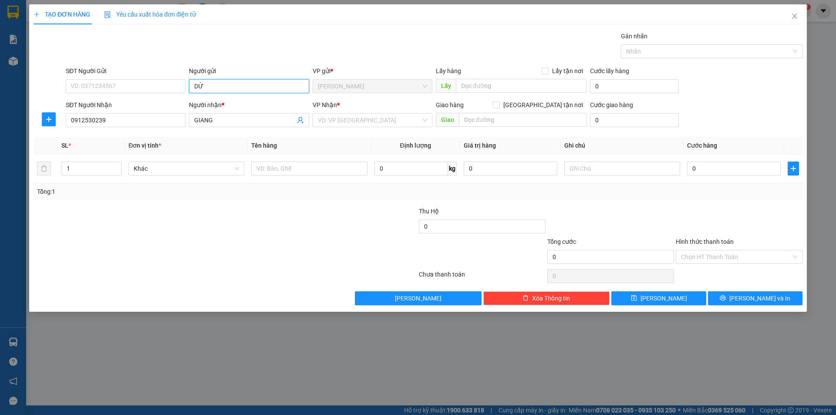
type input "D"
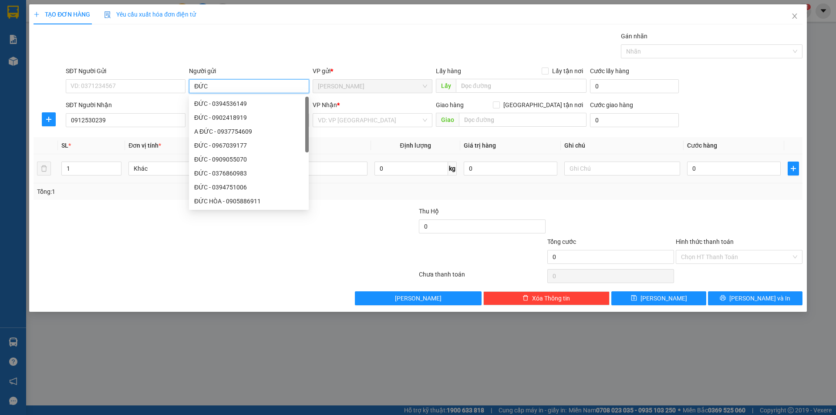
type input "ĐỨC"
drag, startPoint x: 195, startPoint y: 240, endPoint x: 363, endPoint y: 153, distance: 189.7
click at [203, 234] on div at bounding box center [161, 221] width 257 height 30
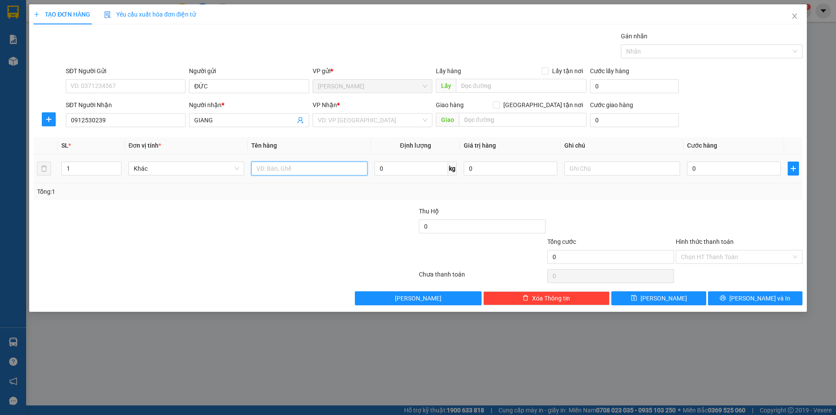
click at [344, 170] on input "text" at bounding box center [309, 169] width 116 height 14
type input "T XỐP"
click at [370, 117] on input "search" at bounding box center [369, 120] width 103 height 13
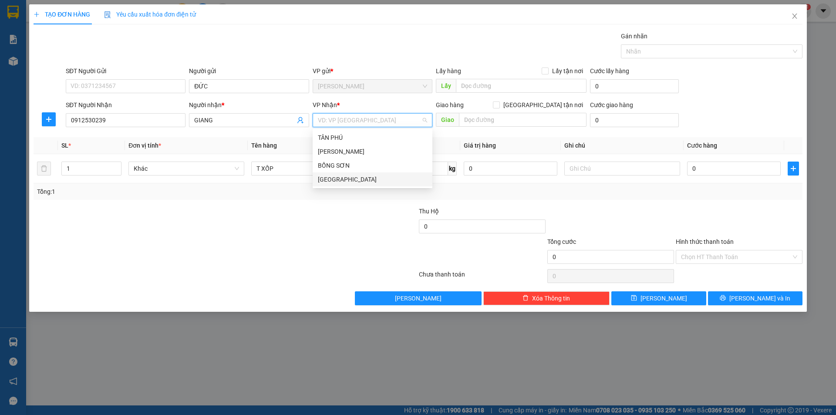
click at [340, 182] on div "[GEOGRAPHIC_DATA]" at bounding box center [372, 180] width 109 height 10
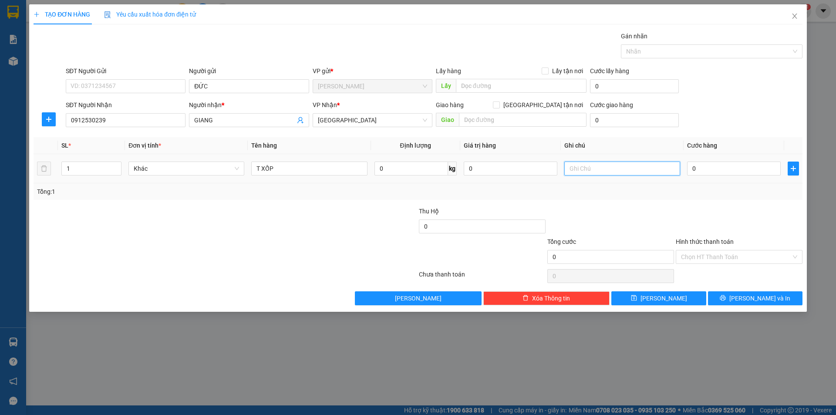
click at [611, 165] on input "text" at bounding box center [622, 169] width 116 height 14
click at [702, 263] on input "Hình thức thanh toán" at bounding box center [736, 256] width 110 height 13
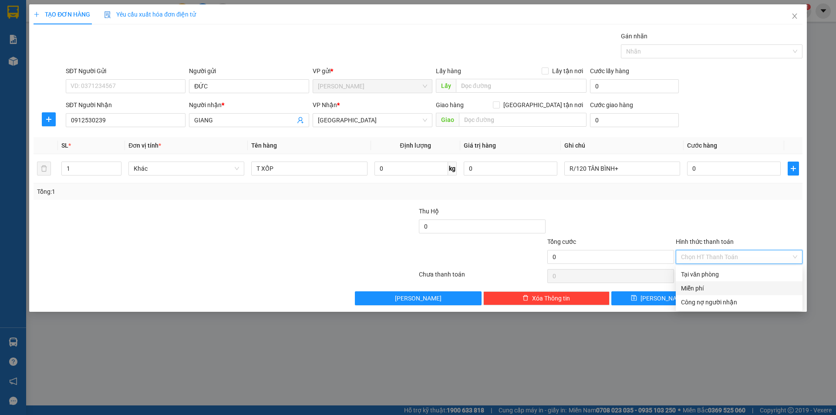
drag, startPoint x: 728, startPoint y: 291, endPoint x: 695, endPoint y: 318, distance: 42.7
click at [728, 291] on div "Miễn phí" at bounding box center [739, 289] width 116 height 10
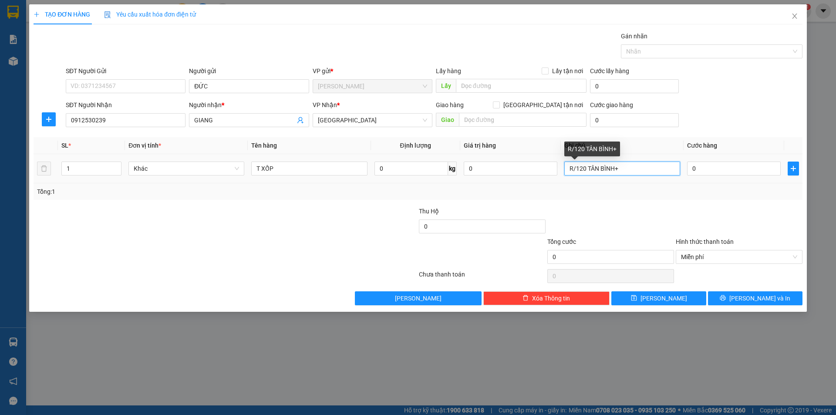
click at [633, 168] on input "R/120 TÂN BÌNH+" at bounding box center [622, 169] width 116 height 14
type input "R/120 TÂN BÌNH+90K GIAO"
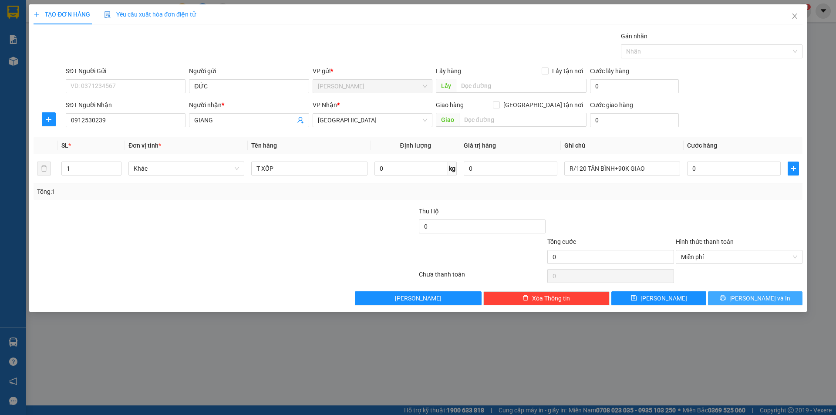
click at [745, 299] on button "[PERSON_NAME] và In" at bounding box center [755, 298] width 95 height 14
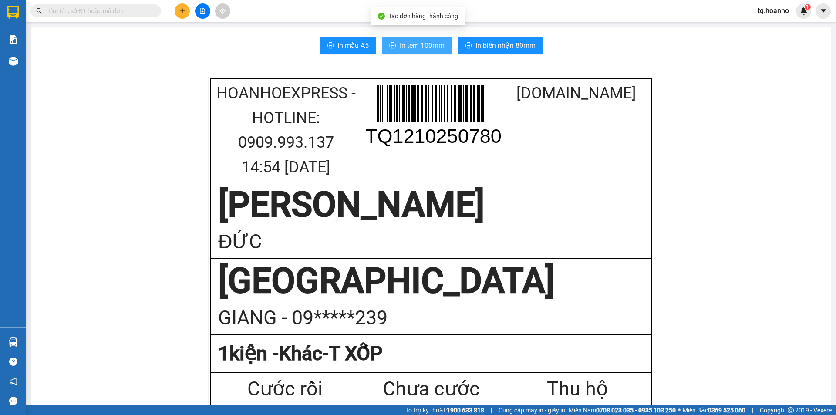
click at [421, 44] on span "In tem 100mm" at bounding box center [422, 45] width 45 height 11
click at [180, 13] on icon "plus" at bounding box center [182, 11] width 6 height 6
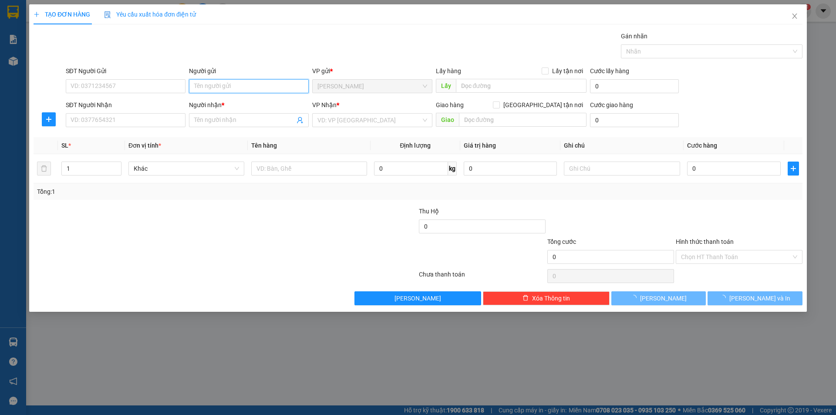
click at [226, 84] on input "Người gửi" at bounding box center [249, 86] width 120 height 14
click at [223, 86] on input "Người gửi" at bounding box center [249, 86] width 120 height 14
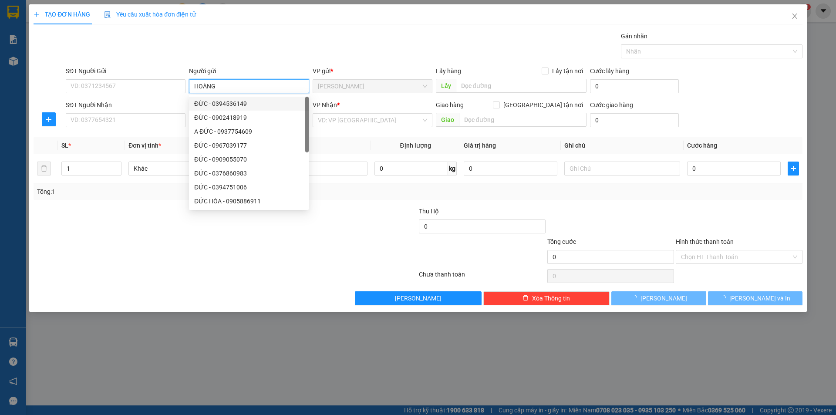
type input "HOÀNG"
drag, startPoint x: 98, startPoint y: 318, endPoint x: 186, endPoint y: 249, distance: 112.3
click at [110, 300] on div "TẠO ĐƠN HÀNG Yêu cầu xuất hóa đơn điện tử Transit Pickup Surcharge Ids Transit …" at bounding box center [418, 207] width 836 height 415
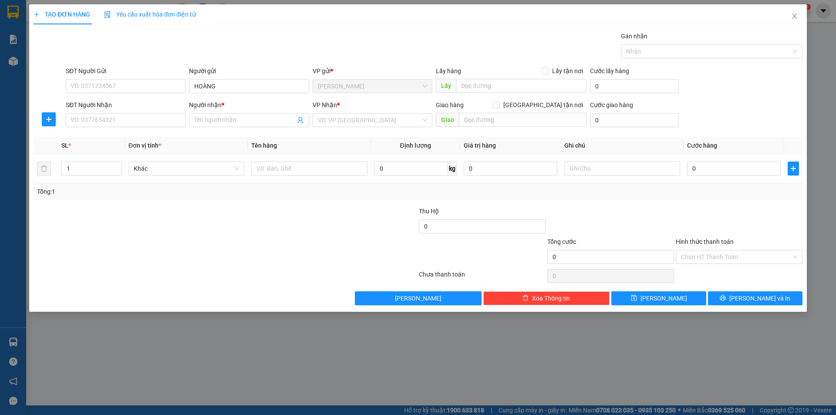
click at [338, 127] on div "VP Nhận * VD: VP [GEOGRAPHIC_DATA]" at bounding box center [373, 115] width 120 height 30
click at [342, 125] on input "search" at bounding box center [369, 120] width 103 height 13
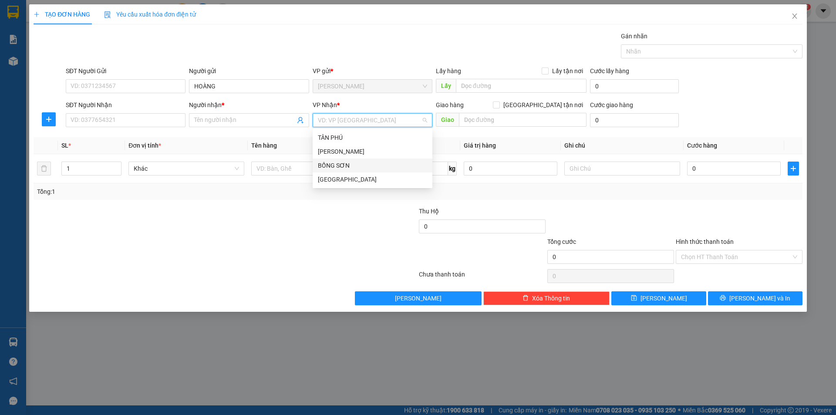
click at [337, 174] on div "TÂN PHÚ TAM QUAN BỒNG SƠN [GEOGRAPHIC_DATA]" at bounding box center [373, 159] width 120 height 56
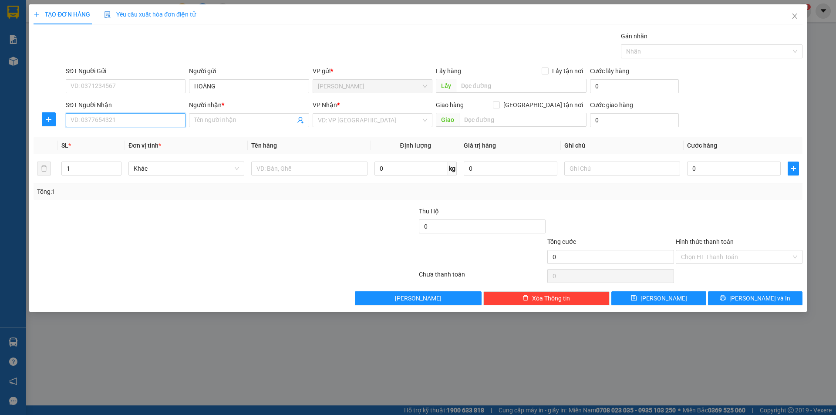
click at [175, 121] on input "SĐT Người Nhận" at bounding box center [126, 120] width 120 height 14
click at [122, 135] on div "0906981955 - MẪN" at bounding box center [125, 138] width 109 height 10
type input "0906981955"
type input "MẪN"
type input "0906981955"
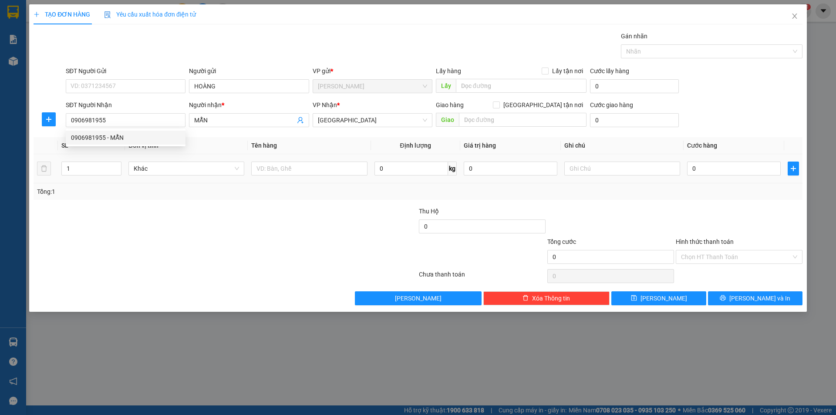
drag, startPoint x: 128, startPoint y: 177, endPoint x: 189, endPoint y: 158, distance: 64.2
click at [136, 175] on tr "1 Khác 0 kg 0 0" at bounding box center [418, 168] width 769 height 29
click at [305, 159] on td at bounding box center [309, 168] width 123 height 29
click at [305, 167] on input "text" at bounding box center [309, 169] width 116 height 14
type input "T XỐP"
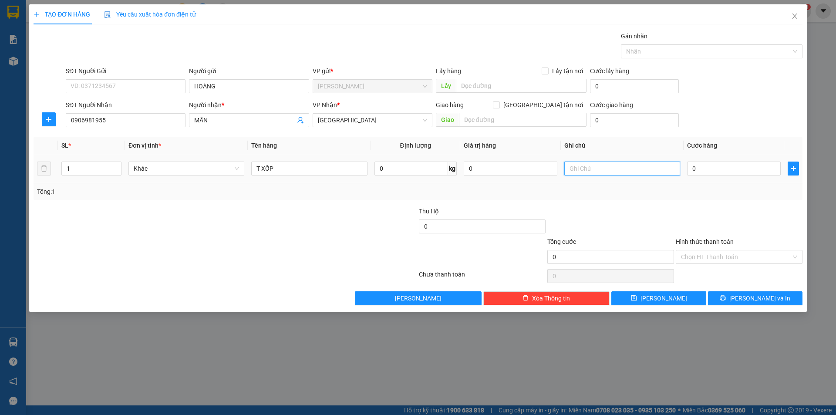
click at [631, 171] on input "text" at bounding box center [622, 169] width 116 height 14
type input "R/70"
click at [722, 260] on input "Hình thức thanh toán" at bounding box center [736, 256] width 110 height 13
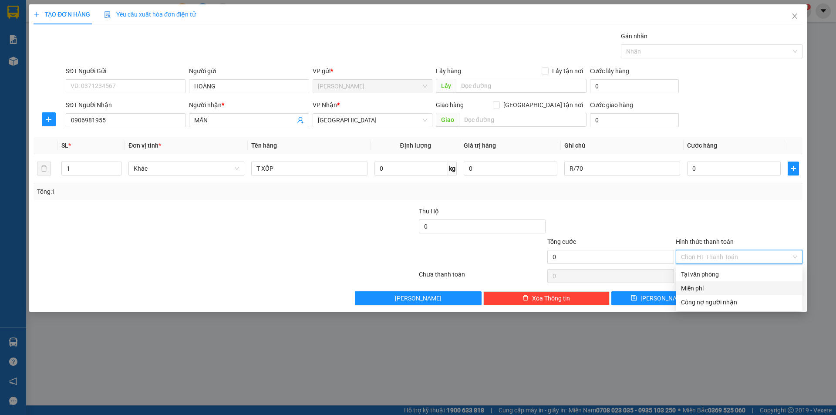
click at [714, 287] on div "Miễn phí" at bounding box center [739, 289] width 116 height 10
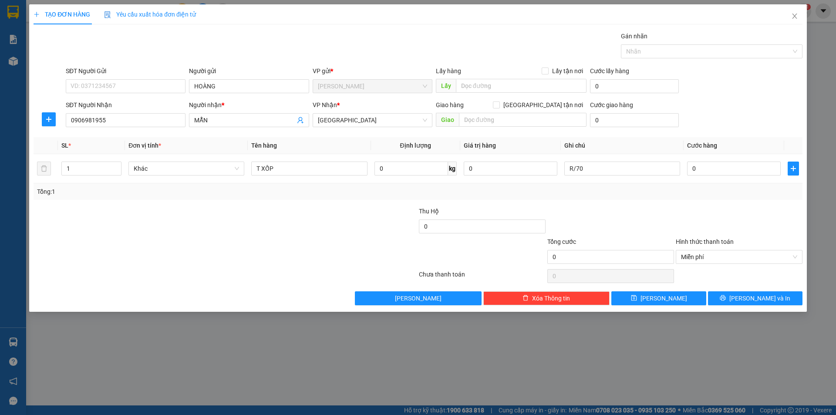
click at [740, 309] on div "TẠO ĐƠN HÀNG Yêu cầu xuất hóa đơn điện tử Transit Pickup Surcharge Ids Transit …" at bounding box center [418, 157] width 778 height 307
click at [746, 297] on button "[PERSON_NAME] và In" at bounding box center [755, 298] width 95 height 14
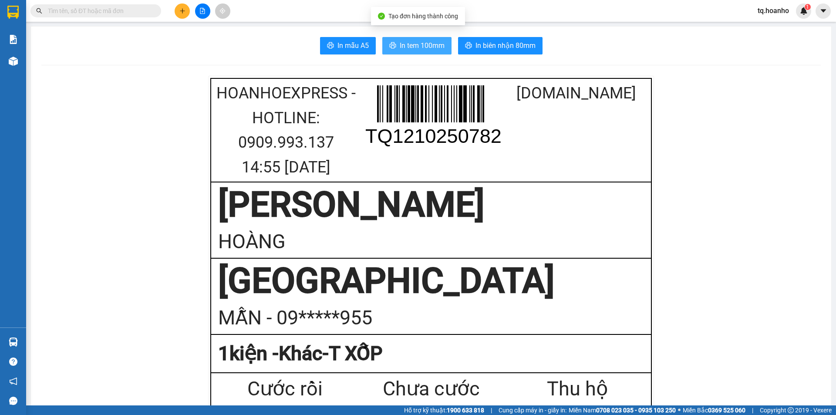
click at [435, 42] on span "In tem 100mm" at bounding box center [422, 45] width 45 height 11
click at [183, 8] on icon "plus" at bounding box center [182, 11] width 6 height 6
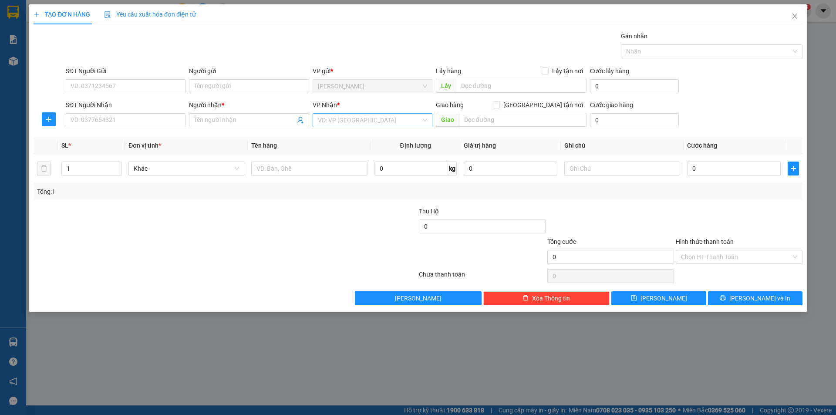
drag, startPoint x: 354, startPoint y: 122, endPoint x: 349, endPoint y: 124, distance: 5.1
click at [353, 122] on input "search" at bounding box center [369, 120] width 103 height 13
click at [328, 173] on div "[GEOGRAPHIC_DATA]" at bounding box center [373, 179] width 120 height 14
click at [307, 165] on input "text" at bounding box center [309, 169] width 116 height 14
click at [299, 88] on input "Người gửi" at bounding box center [249, 86] width 120 height 14
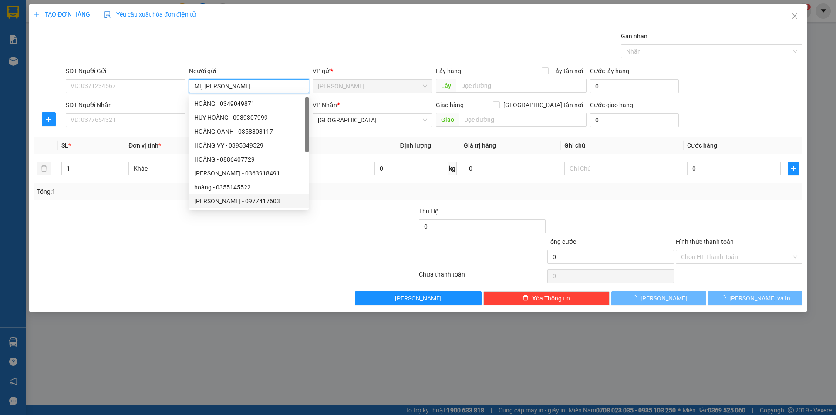
type input "MẸ [PERSON_NAME]"
drag, startPoint x: 182, startPoint y: 243, endPoint x: 141, endPoint y: 108, distance: 141.2
click at [182, 238] on div at bounding box center [161, 252] width 257 height 30
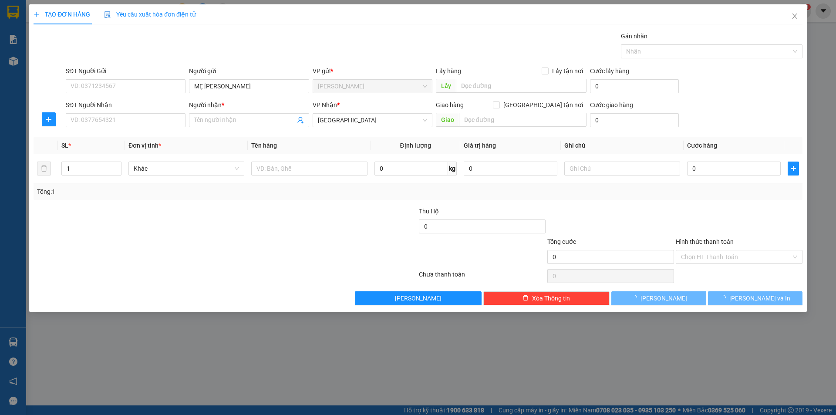
click at [145, 112] on div "SĐT Người Nhận" at bounding box center [126, 106] width 120 height 13
click at [151, 124] on input "SĐT Người Nhận" at bounding box center [126, 120] width 120 height 14
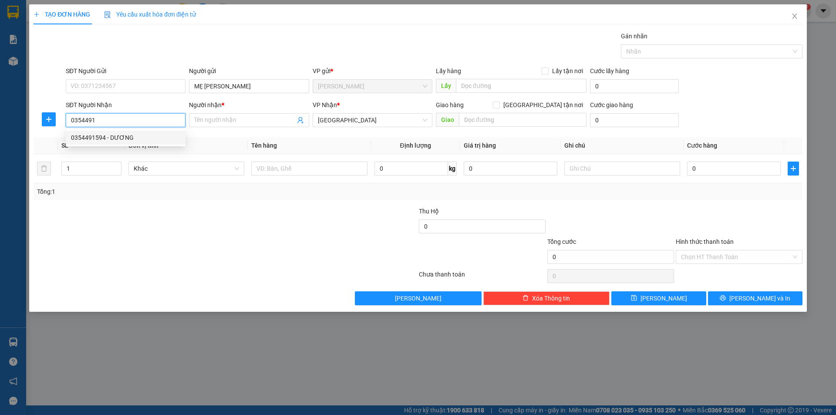
click at [141, 134] on div "0354491594 - DƯƠNG" at bounding box center [125, 138] width 109 height 10
type input "0354491594"
type input "DƯƠNG"
type input "0354491594"
drag, startPoint x: 208, startPoint y: 246, endPoint x: 278, endPoint y: 212, distance: 77.3
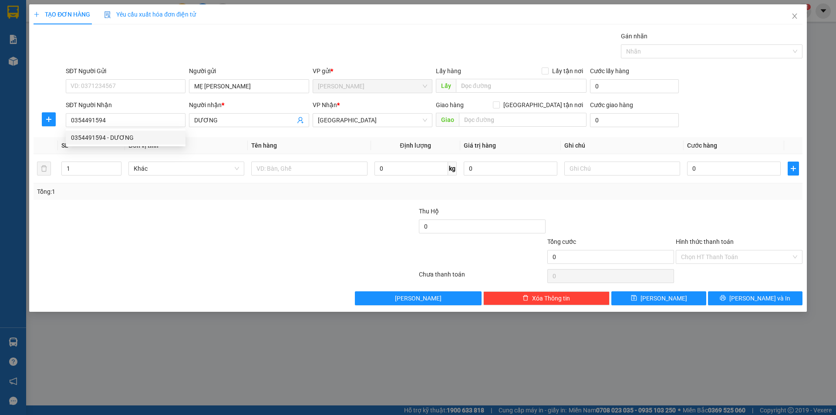
click at [263, 218] on form "Thu Hộ 0 Tổng cước 0 Hình thức thanh toán Chọn HT Thanh Toán" at bounding box center [418, 236] width 769 height 61
click at [302, 165] on input "text" at bounding box center [309, 169] width 116 height 14
drag, startPoint x: 594, startPoint y: 165, endPoint x: 588, endPoint y: 137, distance: 28.4
click at [598, 162] on input "text" at bounding box center [622, 169] width 116 height 14
click at [626, 169] on input "C" at bounding box center [622, 169] width 116 height 14
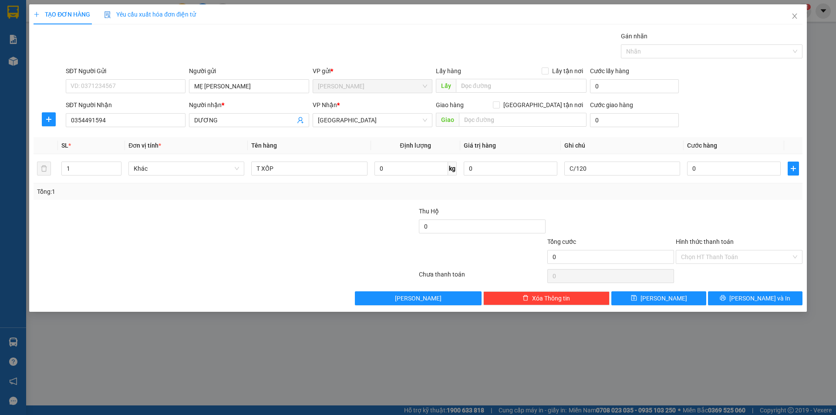
drag, startPoint x: 758, startPoint y: 258, endPoint x: 731, endPoint y: 264, distance: 28.1
click at [757, 258] on input "Hình thức thanh toán" at bounding box center [736, 256] width 110 height 13
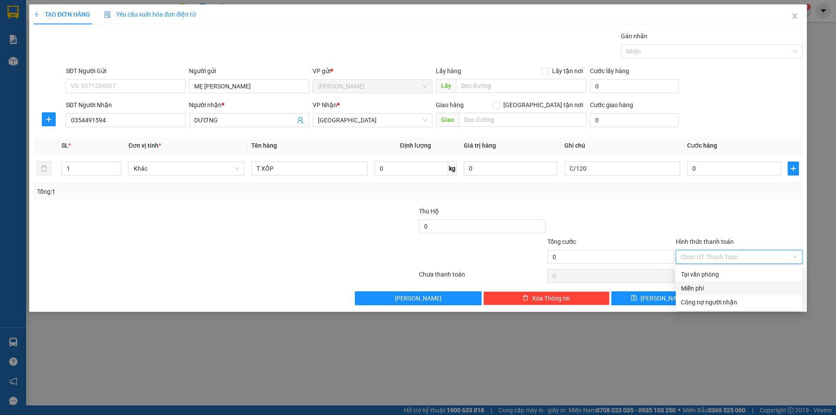
drag, startPoint x: 693, startPoint y: 285, endPoint x: 724, endPoint y: 304, distance: 35.9
click at [695, 287] on div "Miễn phí" at bounding box center [739, 289] width 116 height 10
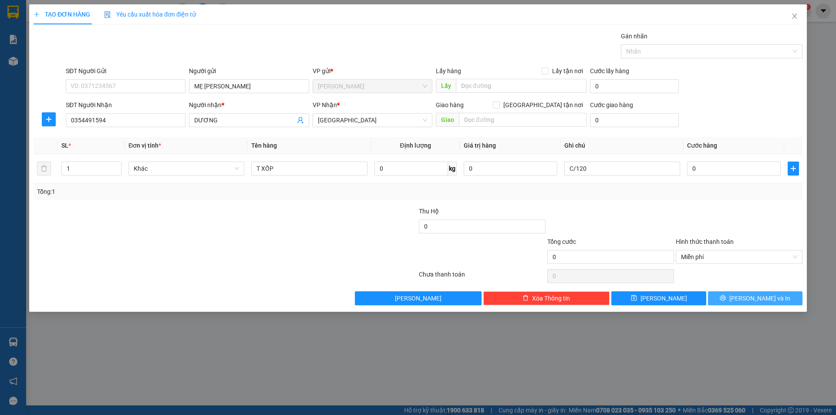
click at [725, 303] on button "[PERSON_NAME] và In" at bounding box center [755, 298] width 95 height 14
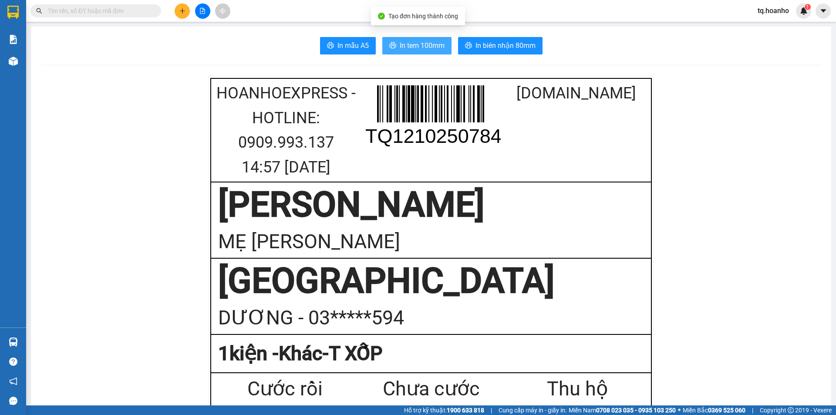
click at [423, 37] on button "In tem 100mm" at bounding box center [416, 45] width 69 height 17
click at [180, 6] on button at bounding box center [182, 10] width 15 height 15
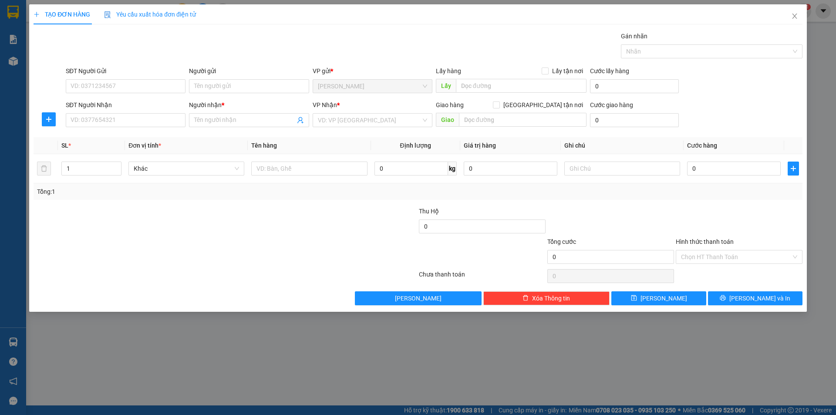
drag, startPoint x: 377, startPoint y: 110, endPoint x: 335, endPoint y: 142, distance: 52.8
click at [377, 110] on div "VP Nhận *" at bounding box center [373, 106] width 120 height 13
click at [273, 169] on input "text" at bounding box center [309, 169] width 116 height 14
click at [263, 89] on input "Người gửi" at bounding box center [249, 86] width 120 height 14
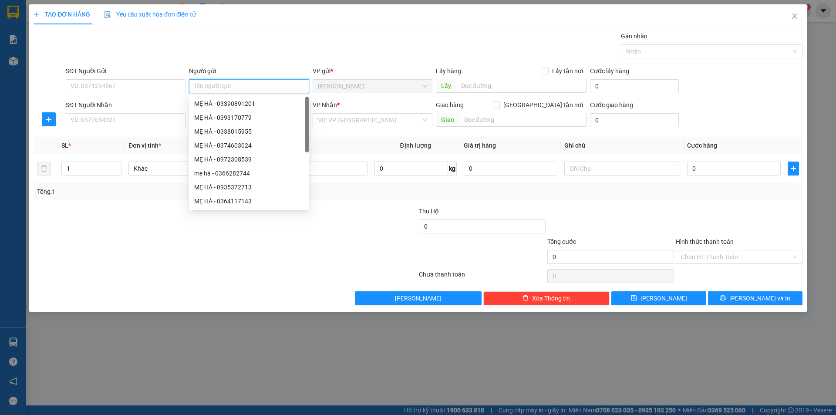
click at [267, 82] on input "Người gửi" at bounding box center [249, 86] width 120 height 14
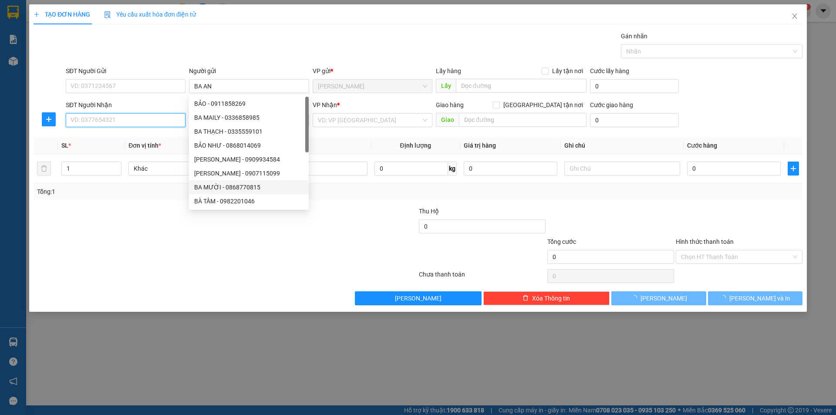
click at [157, 117] on input "SĐT Người Nhận" at bounding box center [126, 120] width 120 height 14
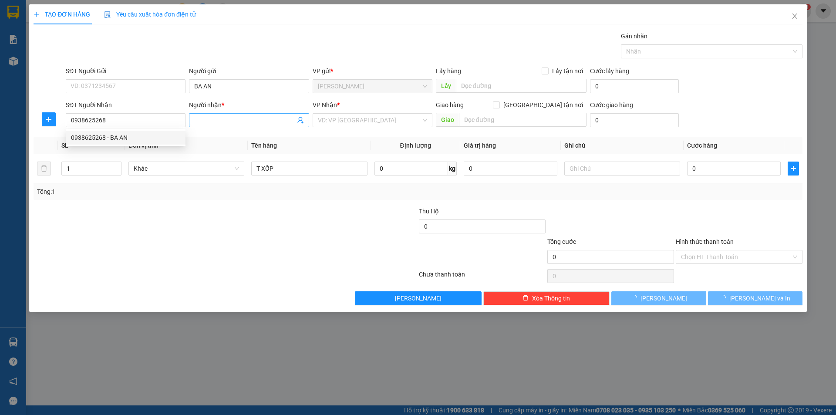
drag, startPoint x: 182, startPoint y: 220, endPoint x: 228, endPoint y: 126, distance: 104.4
click at [198, 199] on div "Transit Pickup Surcharge Ids Transit Deliver Surcharge Ids Transit Deliver Surc…" at bounding box center [418, 168] width 769 height 274
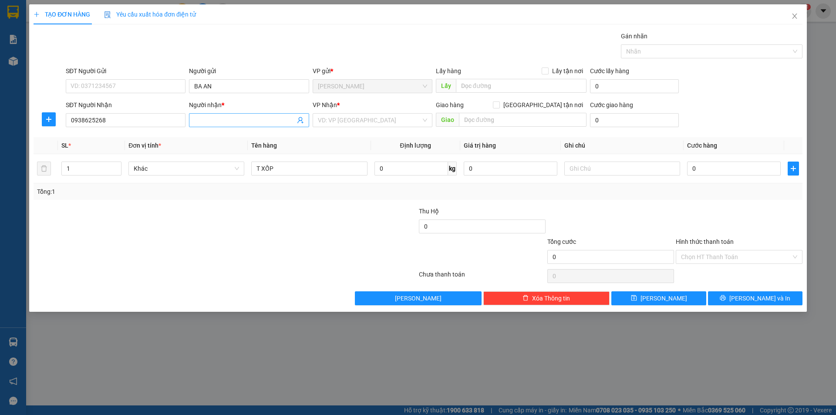
click at [230, 122] on input "Người nhận *" at bounding box center [244, 120] width 101 height 10
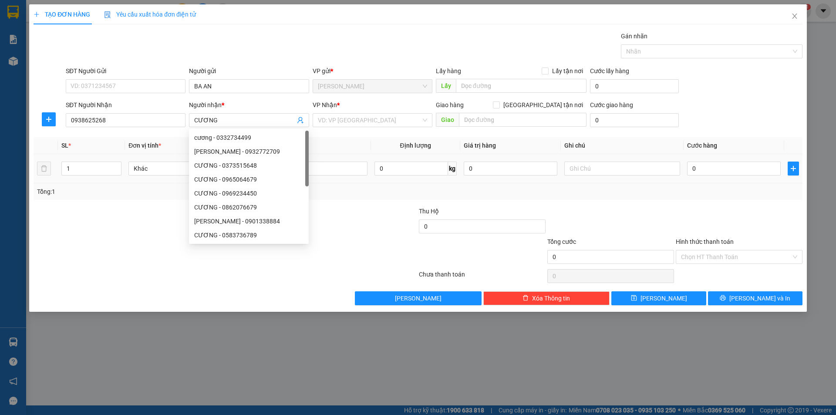
drag, startPoint x: 251, startPoint y: 338, endPoint x: 608, endPoint y: 182, distance: 389.8
click at [393, 257] on div "TẠO ĐƠN HÀNG Yêu cầu xuất hóa đơn điện tử Transit Pickup Surcharge Ids Transit …" at bounding box center [418, 207] width 836 height 415
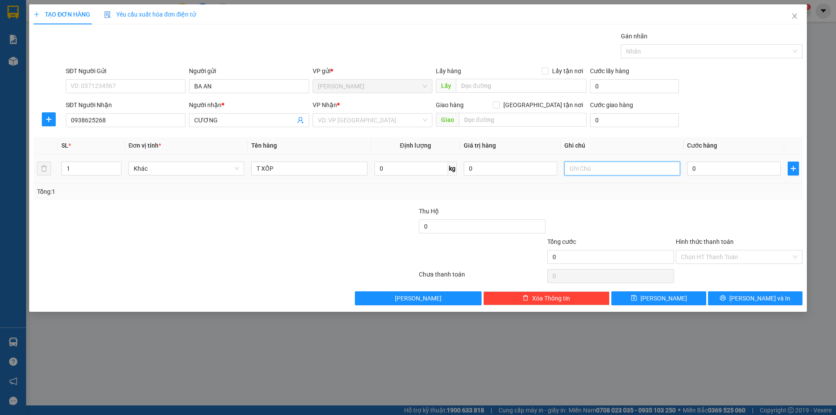
click at [608, 165] on input "text" at bounding box center [622, 169] width 116 height 14
click at [748, 251] on input "Hình thức thanh toán" at bounding box center [736, 256] width 110 height 13
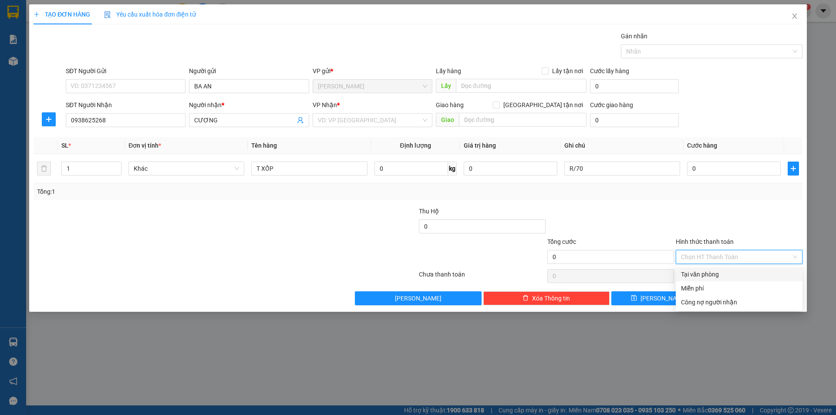
drag, startPoint x: 748, startPoint y: 251, endPoint x: 695, endPoint y: 287, distance: 63.4
click at [748, 253] on input "Hình thức thanh toán" at bounding box center [736, 256] width 110 height 13
drag, startPoint x: 691, startPoint y: 288, endPoint x: 718, endPoint y: 291, distance: 27.2
click at [699, 287] on div "Miễn phí" at bounding box center [739, 289] width 116 height 10
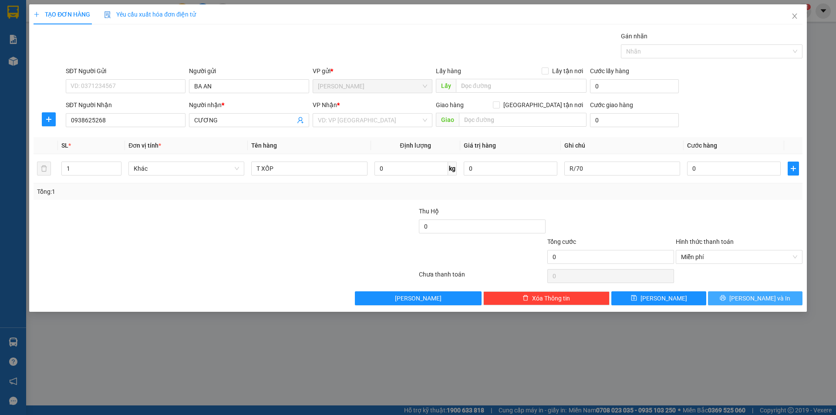
click at [731, 295] on button "[PERSON_NAME] và In" at bounding box center [755, 298] width 95 height 14
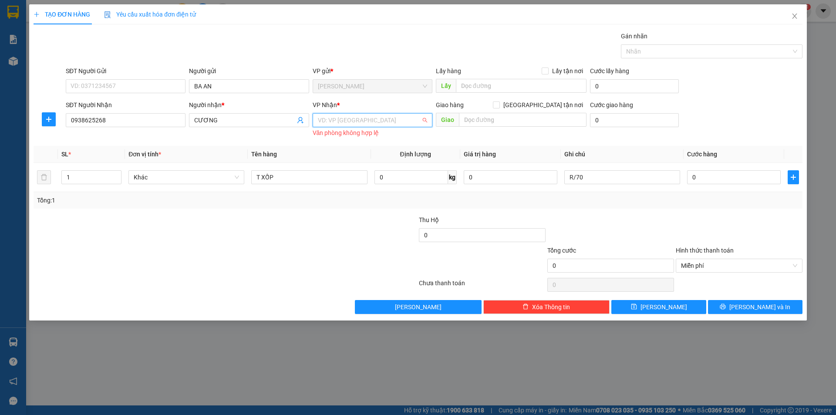
click at [346, 124] on input "search" at bounding box center [369, 120] width 103 height 13
click at [341, 179] on div "[GEOGRAPHIC_DATA]" at bounding box center [372, 180] width 109 height 10
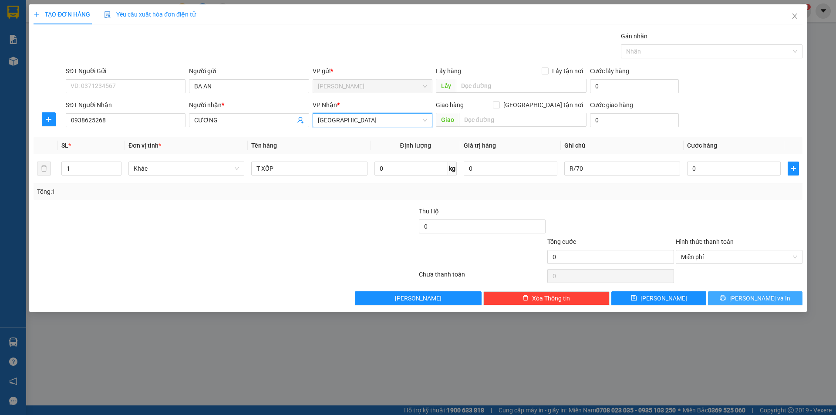
click at [730, 294] on button "[PERSON_NAME] và In" at bounding box center [755, 298] width 95 height 14
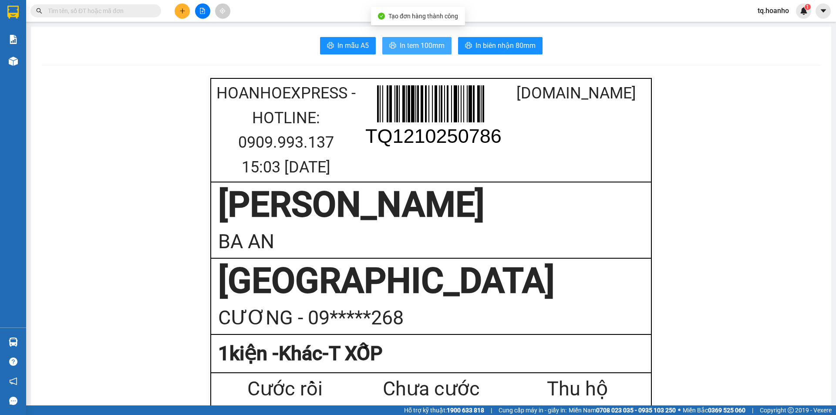
click at [418, 44] on span "In tem 100mm" at bounding box center [422, 45] width 45 height 11
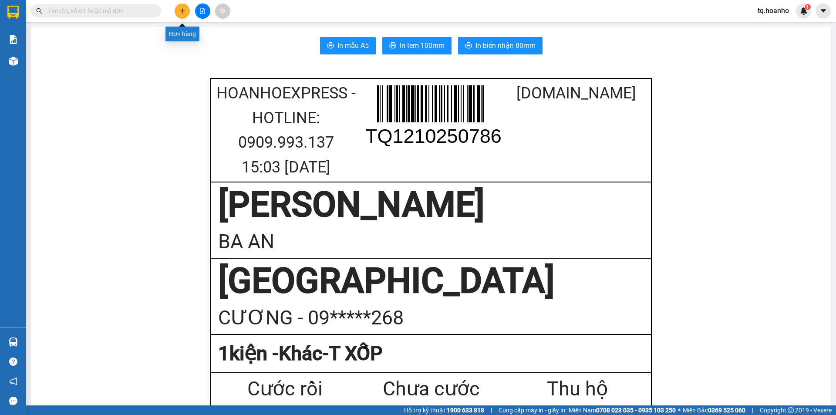
click at [182, 11] on icon "plus" at bounding box center [182, 11] width 6 height 6
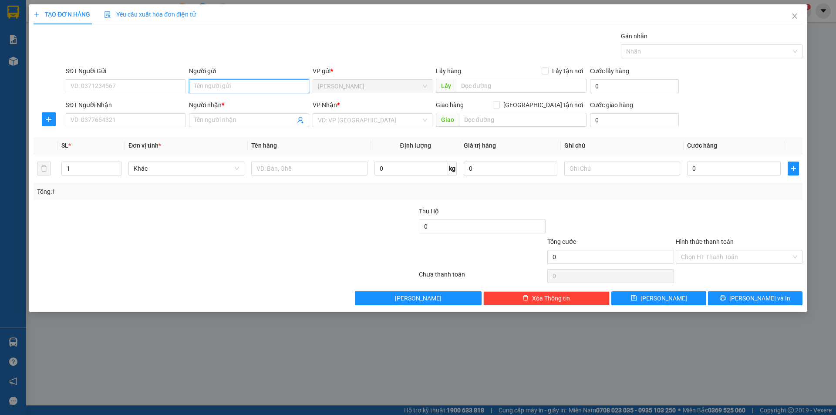
click at [246, 88] on input "Người gửi" at bounding box center [249, 86] width 120 height 14
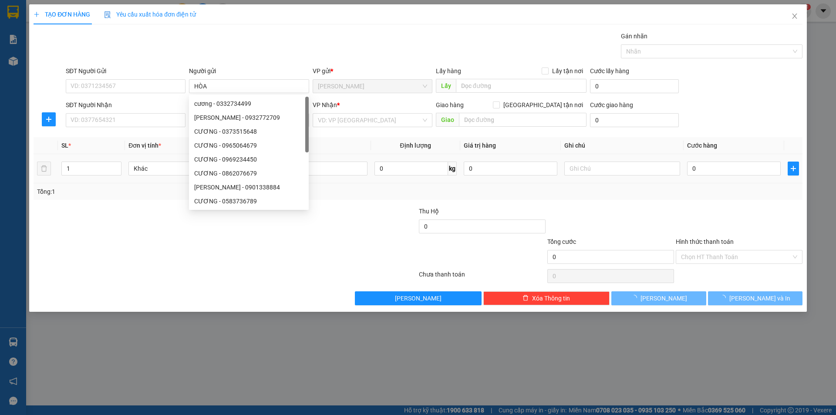
drag, startPoint x: 55, startPoint y: 216, endPoint x: 143, endPoint y: 155, distance: 107.0
click at [75, 197] on div "Transit Pickup Surcharge Ids Transit Deliver Surcharge Ids Transit Deliver Surc…" at bounding box center [418, 168] width 769 height 274
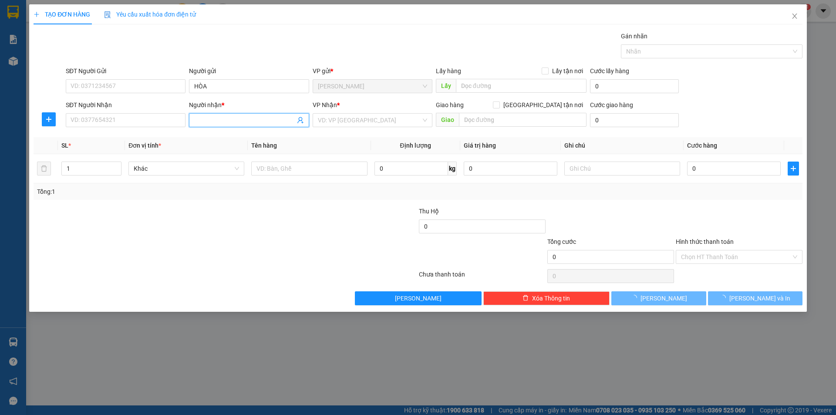
drag, startPoint x: 224, startPoint y: 124, endPoint x: 207, endPoint y: 124, distance: 17.0
click at [223, 124] on input "Người nhận *" at bounding box center [244, 120] width 101 height 10
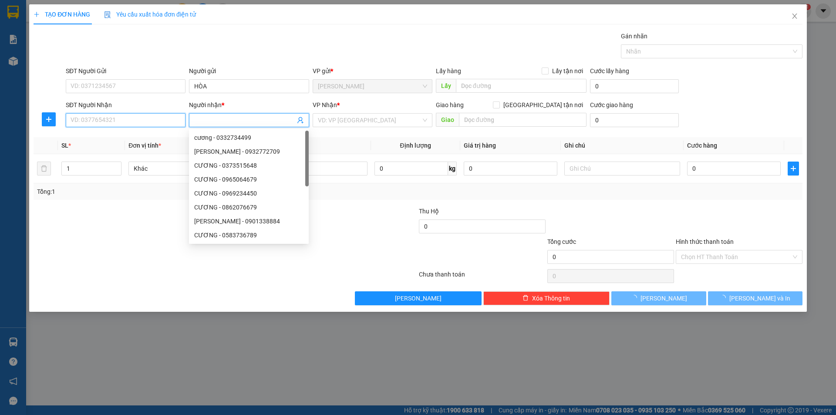
click at [94, 115] on input "SĐT Người Nhận" at bounding box center [126, 120] width 120 height 14
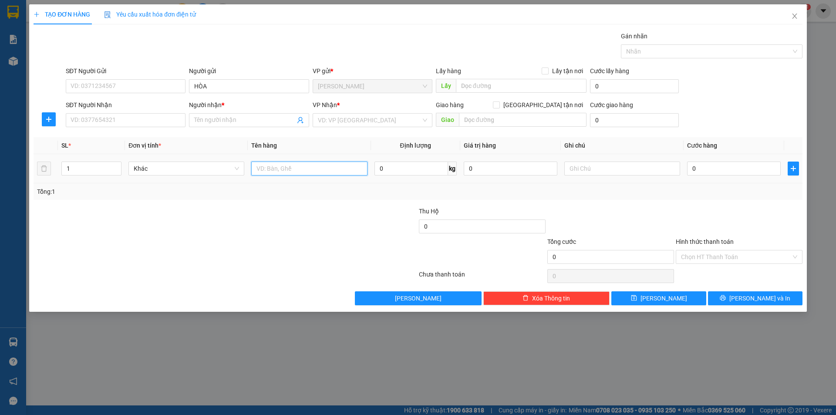
click at [272, 171] on input "text" at bounding box center [309, 169] width 116 height 14
click at [269, 172] on input "text" at bounding box center [309, 169] width 116 height 14
drag, startPoint x: 277, startPoint y: 169, endPoint x: 112, endPoint y: 218, distance: 172.5
click at [165, 202] on div "Transit Pickup Surcharge Ids Transit Deliver Surcharge Ids Transit Deliver Surc…" at bounding box center [418, 168] width 769 height 274
drag, startPoint x: 324, startPoint y: 118, endPoint x: 324, endPoint y: 142, distance: 23.1
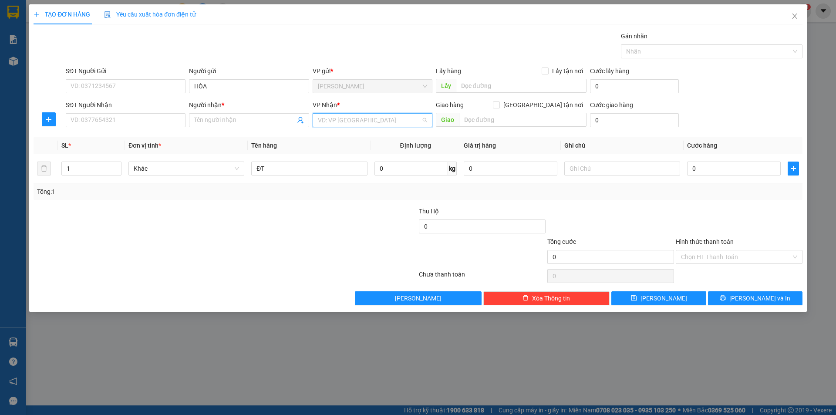
click at [324, 120] on input "search" at bounding box center [369, 120] width 103 height 13
drag, startPoint x: 327, startPoint y: 177, endPoint x: 282, endPoint y: 192, distance: 47.2
click at [326, 178] on div "[GEOGRAPHIC_DATA]" at bounding box center [372, 180] width 109 height 10
click at [155, 118] on input "SĐT Người Nhận" at bounding box center [126, 120] width 120 height 14
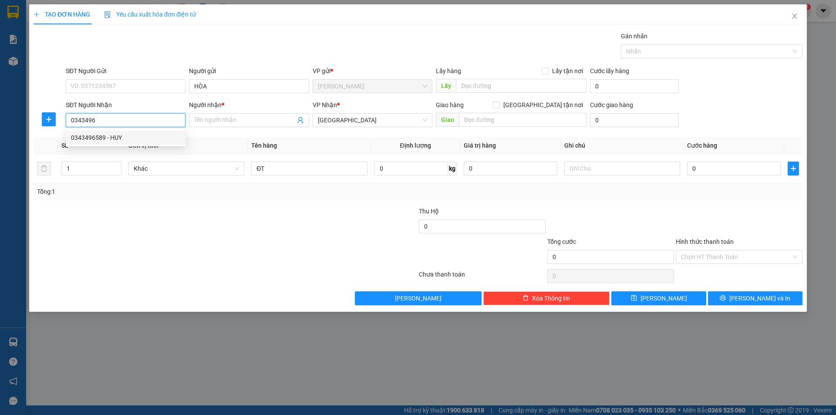
click at [143, 135] on div "0343496589 - HUY" at bounding box center [125, 138] width 109 height 10
drag, startPoint x: 189, startPoint y: 287, endPoint x: 214, endPoint y: 223, distance: 69.1
click at [201, 263] on div "Transit Pickup Surcharge Ids Transit Deliver Surcharge Ids Transit Deliver Surc…" at bounding box center [418, 168] width 769 height 274
click at [352, 124] on span "[PERSON_NAME]" at bounding box center [372, 120] width 109 height 13
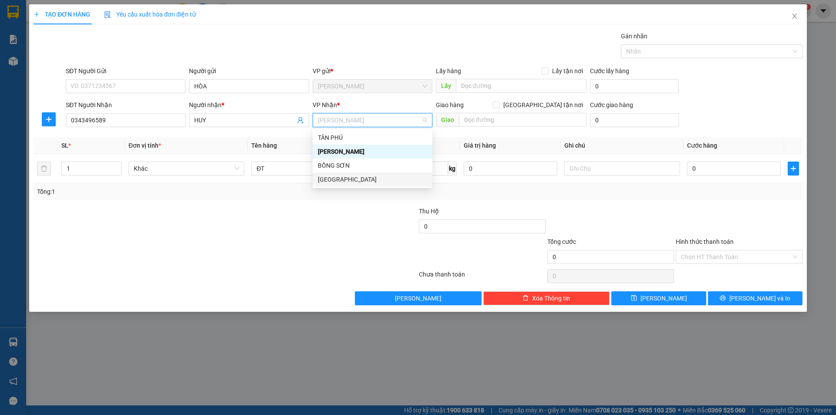
click at [330, 180] on div "[GEOGRAPHIC_DATA]" at bounding box center [372, 180] width 109 height 10
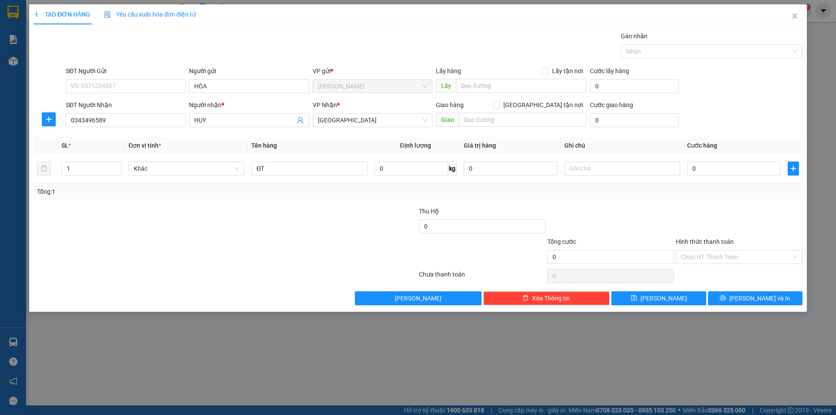
drag, startPoint x: 239, startPoint y: 284, endPoint x: 237, endPoint y: 221, distance: 63.6
click at [240, 280] on div at bounding box center [225, 275] width 385 height 17
click at [648, 168] on input "text" at bounding box center [622, 169] width 116 height 14
drag, startPoint x: 758, startPoint y: 249, endPoint x: 749, endPoint y: 254, distance: 10.7
click at [754, 252] on div "Hình thức thanh toán Chọn HT Thanh Toán" at bounding box center [739, 252] width 127 height 30
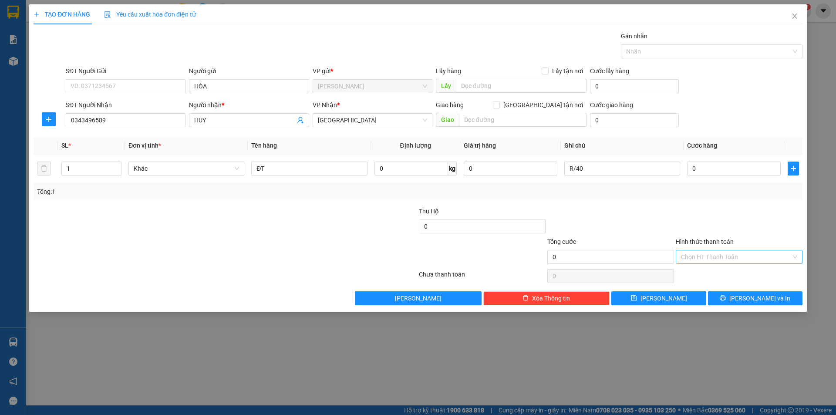
drag, startPoint x: 747, startPoint y: 255, endPoint x: 739, endPoint y: 263, distance: 11.4
click at [747, 255] on input "Hình thức thanh toán" at bounding box center [736, 256] width 110 height 13
drag, startPoint x: 701, startPoint y: 286, endPoint x: 741, endPoint y: 301, distance: 42.9
click at [708, 289] on div "Miễn phí" at bounding box center [739, 289] width 116 height 10
click at [726, 301] on span "printer" at bounding box center [723, 298] width 6 height 7
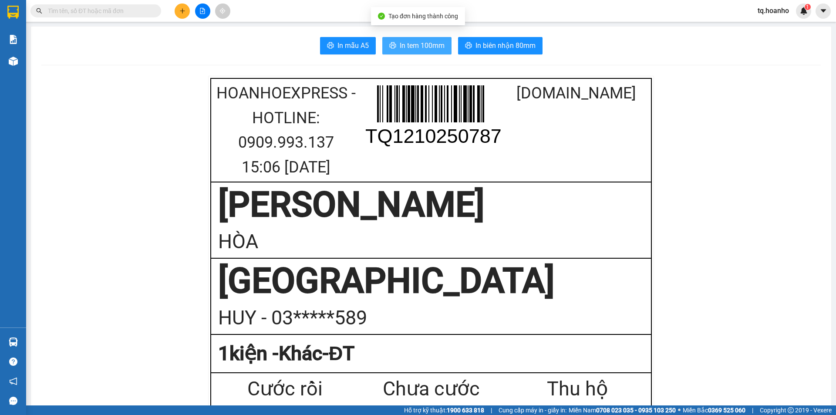
click at [391, 44] on icon "printer" at bounding box center [392, 45] width 7 height 7
click at [175, 14] on button at bounding box center [182, 10] width 15 height 15
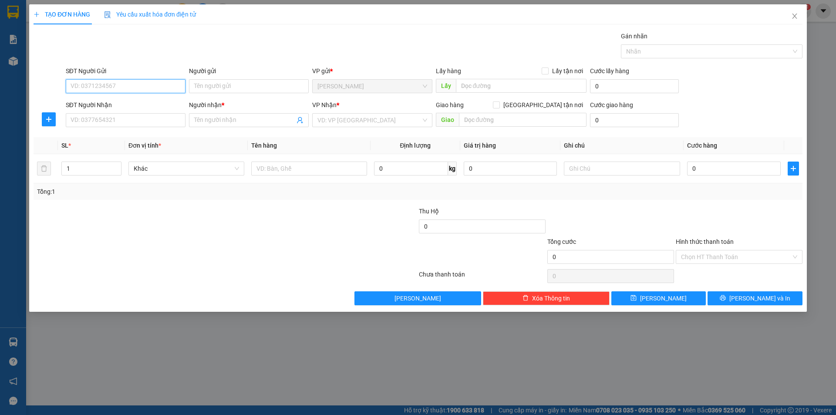
click at [181, 14] on span "Yêu cầu xuất hóa đơn điện tử" at bounding box center [150, 14] width 92 height 7
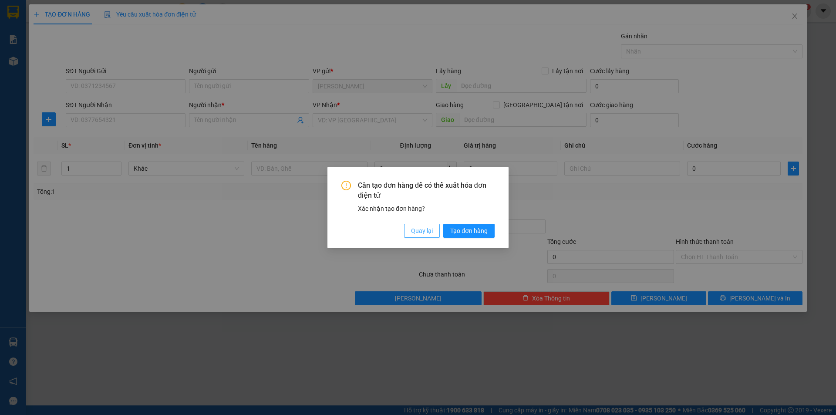
click at [414, 233] on span "Quay lại" at bounding box center [422, 231] width 22 height 10
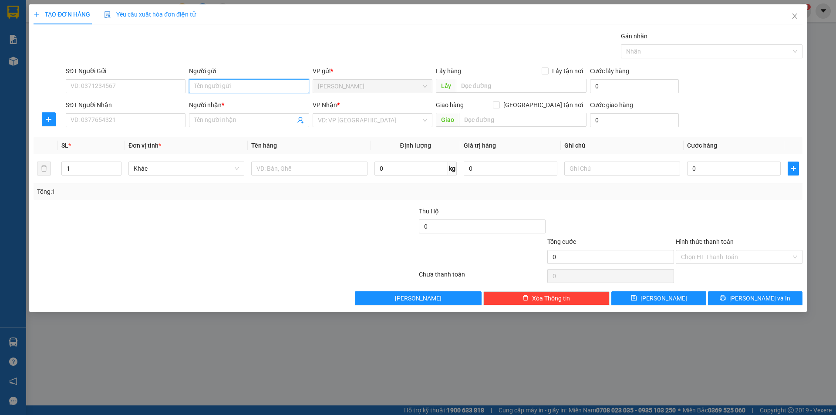
click at [266, 91] on input "Người gửi" at bounding box center [249, 86] width 120 height 14
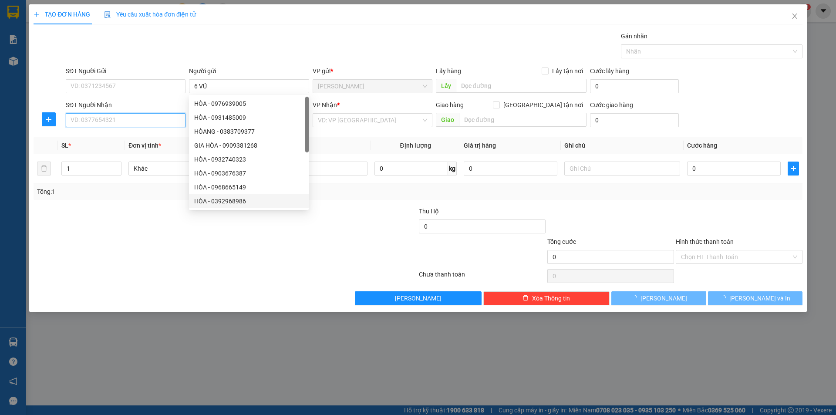
click at [145, 120] on input "SĐT Người Nhận" at bounding box center [126, 120] width 120 height 14
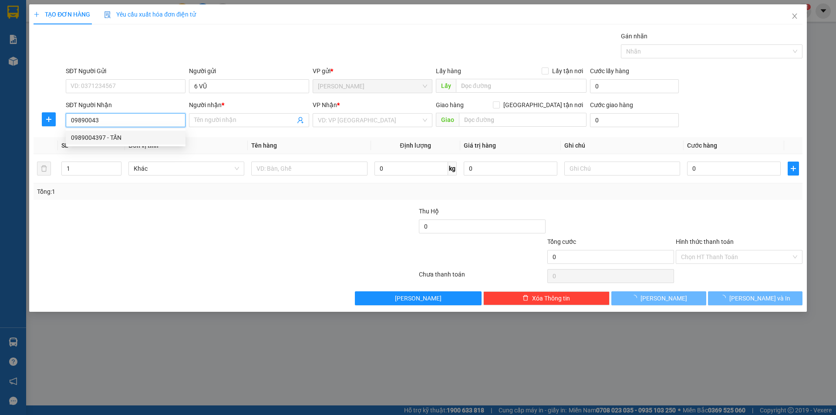
click at [148, 133] on div "0989004397 - TẤN" at bounding box center [125, 138] width 109 height 10
drag, startPoint x: 145, startPoint y: 267, endPoint x: 192, endPoint y: 253, distance: 48.3
click at [177, 259] on div "Transit Pickup Surcharge Ids Transit Deliver Surcharge Ids Transit Deliver Surc…" at bounding box center [418, 168] width 769 height 274
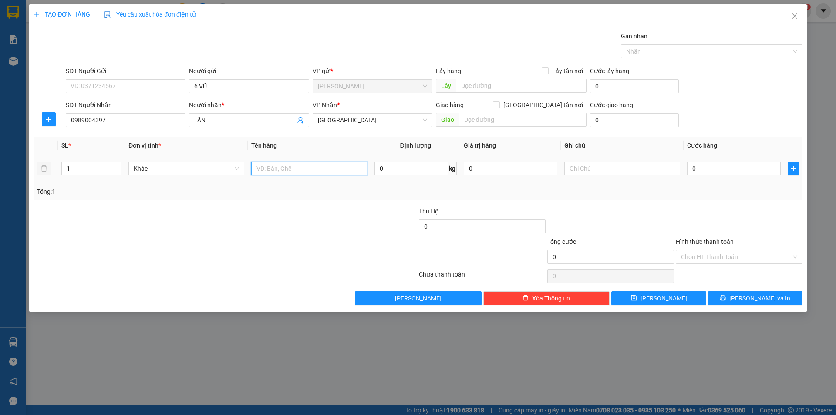
click at [298, 167] on input "text" at bounding box center [309, 169] width 116 height 14
click at [505, 233] on div "0" at bounding box center [482, 227] width 127 height 17
click at [497, 227] on input "0" at bounding box center [482, 226] width 127 height 14
click at [598, 163] on input "text" at bounding box center [622, 169] width 116 height 14
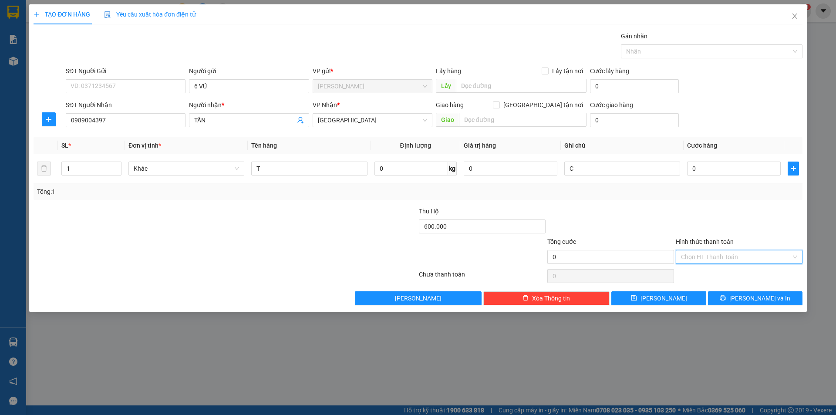
click at [709, 257] on input "Hình thức thanh toán" at bounding box center [736, 256] width 110 height 13
drag, startPoint x: 702, startPoint y: 288, endPoint x: 719, endPoint y: 290, distance: 16.6
click at [703, 289] on div "Miễn phí" at bounding box center [739, 289] width 116 height 10
drag, startPoint x: 726, startPoint y: 295, endPoint x: 737, endPoint y: 295, distance: 11.8
click at [734, 295] on button "[PERSON_NAME] và In" at bounding box center [755, 298] width 95 height 14
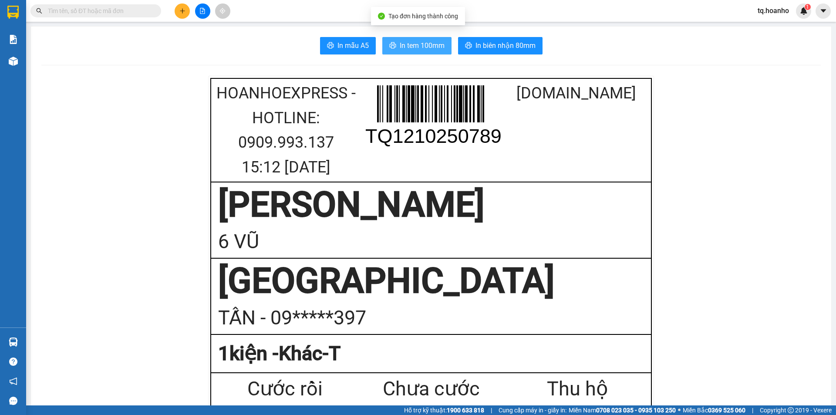
click at [416, 47] on span "In tem 100mm" at bounding box center [422, 45] width 45 height 11
click at [181, 11] on icon "plus" at bounding box center [182, 10] width 5 height 0
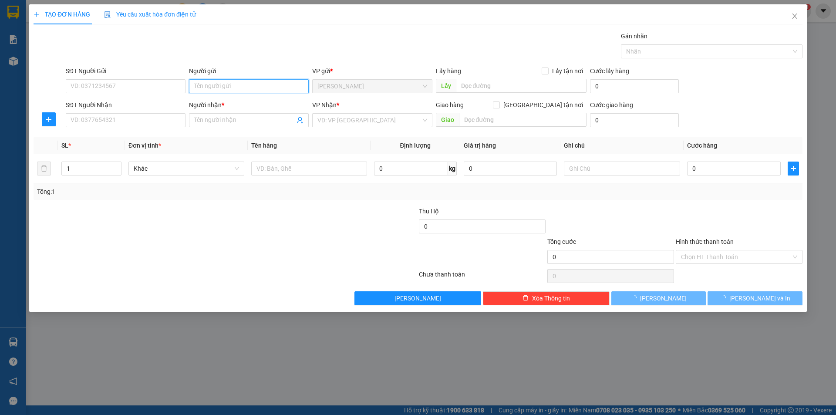
click at [251, 88] on input "Người gửi" at bounding box center [249, 86] width 120 height 14
click at [269, 88] on input "Người gửi" at bounding box center [249, 86] width 120 height 14
drag, startPoint x: 246, startPoint y: 338, endPoint x: 228, endPoint y: 309, distance: 34.7
click at [244, 333] on div "TẠO ĐƠN HÀNG Yêu cầu xuất hóa đơn điện tử Transit Pickup Surcharge Ids Transit …" at bounding box center [418, 207] width 836 height 415
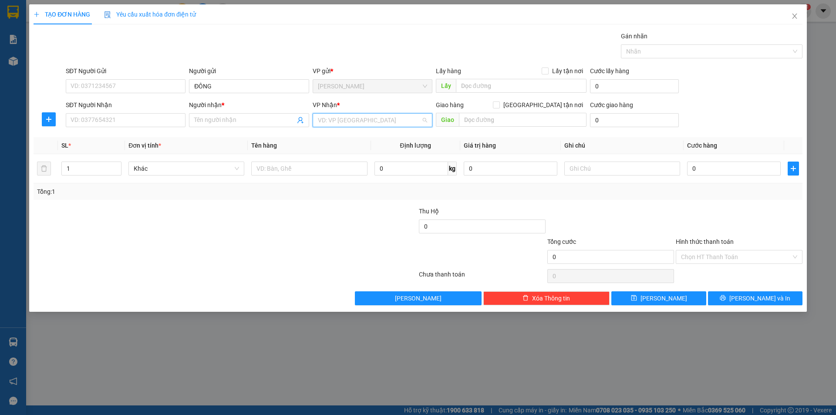
click at [375, 125] on input "search" at bounding box center [369, 120] width 103 height 13
drag, startPoint x: 343, startPoint y: 178, endPoint x: 301, endPoint y: 193, distance: 43.9
click at [341, 179] on div "[GEOGRAPHIC_DATA]" at bounding box center [372, 180] width 109 height 10
click at [276, 168] on input "text" at bounding box center [309, 169] width 116 height 14
click at [174, 128] on div "SĐT Người Nhận VD: 0377654321" at bounding box center [126, 115] width 120 height 30
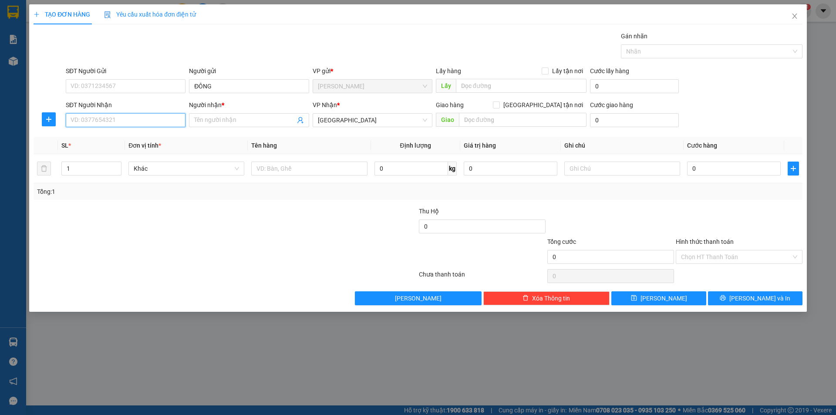
click at [173, 125] on input "SĐT Người Nhận" at bounding box center [126, 120] width 120 height 14
drag, startPoint x: 115, startPoint y: 122, endPoint x: 0, endPoint y: 142, distance: 116.4
click at [0, 145] on div "TẠO ĐƠN HÀNG Yêu cầu xuất hóa đơn điện tử Transit Pickup Surcharge Ids Transit …" at bounding box center [418, 207] width 836 height 415
drag, startPoint x: 202, startPoint y: 284, endPoint x: 190, endPoint y: 230, distance: 54.8
click at [203, 279] on div "Transit Pickup Surcharge Ids Transit Deliver Surcharge Ids Transit Deliver Surc…" at bounding box center [418, 168] width 769 height 274
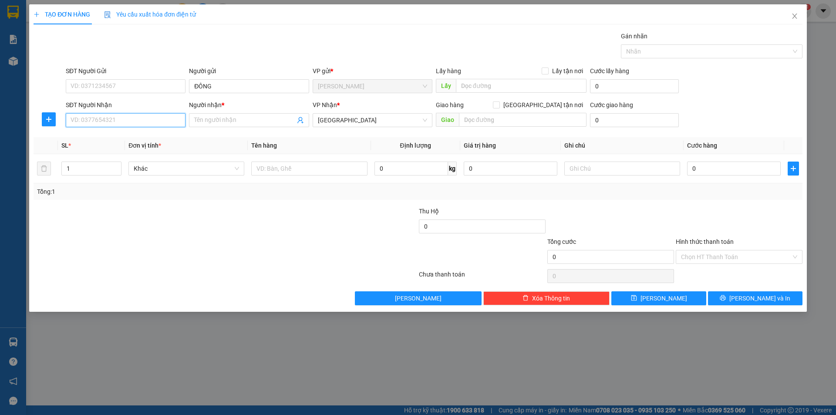
click at [165, 122] on input "SĐT Người Nhận" at bounding box center [126, 120] width 120 height 14
drag, startPoint x: 142, startPoint y: 144, endPoint x: 148, endPoint y: 131, distance: 14.2
click at [143, 144] on div "0936795767 - ĐẠT" at bounding box center [126, 138] width 120 height 14
click at [206, 249] on div "Transit Pickup Surcharge Ids Transit Deliver Surcharge Ids Transit Deliver Surc…" at bounding box center [418, 168] width 769 height 274
click at [291, 173] on input "text" at bounding box center [309, 169] width 116 height 14
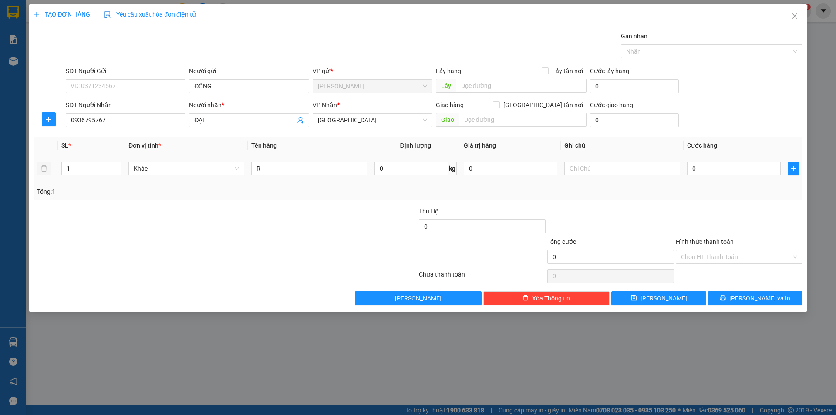
click at [314, 159] on td "R" at bounding box center [309, 168] width 123 height 29
click at [602, 166] on input "text" at bounding box center [622, 169] width 116 height 14
drag, startPoint x: 310, startPoint y: 157, endPoint x: 302, endPoint y: 172, distance: 16.2
click at [305, 159] on td "R" at bounding box center [309, 168] width 123 height 29
click at [302, 174] on input "R" at bounding box center [309, 169] width 116 height 14
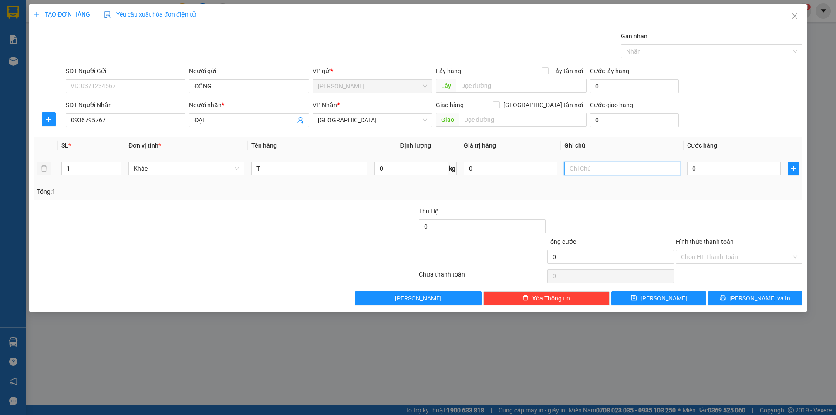
click at [581, 165] on input "text" at bounding box center [622, 169] width 116 height 14
drag, startPoint x: 699, startPoint y: 251, endPoint x: 699, endPoint y: 261, distance: 9.6
click at [699, 252] on input "Hình thức thanh toán" at bounding box center [736, 256] width 110 height 13
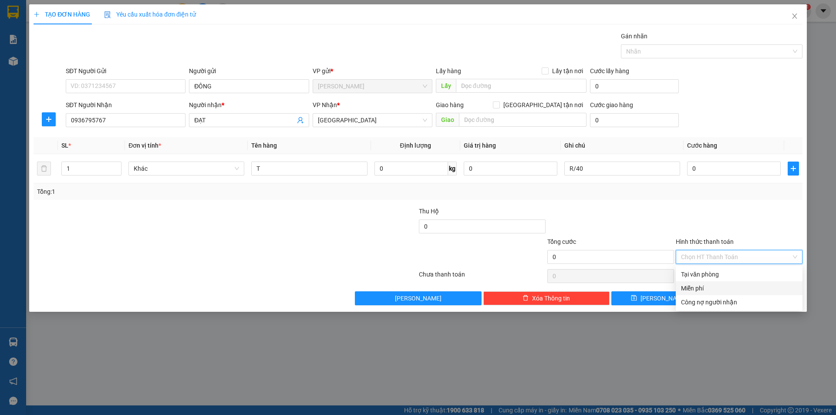
drag, startPoint x: 699, startPoint y: 287, endPoint x: 731, endPoint y: 306, distance: 37.7
click at [701, 287] on div "Miễn phí" at bounding box center [739, 289] width 116 height 10
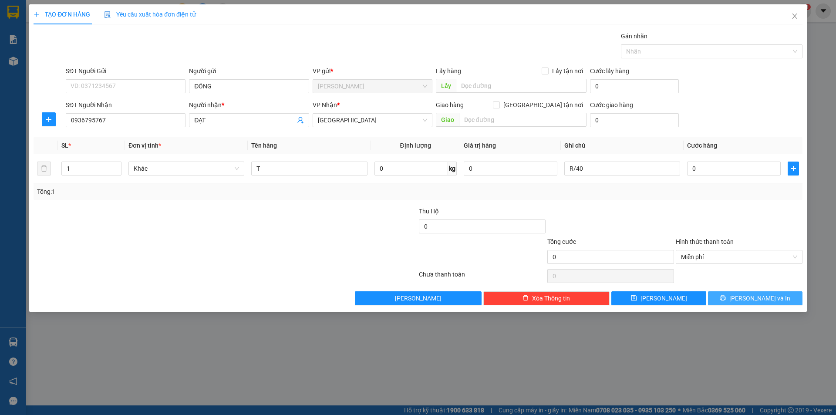
click at [731, 298] on button "[PERSON_NAME] và In" at bounding box center [755, 298] width 95 height 14
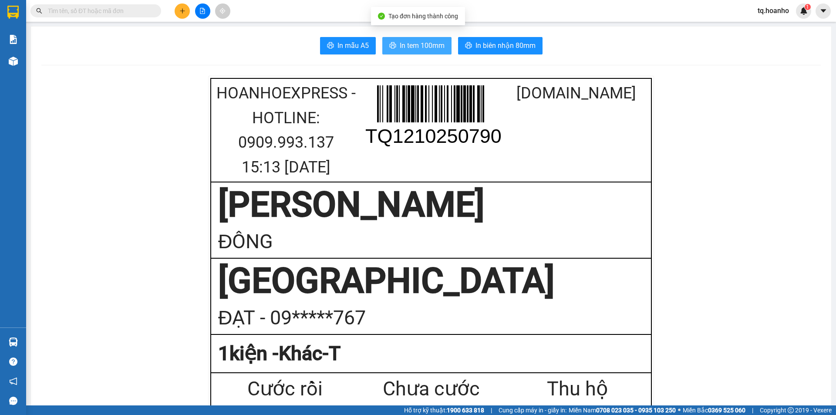
click at [439, 47] on span "In tem 100mm" at bounding box center [422, 45] width 45 height 11
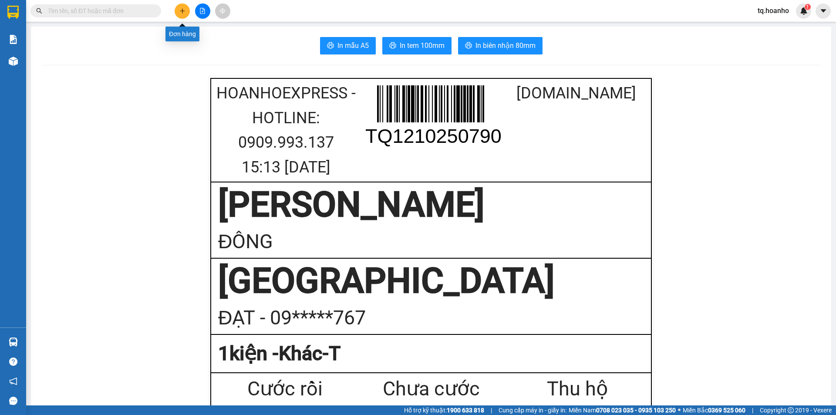
click at [185, 14] on button at bounding box center [182, 10] width 15 height 15
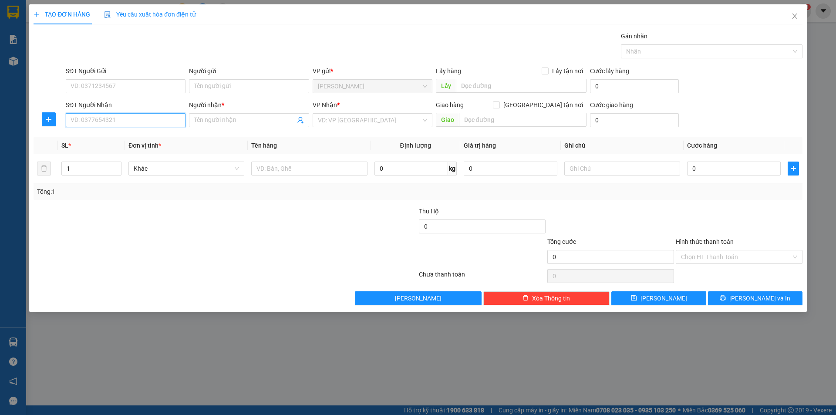
click at [152, 118] on input "SĐT Người Nhận" at bounding box center [126, 120] width 120 height 14
click at [145, 137] on div "0989110056 - HIẾU" at bounding box center [125, 138] width 109 height 10
click at [253, 86] on input "Người gửi" at bounding box center [249, 86] width 120 height 14
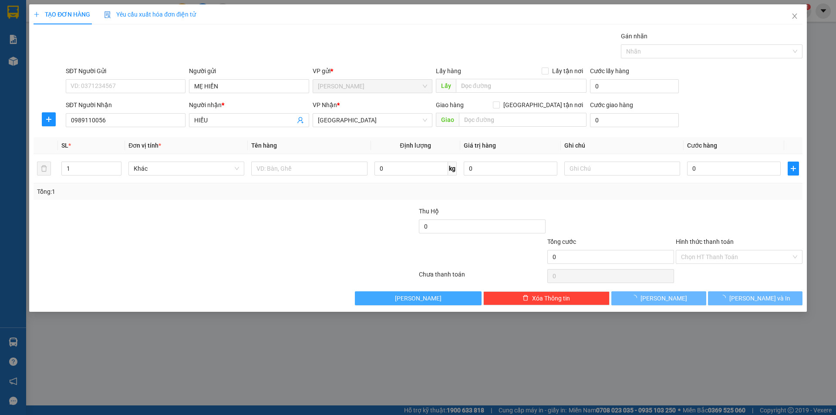
drag, startPoint x: 409, startPoint y: 393, endPoint x: 444, endPoint y: 293, distance: 106.1
click at [409, 393] on div "TẠO ĐƠN HÀNG Yêu cầu xuất hóa đơn điện tử Transit Pickup Surcharge Ids Transit …" at bounding box center [418, 207] width 836 height 415
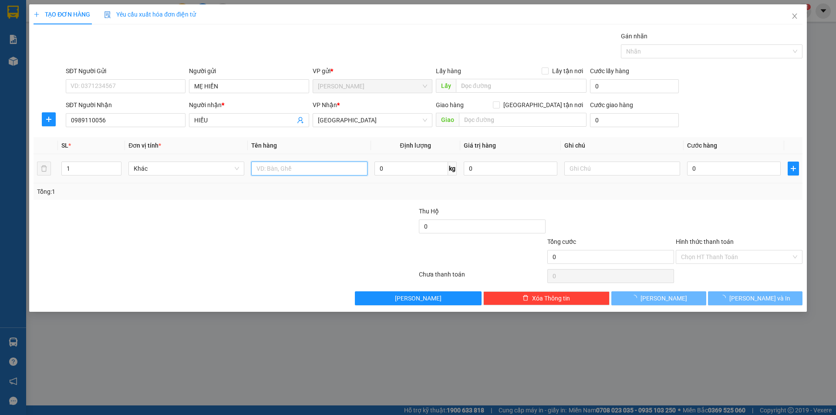
click at [319, 168] on input "text" at bounding box center [309, 169] width 116 height 14
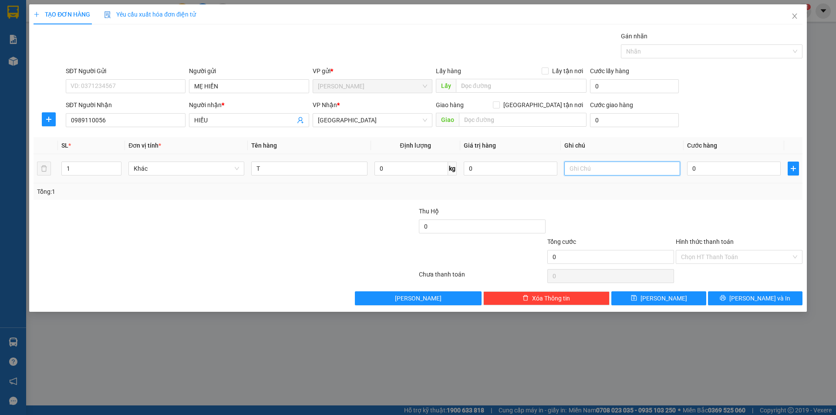
click at [619, 171] on input "text" at bounding box center [622, 169] width 116 height 14
click at [713, 256] on input "Hình thức thanh toán" at bounding box center [736, 256] width 110 height 13
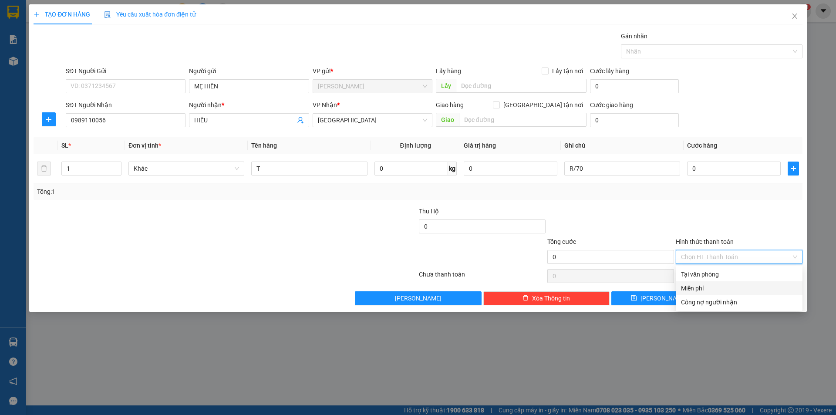
drag, startPoint x: 706, startPoint y: 286, endPoint x: 730, endPoint y: 300, distance: 27.3
click at [710, 287] on div "Miễn phí" at bounding box center [739, 289] width 116 height 10
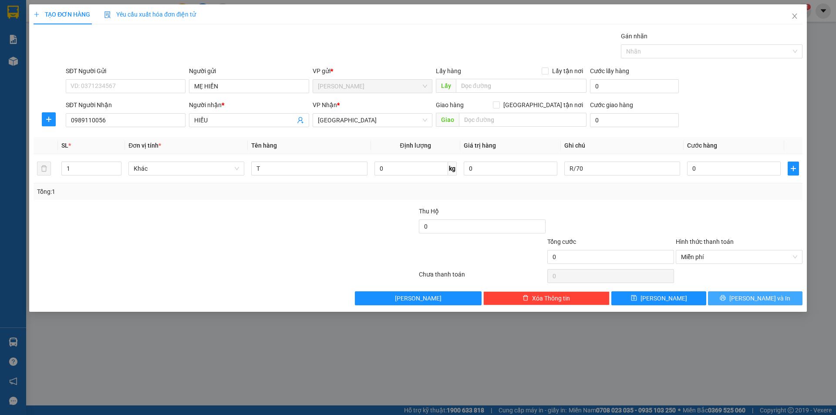
click at [732, 300] on button "[PERSON_NAME] và In" at bounding box center [755, 298] width 95 height 14
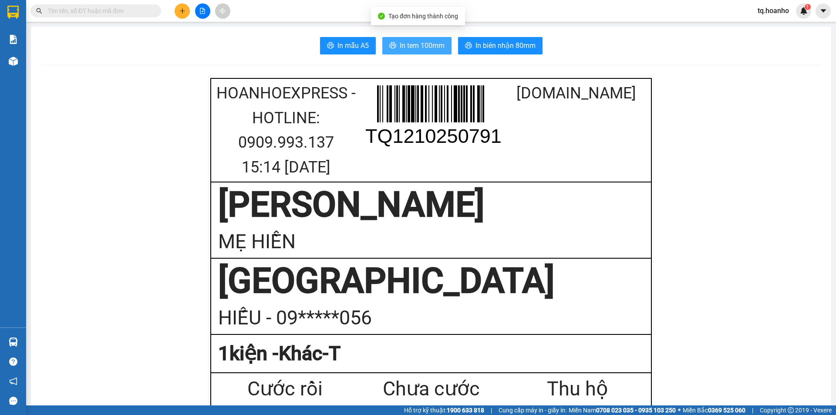
click at [412, 46] on span "In tem 100mm" at bounding box center [422, 45] width 45 height 11
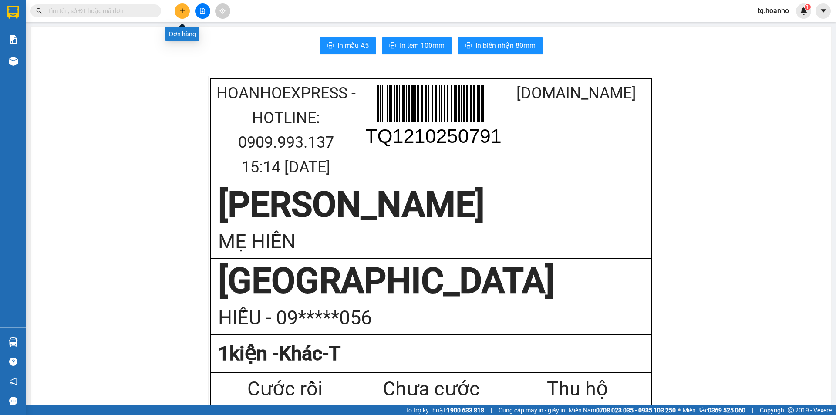
click at [182, 4] on button at bounding box center [182, 10] width 15 height 15
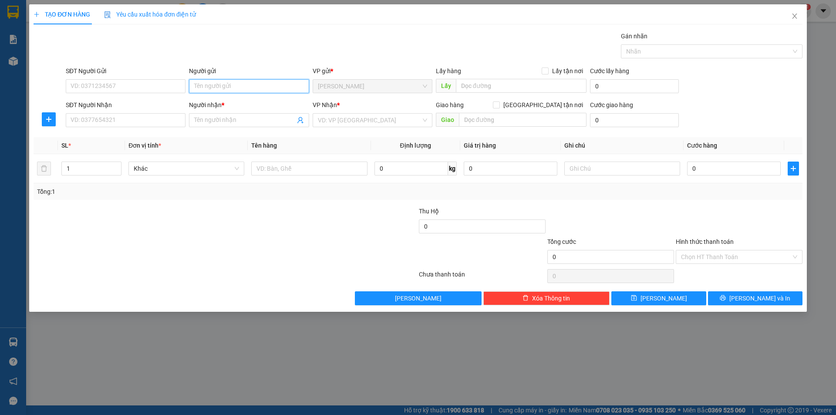
click at [274, 89] on input "Người gửi" at bounding box center [249, 86] width 120 height 14
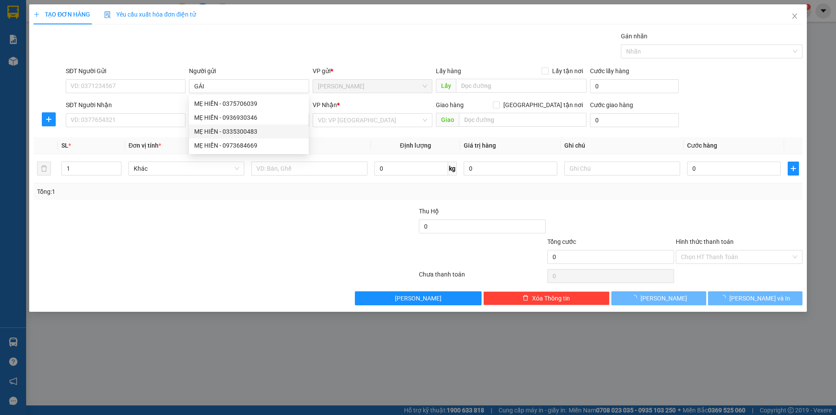
click at [190, 227] on div at bounding box center [161, 221] width 257 height 30
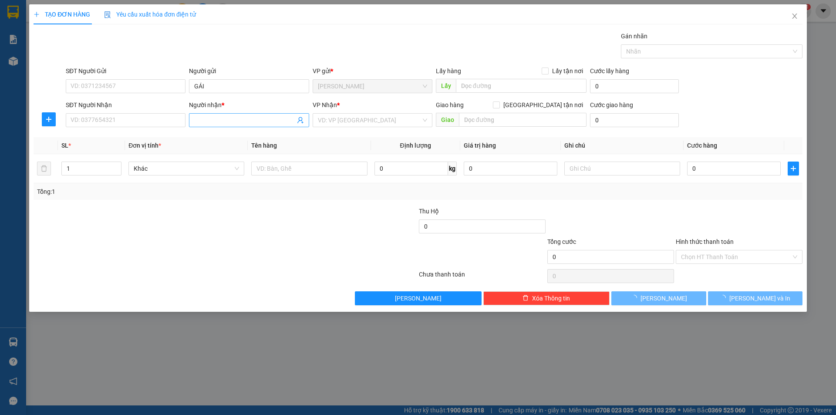
click at [233, 120] on input "Người nhận *" at bounding box center [244, 120] width 101 height 10
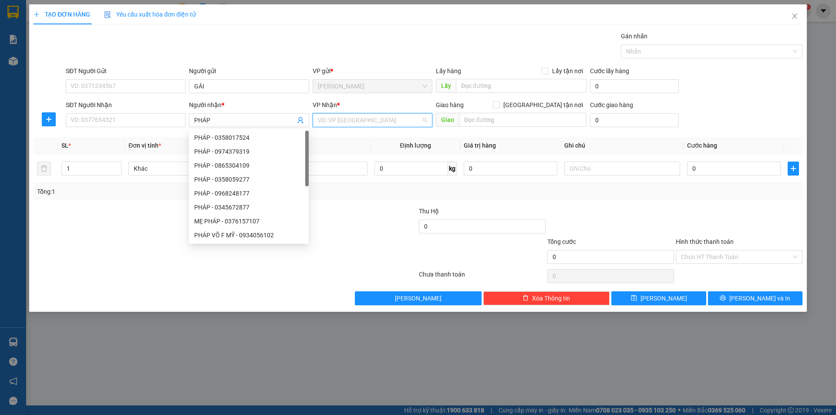
drag, startPoint x: 333, startPoint y: 121, endPoint x: 336, endPoint y: 145, distance: 24.6
click at [334, 120] on input "search" at bounding box center [369, 120] width 103 height 13
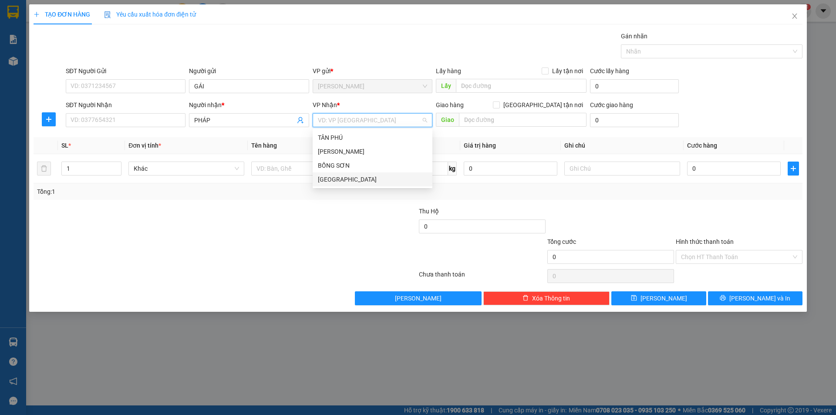
click at [334, 173] on div "[GEOGRAPHIC_DATA]" at bounding box center [373, 179] width 120 height 14
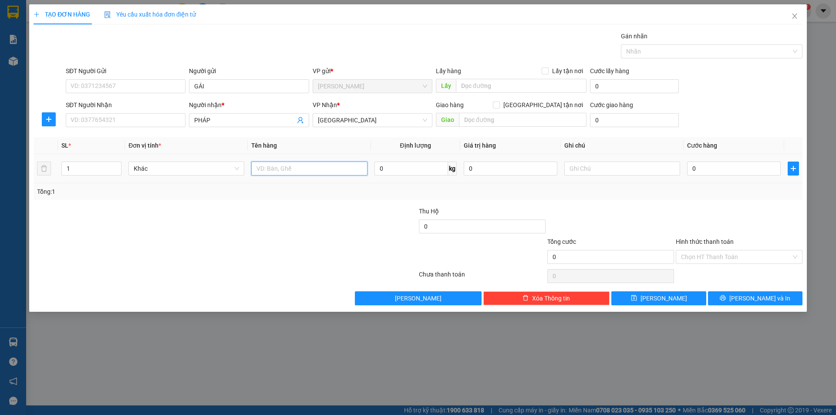
click at [285, 169] on input "text" at bounding box center [309, 169] width 116 height 14
click at [582, 169] on input "text" at bounding box center [622, 169] width 116 height 14
click at [702, 254] on input "Hình thức thanh toán" at bounding box center [736, 256] width 110 height 13
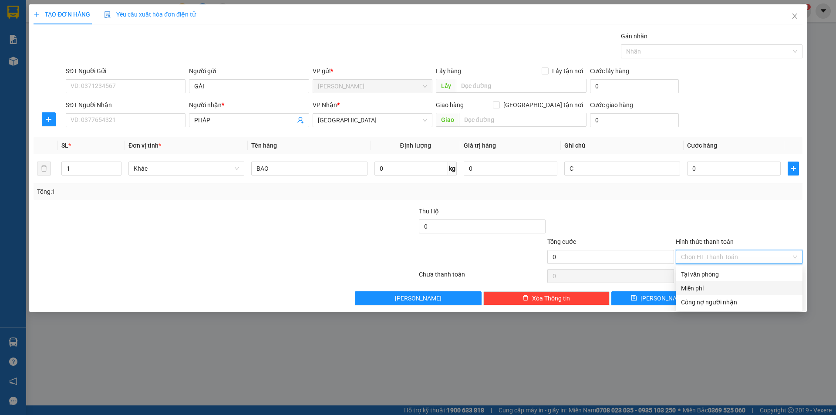
click at [696, 286] on div "Miễn phí" at bounding box center [739, 289] width 116 height 10
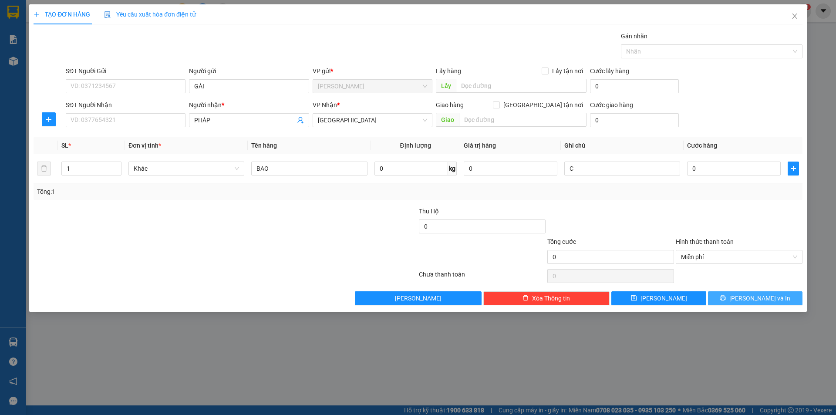
click at [715, 294] on button "[PERSON_NAME] và In" at bounding box center [755, 298] width 95 height 14
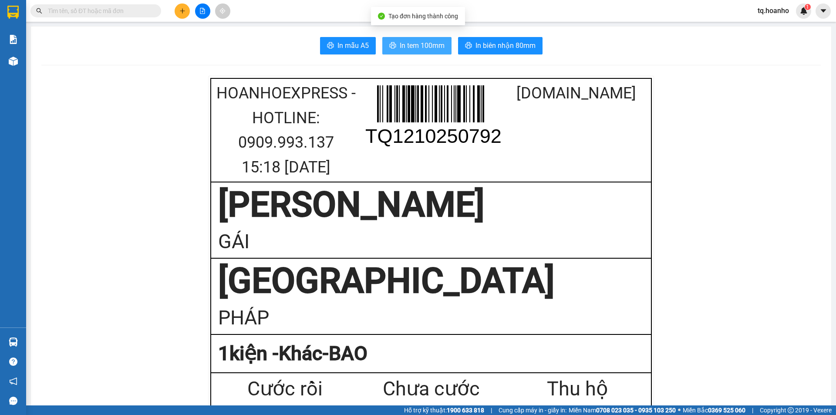
click at [402, 45] on span "In tem 100mm" at bounding box center [422, 45] width 45 height 11
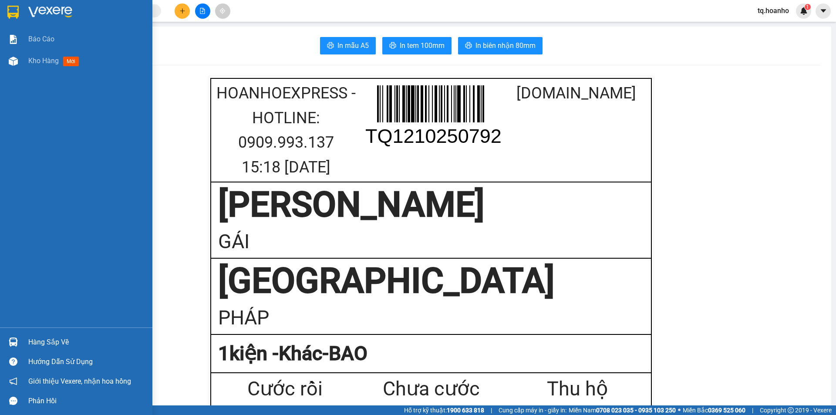
click at [49, 12] on img at bounding box center [50, 12] width 44 height 13
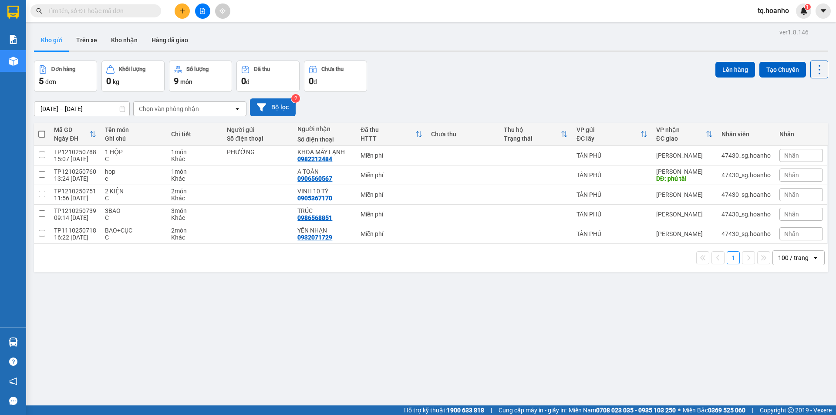
click at [260, 111] on icon at bounding box center [261, 107] width 9 height 9
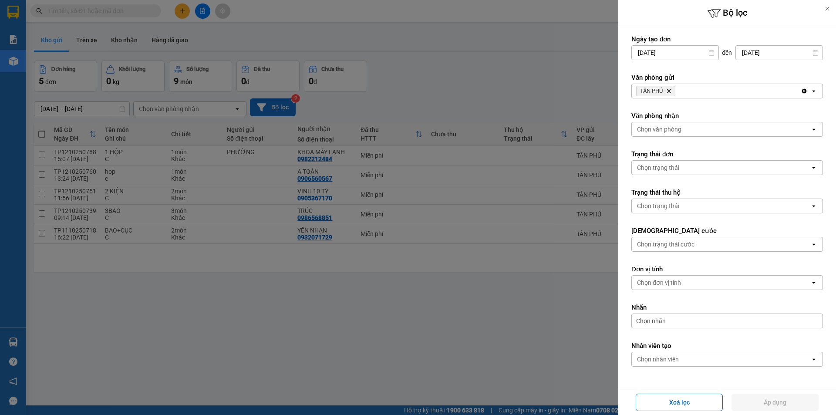
click at [669, 92] on icon "TÂN PHÚ, close by backspace" at bounding box center [669, 91] width 4 height 4
click at [669, 92] on div "Chọn văn phòng" at bounding box center [659, 91] width 44 height 9
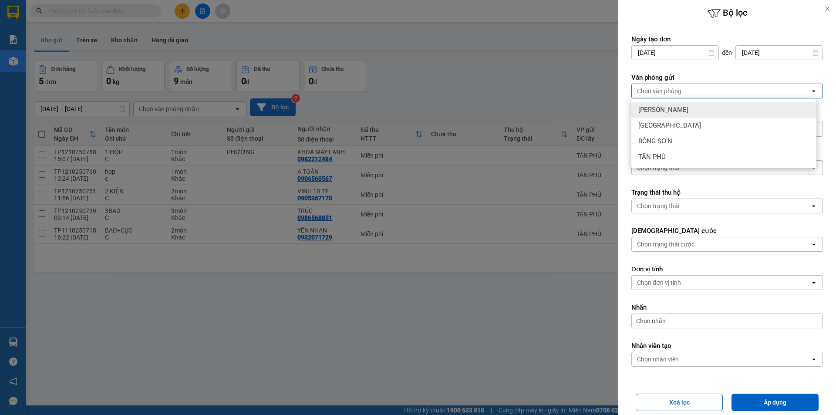
click at [664, 110] on span "[PERSON_NAME]" at bounding box center [663, 109] width 50 height 9
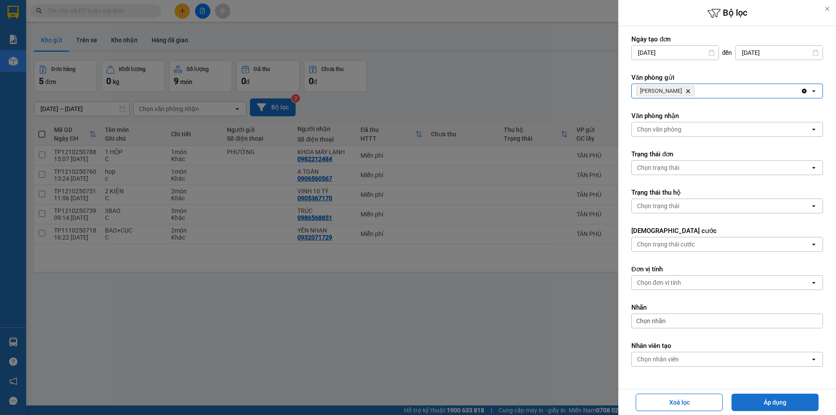
click at [756, 402] on button "Áp dụng" at bounding box center [775, 402] width 87 height 17
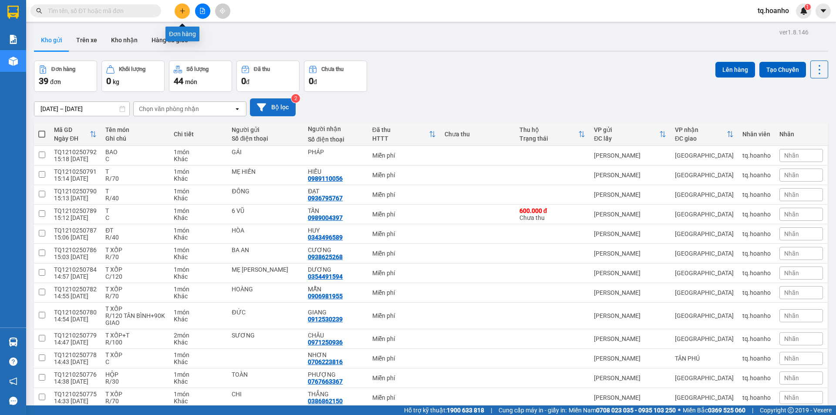
click at [183, 12] on icon "plus" at bounding box center [182, 11] width 6 height 6
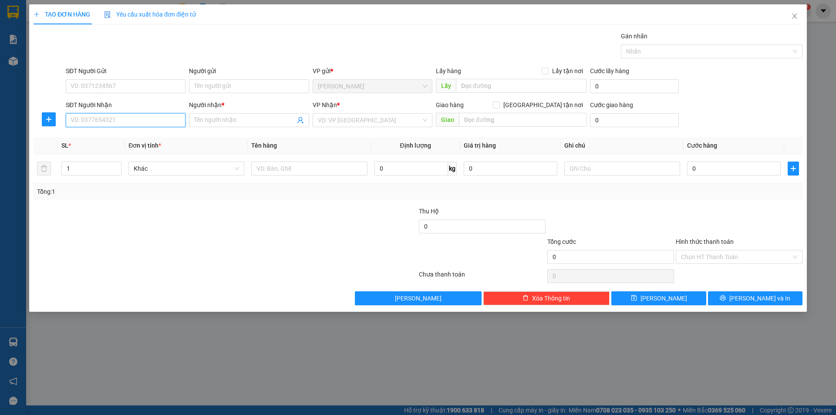
click at [156, 123] on input "SĐT Người Nhận" at bounding box center [126, 120] width 120 height 14
click at [155, 139] on div "0368956090 - MY" at bounding box center [125, 138] width 109 height 10
drag, startPoint x: 160, startPoint y: 215, endPoint x: 265, endPoint y: 224, distance: 105.3
click at [164, 215] on div at bounding box center [161, 221] width 257 height 30
click at [288, 172] on input "text" at bounding box center [309, 169] width 116 height 14
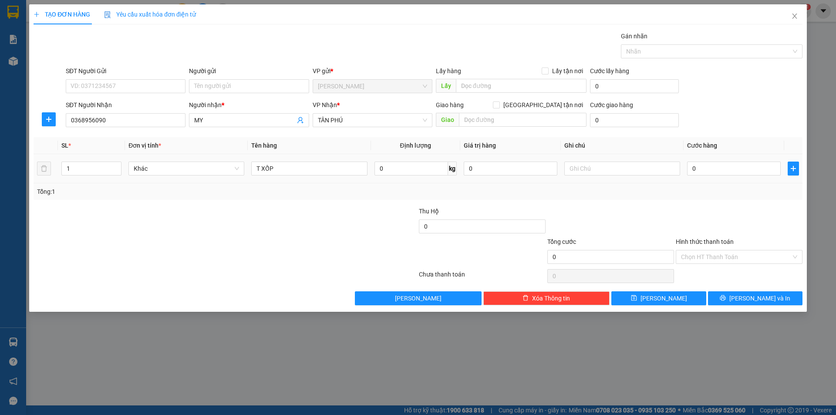
click at [653, 176] on div at bounding box center [622, 168] width 116 height 17
click at [604, 167] on input "text" at bounding box center [622, 169] width 116 height 14
click at [727, 258] on input "Hình thức thanh toán" at bounding box center [736, 256] width 110 height 13
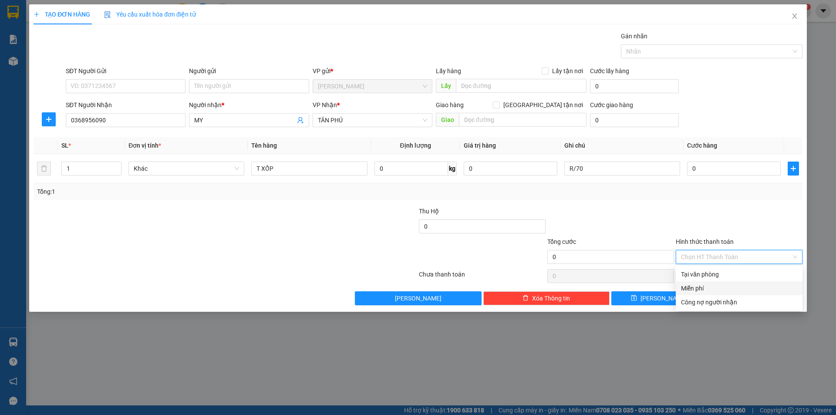
click at [706, 286] on div "Miễn phí" at bounding box center [739, 289] width 116 height 10
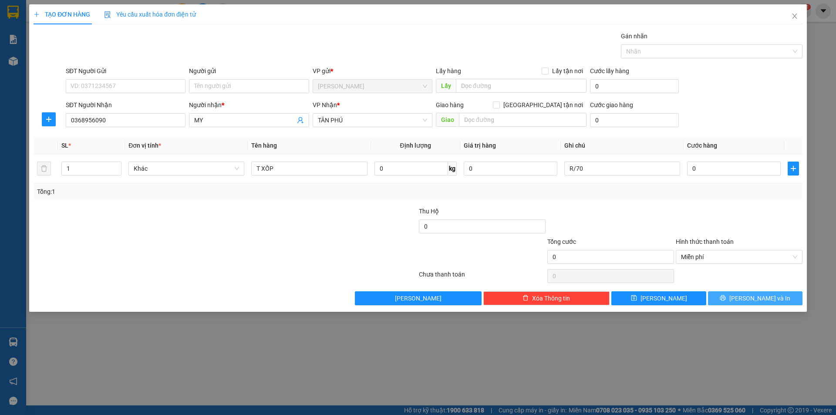
click at [729, 296] on button "[PERSON_NAME] và In" at bounding box center [755, 298] width 95 height 14
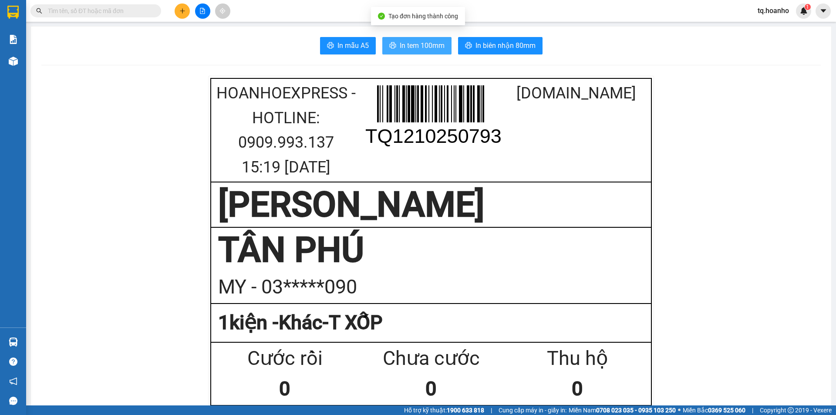
click at [409, 50] on span "In tem 100mm" at bounding box center [422, 45] width 45 height 11
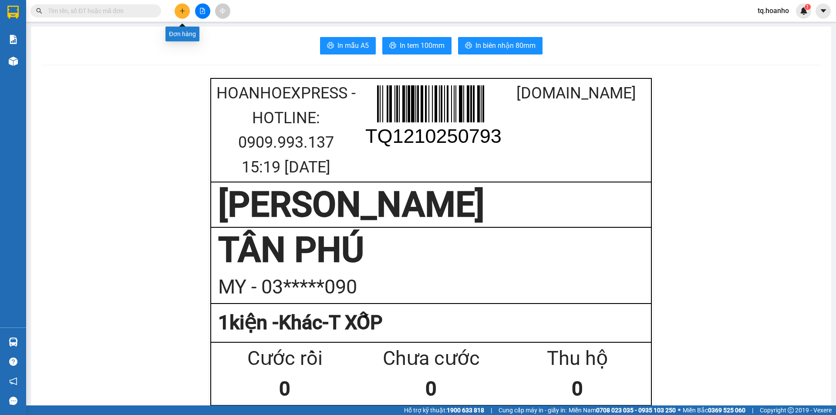
click at [186, 12] on button at bounding box center [182, 10] width 15 height 15
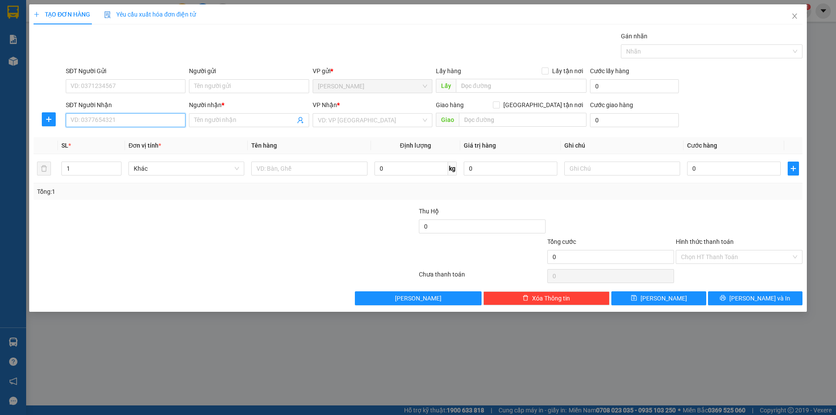
click at [169, 118] on input "SĐT Người Nhận" at bounding box center [126, 120] width 120 height 14
click at [233, 117] on input "Người nhận *" at bounding box center [244, 120] width 101 height 10
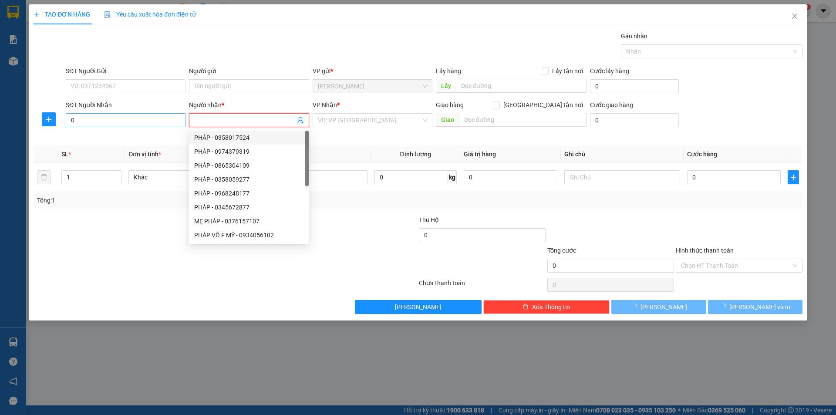
drag, startPoint x: 143, startPoint y: 131, endPoint x: 143, endPoint y: 125, distance: 6.1
click at [143, 126] on div "SĐT Người Nhận 0" at bounding box center [125, 119] width 123 height 39
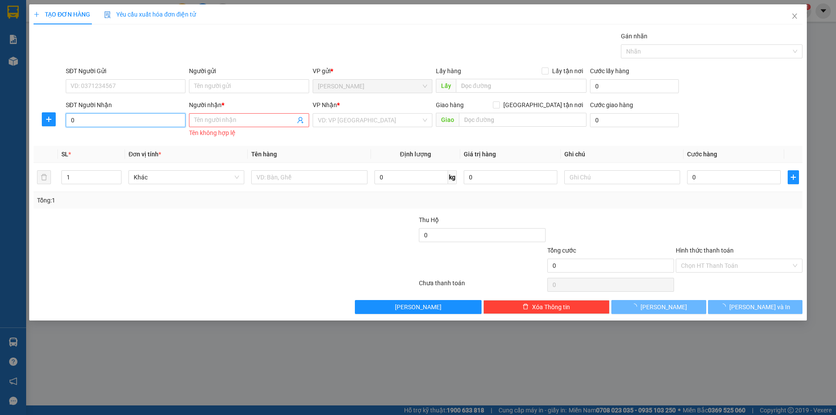
click at [143, 125] on input "0" at bounding box center [126, 120] width 120 height 14
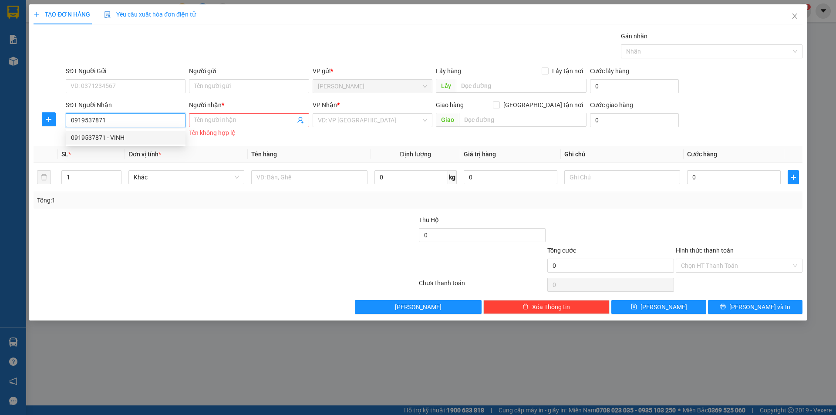
click at [117, 134] on div "0919537871 - VINH" at bounding box center [125, 138] width 109 height 10
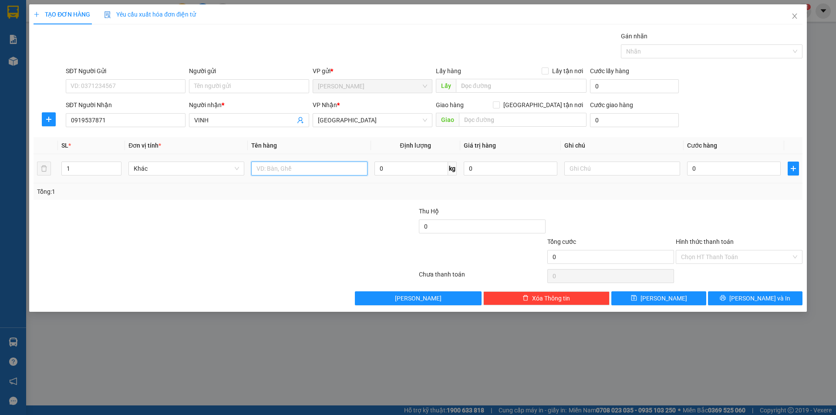
click at [273, 167] on input "text" at bounding box center [309, 169] width 116 height 14
click at [639, 165] on input "text" at bounding box center [622, 169] width 116 height 14
drag, startPoint x: 741, startPoint y: 257, endPoint x: 721, endPoint y: 264, distance: 20.9
click at [738, 255] on input "Hình thức thanh toán" at bounding box center [736, 256] width 110 height 13
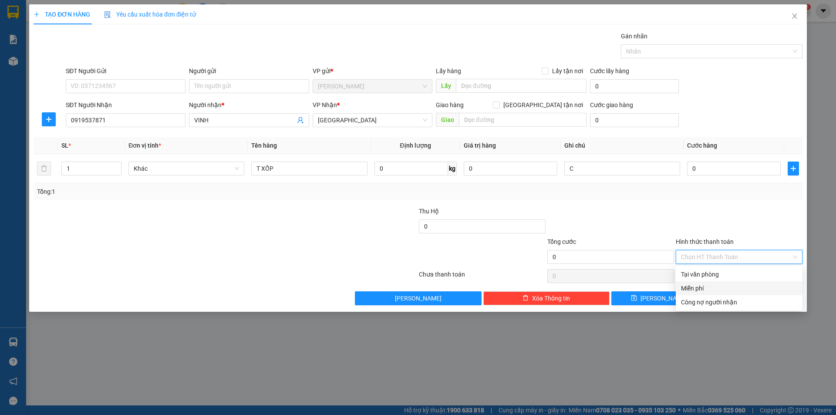
drag, startPoint x: 711, startPoint y: 292, endPoint x: 738, endPoint y: 297, distance: 27.6
click at [713, 293] on div "Miễn phí" at bounding box center [739, 288] width 127 height 14
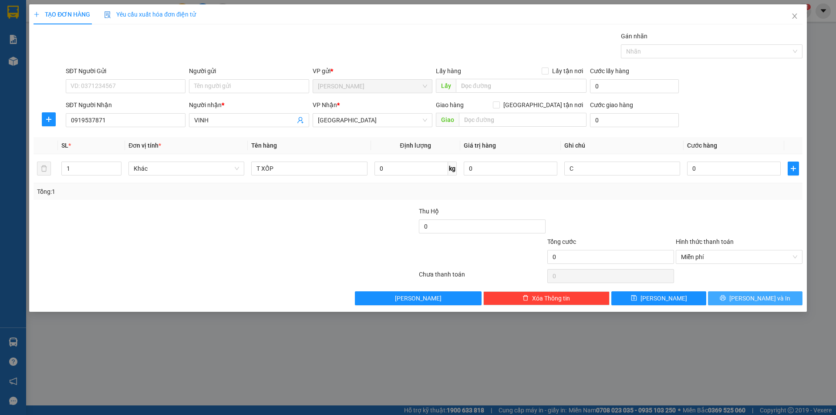
click at [758, 298] on span "[PERSON_NAME] và In" at bounding box center [759, 299] width 61 height 10
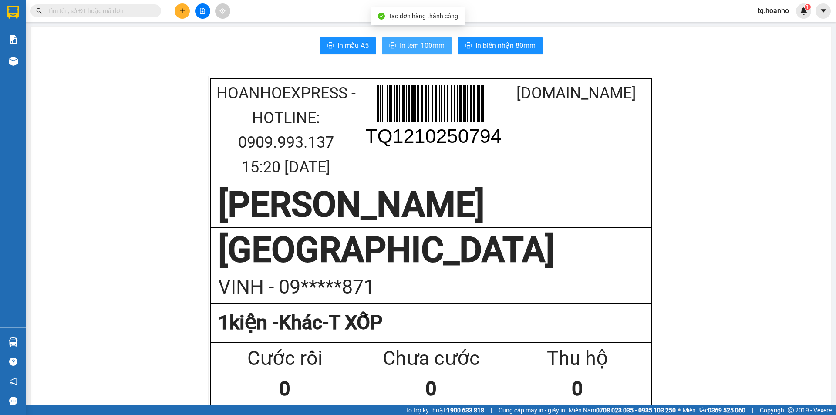
click at [417, 52] on button "In tem 100mm" at bounding box center [416, 45] width 69 height 17
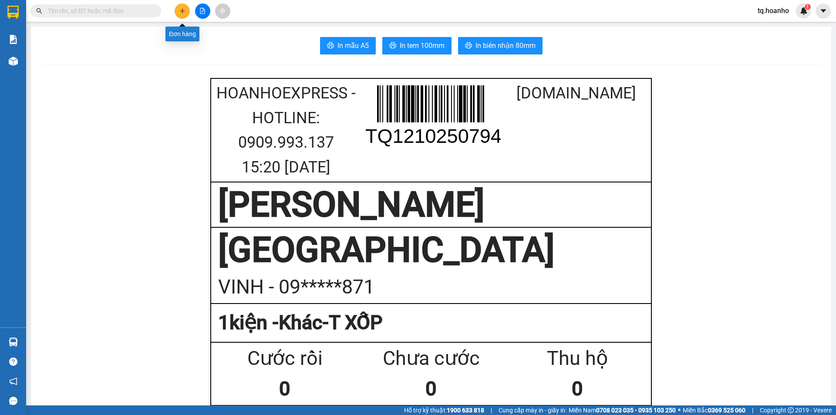
click at [179, 13] on button at bounding box center [182, 10] width 15 height 15
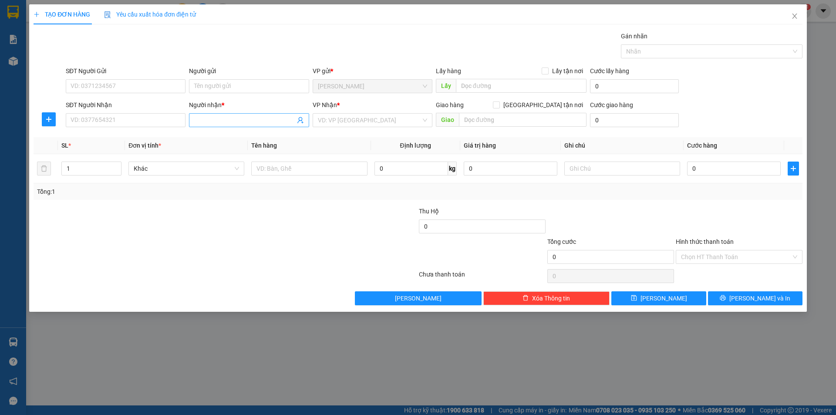
click at [208, 120] on input "Người nhận *" at bounding box center [244, 120] width 101 height 10
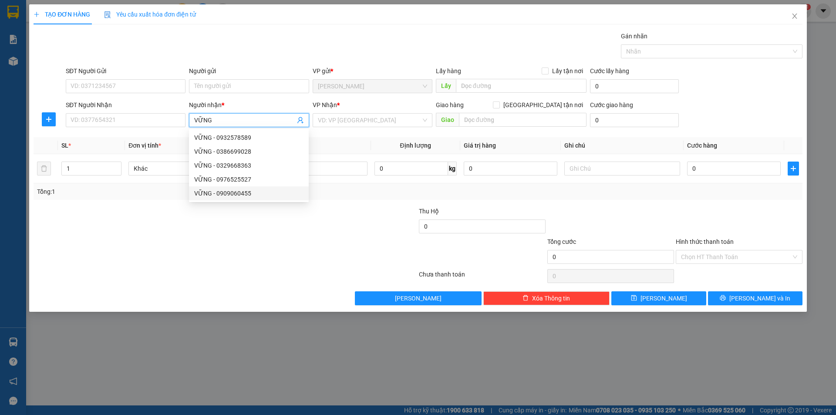
click at [262, 195] on div "VỮNG - 0909060455" at bounding box center [248, 194] width 109 height 10
drag, startPoint x: 233, startPoint y: 258, endPoint x: 306, endPoint y: 152, distance: 128.7
click at [251, 235] on div "Transit Pickup Surcharge Ids Transit Deliver Surcharge Ids Transit Deliver Surc…" at bounding box center [418, 168] width 769 height 274
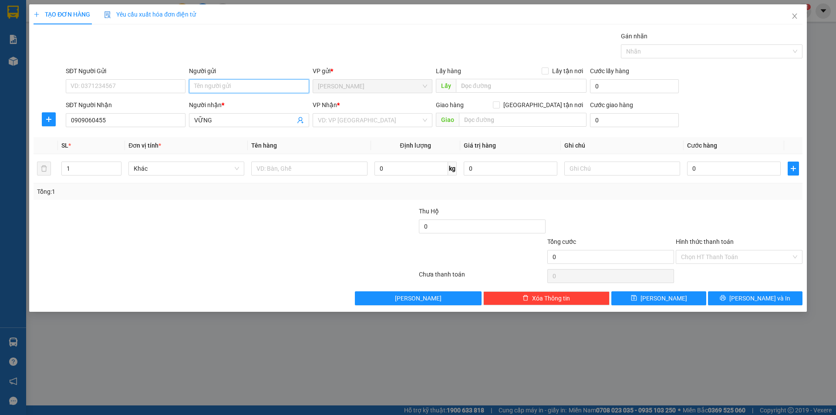
click at [253, 85] on input "Người gửi" at bounding box center [249, 86] width 120 height 14
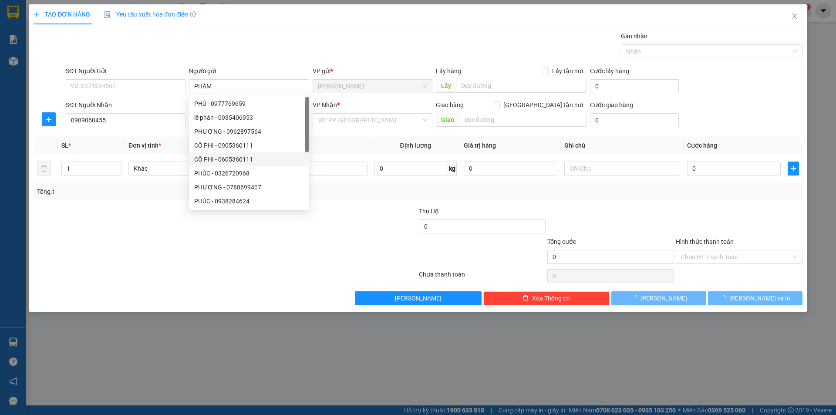
drag, startPoint x: 234, startPoint y: 330, endPoint x: 331, endPoint y: 186, distance: 173.0
click at [272, 277] on div "TẠO ĐƠN HÀNG Yêu cầu xuất hóa đơn điện tử Transit Pickup Surcharge Ids Transit …" at bounding box center [418, 207] width 836 height 415
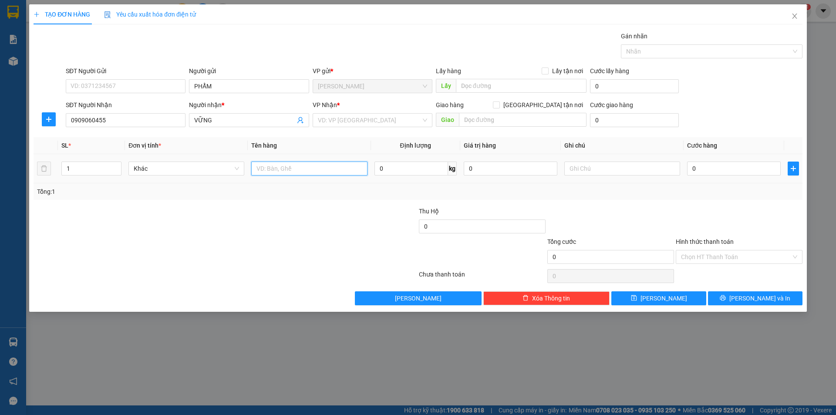
click at [334, 165] on input "text" at bounding box center [309, 169] width 116 height 14
click at [392, 129] on div "Transit Pickup Surcharge Ids Transit Deliver Surcharge Ids Transit Deliver Surc…" at bounding box center [418, 168] width 769 height 274
drag, startPoint x: 392, startPoint y: 127, endPoint x: 358, endPoint y: 149, distance: 40.2
click at [388, 127] on div "VD: VP [GEOGRAPHIC_DATA]" at bounding box center [373, 120] width 120 height 14
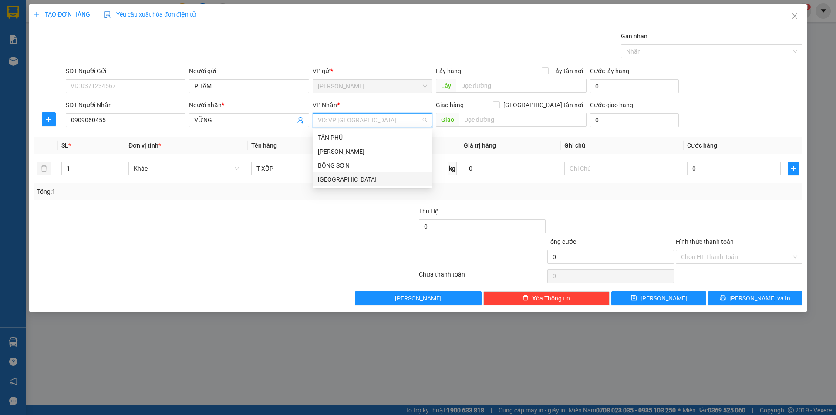
click at [327, 173] on div "[GEOGRAPHIC_DATA]" at bounding box center [373, 179] width 120 height 14
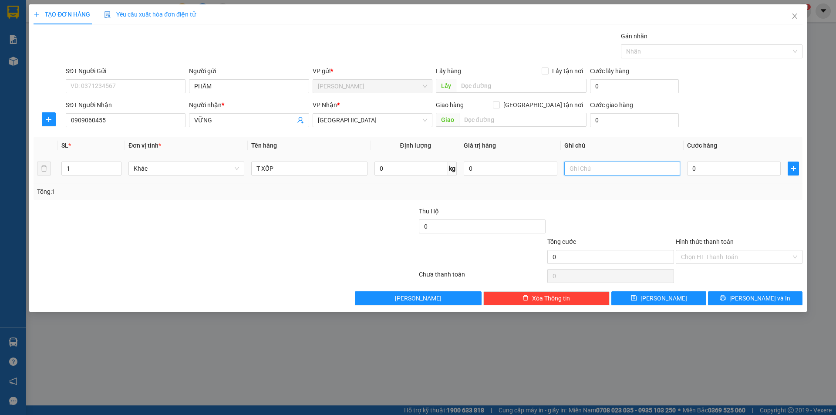
click at [634, 169] on input "text" at bounding box center [622, 169] width 116 height 14
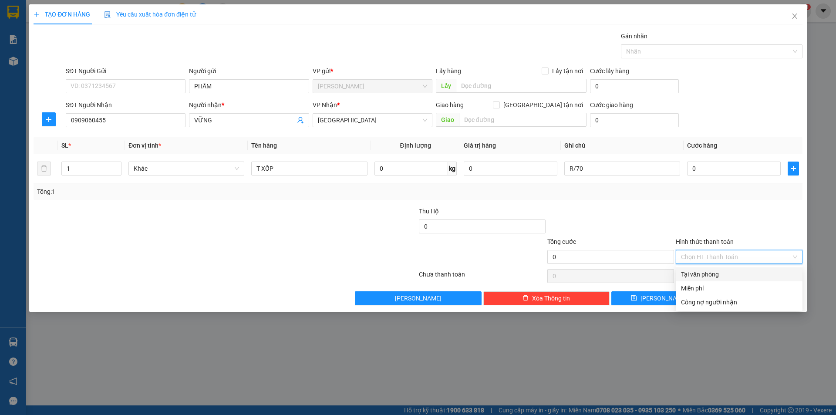
click at [731, 247] on div "Hình thức thanh toán Chọn HT Thanh Toán" at bounding box center [739, 252] width 127 height 30
click at [717, 287] on div "Miễn phí" at bounding box center [739, 289] width 116 height 10
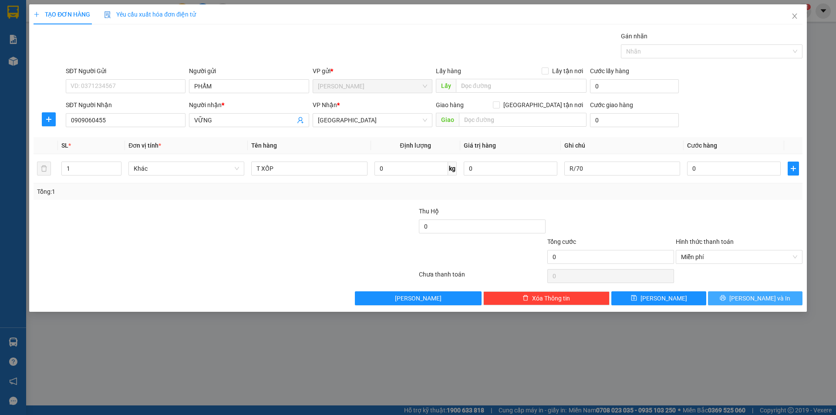
click at [728, 296] on button "[PERSON_NAME] và In" at bounding box center [755, 298] width 95 height 14
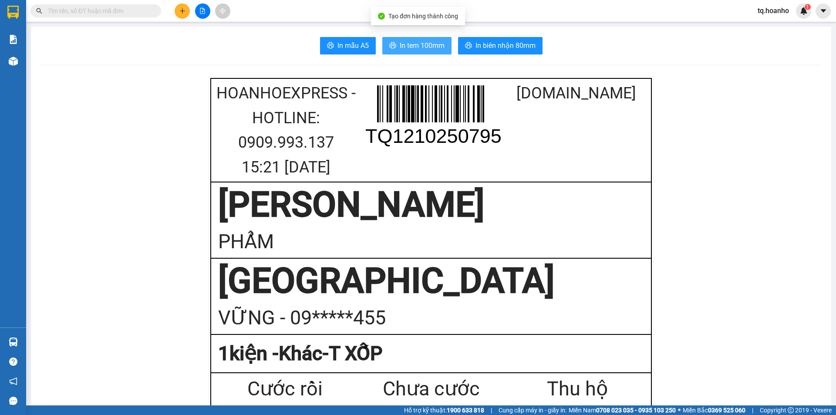
click at [432, 44] on span "In tem 100mm" at bounding box center [422, 45] width 45 height 11
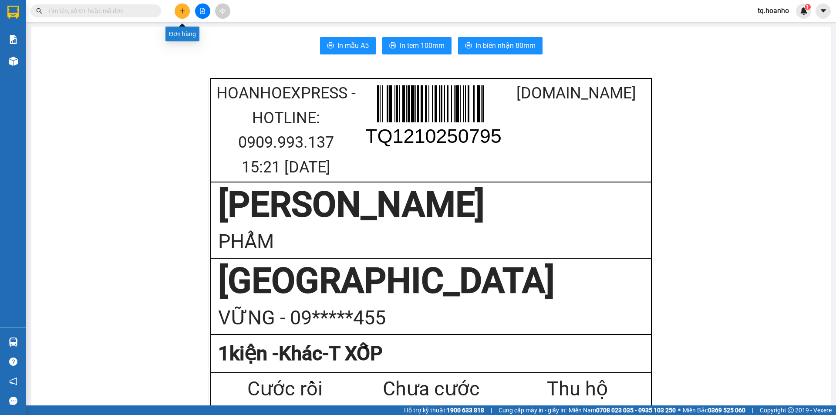
click at [188, 10] on button at bounding box center [182, 10] width 15 height 15
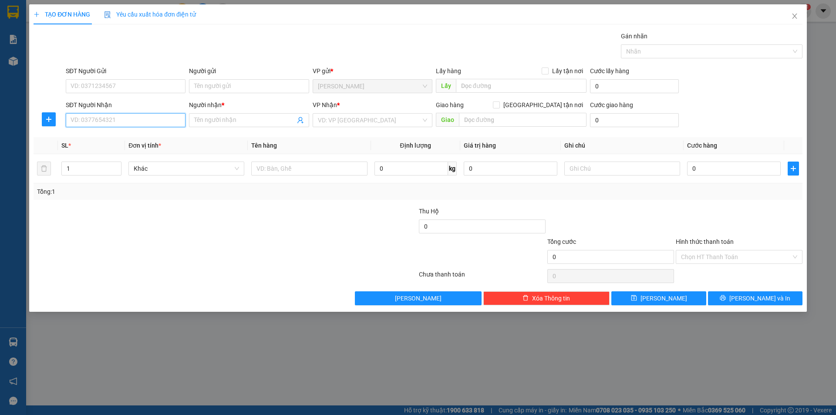
click at [136, 115] on input "SĐT Người Nhận" at bounding box center [126, 120] width 120 height 14
click at [135, 115] on input "SĐT Người Nhận" at bounding box center [126, 120] width 120 height 14
click at [123, 135] on div "0706589818 - BÚA" at bounding box center [125, 138] width 109 height 10
click at [172, 230] on form "Thu Hộ 0 Tổng cước 0 Hình thức thanh toán Chọn HT Thanh Toán" at bounding box center [418, 236] width 769 height 61
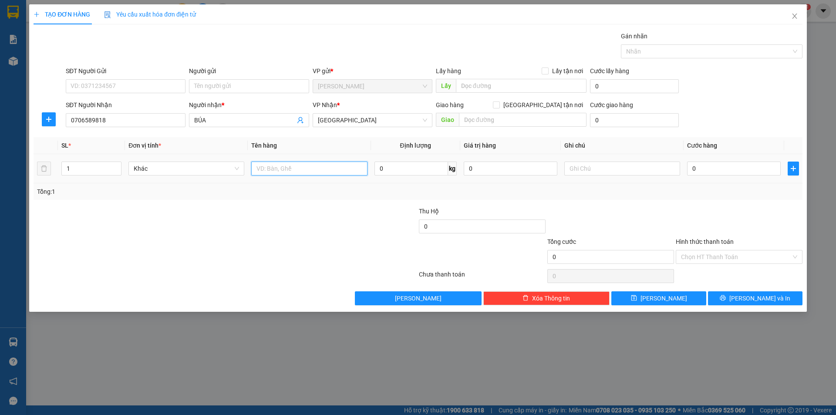
click at [295, 170] on input "text" at bounding box center [309, 169] width 116 height 14
drag, startPoint x: 240, startPoint y: 71, endPoint x: 241, endPoint y: 87, distance: 16.2
click at [241, 80] on div "Người gửi Tên người gửi" at bounding box center [249, 81] width 120 height 30
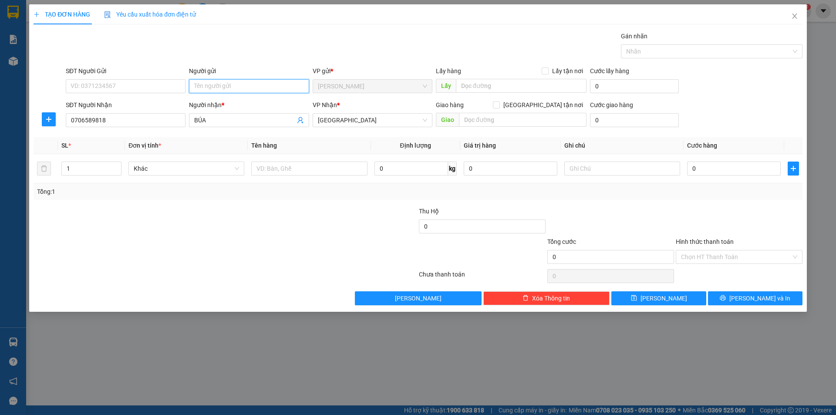
click at [241, 89] on input "Người gửi" at bounding box center [249, 86] width 120 height 14
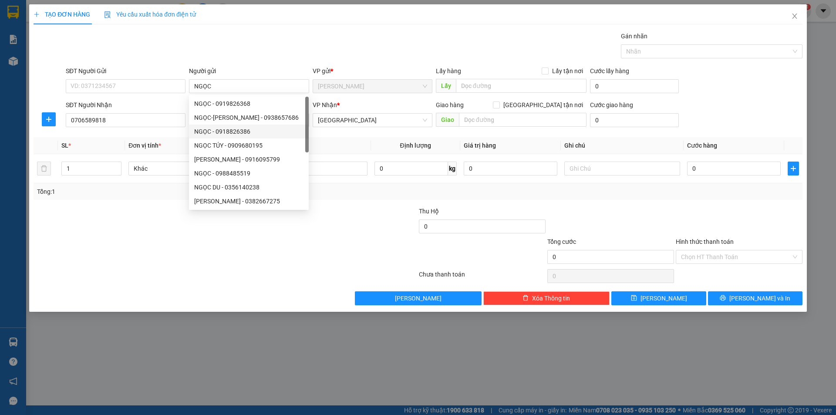
drag, startPoint x: 153, startPoint y: 291, endPoint x: 192, endPoint y: 225, distance: 76.9
click at [161, 272] on div "Transit Pickup Surcharge Ids Transit Deliver Surcharge Ids Transit Deliver Surc…" at bounding box center [418, 168] width 769 height 274
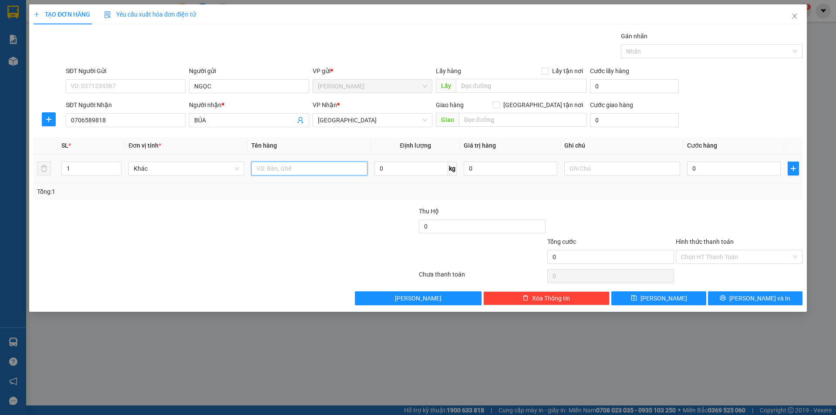
click at [317, 168] on input "text" at bounding box center [309, 169] width 116 height 14
click at [591, 170] on input "text" at bounding box center [622, 169] width 116 height 14
click at [709, 260] on input "Hình thức thanh toán" at bounding box center [736, 256] width 110 height 13
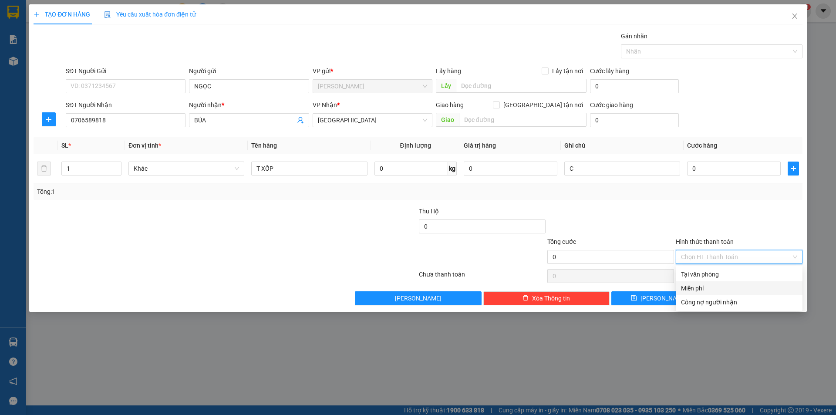
click at [703, 284] on div "Miễn phí" at bounding box center [739, 289] width 116 height 10
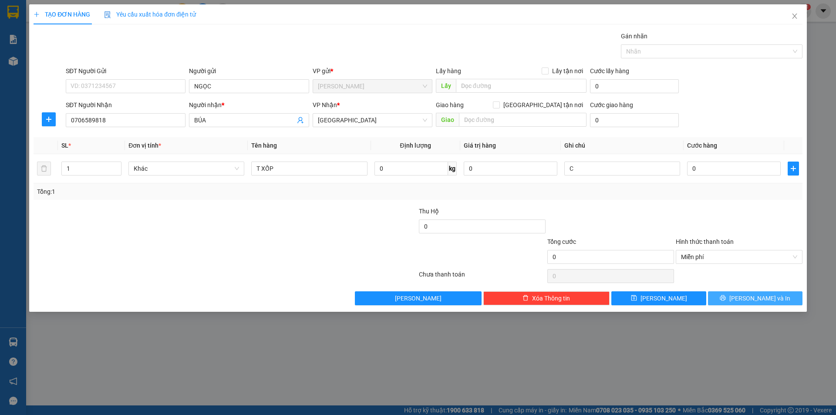
click at [724, 291] on button "[PERSON_NAME] và In" at bounding box center [755, 298] width 95 height 14
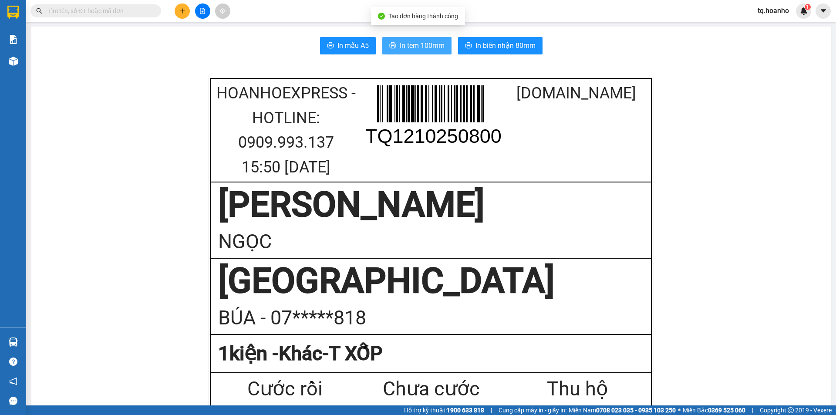
click at [435, 37] on button "In tem 100mm" at bounding box center [416, 45] width 69 height 17
click at [432, 40] on span "In tem 100mm" at bounding box center [422, 45] width 45 height 11
click at [405, 47] on span "In tem 100mm" at bounding box center [422, 45] width 45 height 11
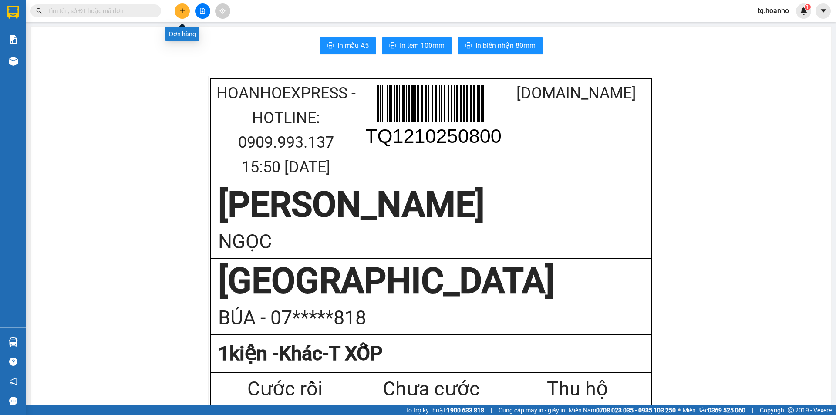
click at [182, 12] on icon "plus" at bounding box center [182, 11] width 6 height 6
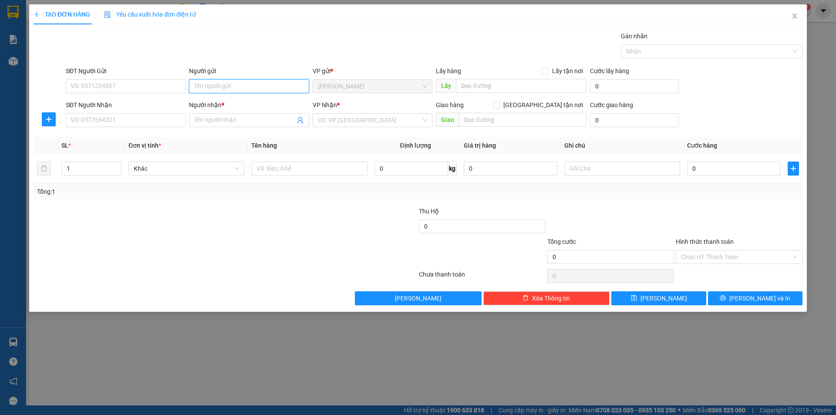
click at [233, 86] on input "Người gửi" at bounding box center [249, 86] width 120 height 14
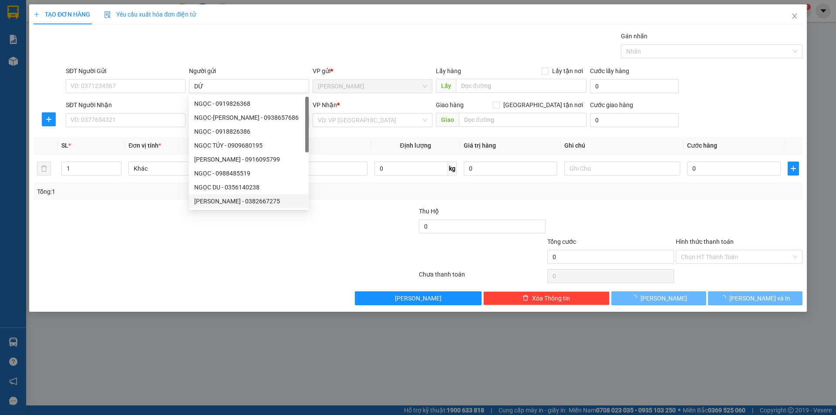
type input "D"
type input "ĐỨC"
drag, startPoint x: 51, startPoint y: 350, endPoint x: 66, endPoint y: 335, distance: 21.6
click at [64, 338] on div "TẠO ĐƠN HÀNG Yêu cầu xuất hóa đơn điện tử Transit Pickup Surcharge Ids Transit …" at bounding box center [418, 207] width 836 height 415
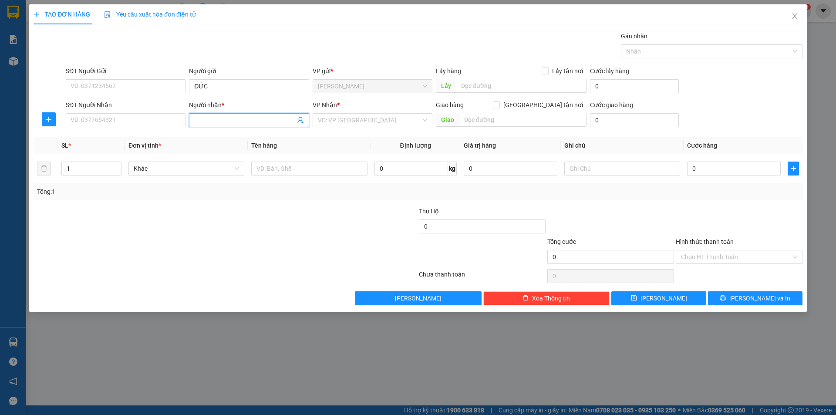
click at [242, 125] on span at bounding box center [249, 120] width 120 height 14
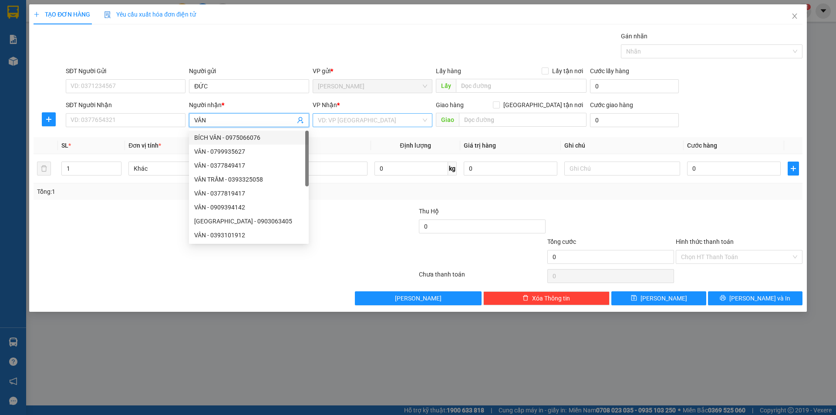
type input "VÂN"
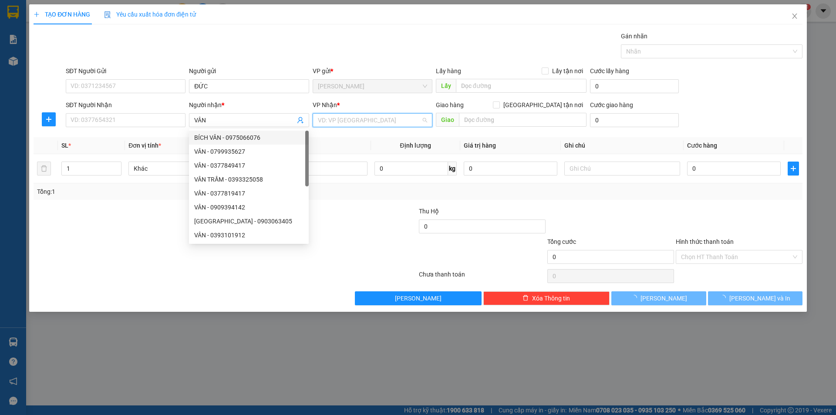
click at [343, 122] on input "search" at bounding box center [369, 120] width 103 height 13
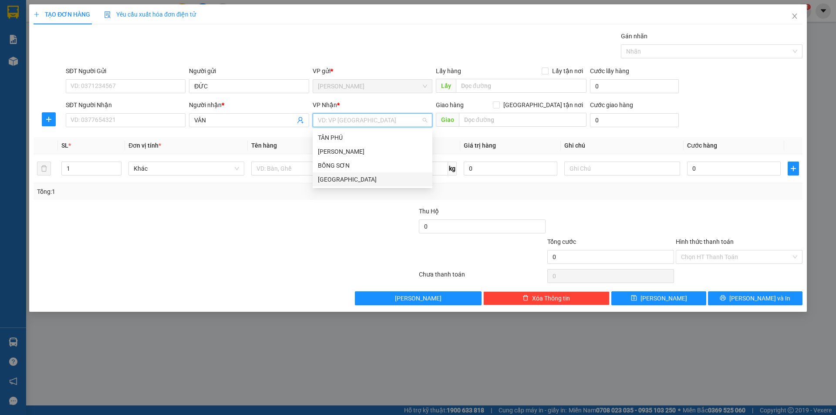
drag, startPoint x: 327, startPoint y: 178, endPoint x: 277, endPoint y: 183, distance: 50.8
click at [323, 177] on div "[GEOGRAPHIC_DATA]" at bounding box center [372, 180] width 109 height 10
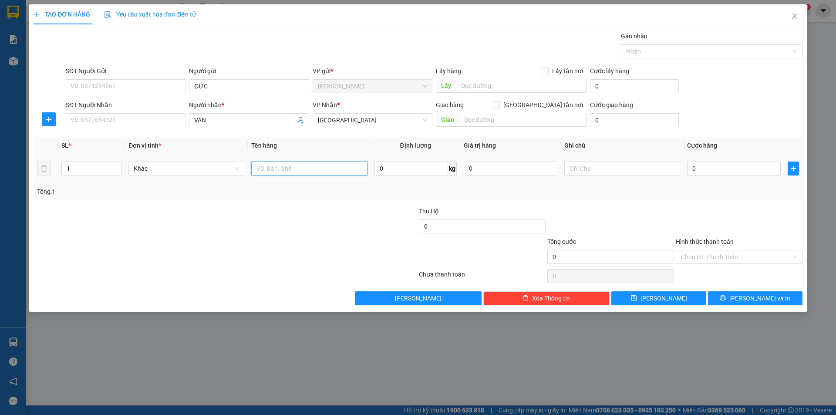
click at [284, 171] on input "text" at bounding box center [309, 169] width 116 height 14
type input "CỤC"
drag, startPoint x: 562, startPoint y: 166, endPoint x: 571, endPoint y: 167, distance: 9.2
click at [571, 167] on tr "1 Khác CỤC 0 kg 0 0" at bounding box center [418, 168] width 769 height 29
click at [575, 166] on input "text" at bounding box center [622, 169] width 116 height 14
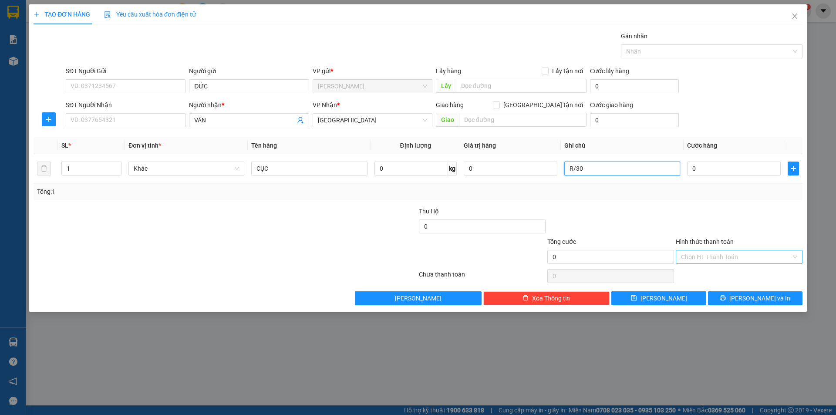
type input "R/30"
click at [682, 258] on input "Hình thức thanh toán" at bounding box center [736, 256] width 110 height 13
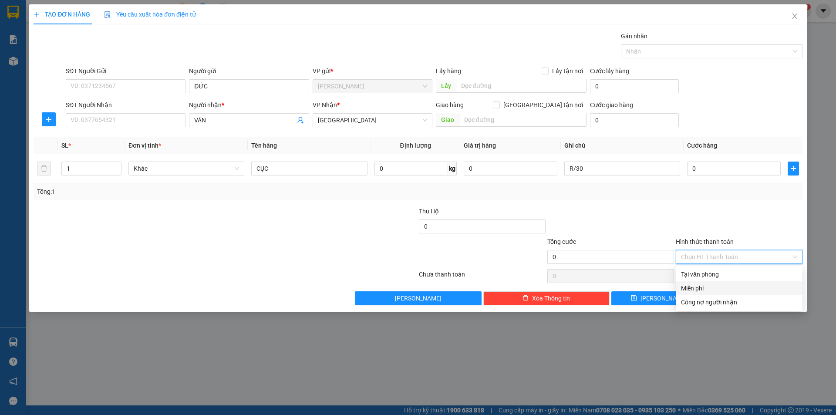
click at [702, 283] on div "Miễn phí" at bounding box center [739, 288] width 127 height 14
click at [750, 304] on button "[PERSON_NAME] và In" at bounding box center [755, 298] width 95 height 14
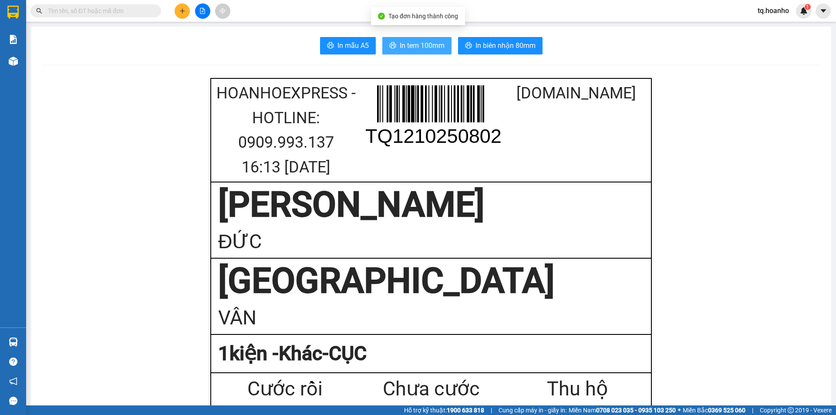
click at [432, 46] on span "In tem 100mm" at bounding box center [422, 45] width 45 height 11
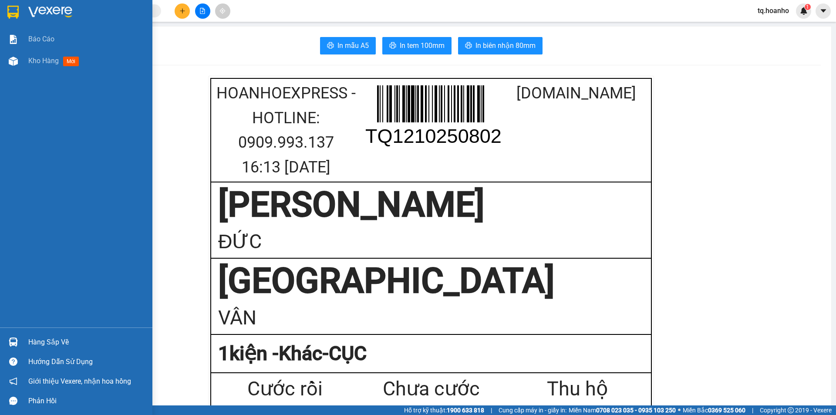
click at [0, 351] on div "Hàng sắp về" at bounding box center [76, 342] width 152 height 20
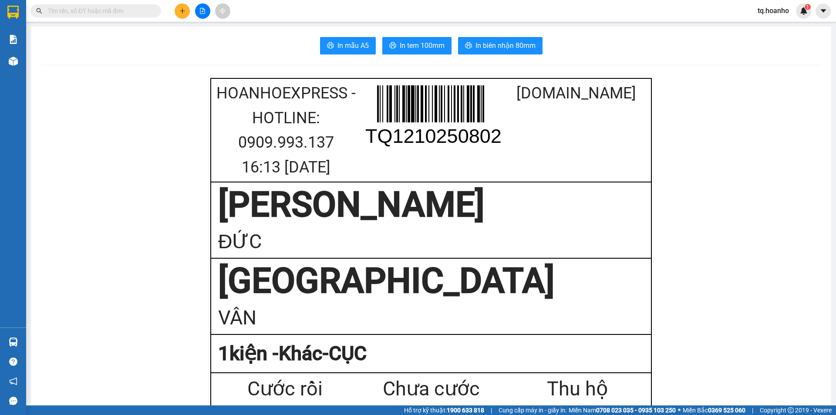
click at [182, 140] on section "Kết quả tìm kiếm ( 20 ) Bộ lọc Mã ĐH Trạng thái Món hàng Thu hộ Tổng cước Chưa …" at bounding box center [418, 207] width 836 height 415
click at [182, 11] on icon "plus" at bounding box center [182, 11] width 6 height 6
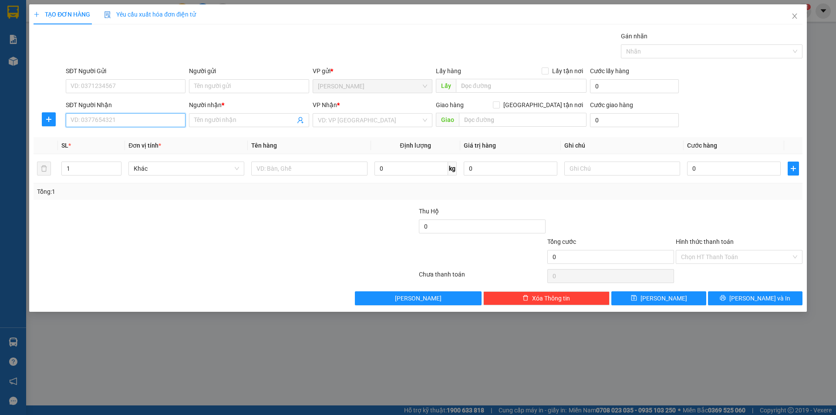
click at [164, 126] on input "SĐT Người Nhận" at bounding box center [126, 120] width 120 height 14
type input "0972734849"
click at [223, 122] on input "Người nhận *" at bounding box center [244, 120] width 101 height 10
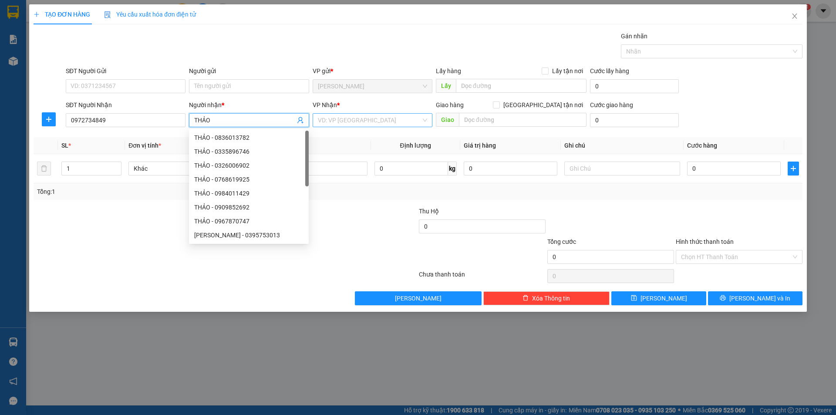
type input "THẢO"
click at [339, 121] on input "search" at bounding box center [369, 120] width 103 height 13
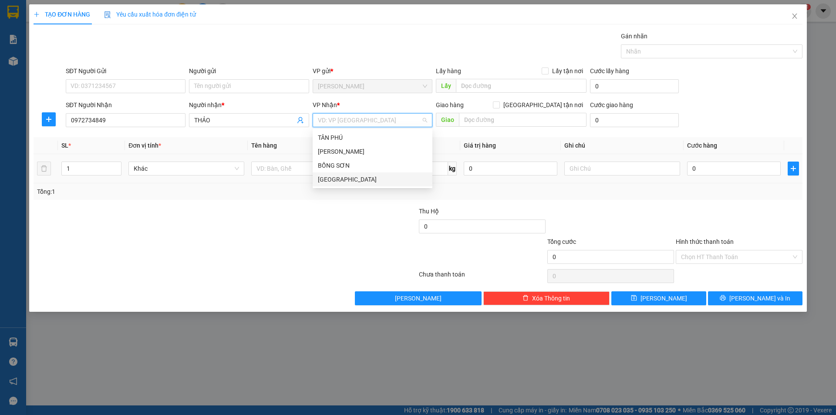
drag, startPoint x: 334, startPoint y: 175, endPoint x: 321, endPoint y: 176, distance: 13.5
click at [335, 176] on div "[GEOGRAPHIC_DATA]" at bounding box center [372, 180] width 109 height 10
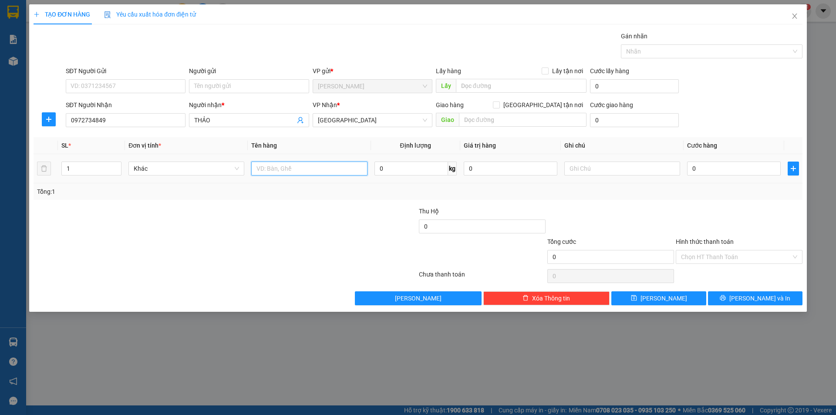
click at [277, 163] on input "text" at bounding box center [309, 169] width 116 height 14
type input "T"
click at [623, 174] on input "text" at bounding box center [622, 169] width 116 height 14
type input "C"
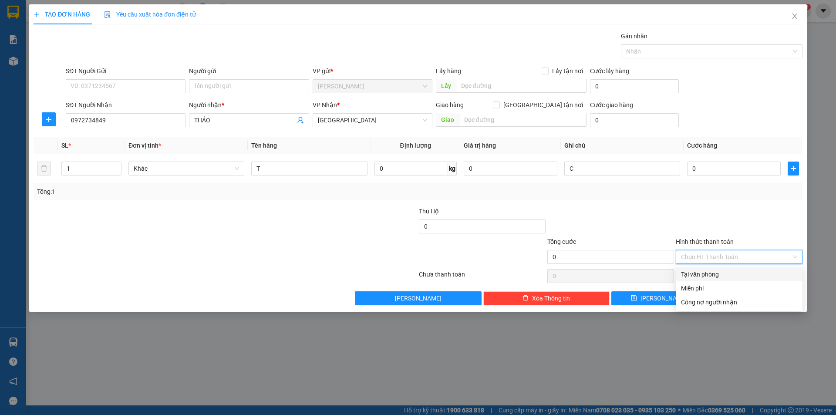
drag, startPoint x: 696, startPoint y: 250, endPoint x: 709, endPoint y: 271, distance: 23.8
click at [699, 253] on input "Hình thức thanh toán" at bounding box center [736, 256] width 110 height 13
drag, startPoint x: 700, startPoint y: 289, endPoint x: 718, endPoint y: 288, distance: 17.9
click at [715, 288] on div "Miễn phí" at bounding box center [739, 289] width 116 height 10
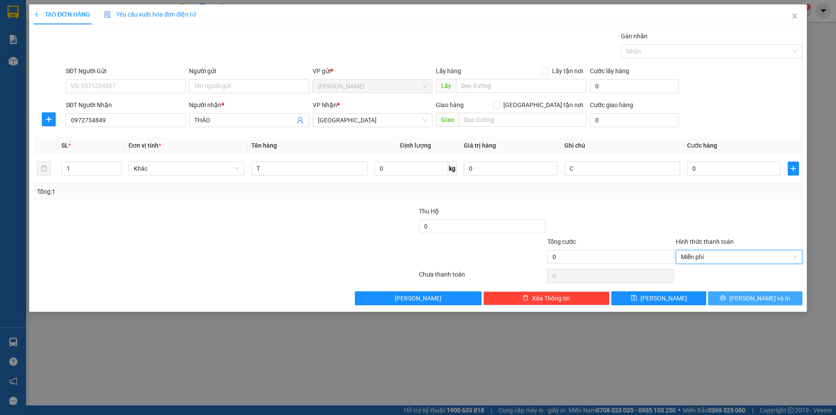
drag, startPoint x: 726, startPoint y: 299, endPoint x: 732, endPoint y: 298, distance: 6.2
click at [729, 298] on button "[PERSON_NAME] và In" at bounding box center [755, 298] width 95 height 14
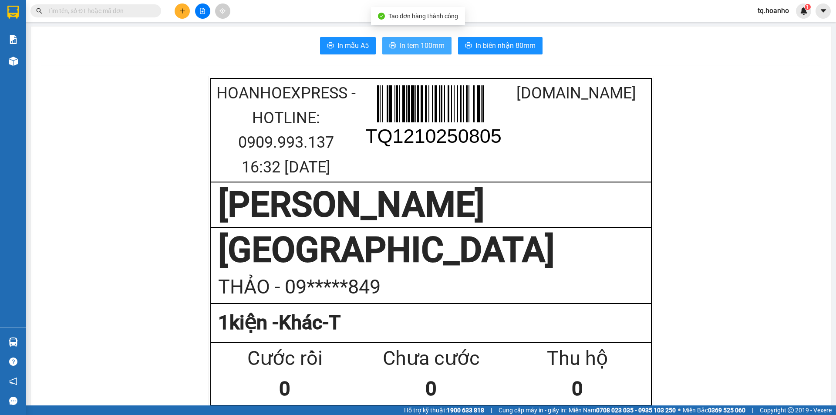
click at [408, 52] on button "In tem 100mm" at bounding box center [416, 45] width 69 height 17
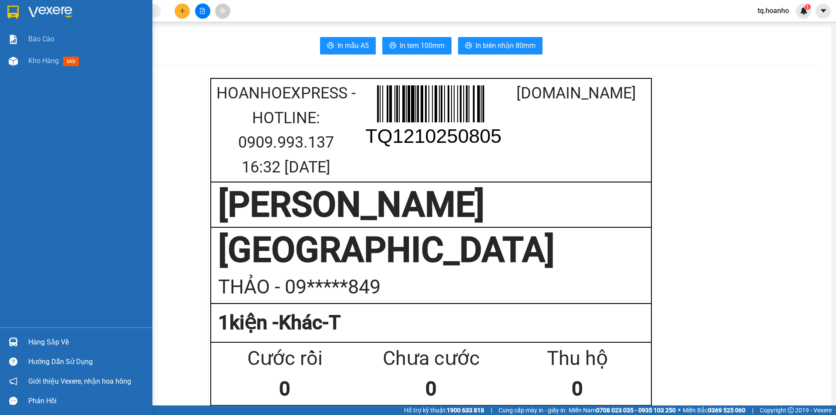
click at [49, 7] on img at bounding box center [50, 12] width 44 height 13
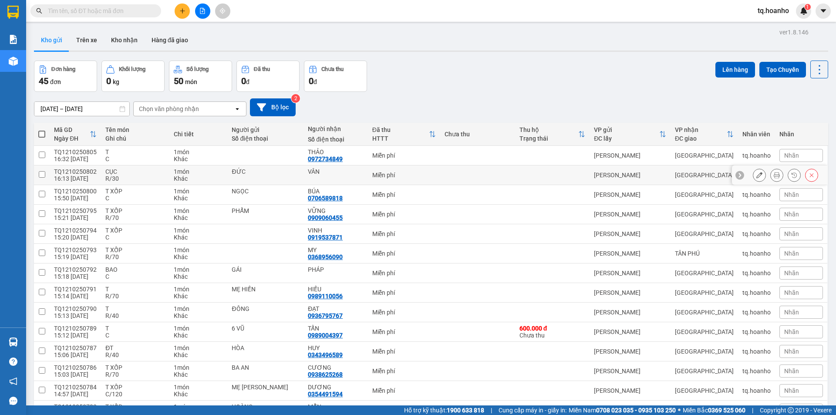
click at [123, 172] on div "CỤC" at bounding box center [135, 171] width 60 height 7
checkbox input "true"
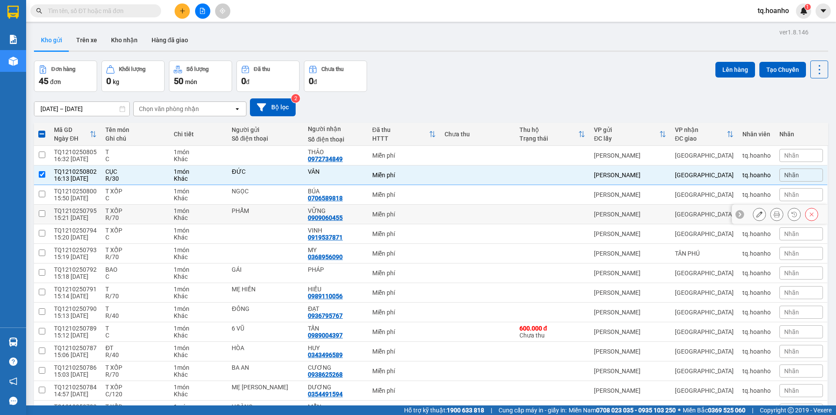
click at [129, 213] on div "T XỐP" at bounding box center [135, 210] width 60 height 7
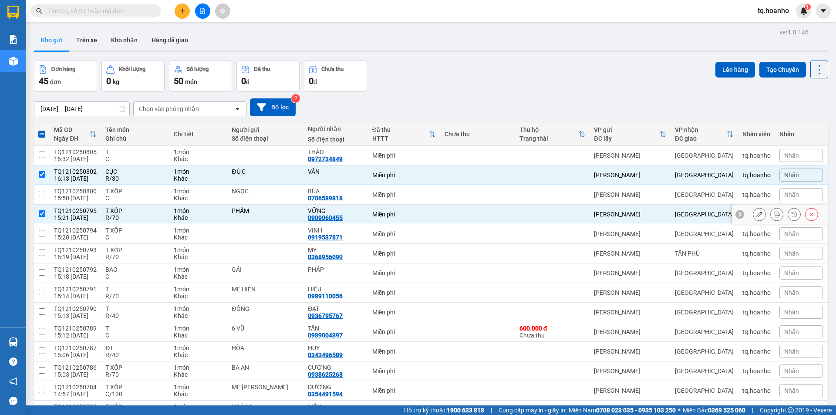
checkbox input "true"
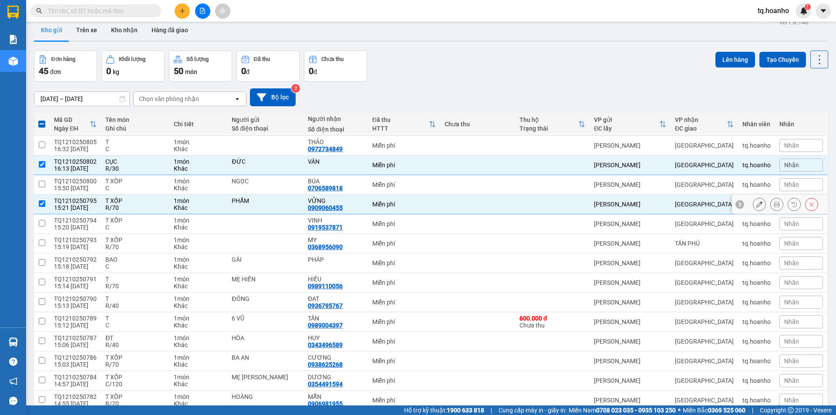
scroll to position [44, 0]
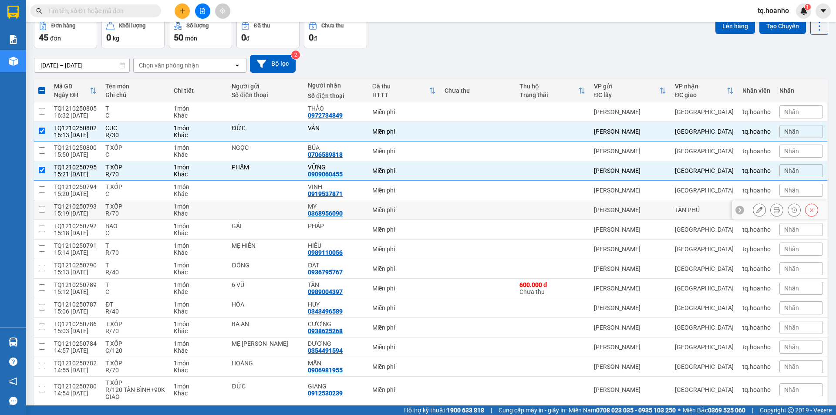
click at [152, 214] on div "R/70" at bounding box center [135, 213] width 60 height 7
checkbox input "true"
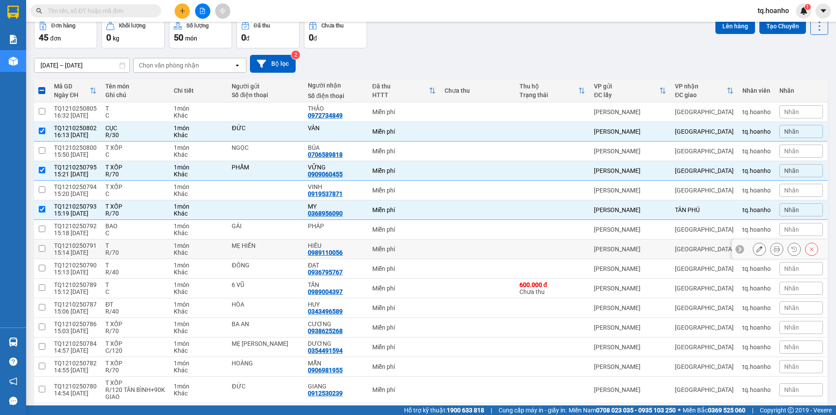
click at [139, 255] on div "R/70" at bounding box center [135, 252] width 60 height 7
checkbox input "true"
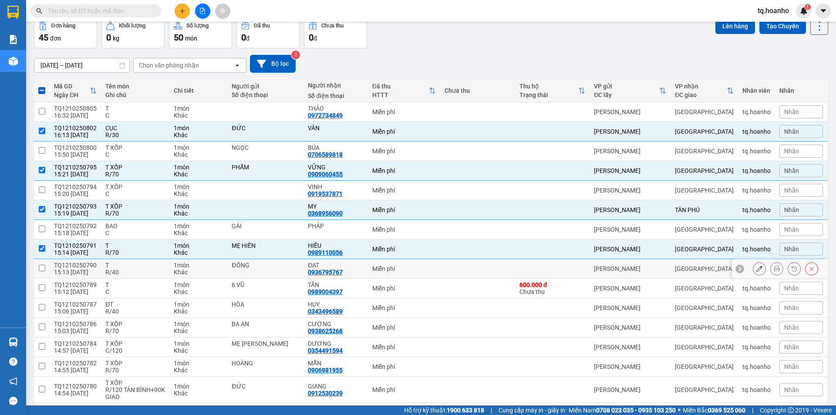
click at [137, 265] on div "T" at bounding box center [135, 265] width 60 height 7
checkbox input "true"
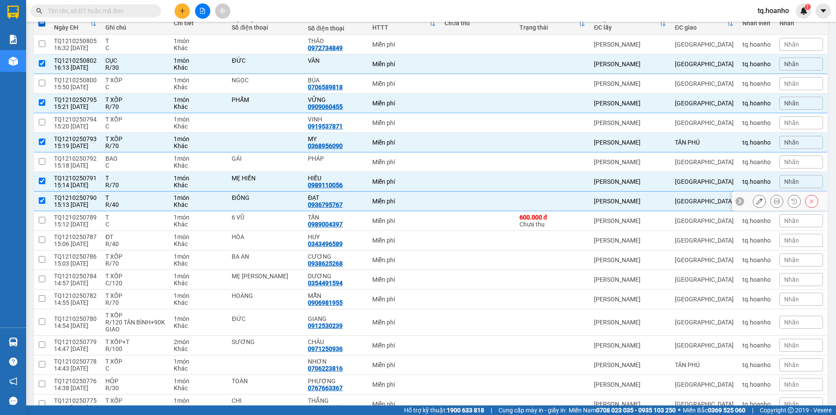
scroll to position [131, 0]
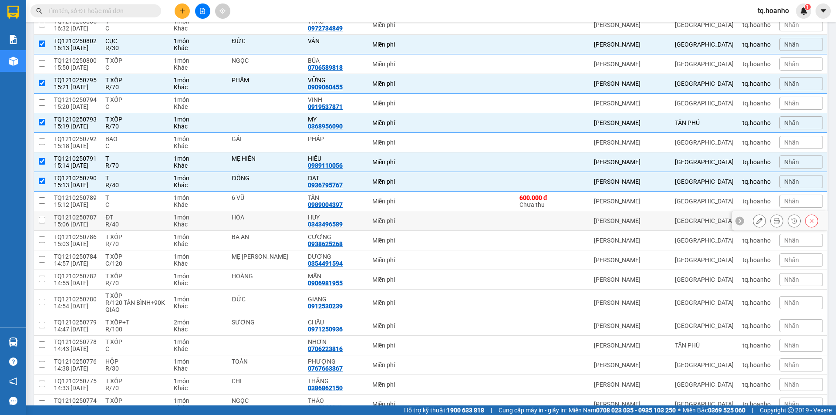
click at [147, 223] on div "R/40" at bounding box center [135, 224] width 60 height 7
checkbox input "true"
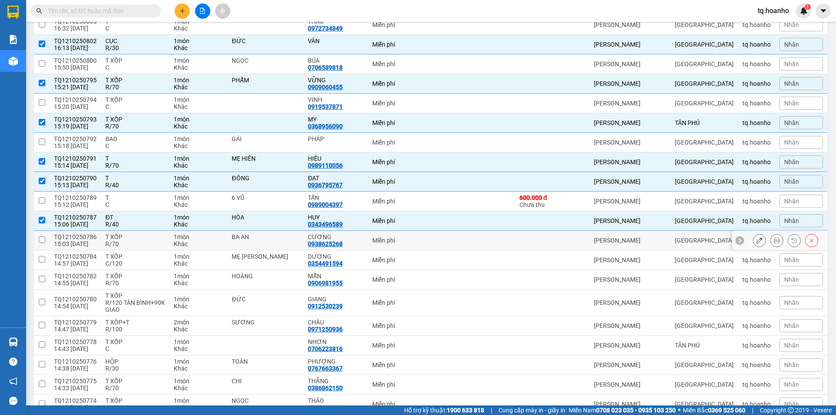
click at [141, 238] on div "T XỐP" at bounding box center [135, 236] width 60 height 7
checkbox input "true"
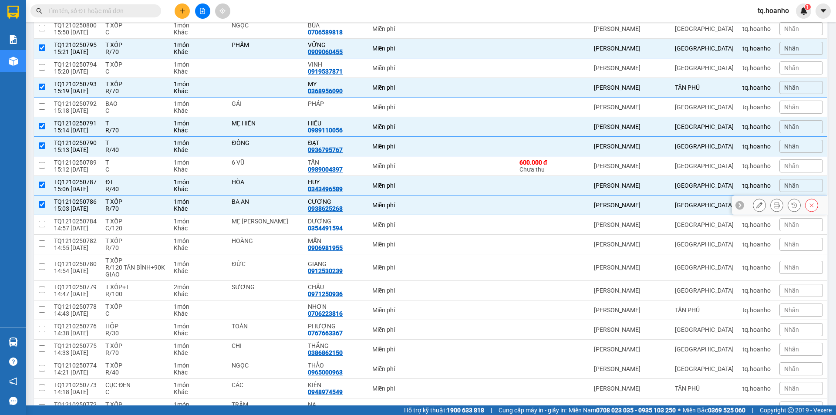
scroll to position [174, 0]
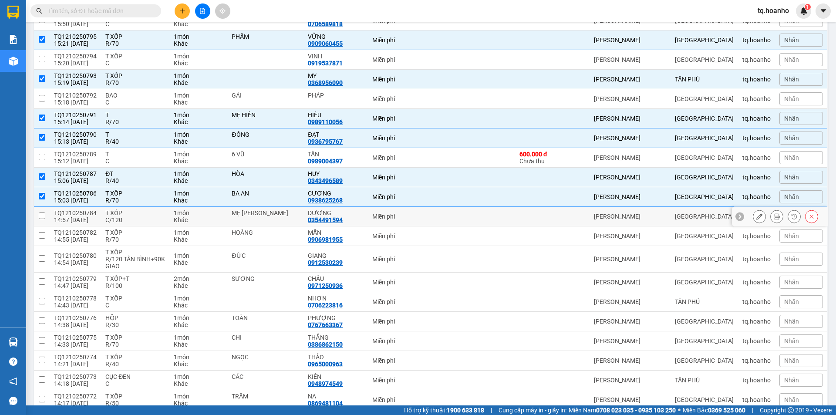
click at [133, 220] on div "C/120" at bounding box center [135, 219] width 60 height 7
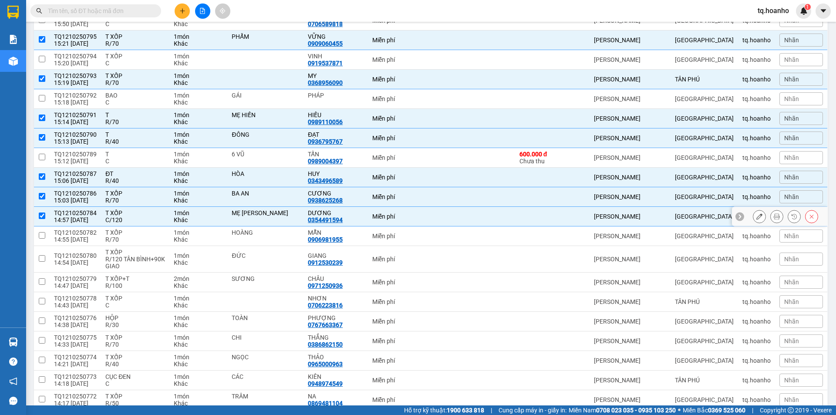
click at [134, 219] on div "C/120" at bounding box center [135, 219] width 60 height 7
checkbox input "false"
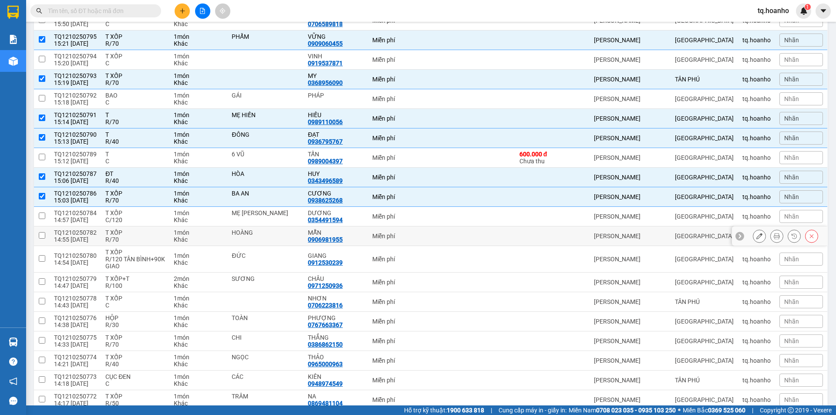
click at [134, 232] on div "T XỐP" at bounding box center [135, 232] width 60 height 7
checkbox input "true"
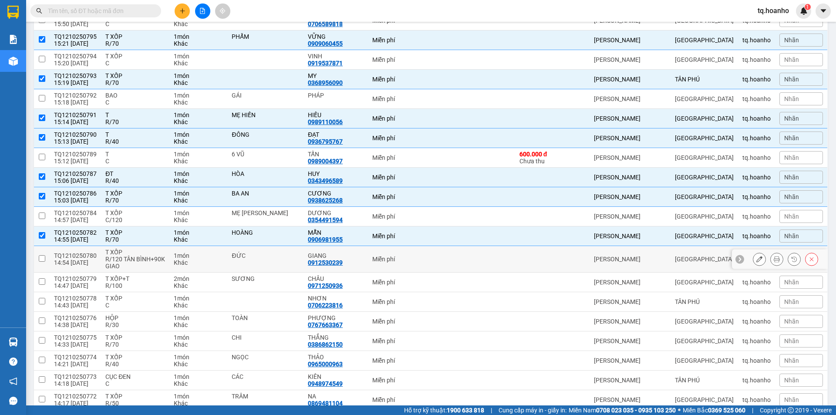
click at [135, 250] on div "T XỐP" at bounding box center [135, 252] width 60 height 7
checkbox input "true"
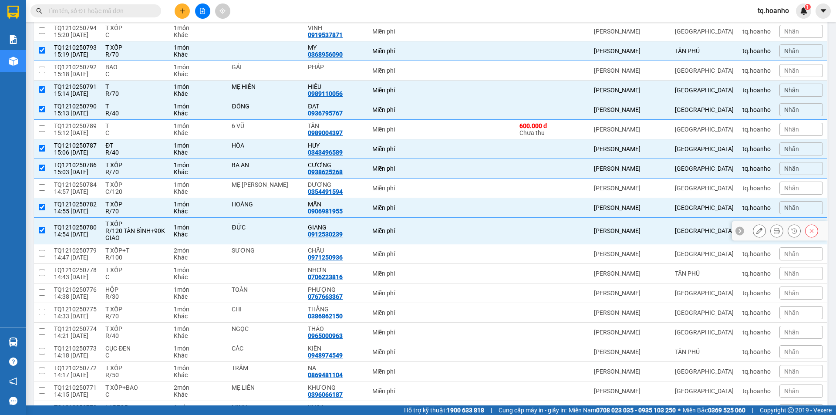
scroll to position [218, 0]
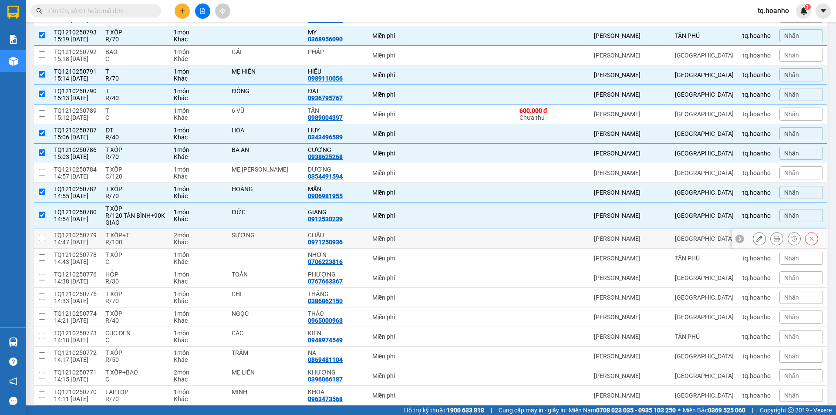
click at [138, 245] on td "T XỐP+T R/100" at bounding box center [135, 239] width 68 height 20
checkbox input "true"
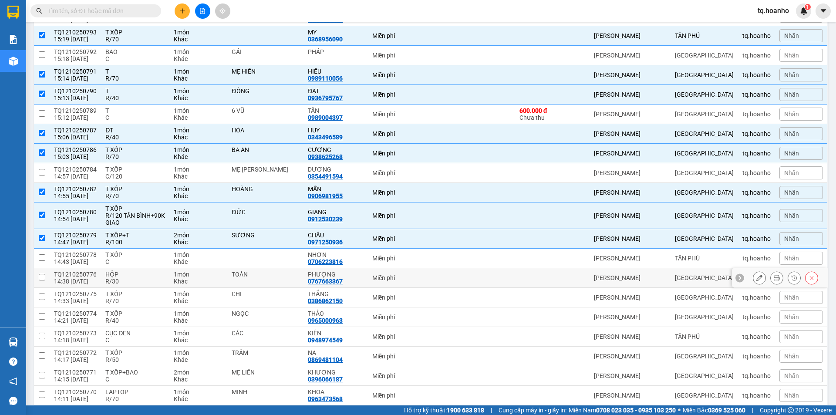
click at [135, 277] on div "HỘP" at bounding box center [135, 274] width 60 height 7
checkbox input "true"
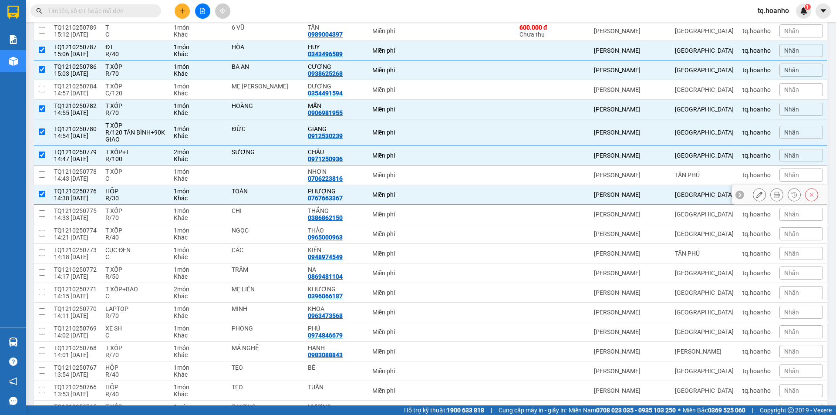
scroll to position [305, 0]
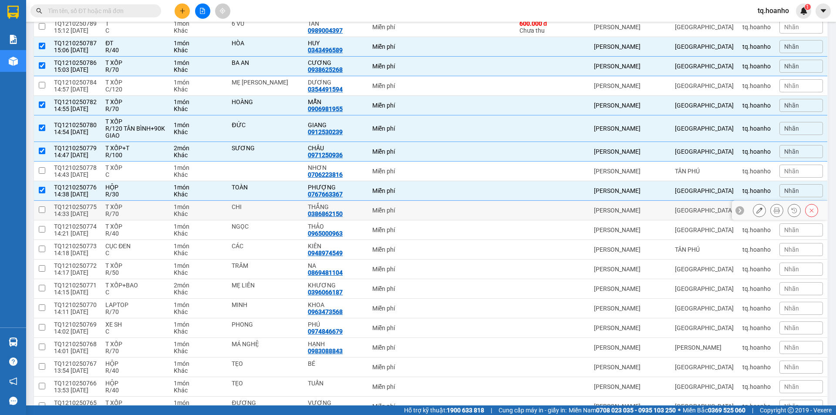
click at [140, 214] on div "R/70" at bounding box center [135, 213] width 60 height 7
checkbox input "true"
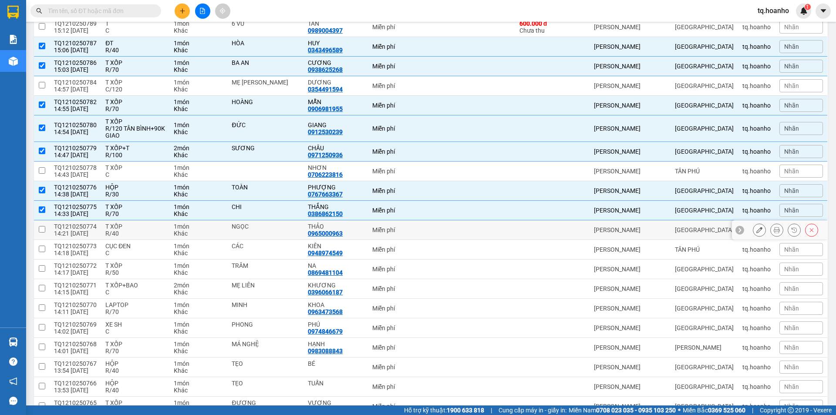
click at [138, 227] on div "T XỐP" at bounding box center [135, 226] width 60 height 7
checkbox input "true"
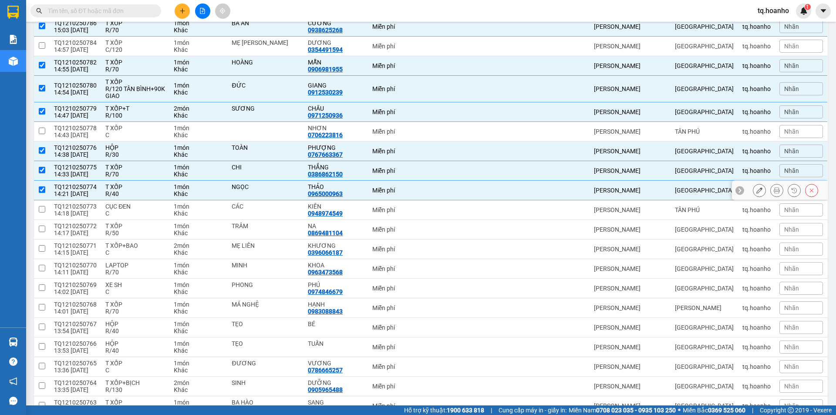
scroll to position [348, 0]
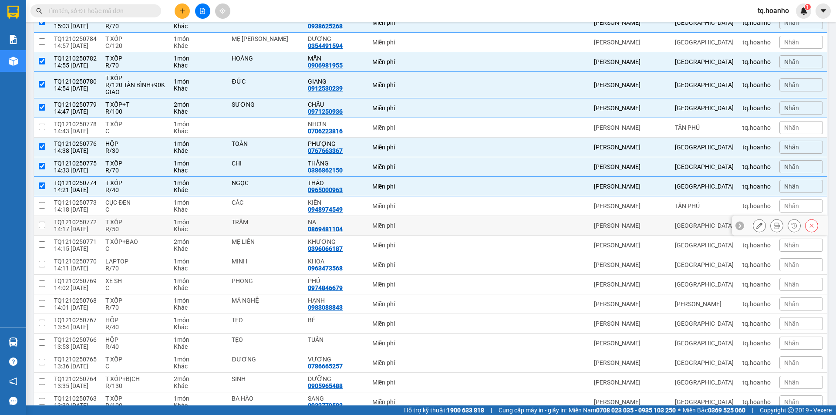
click at [142, 227] on div "R/50" at bounding box center [135, 229] width 60 height 7
checkbox input "true"
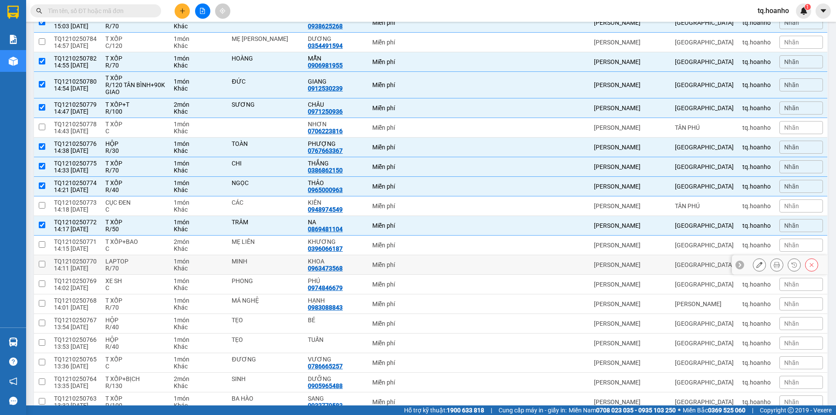
click at [145, 264] on div "LAPTOP" at bounding box center [135, 261] width 60 height 7
checkbox input "true"
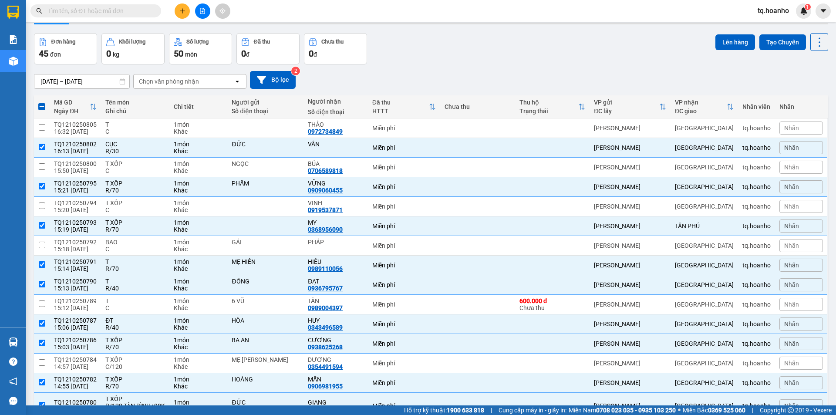
scroll to position [0, 0]
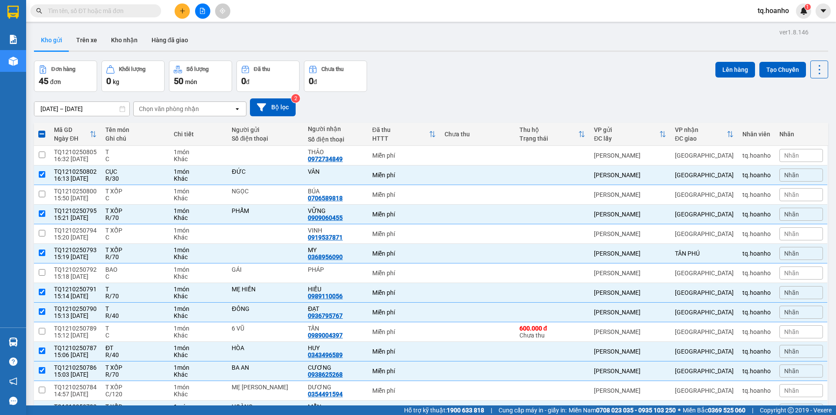
click at [43, 132] on span at bounding box center [41, 134] width 7 height 7
click at [42, 130] on input "checkbox" at bounding box center [42, 130] width 0 height 0
checkbox input "true"
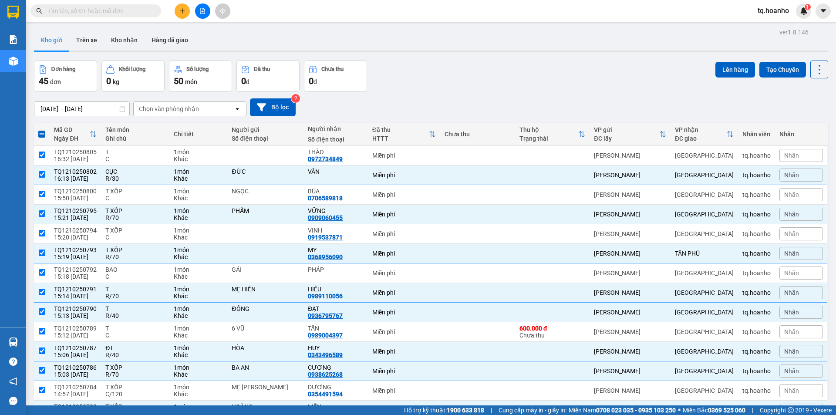
checkbox input "true"
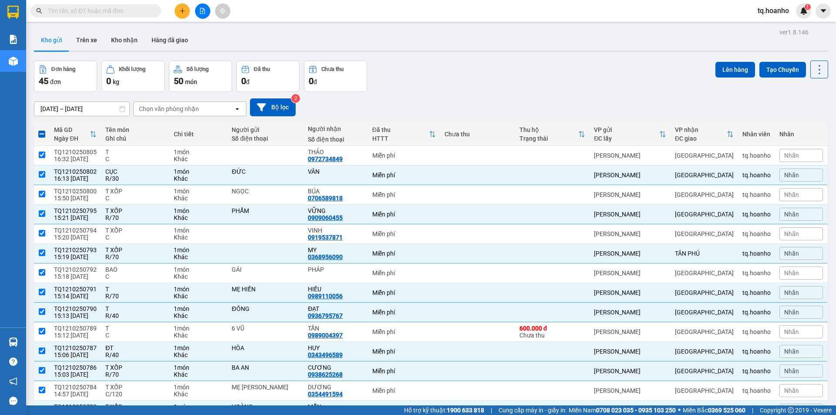
checkbox input "true"
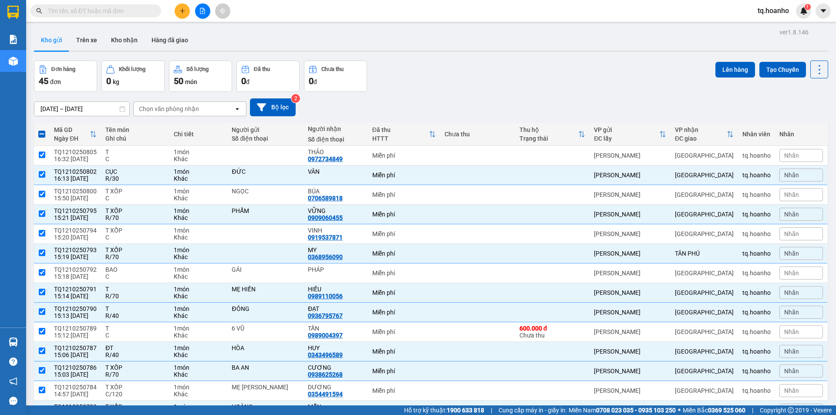
checkbox input "true"
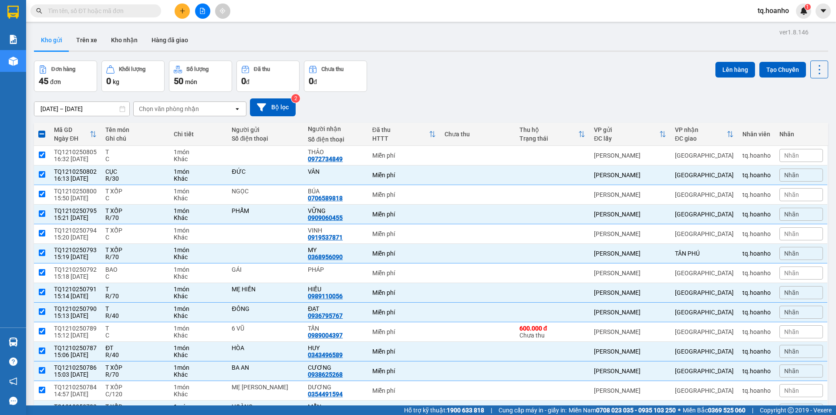
checkbox input "true"
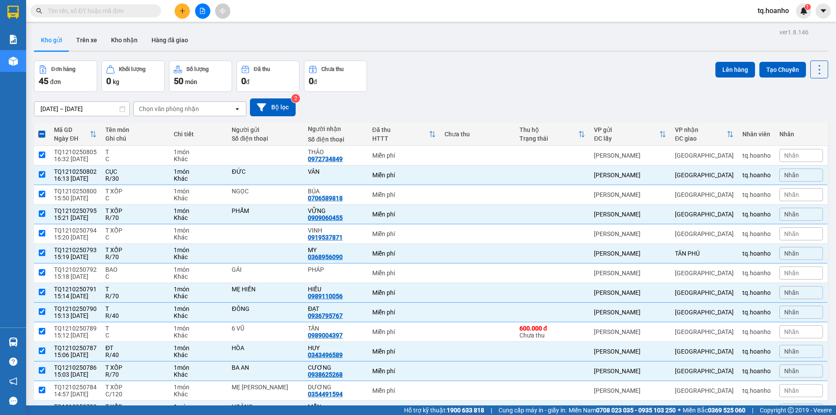
checkbox input "true"
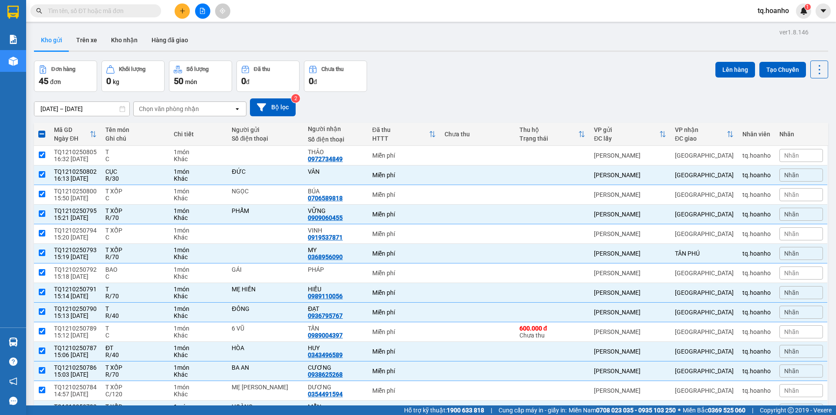
checkbox input "true"
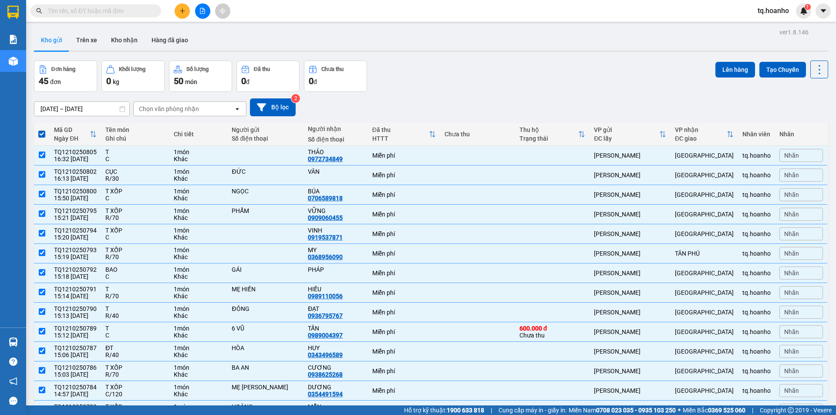
click at [43, 132] on span at bounding box center [41, 134] width 7 height 7
click at [42, 130] on input "checkbox" at bounding box center [42, 130] width 0 height 0
checkbox input "false"
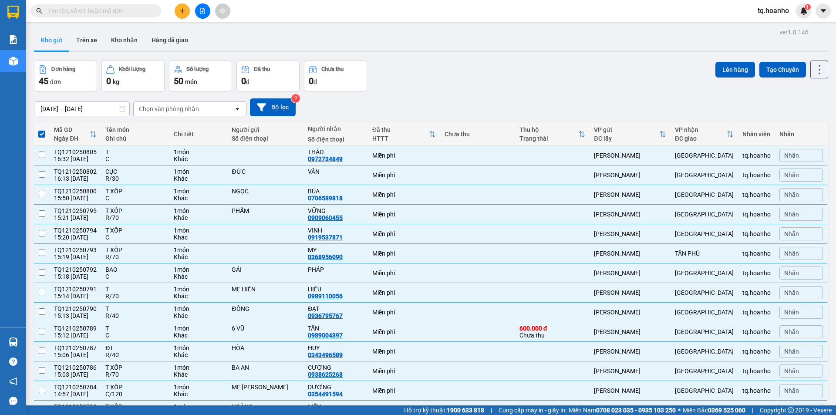
checkbox input "false"
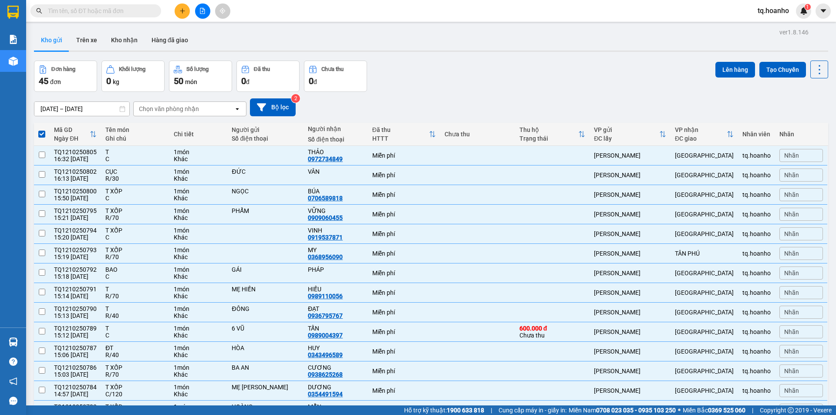
checkbox input "false"
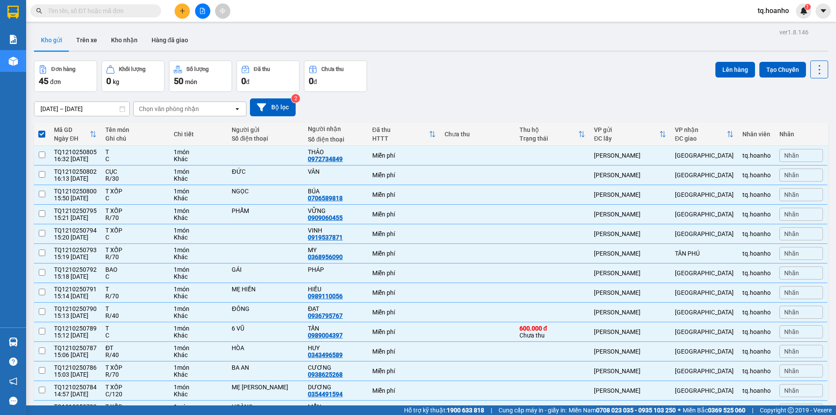
checkbox input "false"
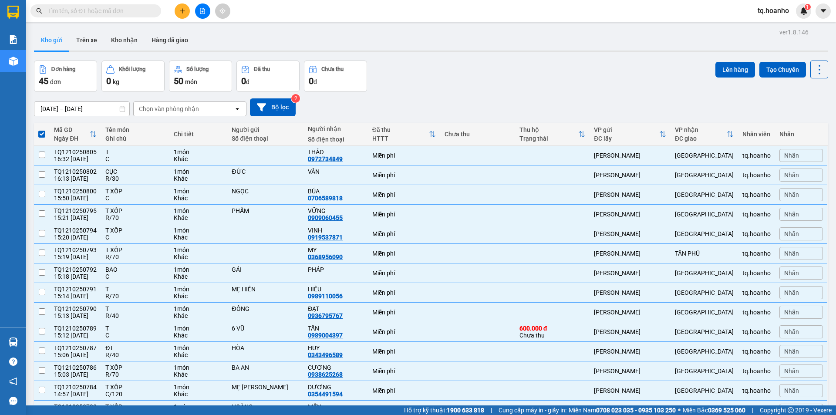
checkbox input "false"
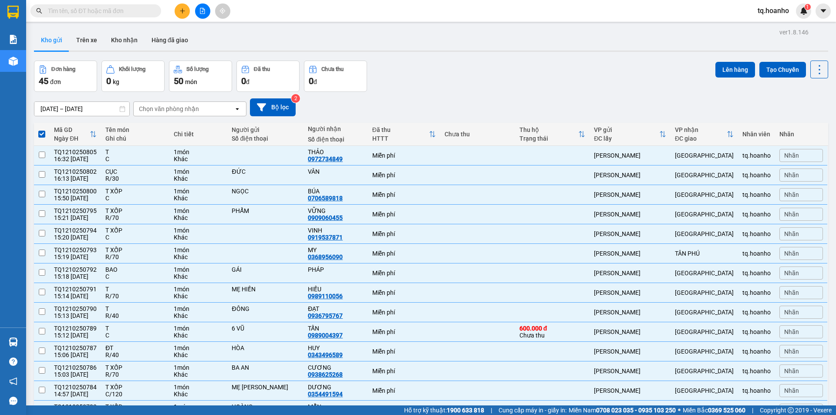
checkbox input "false"
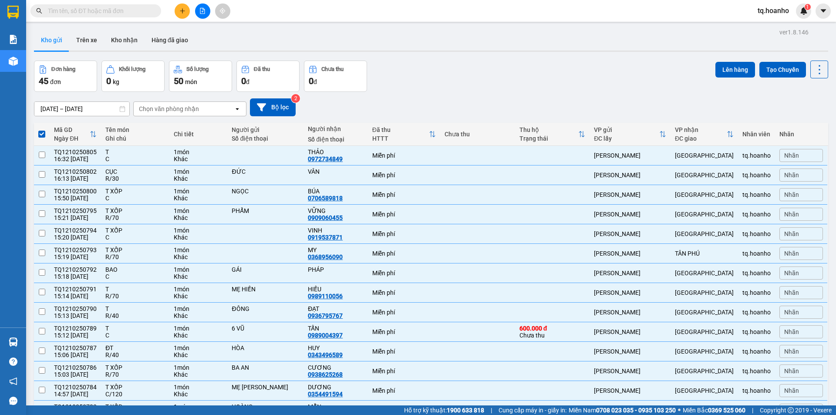
checkbox input "false"
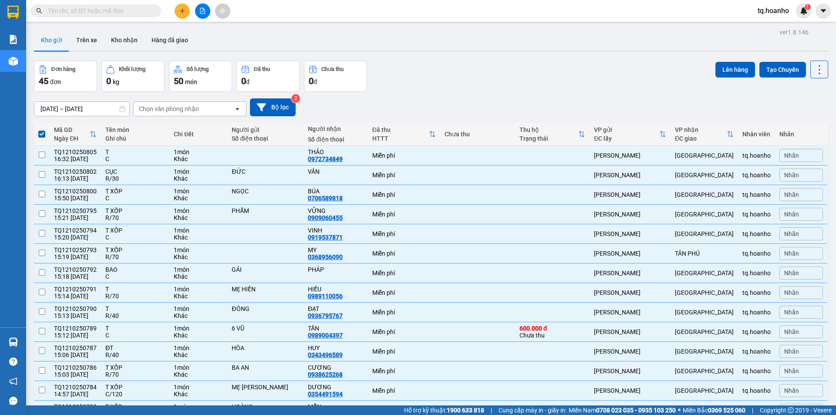
checkbox input "false"
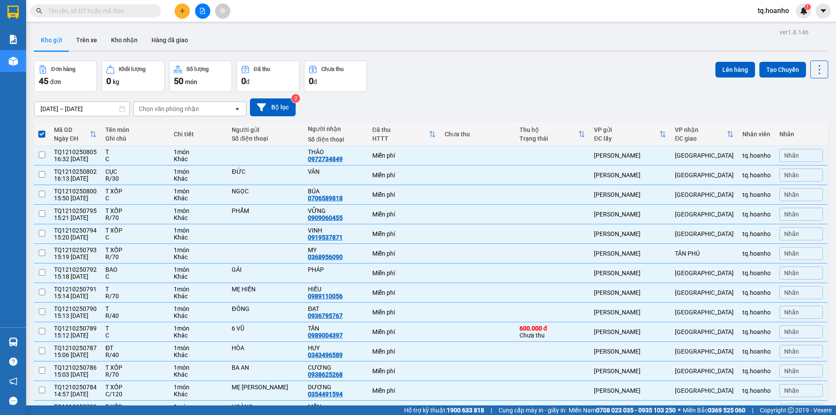
checkbox input "false"
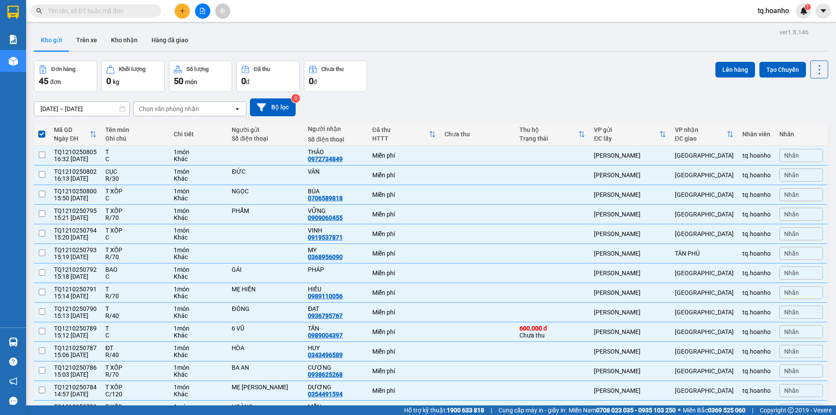
checkbox input "false"
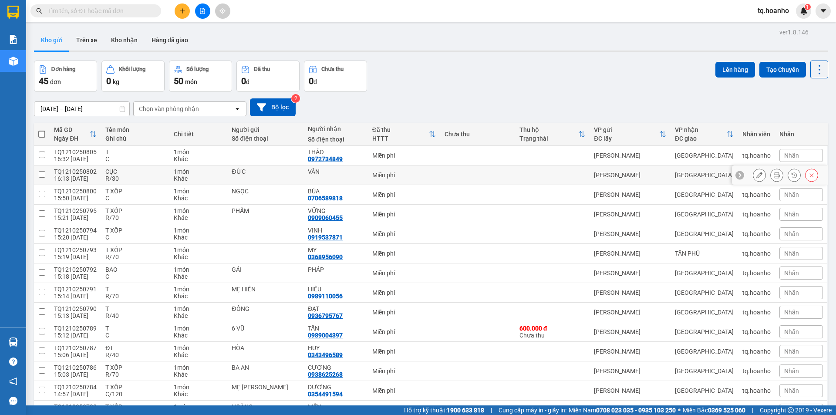
click at [128, 173] on div "CỤC" at bounding box center [135, 171] width 60 height 7
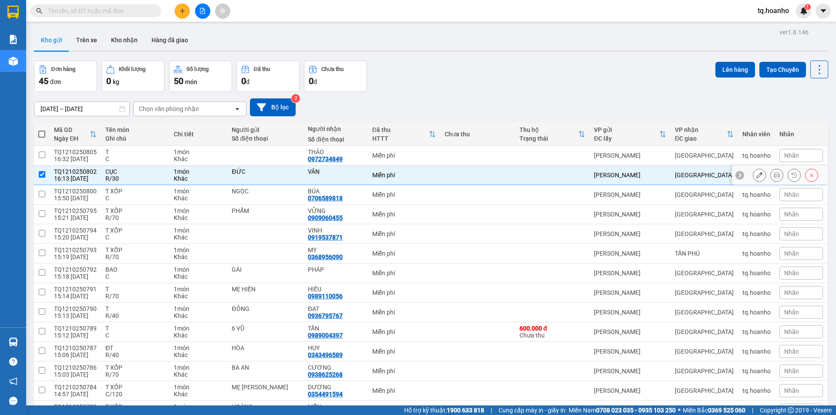
checkbox input "true"
click at [135, 217] on div "R/70" at bounding box center [135, 217] width 60 height 7
checkbox input "true"
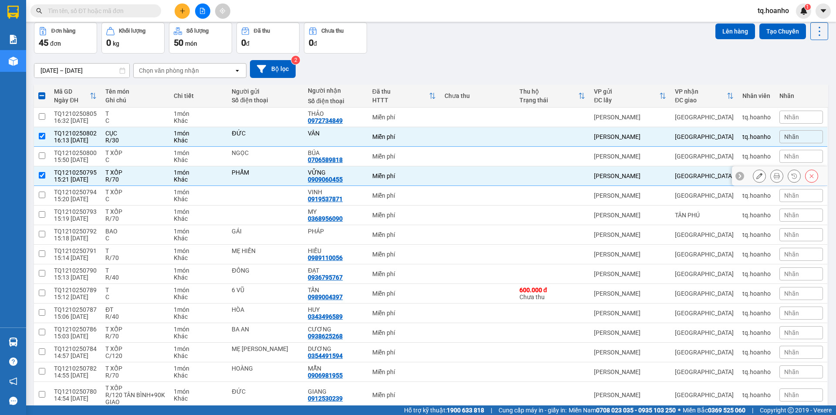
scroll to position [44, 0]
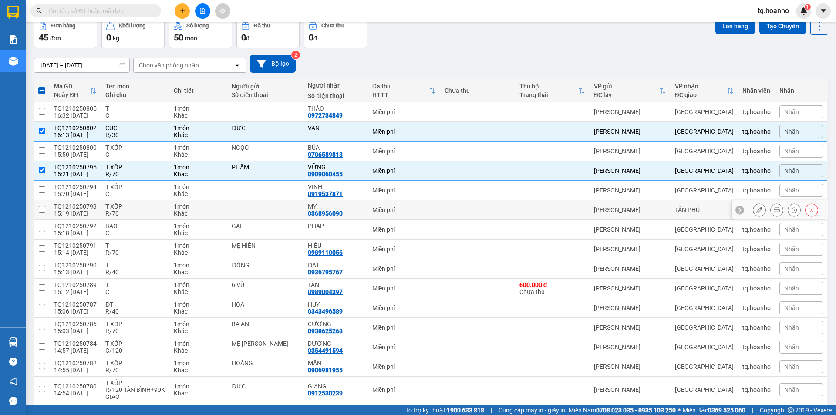
click at [143, 210] on div "R/70" at bounding box center [135, 213] width 60 height 7
checkbox input "true"
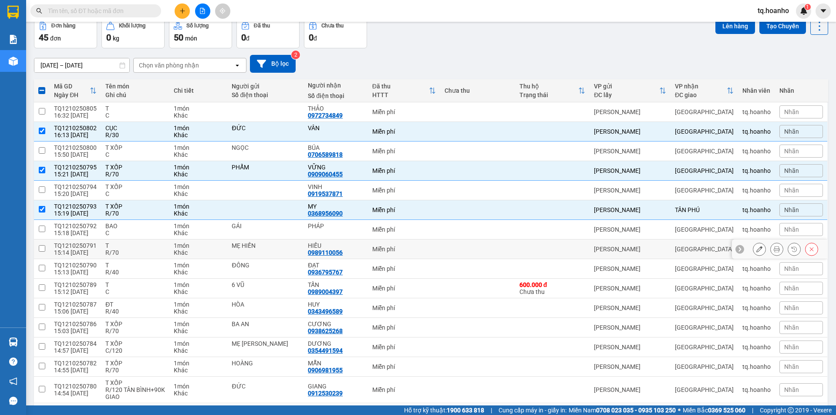
click at [127, 253] on div "R/70" at bounding box center [135, 252] width 60 height 7
checkbox input "true"
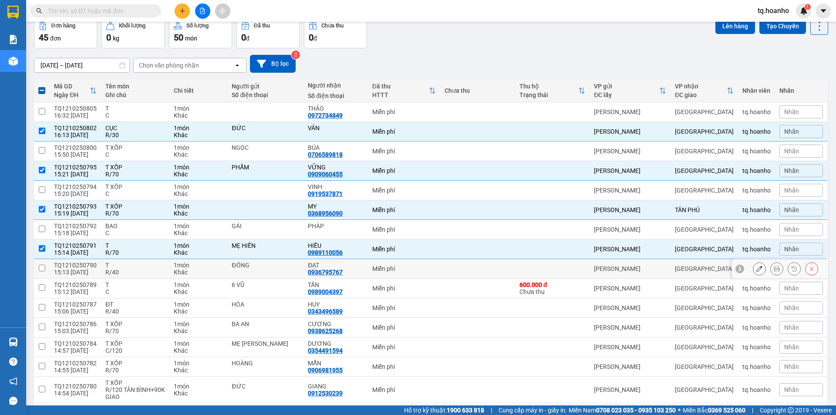
click at [127, 269] on div "R/40" at bounding box center [135, 272] width 60 height 7
checkbox input "true"
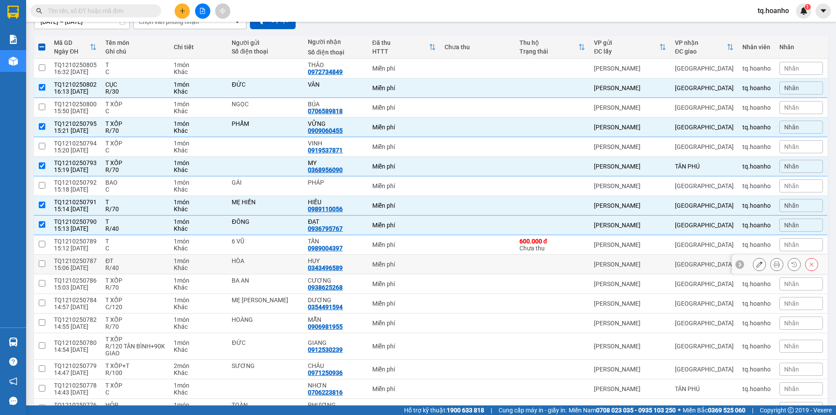
scroll to position [131, 0]
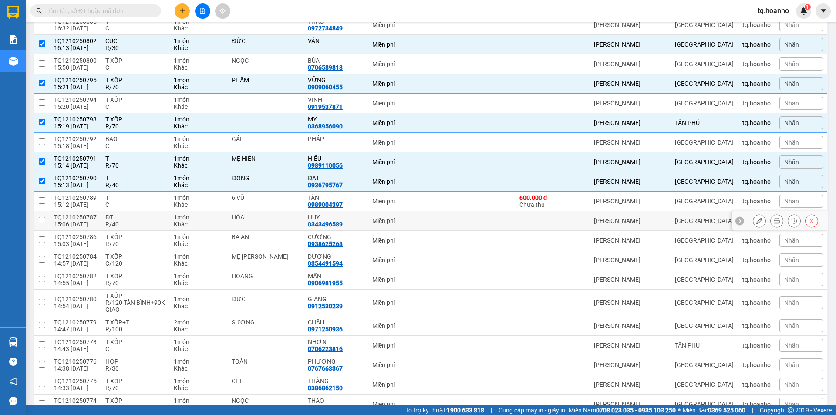
click at [134, 216] on div "ĐT" at bounding box center [135, 217] width 60 height 7
checkbox input "true"
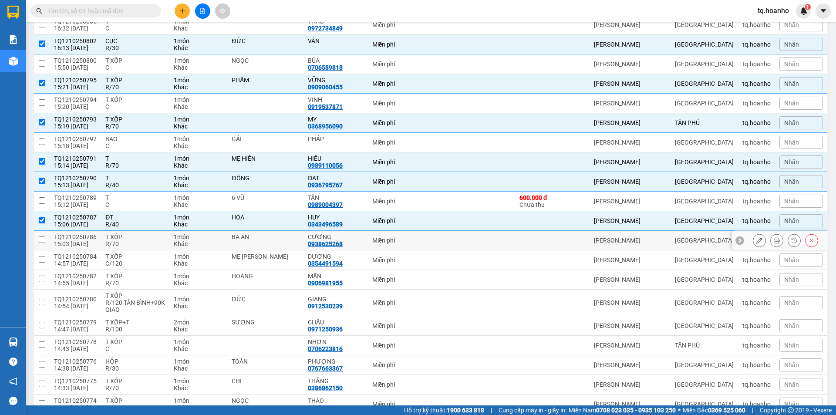
click at [133, 243] on div "R/70" at bounding box center [135, 243] width 60 height 7
checkbox input "true"
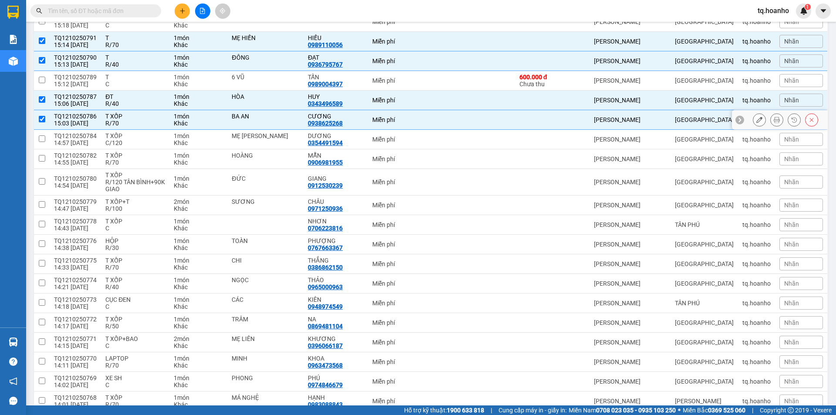
scroll to position [261, 0]
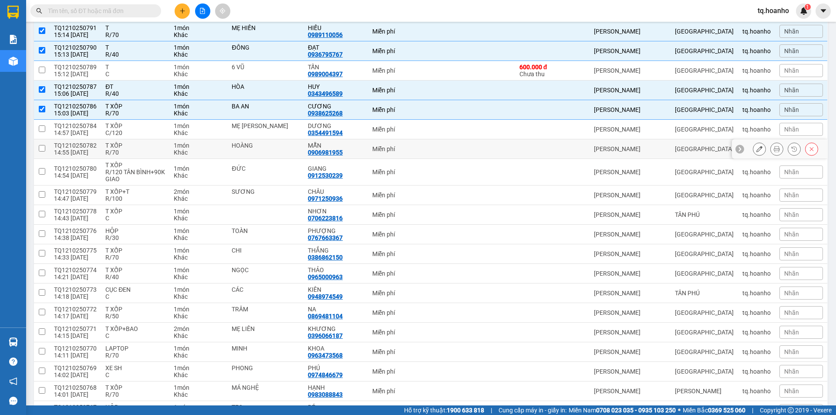
click at [138, 154] on div "R/70" at bounding box center [135, 152] width 60 height 7
checkbox input "true"
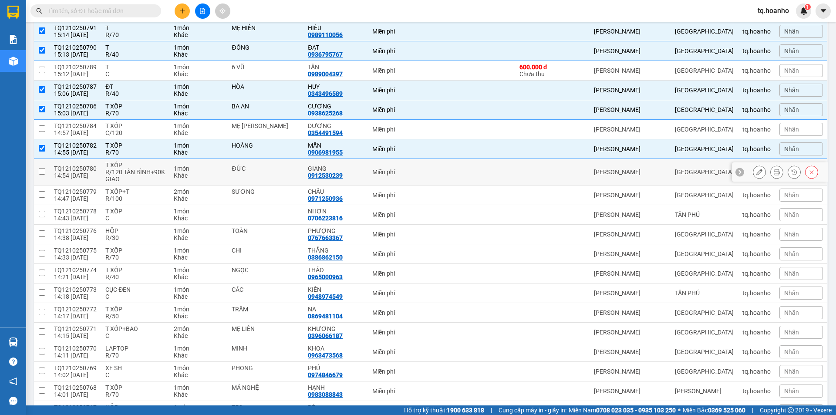
click at [137, 176] on div "R/120 TÂN BÌNH+90K GIAO" at bounding box center [135, 176] width 60 height 14
checkbox input "true"
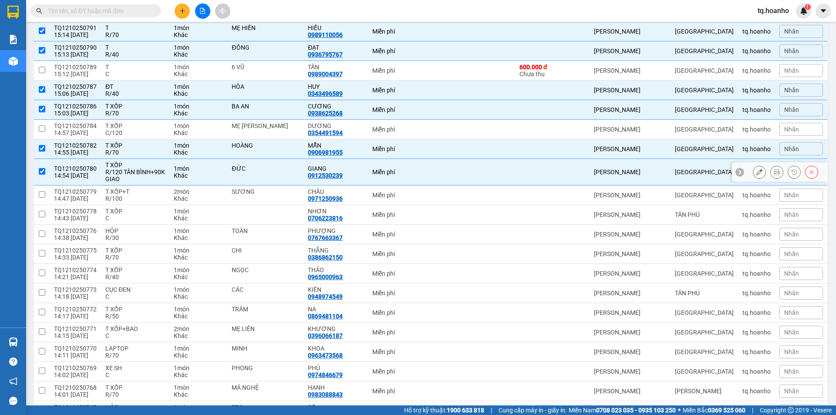
scroll to position [305, 0]
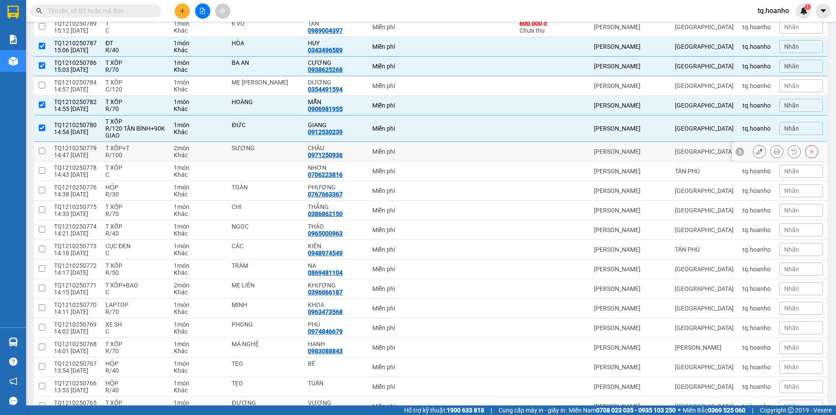
click at [138, 156] on div "R/100" at bounding box center [135, 155] width 60 height 7
checkbox input "true"
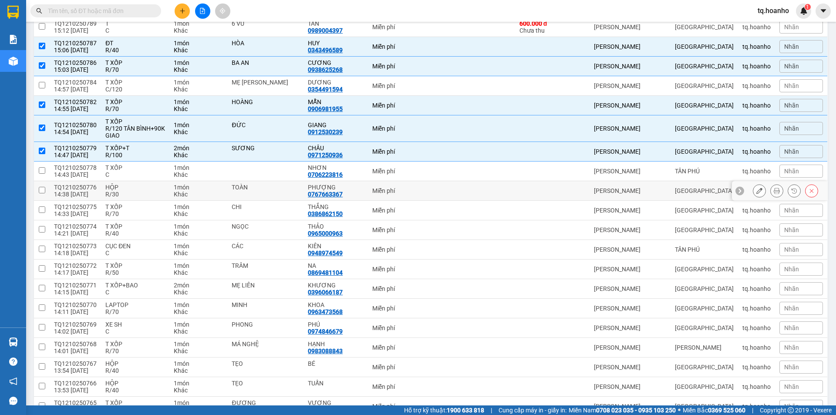
click at [134, 189] on div "HỘP" at bounding box center [135, 187] width 60 height 7
checkbox input "true"
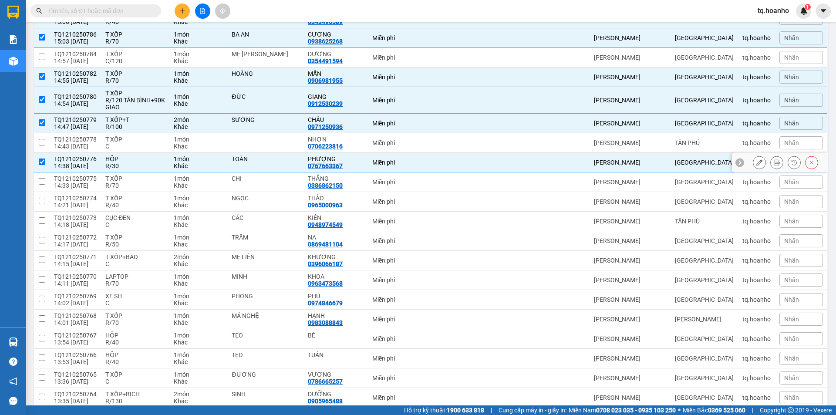
scroll to position [348, 0]
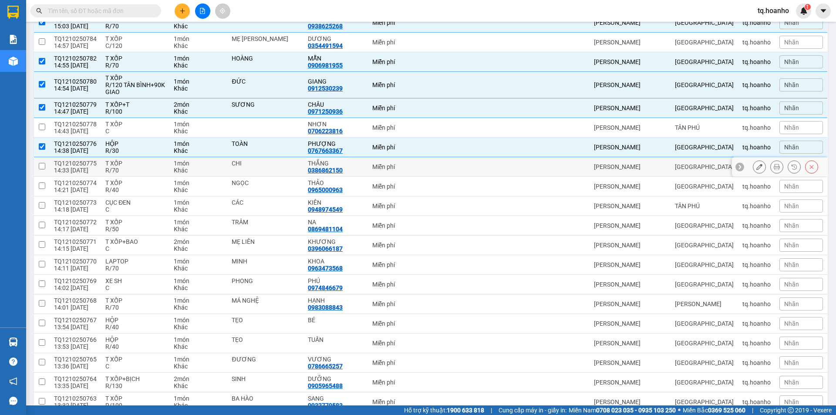
click at [138, 166] on div "T XỐP" at bounding box center [135, 163] width 60 height 7
checkbox input "true"
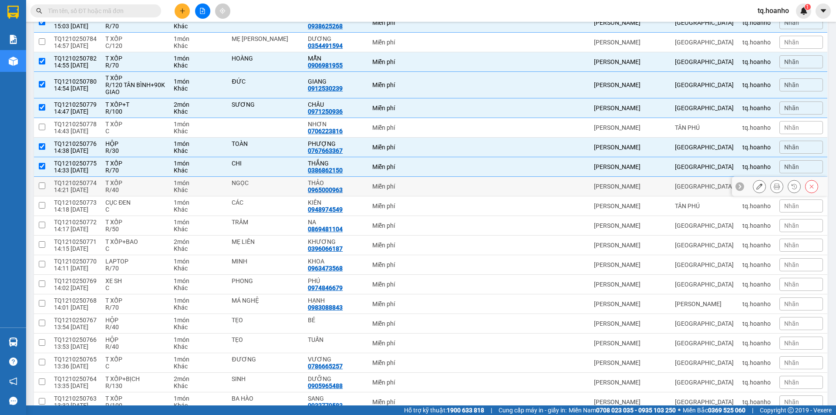
click at [135, 192] on div "R/40" at bounding box center [135, 189] width 60 height 7
checkbox input "true"
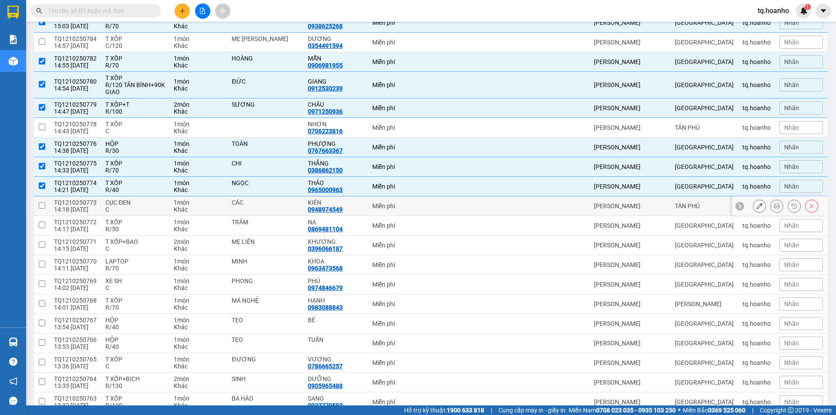
scroll to position [436, 0]
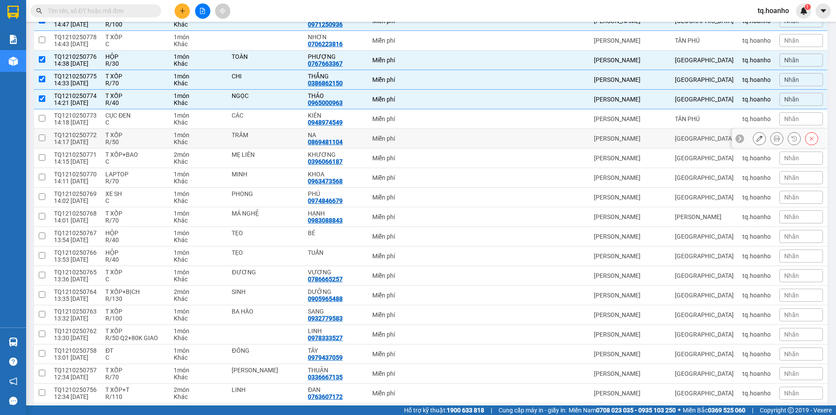
click at [142, 142] on div "R/50" at bounding box center [135, 141] width 60 height 7
checkbox input "true"
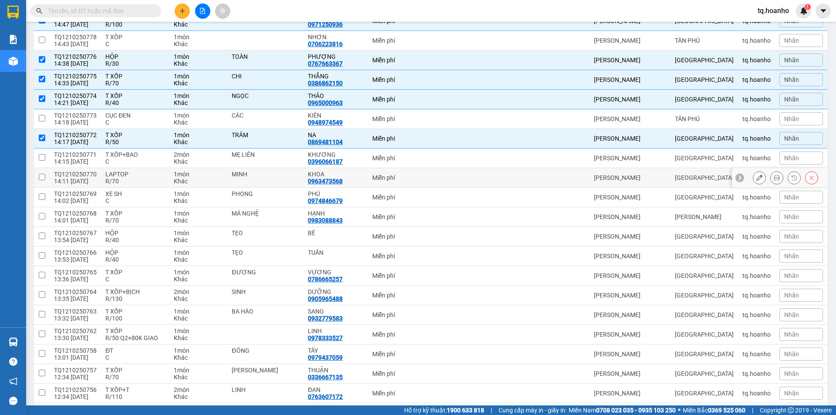
click at [138, 177] on div "LAPTOP" at bounding box center [135, 174] width 60 height 7
checkbox input "true"
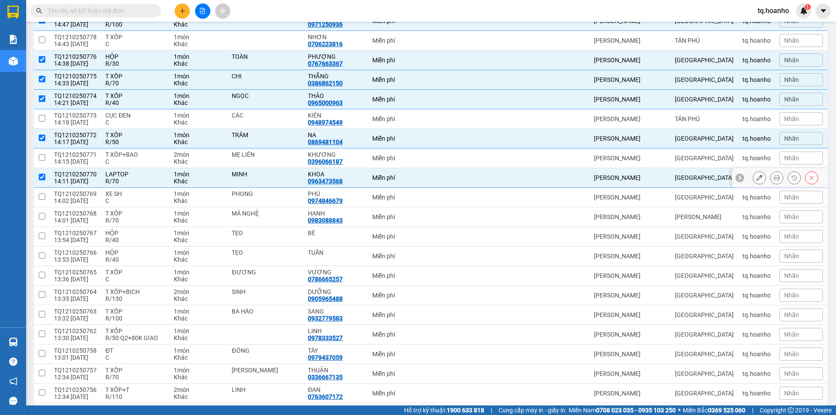
scroll to position [479, 0]
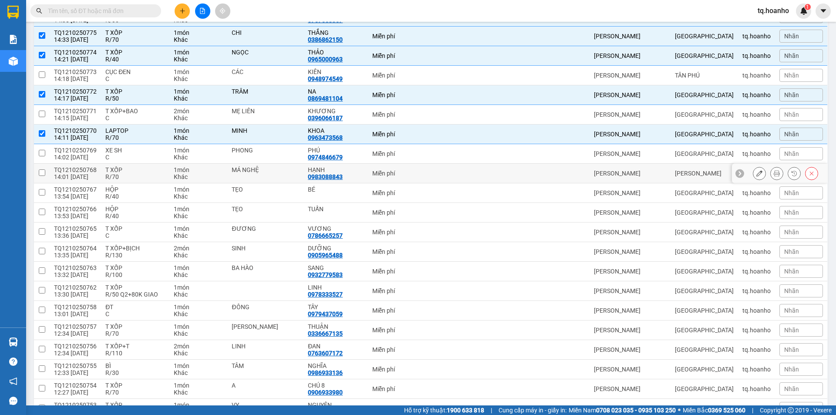
click at [141, 172] on div "T XỐP" at bounding box center [135, 169] width 60 height 7
checkbox input "true"
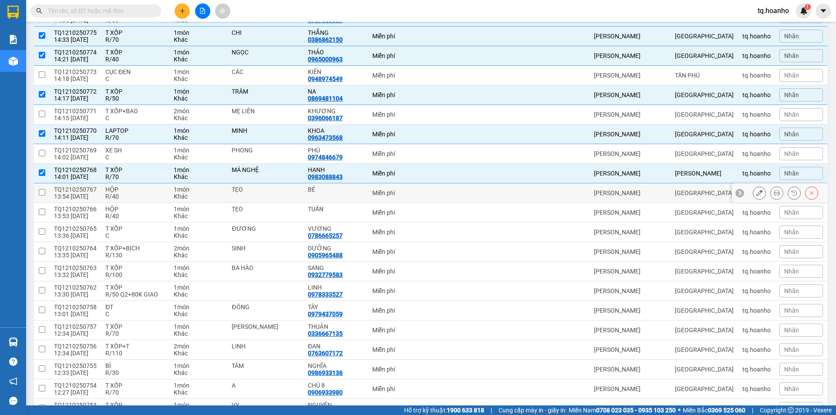
click at [137, 196] on div "R/40" at bounding box center [135, 196] width 60 height 7
checkbox input "true"
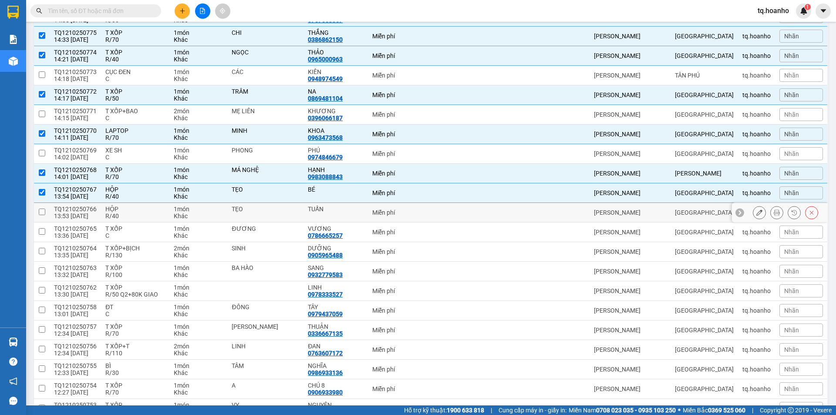
click at [138, 218] on div "R/40" at bounding box center [135, 216] width 60 height 7
checkbox input "true"
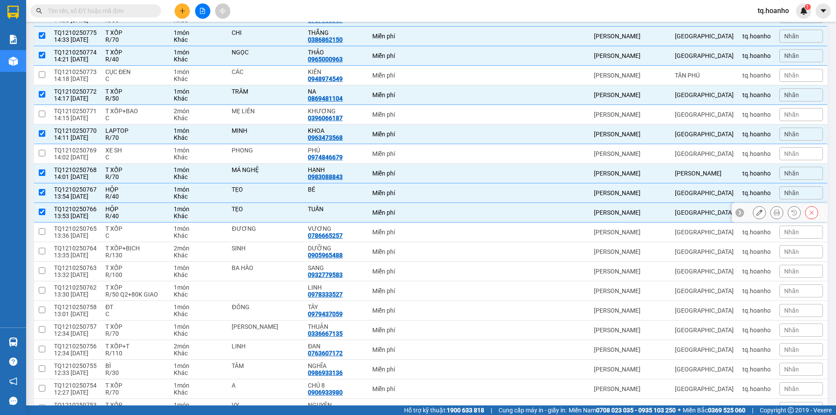
scroll to position [523, 0]
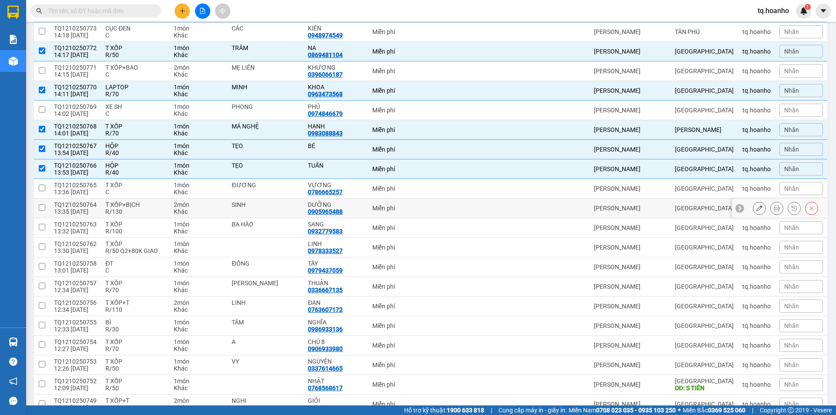
click at [141, 205] on div "T XỐP+BỊCH" at bounding box center [135, 204] width 60 height 7
checkbox input "true"
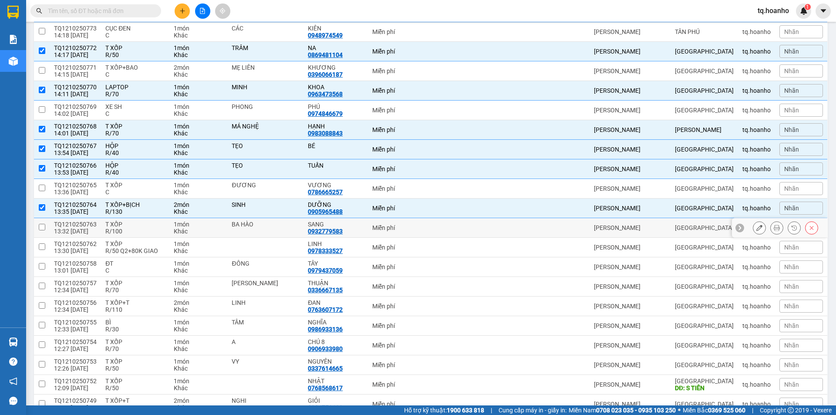
click at [137, 231] on div "R/100" at bounding box center [135, 231] width 60 height 7
checkbox input "true"
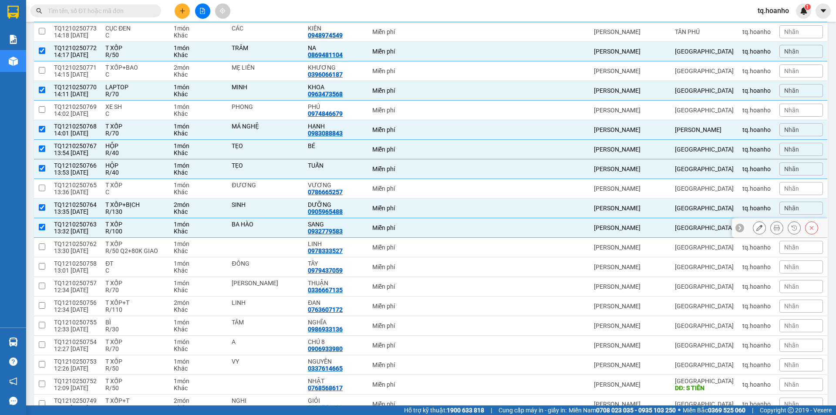
scroll to position [610, 0]
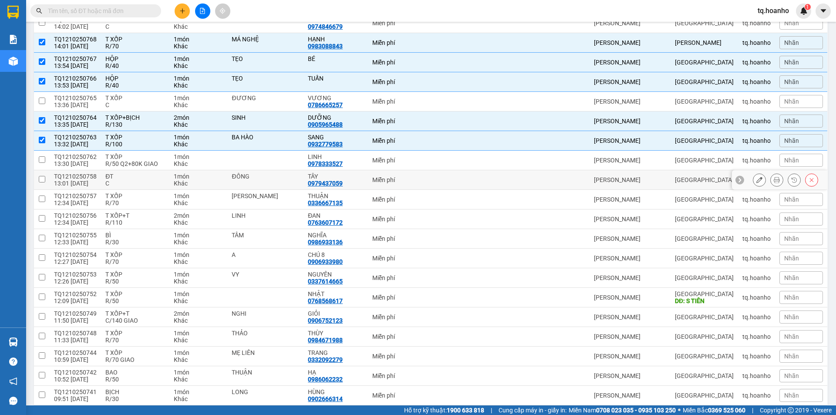
click at [130, 170] on td "ĐT C" at bounding box center [135, 180] width 68 height 20
checkbox input "true"
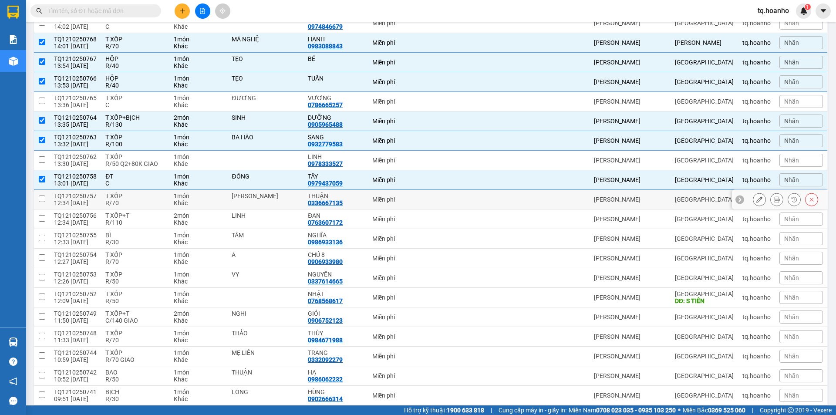
click at [134, 194] on div "T XỐP" at bounding box center [135, 195] width 60 height 7
checkbox input "true"
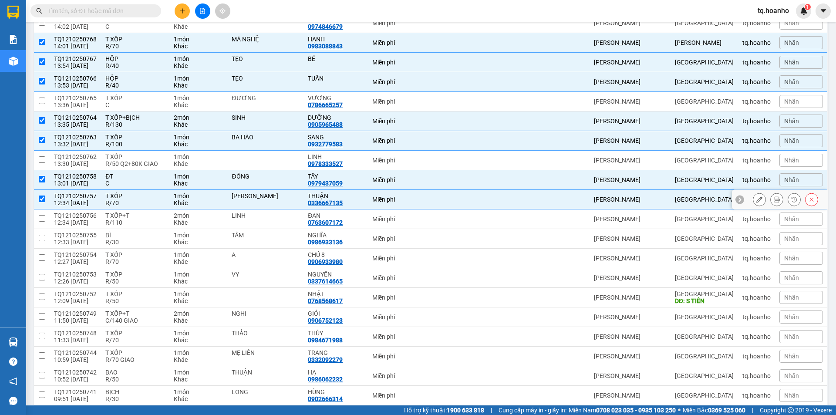
scroll to position [653, 0]
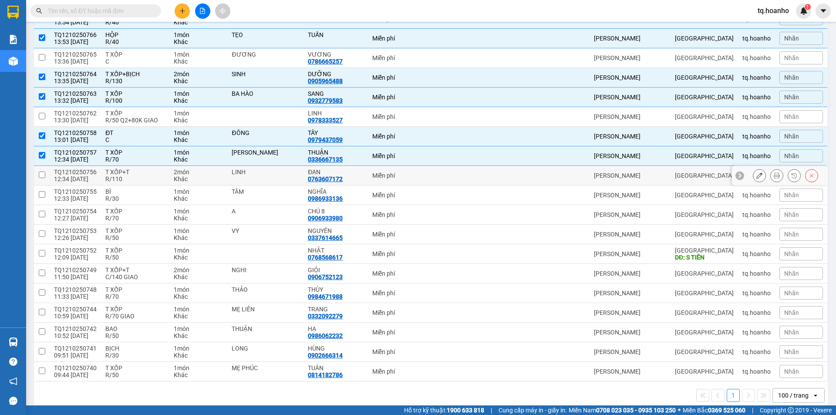
click at [140, 181] on div "R/110" at bounding box center [135, 179] width 60 height 7
checkbox input "true"
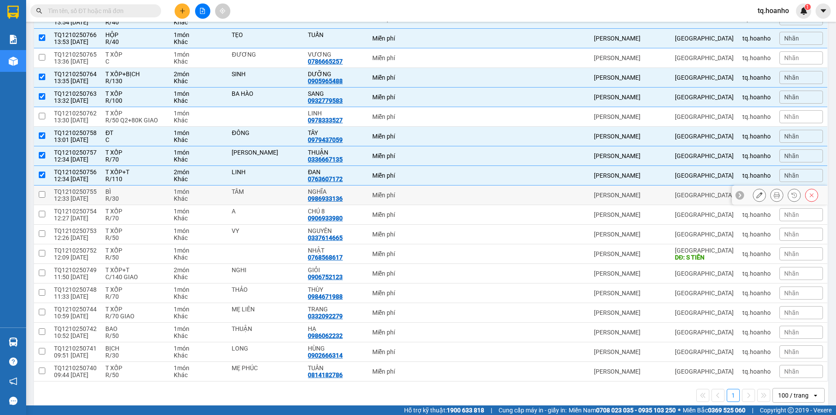
click at [140, 198] on div "R/30" at bounding box center [135, 198] width 60 height 7
checkbox input "true"
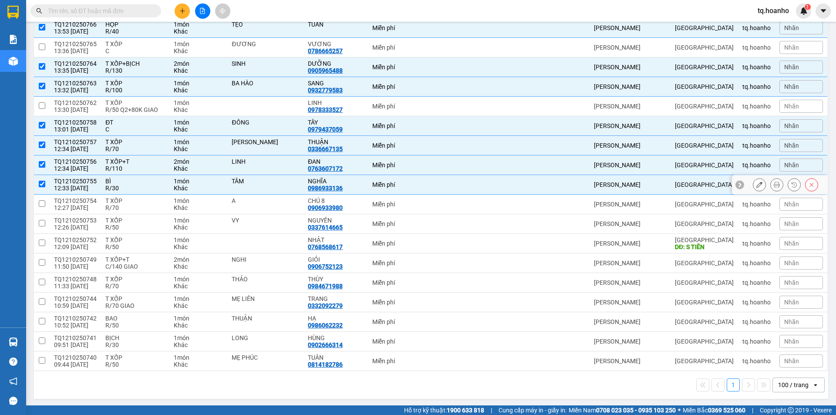
scroll to position [665, 0]
click at [147, 196] on div "T XỐP" at bounding box center [135, 199] width 60 height 7
checkbox input "true"
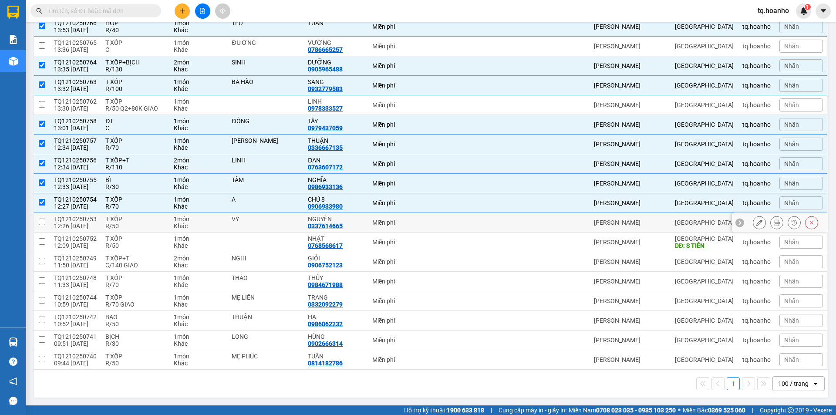
click at [142, 223] on div "R/50" at bounding box center [135, 226] width 60 height 7
checkbox input "true"
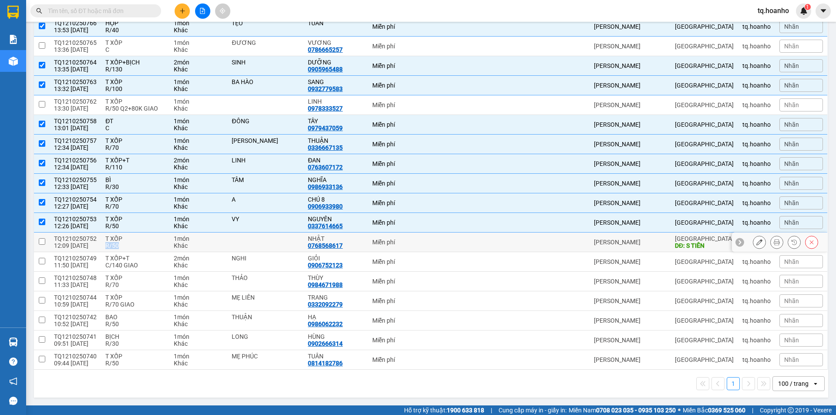
click at [138, 240] on td "T XỐP R/50" at bounding box center [135, 243] width 68 height 20
checkbox input "true"
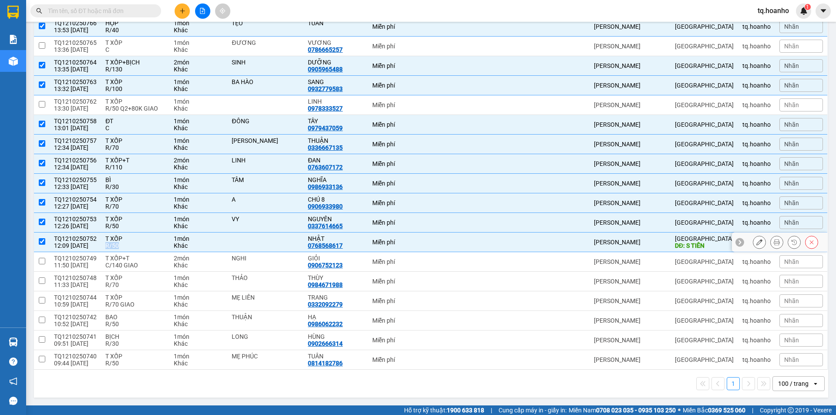
click at [150, 269] on td "T XỐP+T C/140 GIAO" at bounding box center [135, 262] width 68 height 20
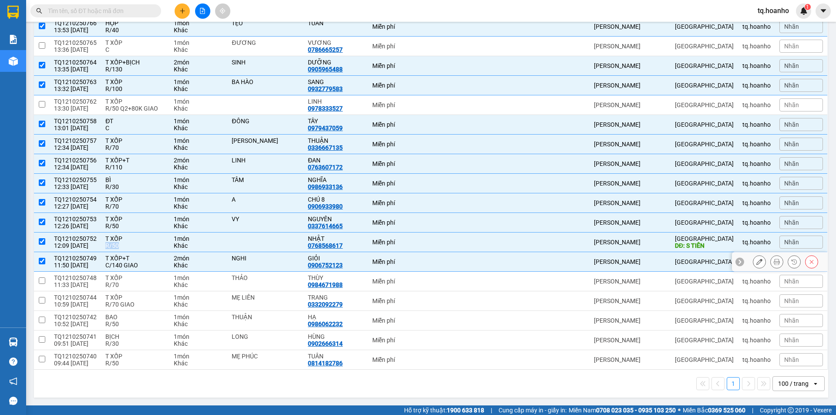
checkbox input "true"
click at [145, 286] on div "R/70" at bounding box center [135, 284] width 60 height 7
checkbox input "true"
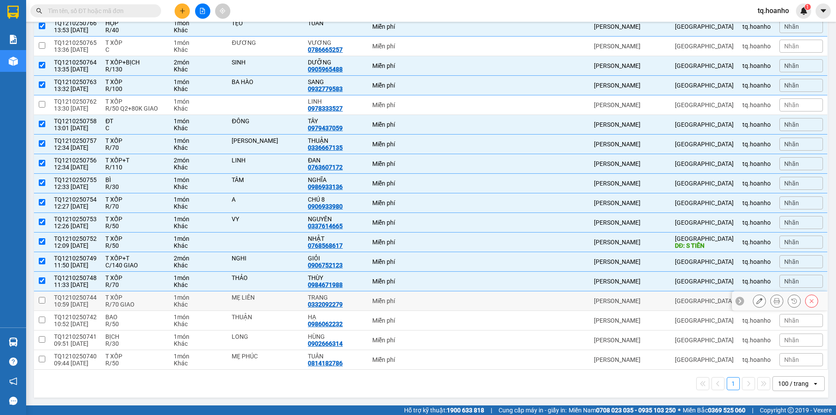
click at [144, 298] on div "T XỐP" at bounding box center [135, 297] width 60 height 7
checkbox input "true"
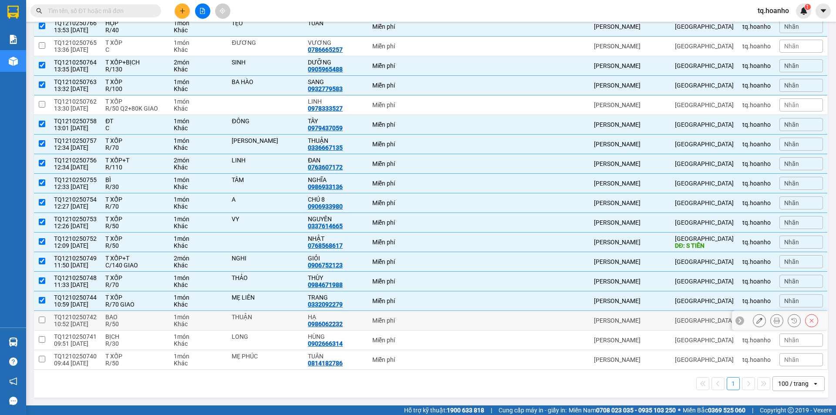
click at [134, 324] on div "R/50" at bounding box center [135, 324] width 60 height 7
checkbox input "true"
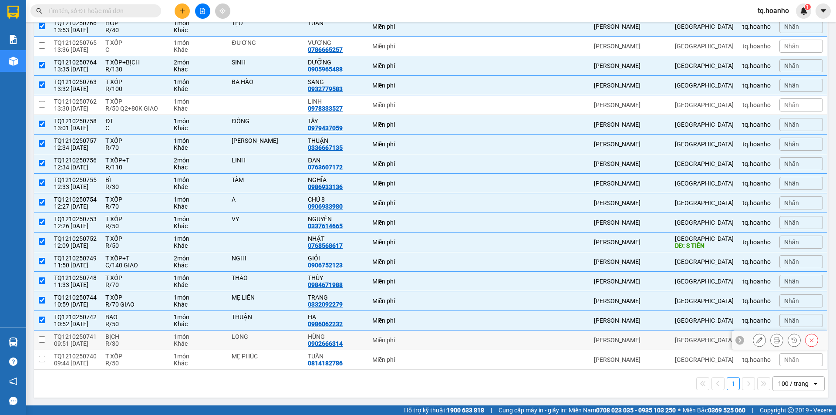
click at [131, 341] on div "R/30" at bounding box center [135, 343] width 60 height 7
checkbox input "true"
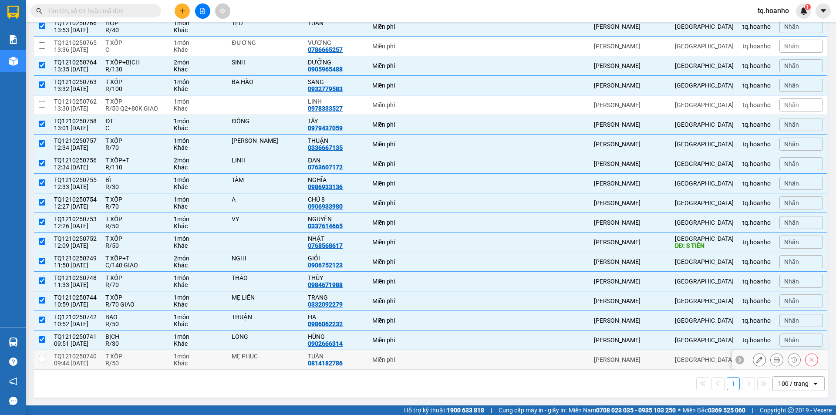
click at [132, 364] on div "R/50" at bounding box center [135, 363] width 60 height 7
checkbox input "true"
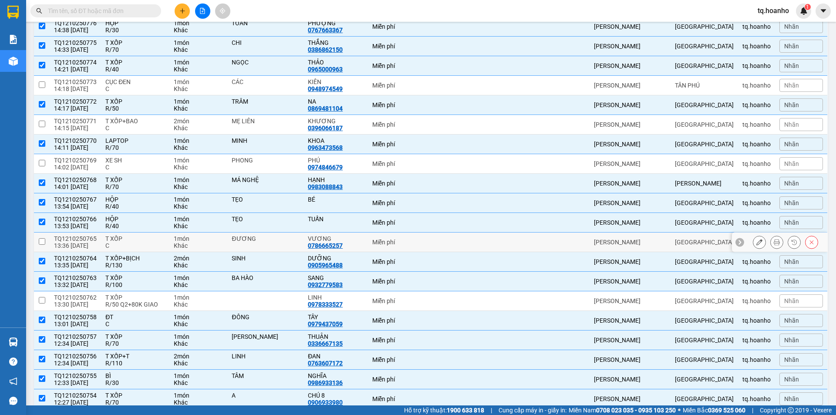
scroll to position [479, 0]
